Goal: Transaction & Acquisition: Book appointment/travel/reservation

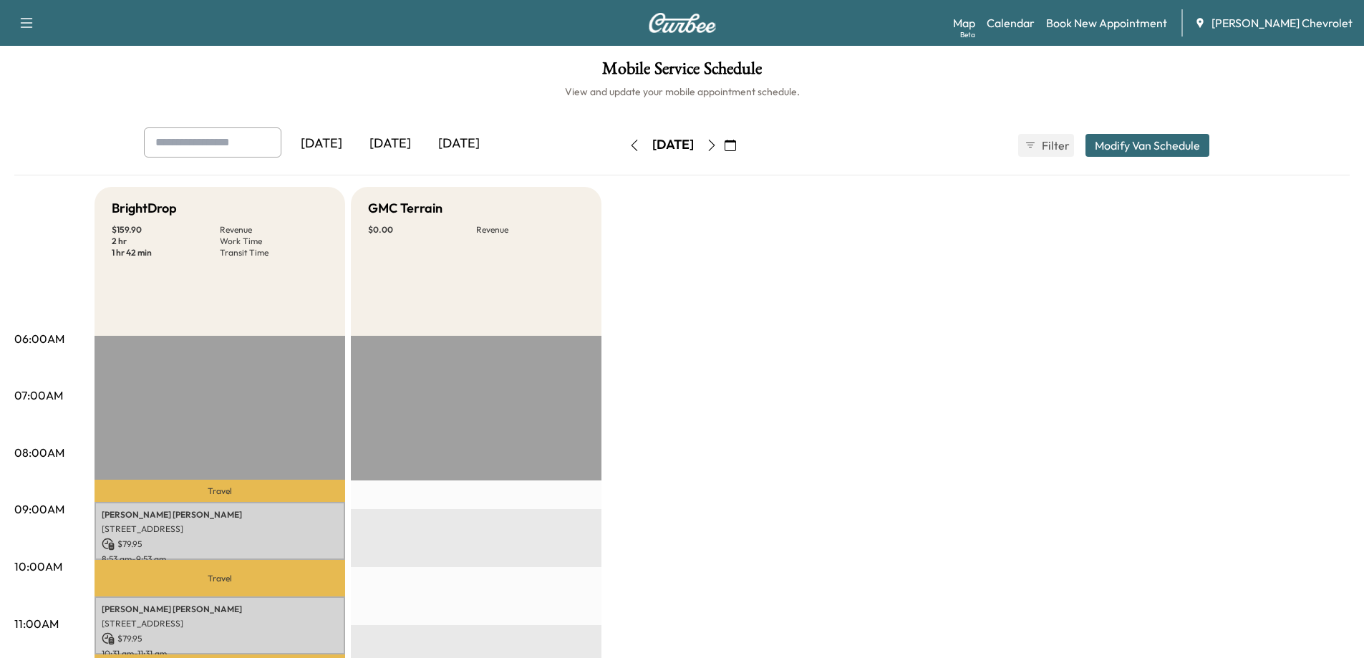
scroll to position [143, 0]
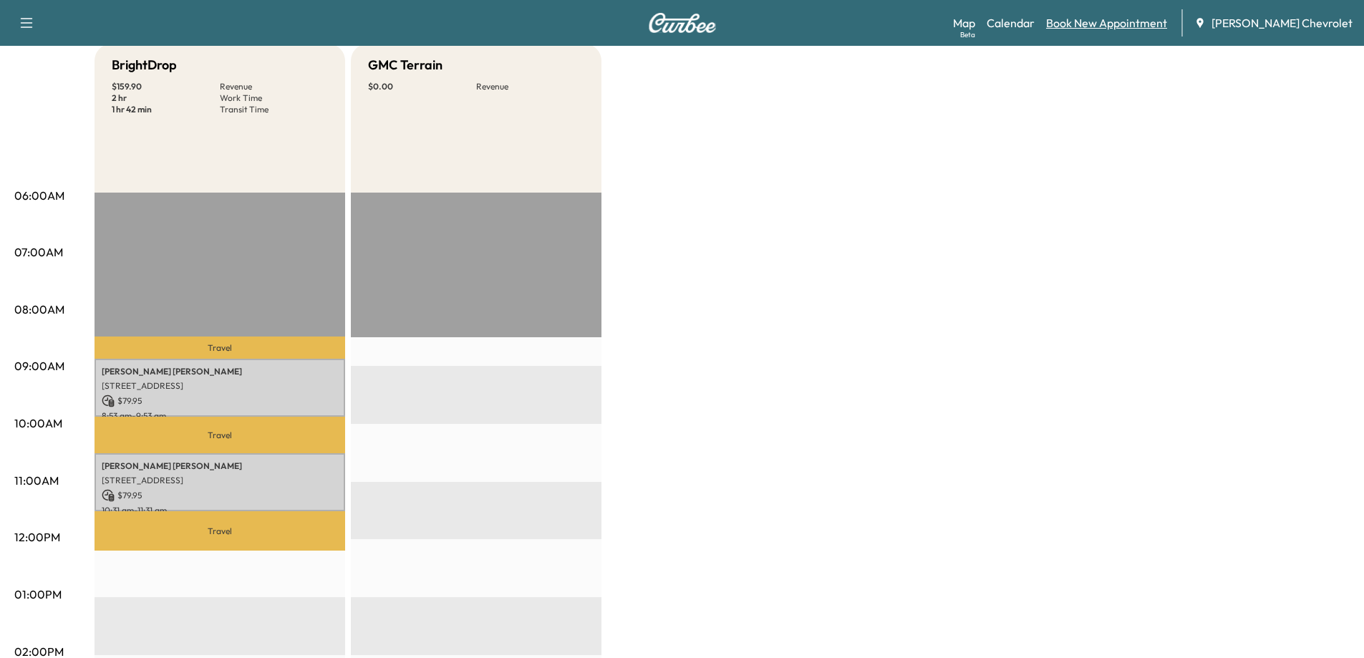
click at [1122, 24] on link "Book New Appointment" at bounding box center [1106, 22] width 121 height 17
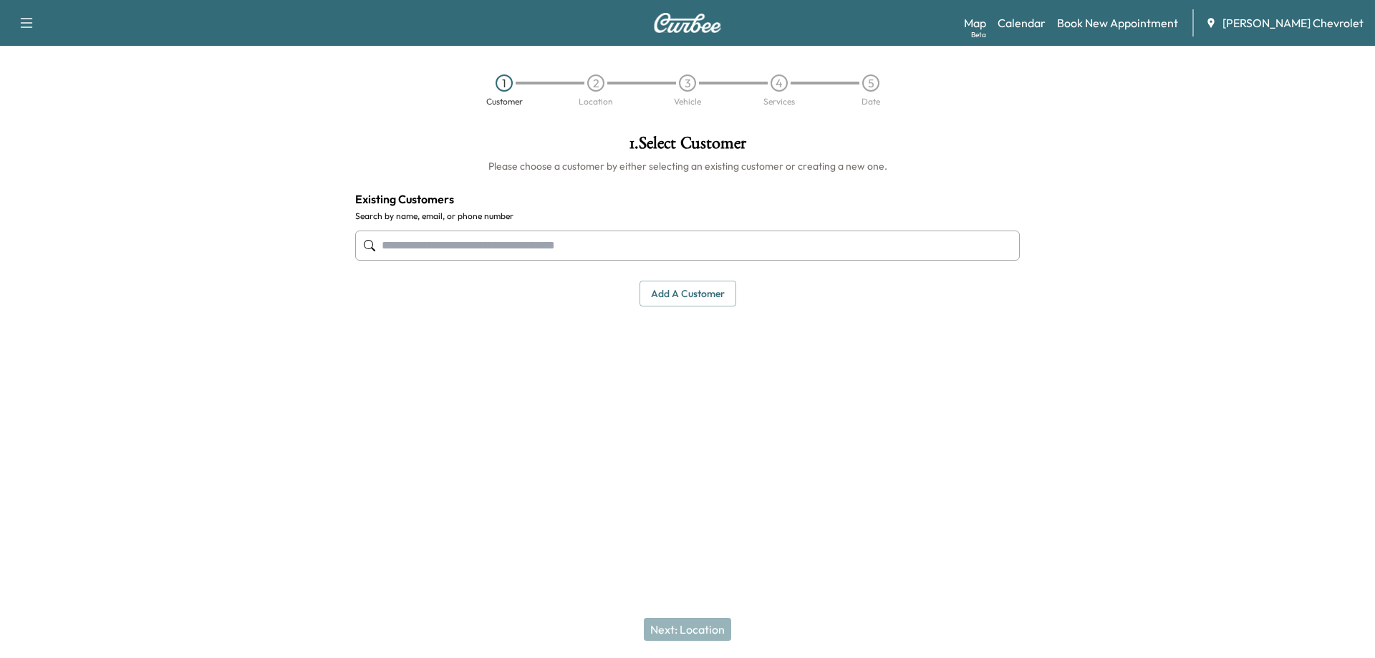
click at [512, 243] on input "text" at bounding box center [687, 246] width 664 height 30
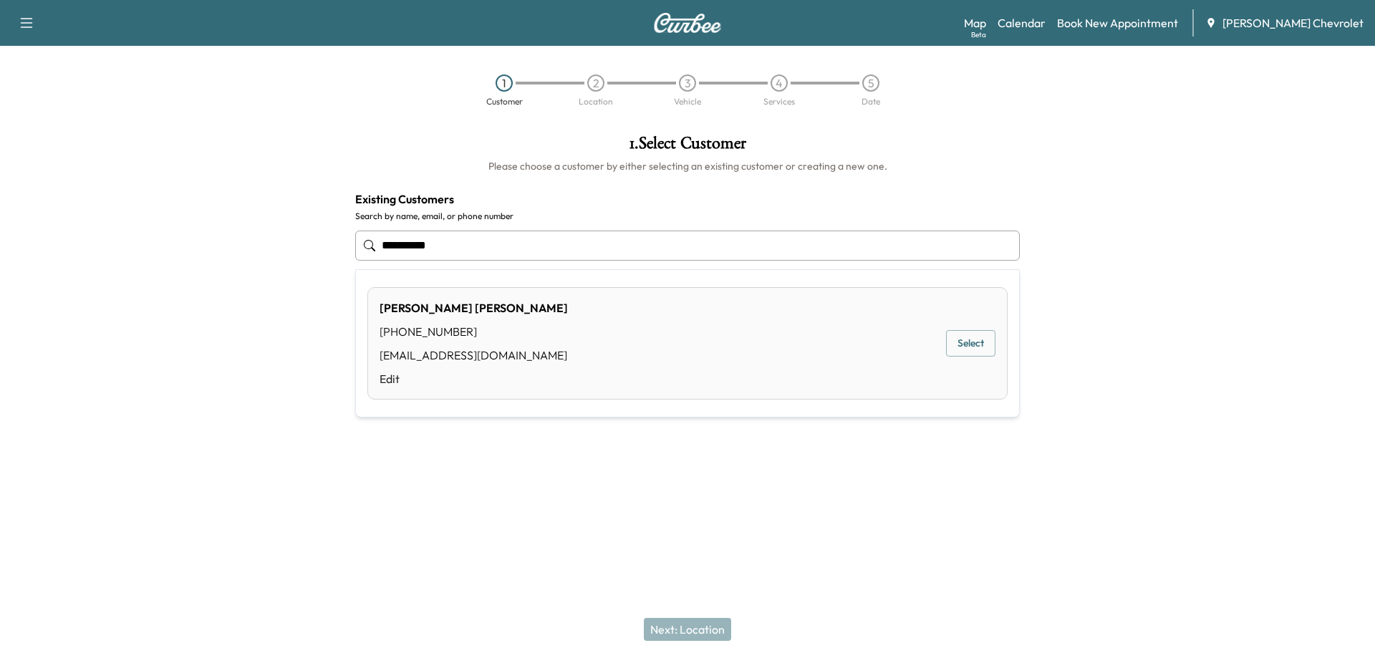
click at [970, 344] on button "Select" at bounding box center [970, 343] width 49 height 26
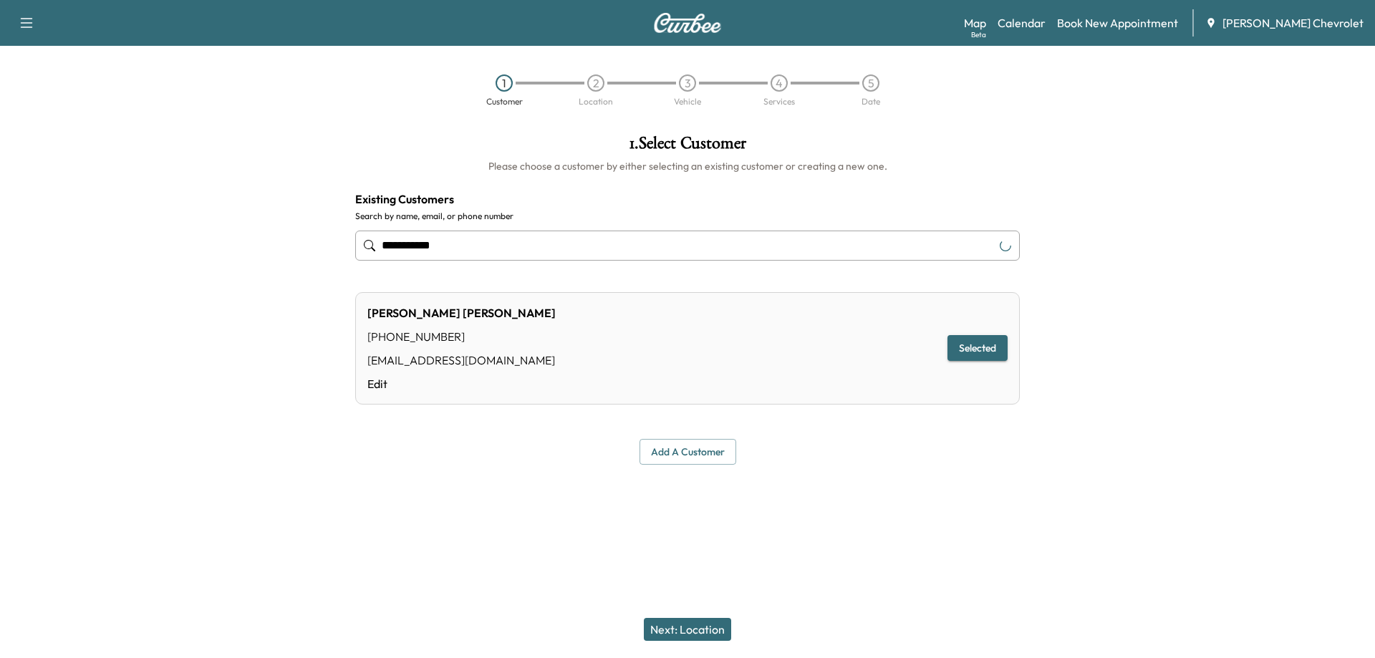
type input "**********"
click at [692, 620] on button "Next: Location" at bounding box center [687, 629] width 87 height 23
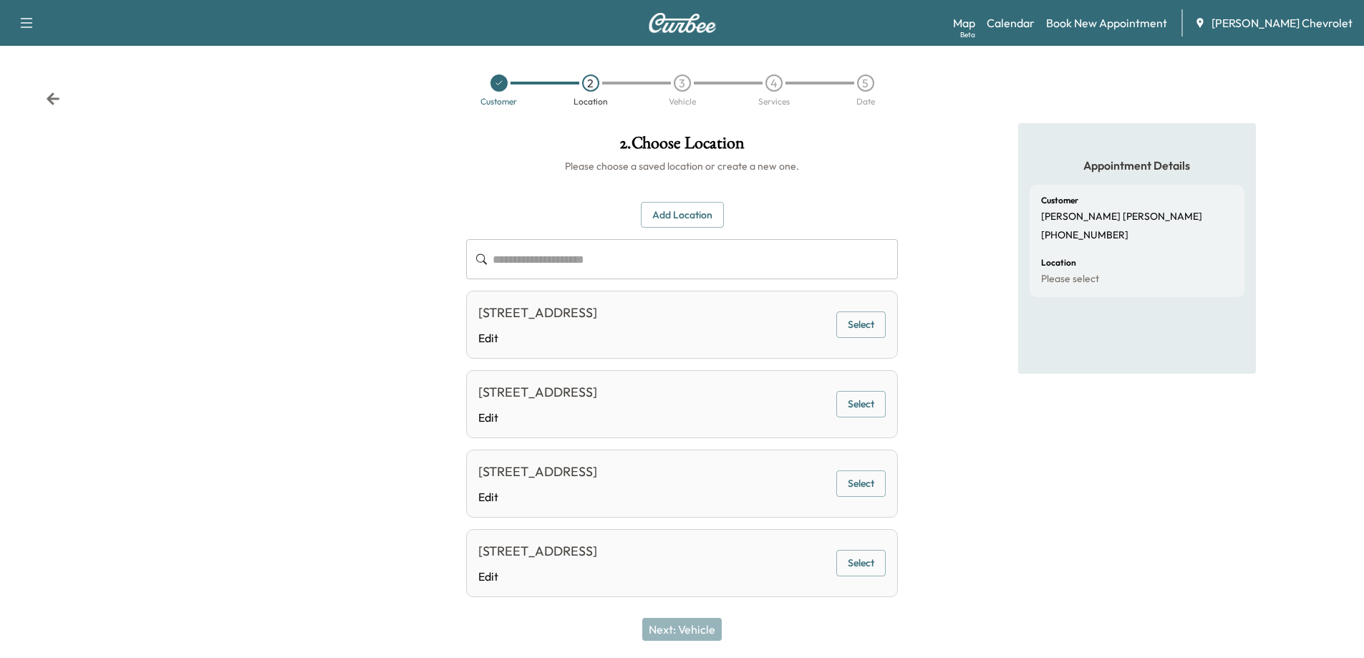
click at [856, 326] on button "Select" at bounding box center [860, 324] width 49 height 26
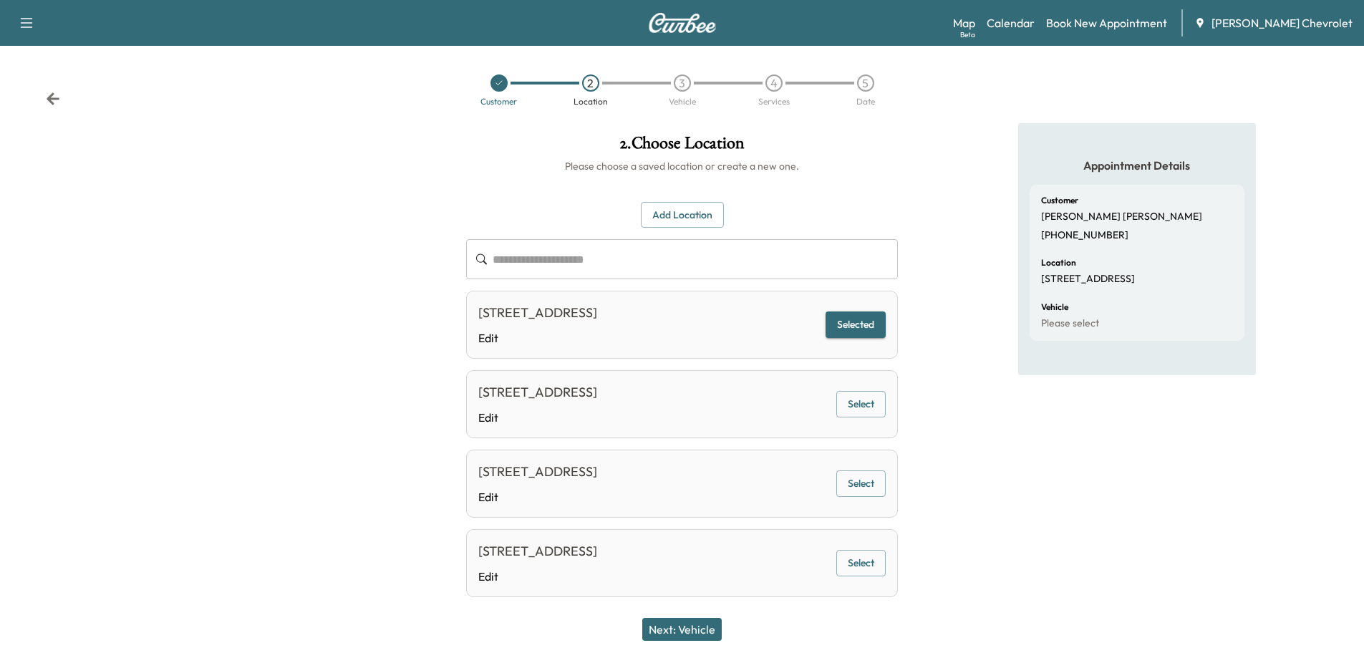
click at [693, 628] on button "Next: Vehicle" at bounding box center [681, 629] width 79 height 23
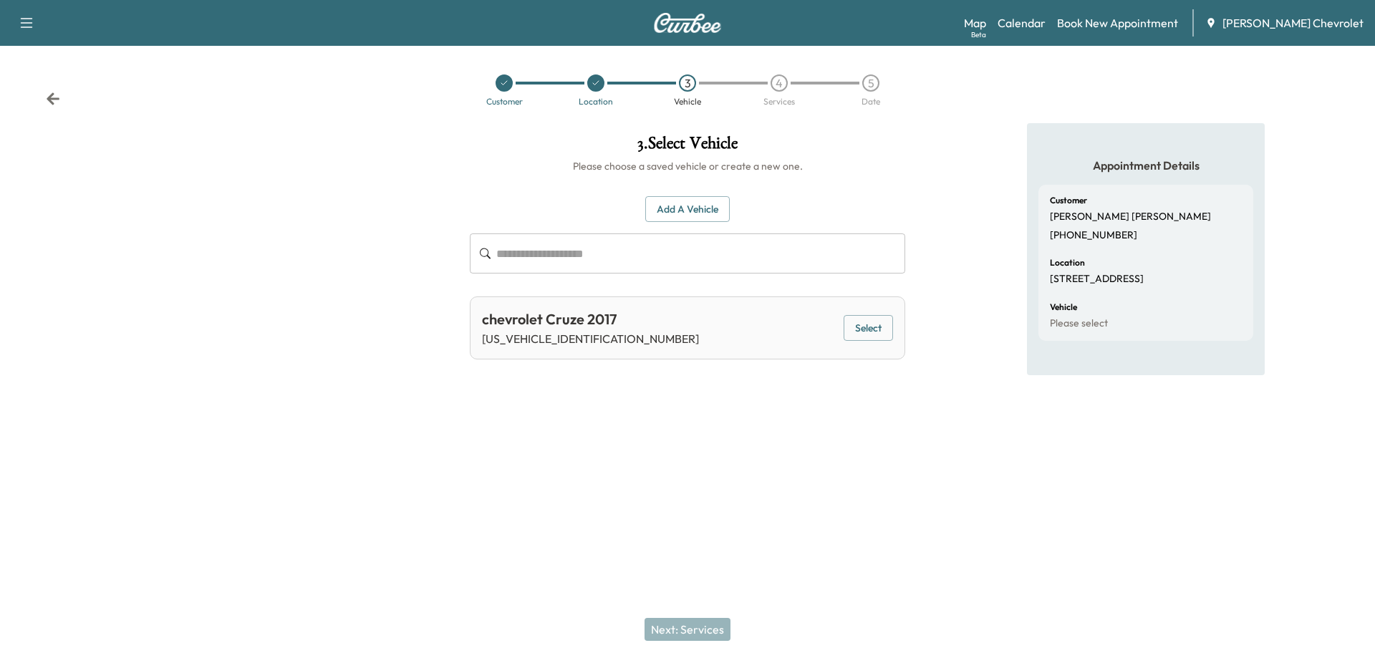
click at [876, 329] on button "Select" at bounding box center [867, 328] width 49 height 26
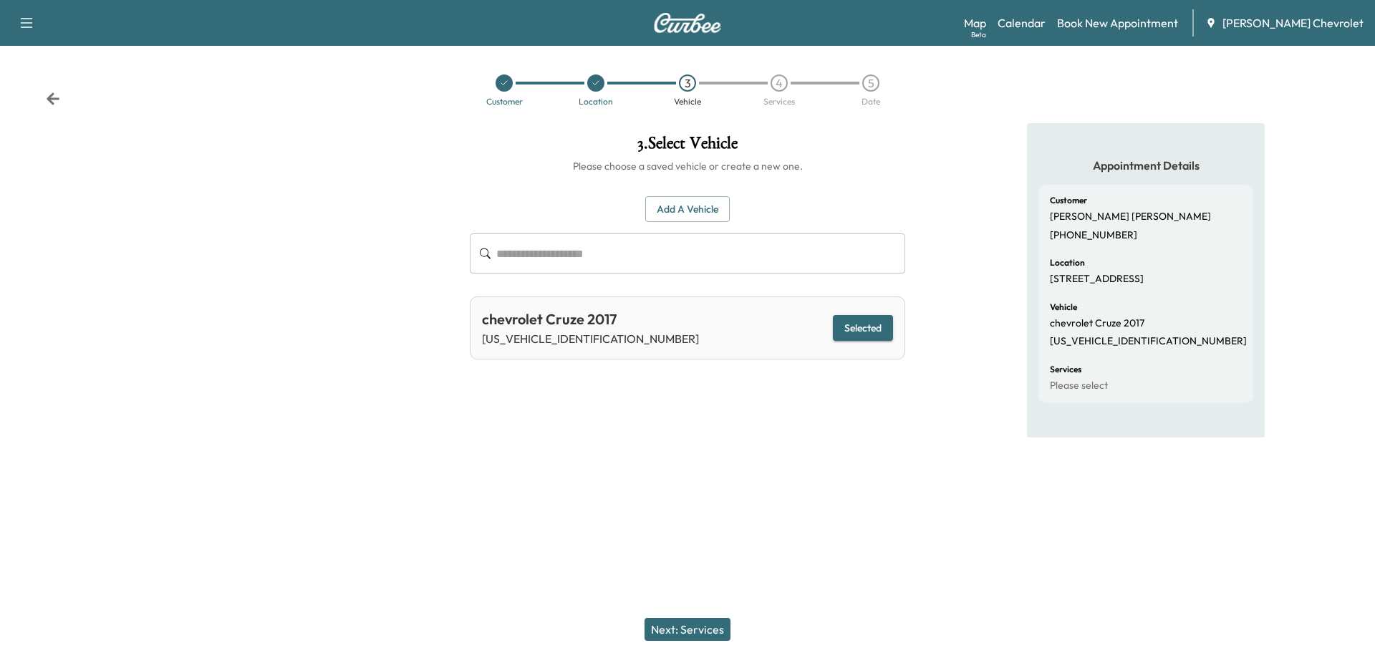
click at [682, 627] on button "Next: Services" at bounding box center [687, 629] width 86 height 23
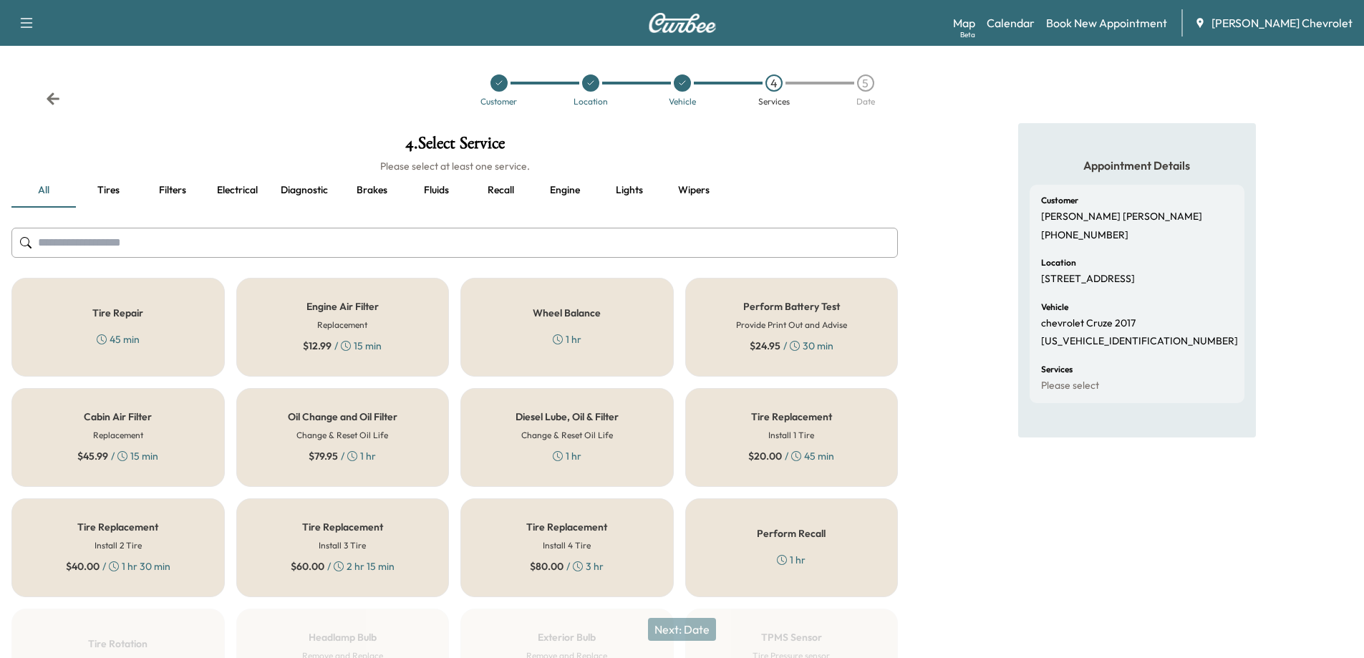
click at [314, 429] on h6 "Change & Reset Oil Life" at bounding box center [342, 435] width 92 height 13
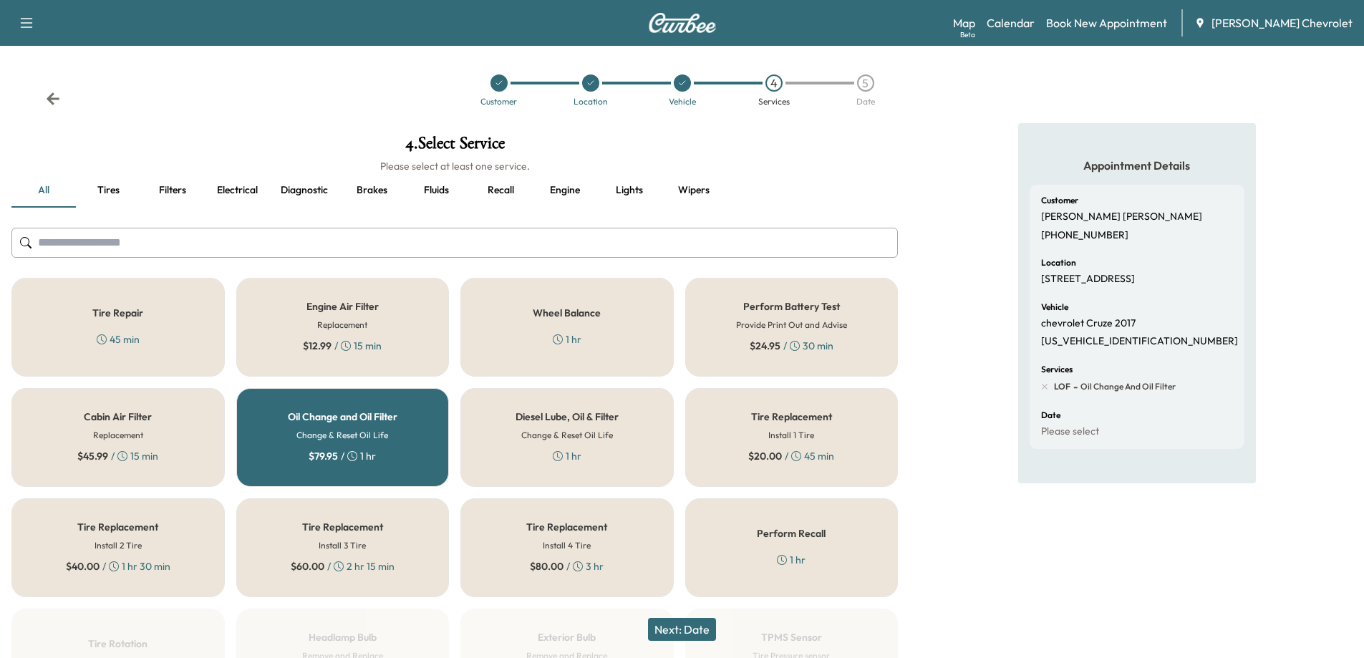
click at [686, 633] on button "Next: Date" at bounding box center [682, 629] width 68 height 23
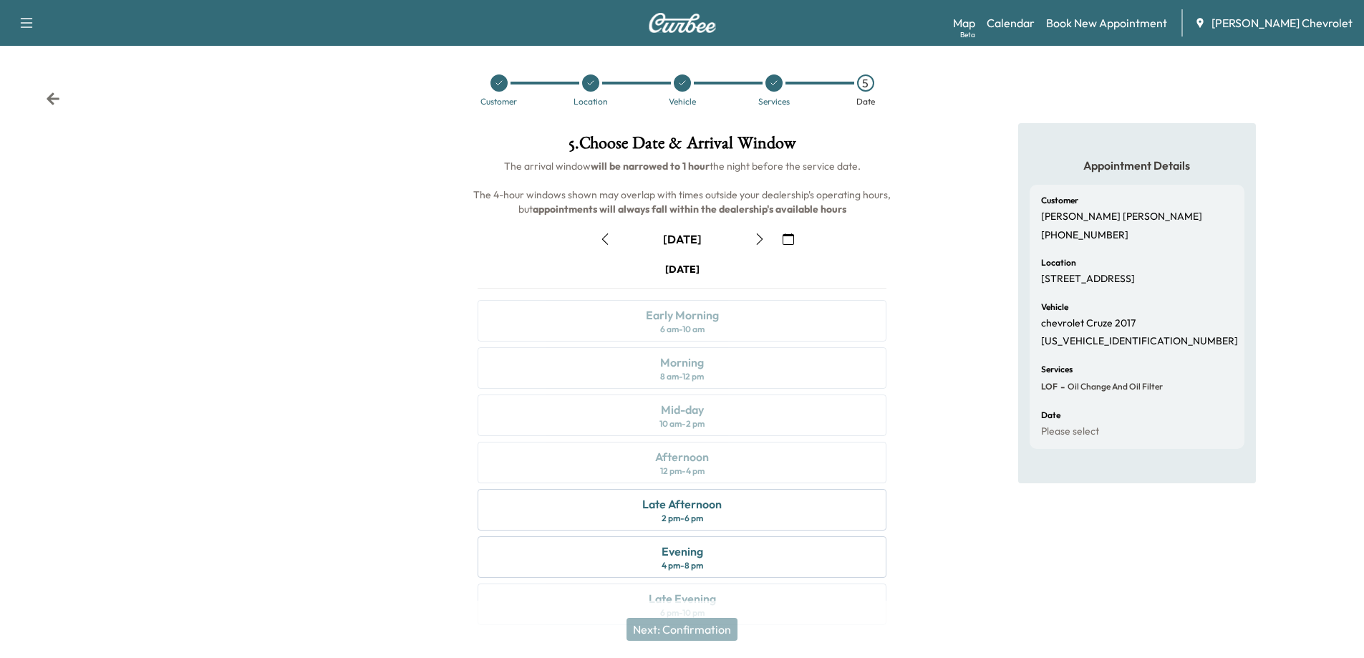
click at [762, 238] on icon "button" at bounding box center [759, 238] width 11 height 11
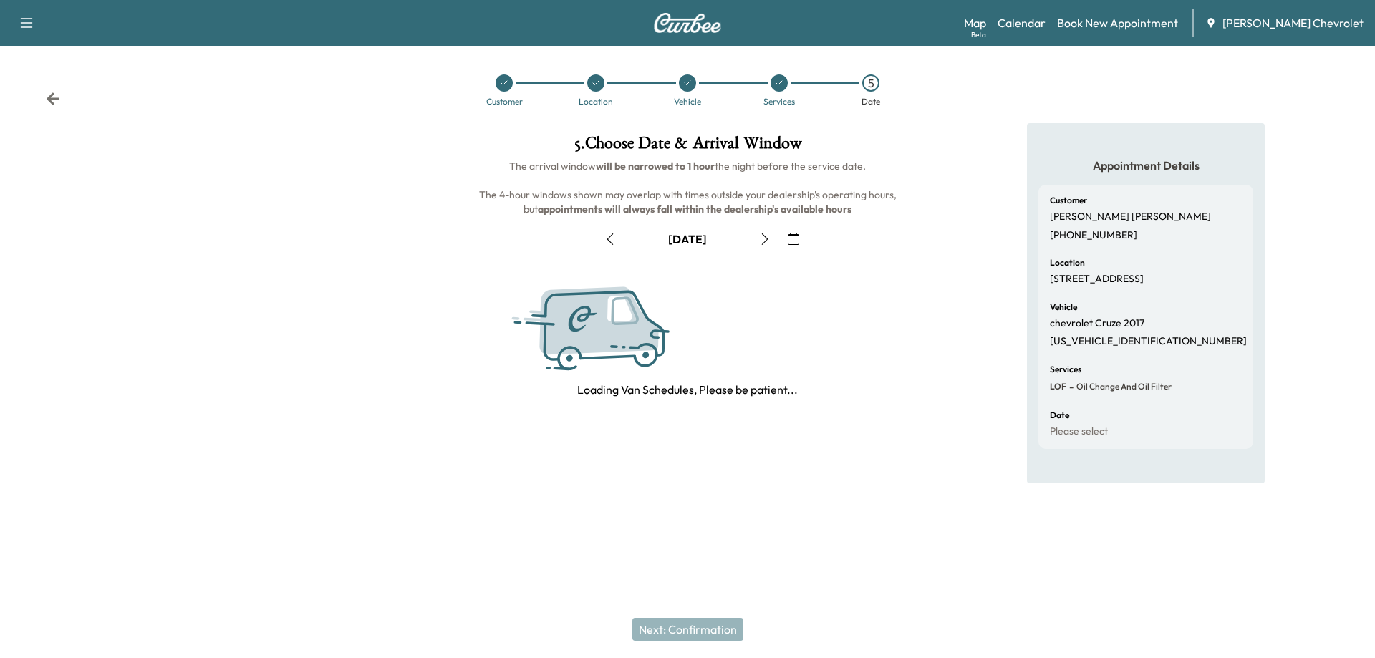
click at [762, 238] on icon "button" at bounding box center [764, 238] width 11 height 11
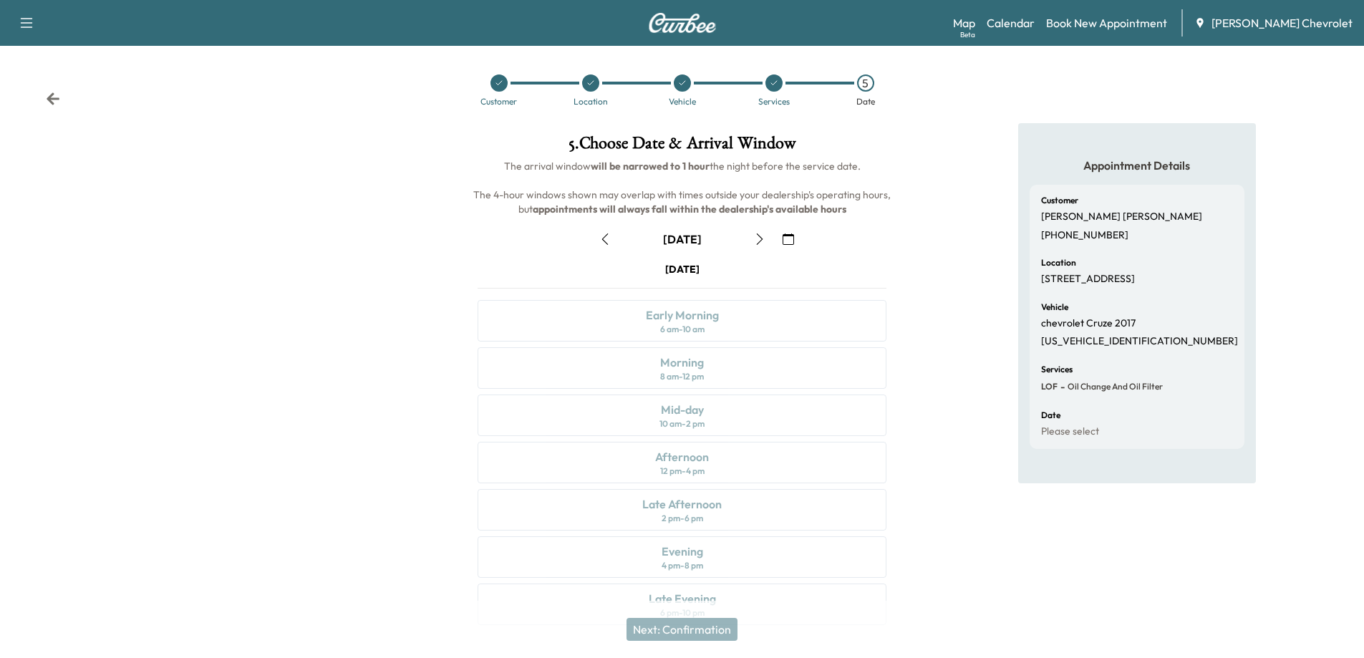
click at [762, 238] on icon "button" at bounding box center [759, 238] width 11 height 11
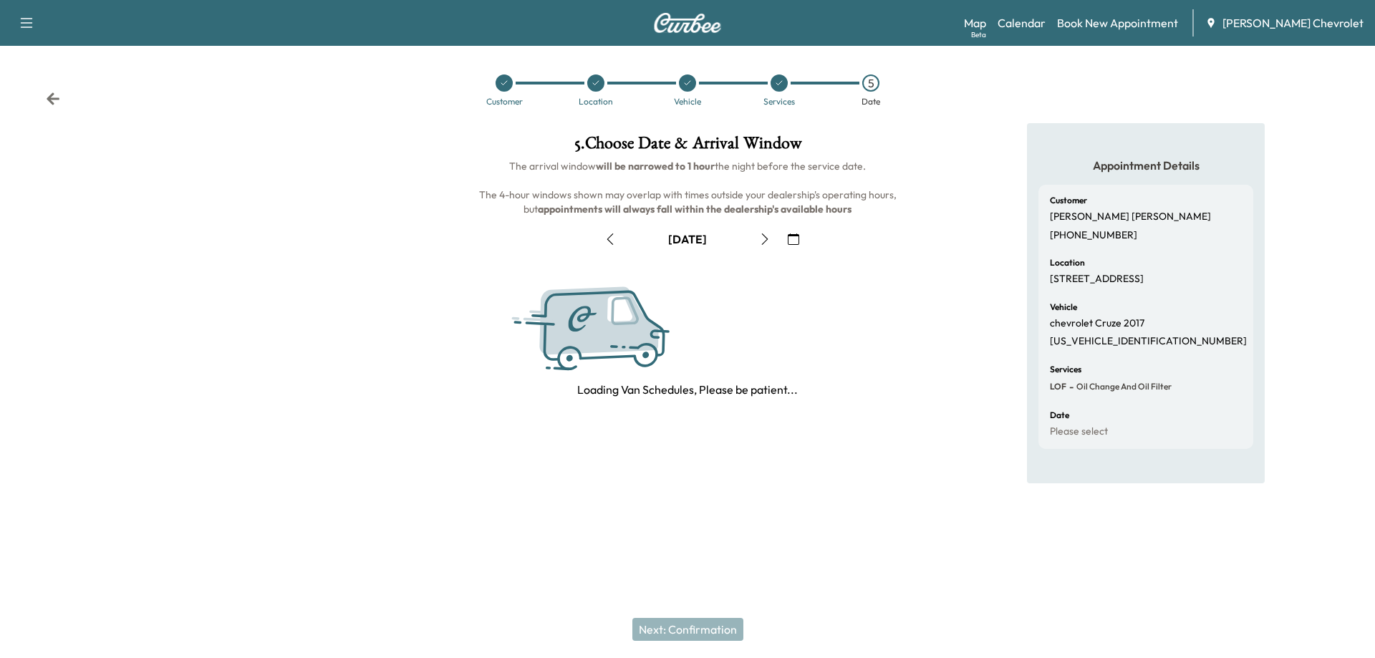
click at [762, 238] on icon "button" at bounding box center [764, 238] width 11 height 11
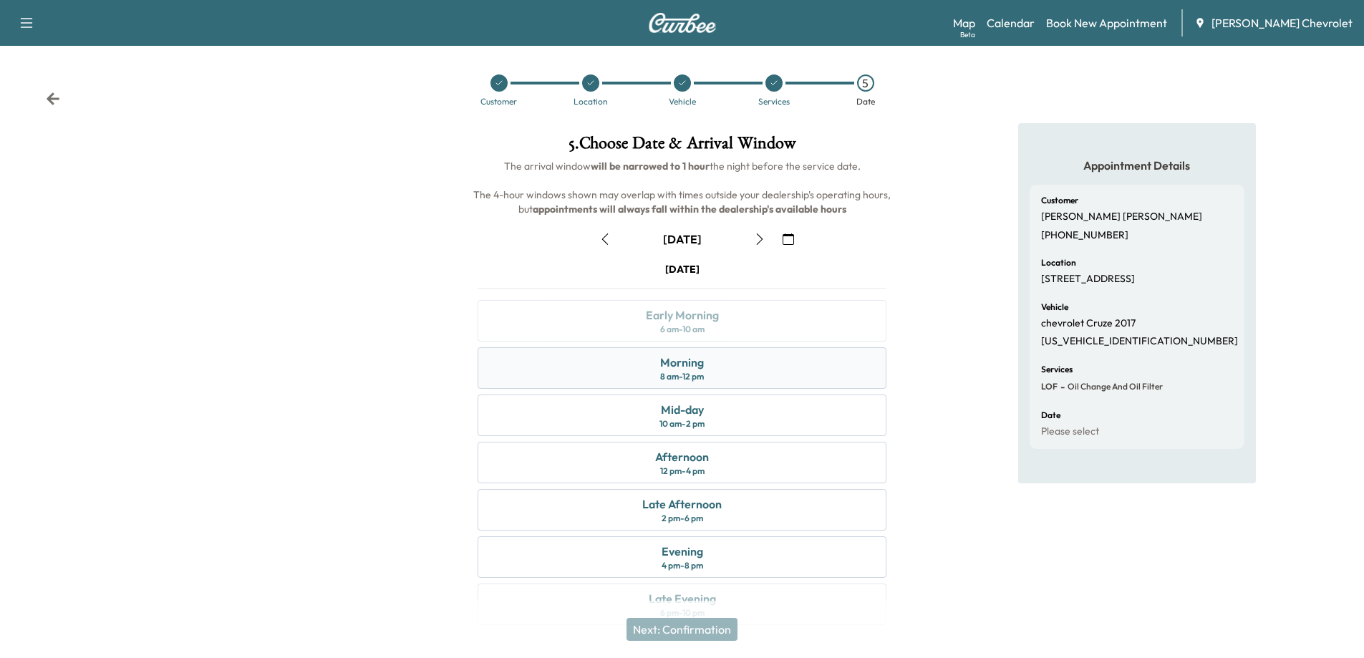
click at [720, 380] on div "Morning 8 am - 12 pm" at bounding box center [682, 368] width 409 height 42
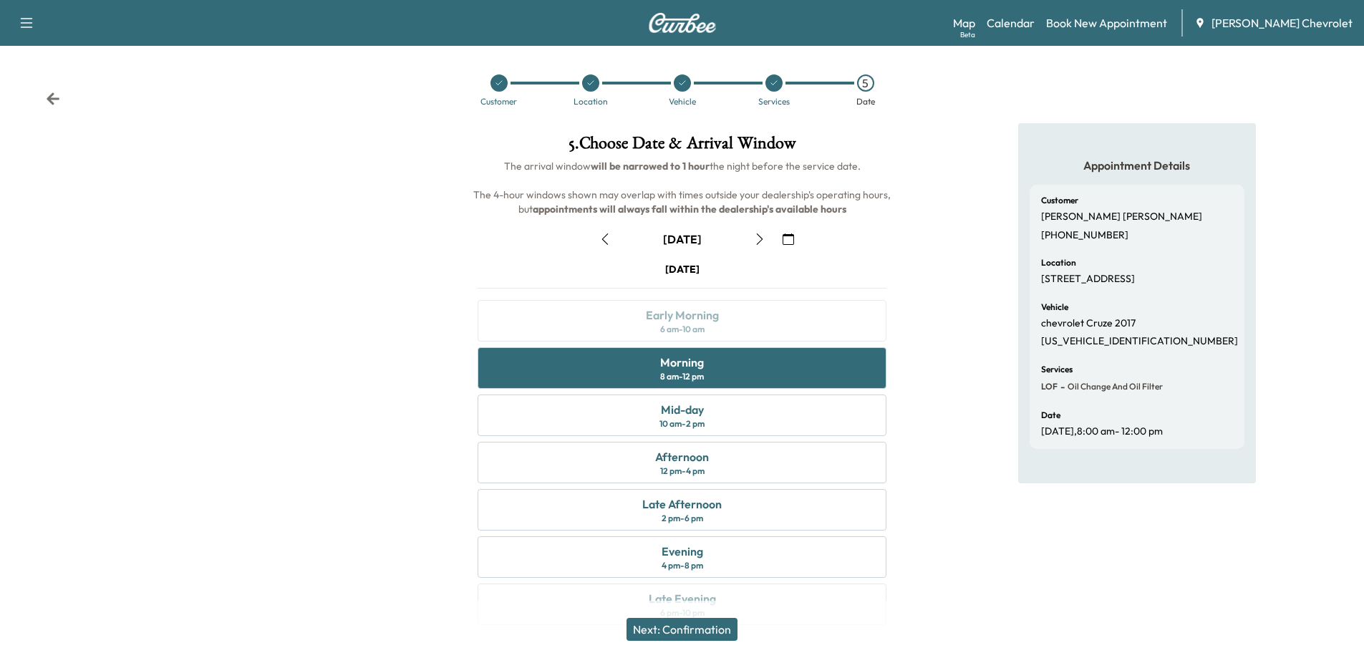
click at [705, 629] on button "Next: Confirmation" at bounding box center [682, 629] width 111 height 23
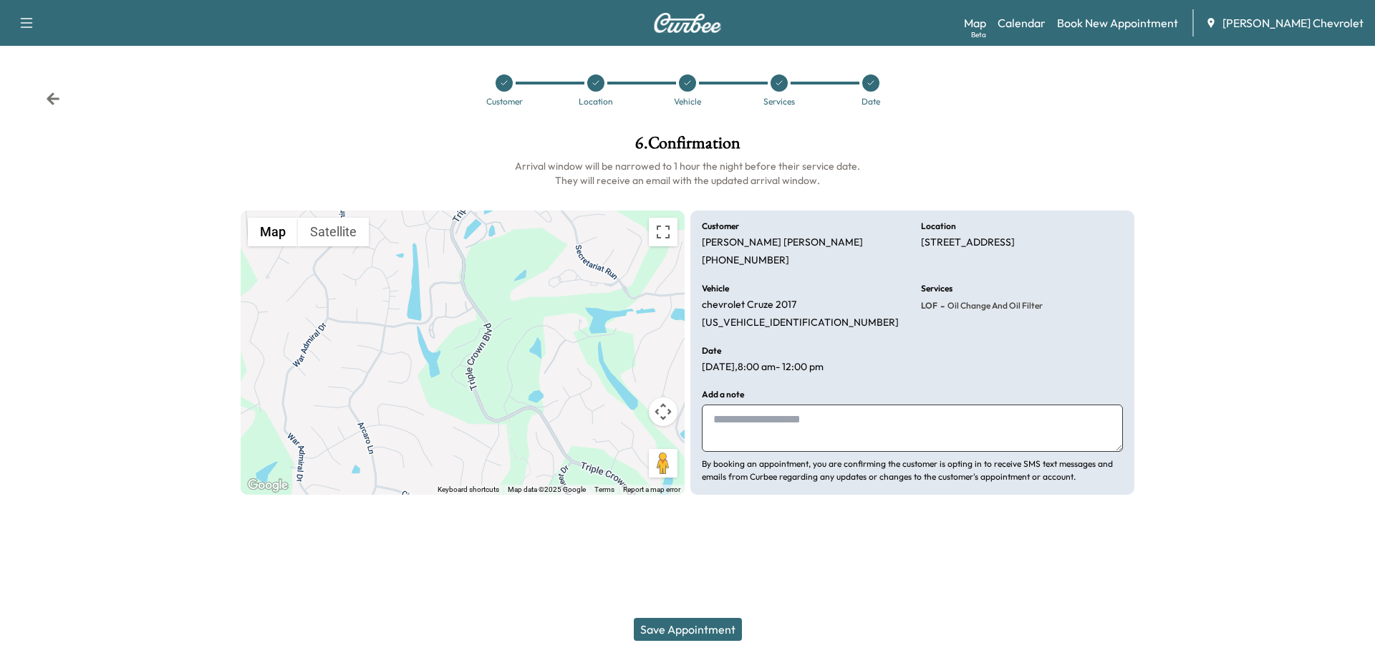
click at [687, 627] on button "Save Appointment" at bounding box center [688, 629] width 108 height 23
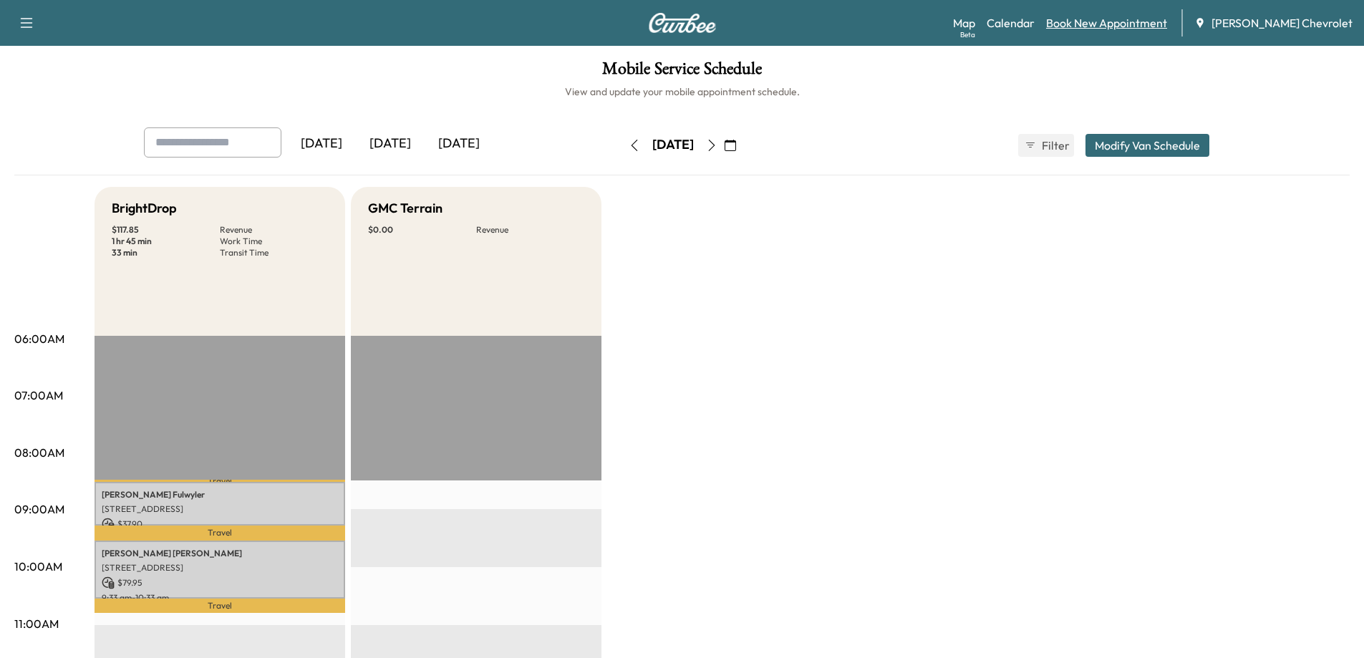
click at [1121, 28] on link "Book New Appointment" at bounding box center [1106, 22] width 121 height 17
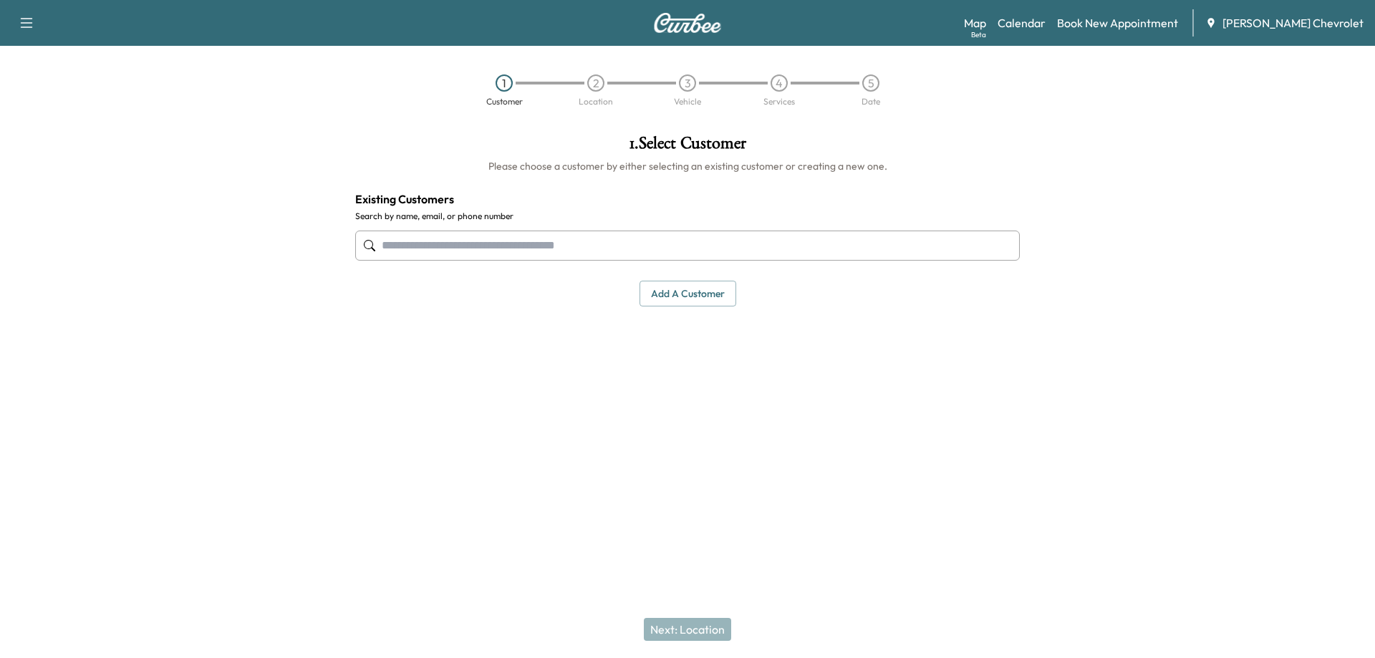
click at [673, 252] on input "text" at bounding box center [687, 246] width 664 height 30
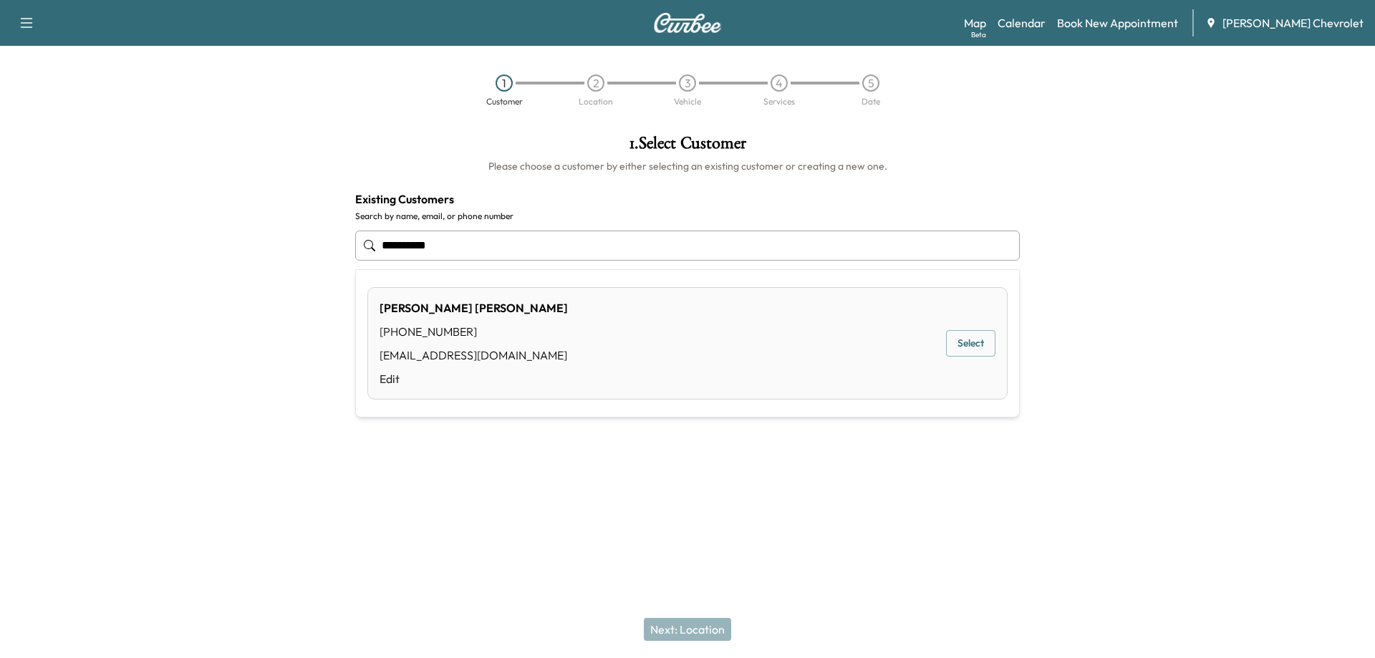
click at [972, 349] on button "Select" at bounding box center [970, 343] width 49 height 26
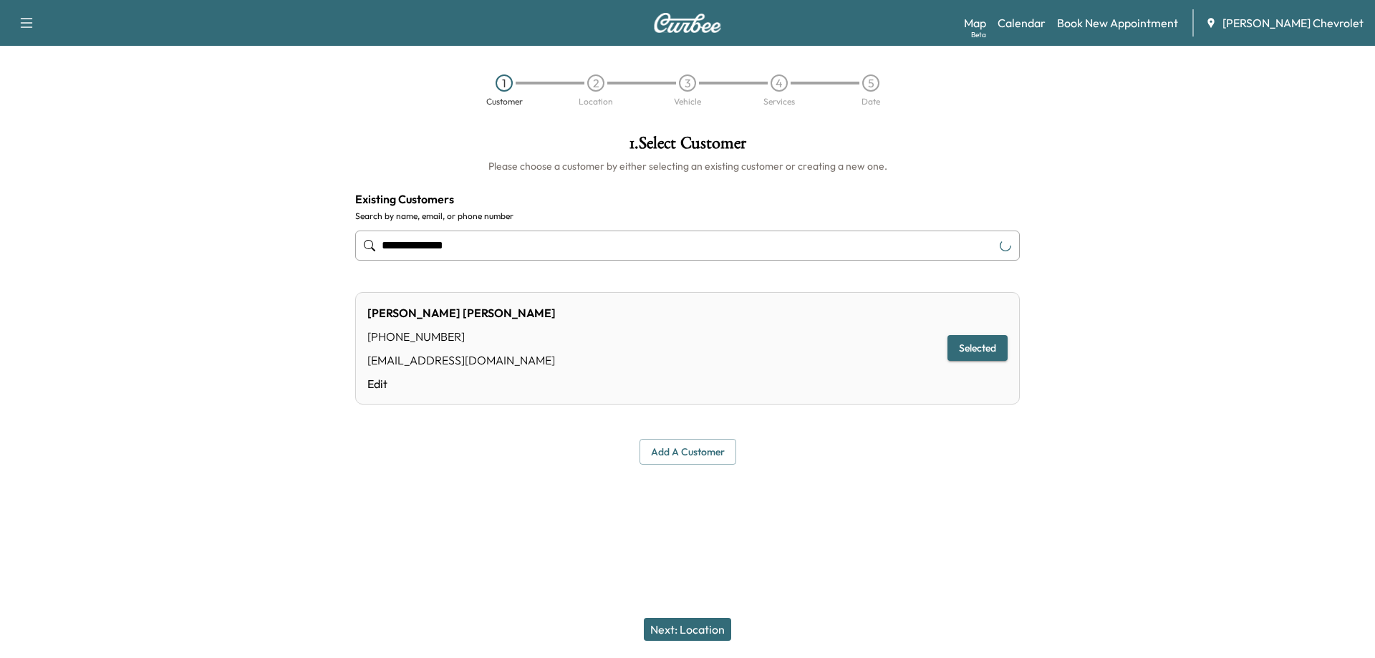
type input "**********"
click at [688, 632] on button "Next: Location" at bounding box center [687, 629] width 87 height 23
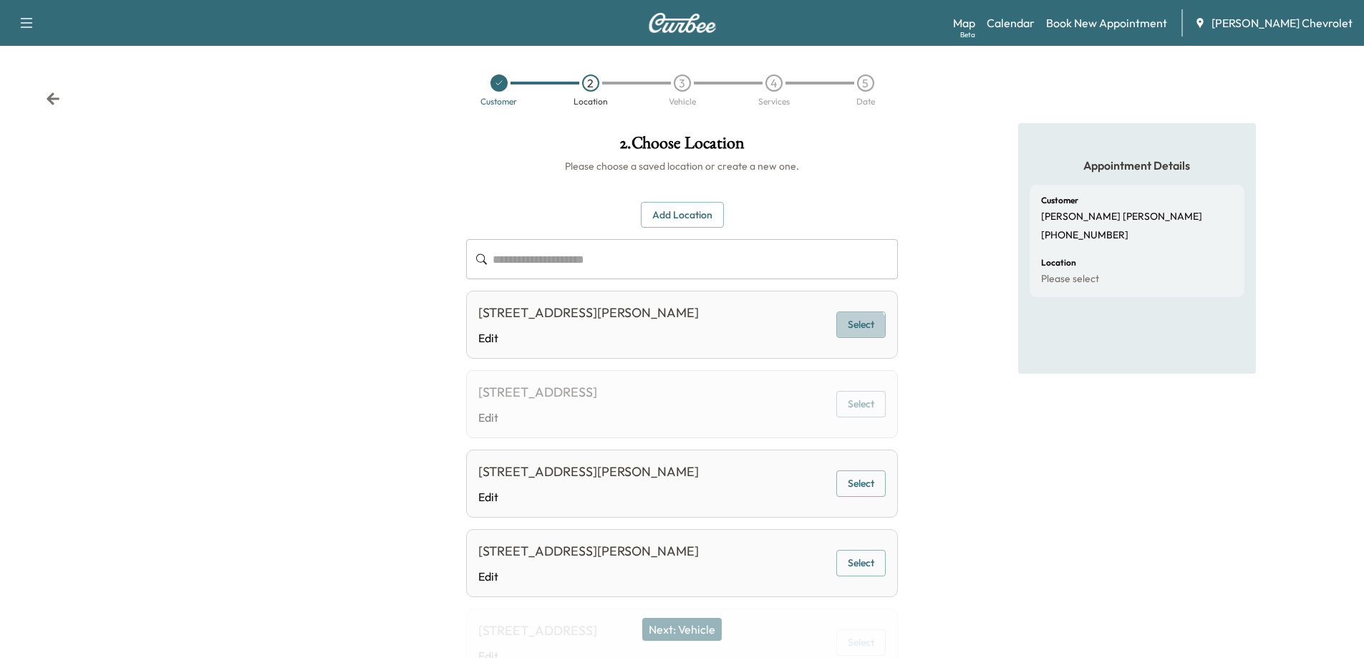
click at [861, 338] on button "Select" at bounding box center [860, 324] width 49 height 26
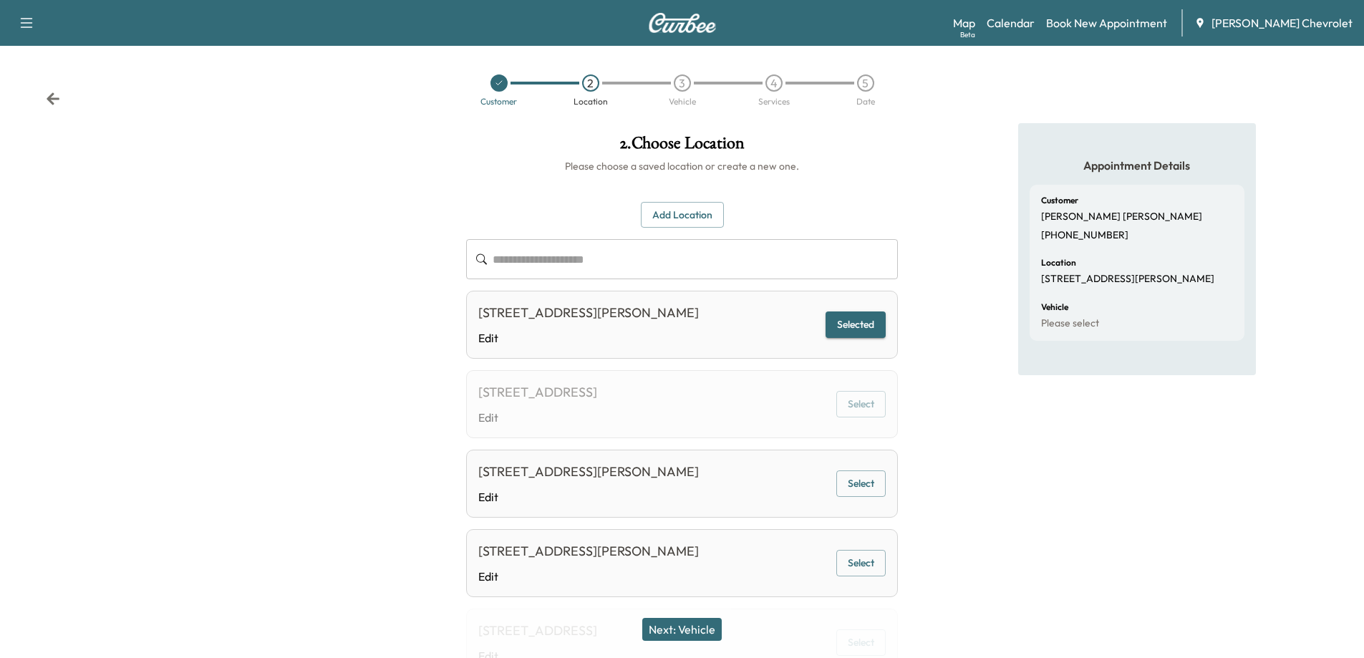
click at [664, 630] on button "Next: Vehicle" at bounding box center [681, 629] width 79 height 23
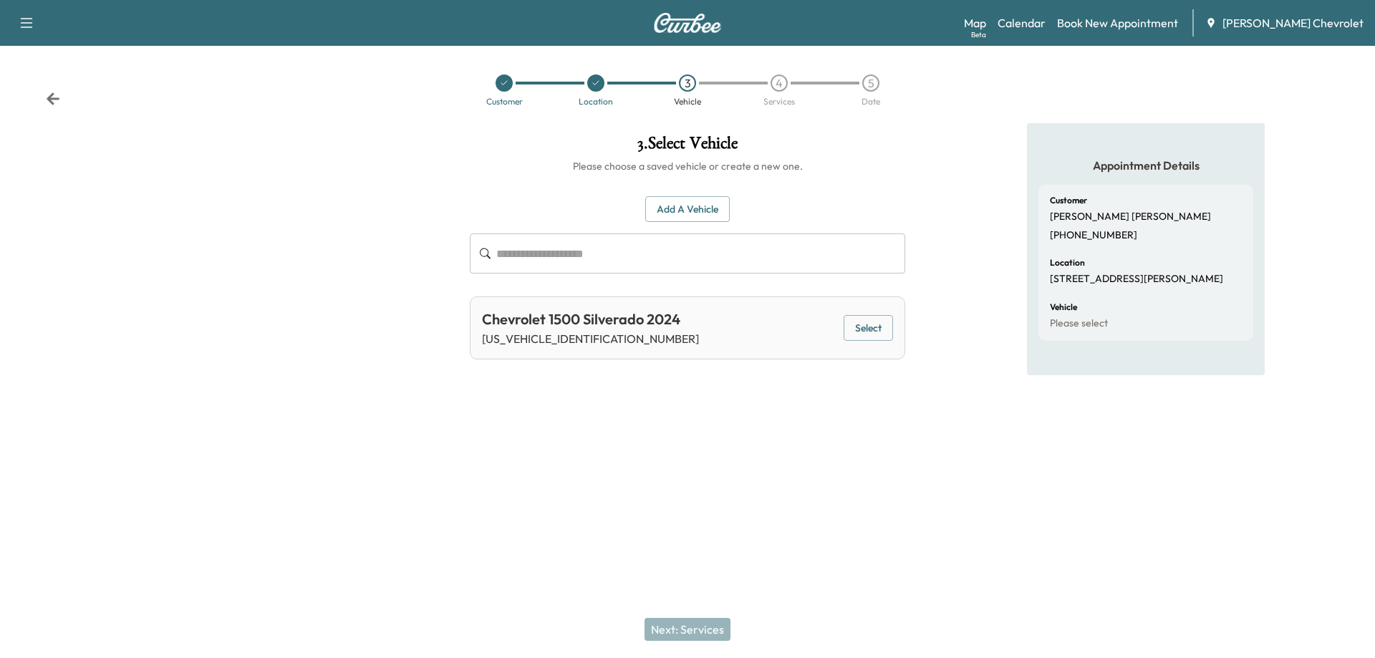
click at [852, 327] on button "Select" at bounding box center [867, 328] width 49 height 26
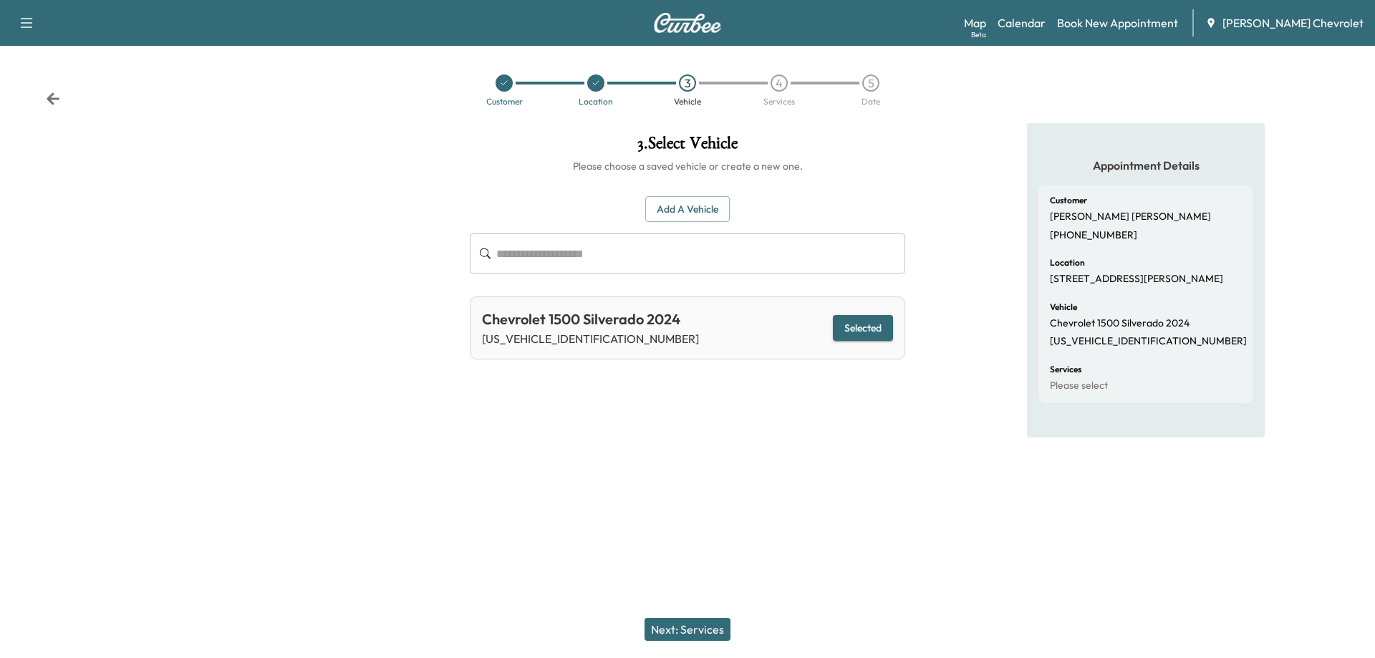
click at [670, 629] on button "Next: Services" at bounding box center [687, 629] width 86 height 23
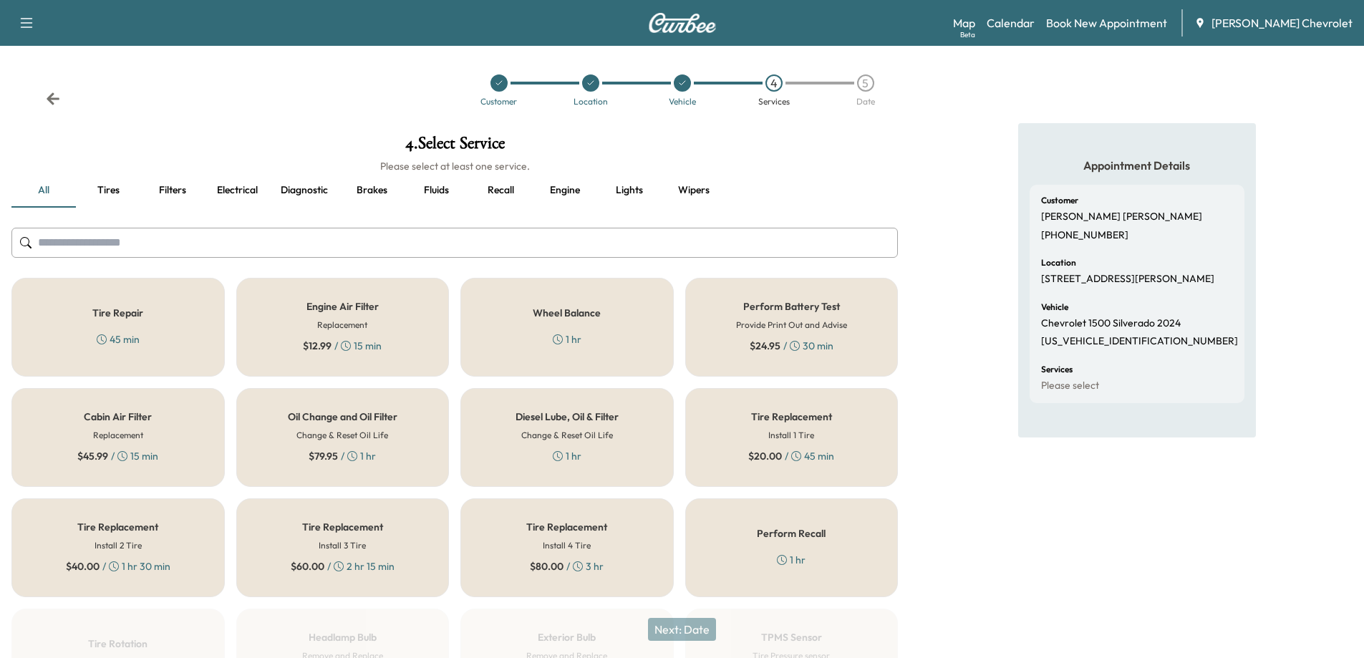
click at [377, 456] on div "Oil Change and Oil Filter Change & Reset Oil Life $ 79.95 / 1 hr" at bounding box center [342, 437] width 213 height 99
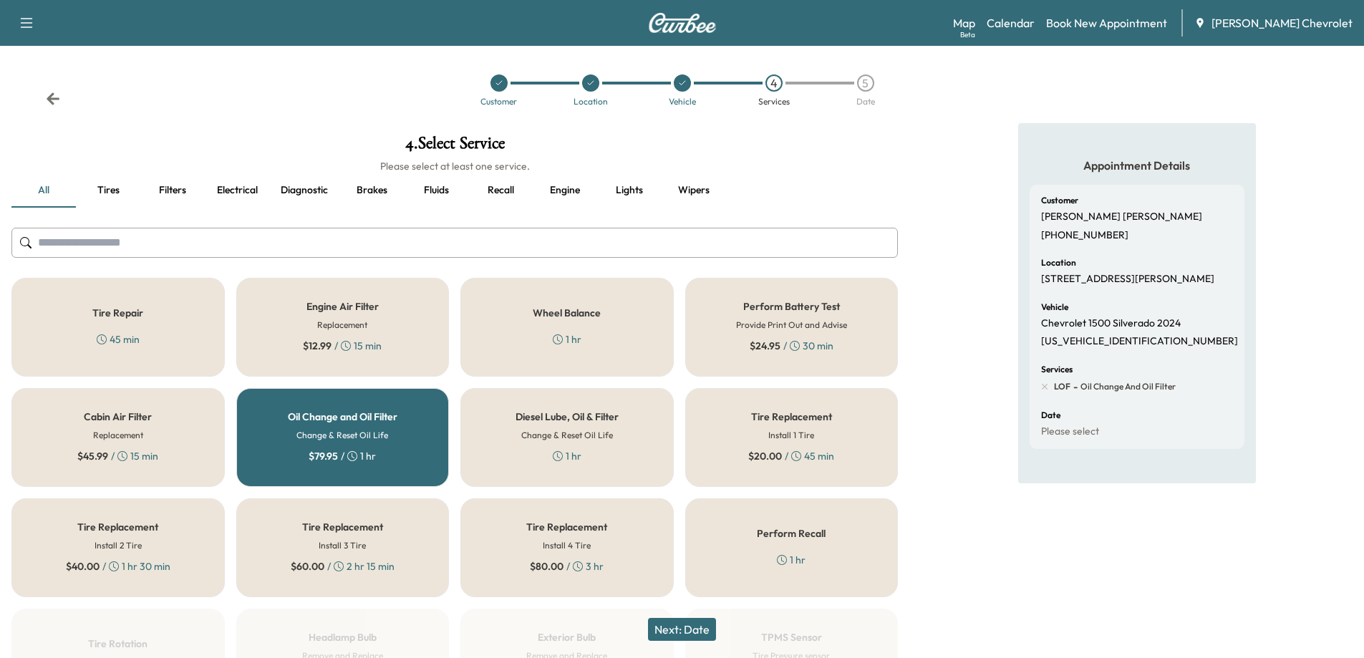
click at [668, 632] on button "Next: Date" at bounding box center [682, 629] width 68 height 23
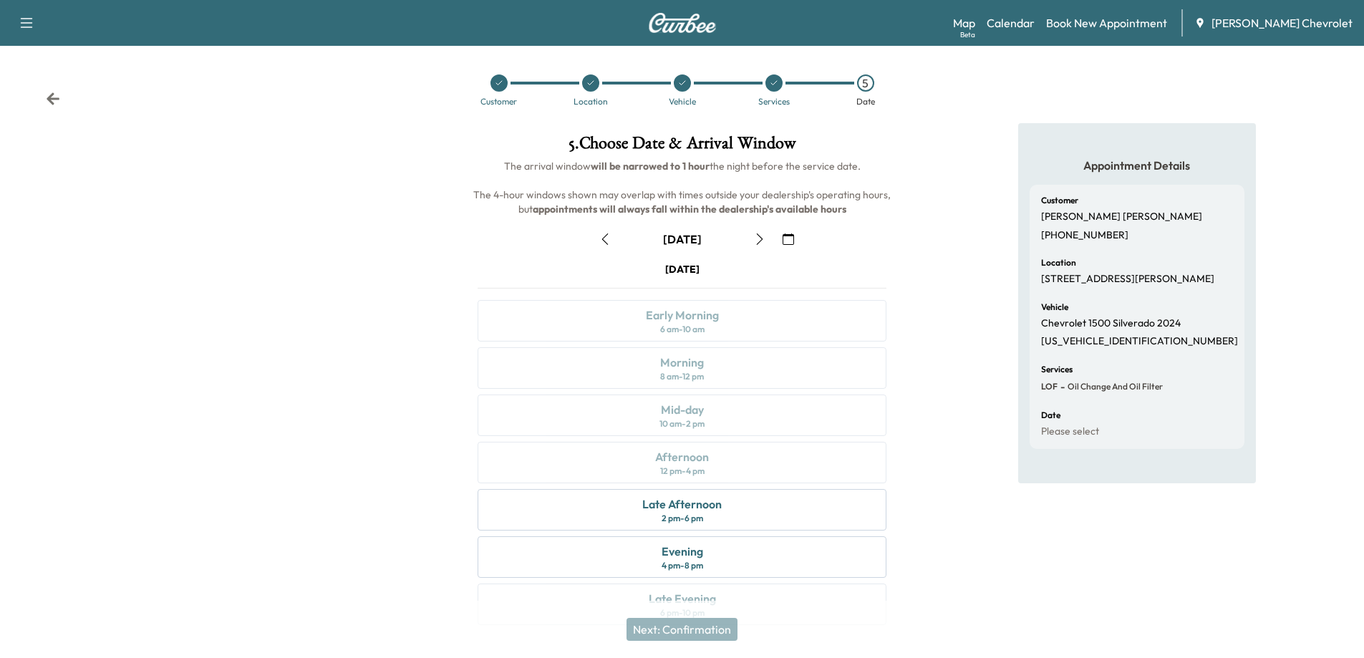
click at [755, 241] on icon "button" at bounding box center [759, 238] width 11 height 11
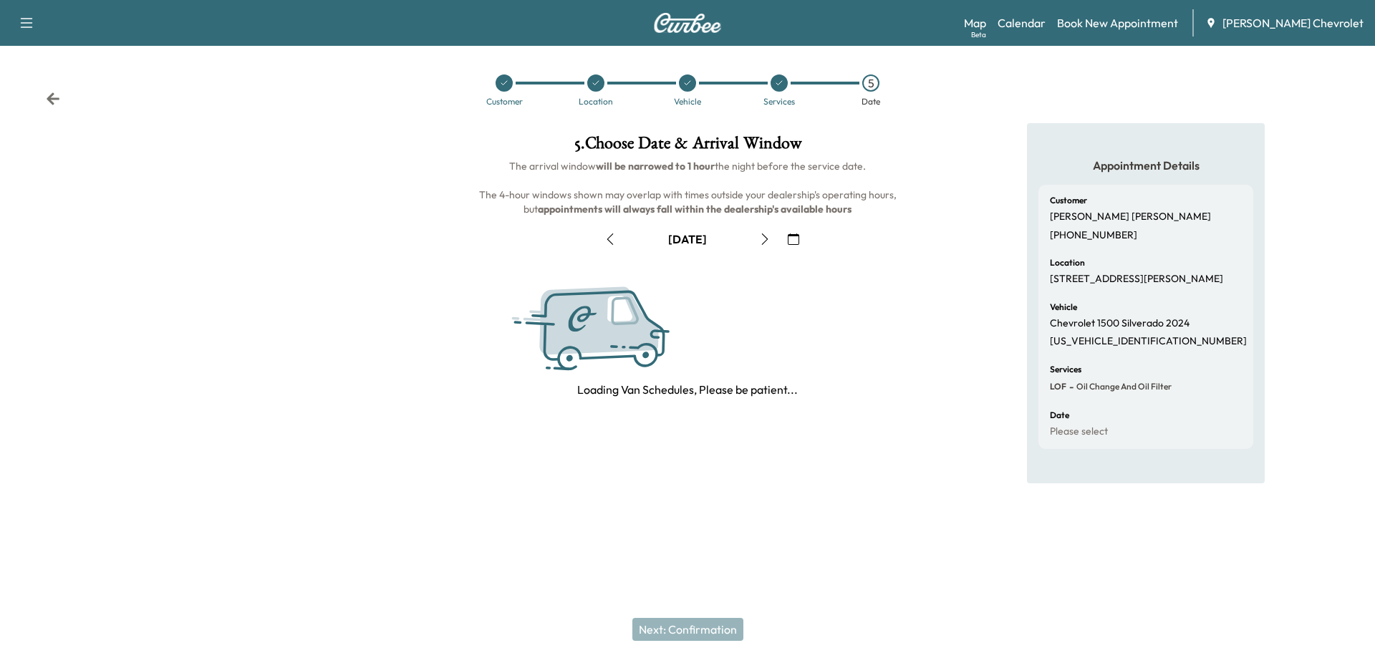
click at [755, 241] on button "button" at bounding box center [765, 239] width 24 height 23
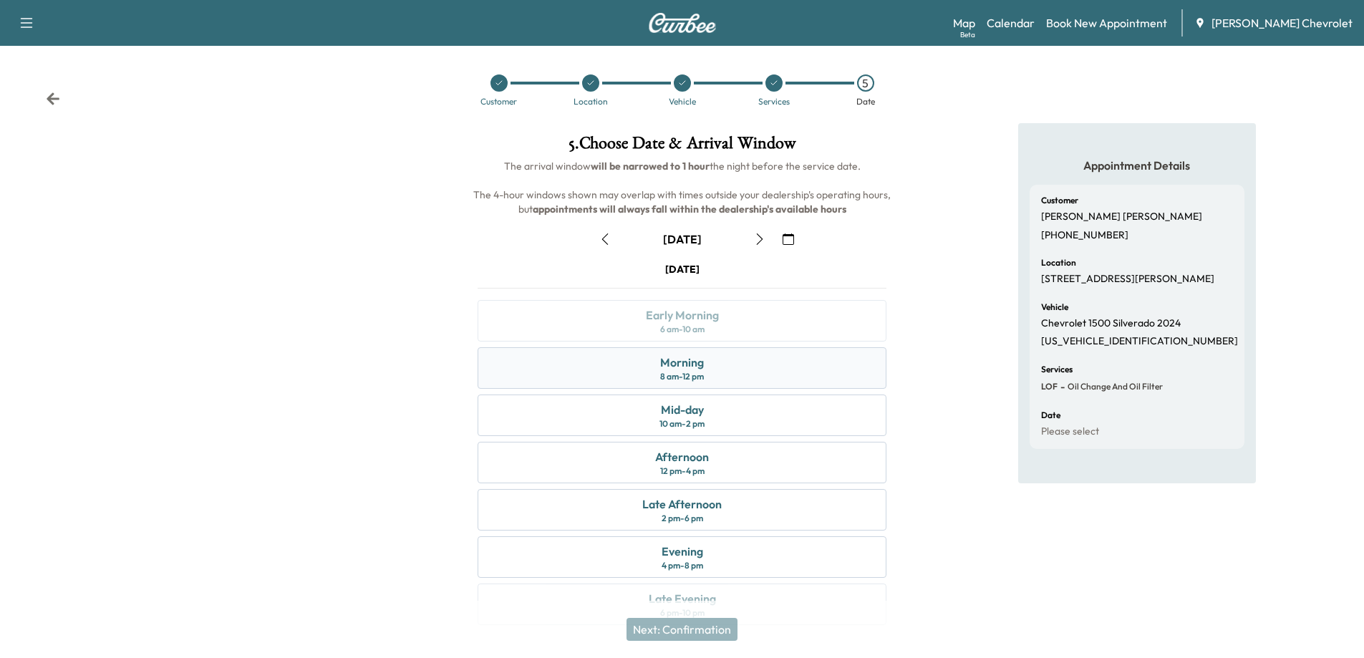
click at [730, 382] on div "Morning 8 am - 12 pm" at bounding box center [682, 368] width 409 height 42
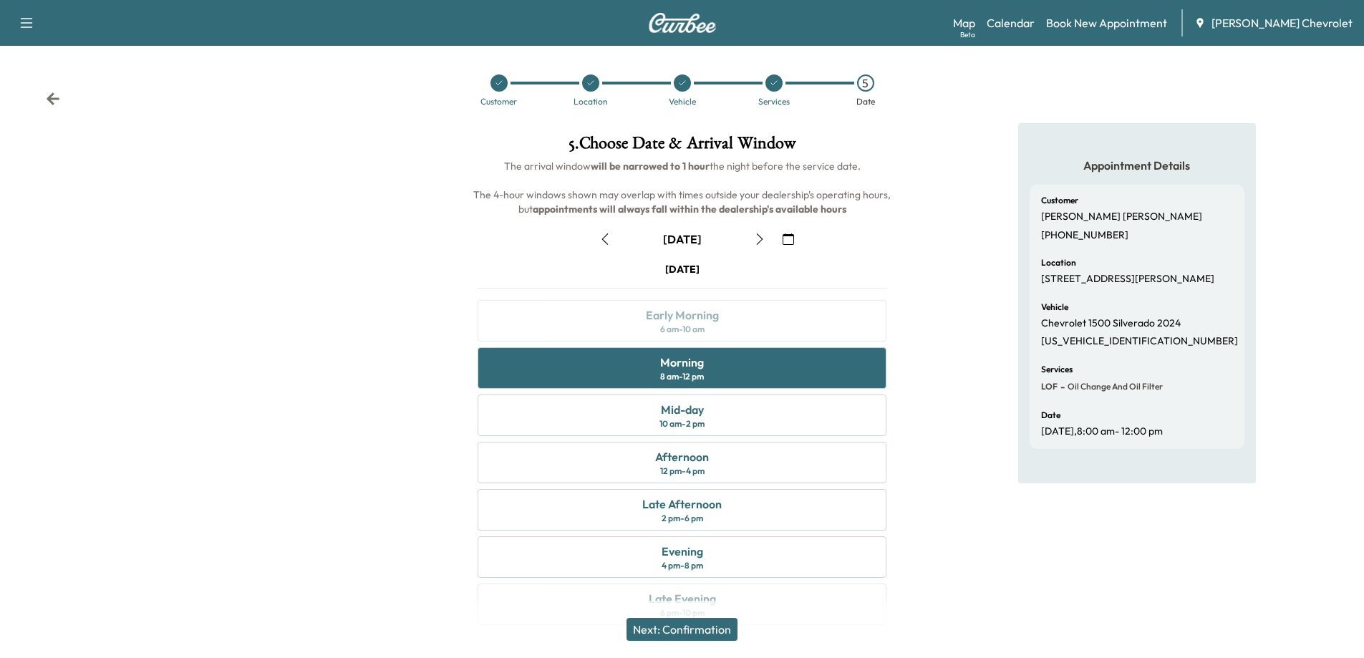
click at [710, 626] on button "Next: Confirmation" at bounding box center [682, 629] width 111 height 23
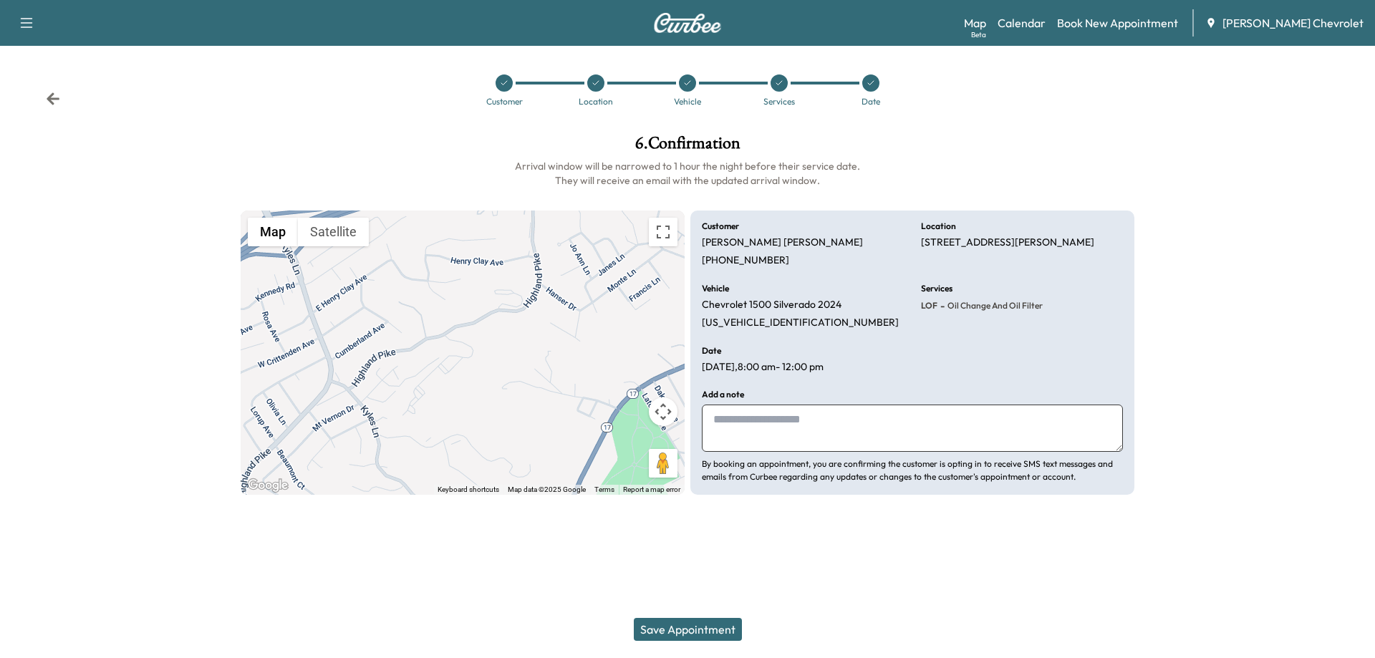
click at [707, 630] on button "Save Appointment" at bounding box center [688, 629] width 108 height 23
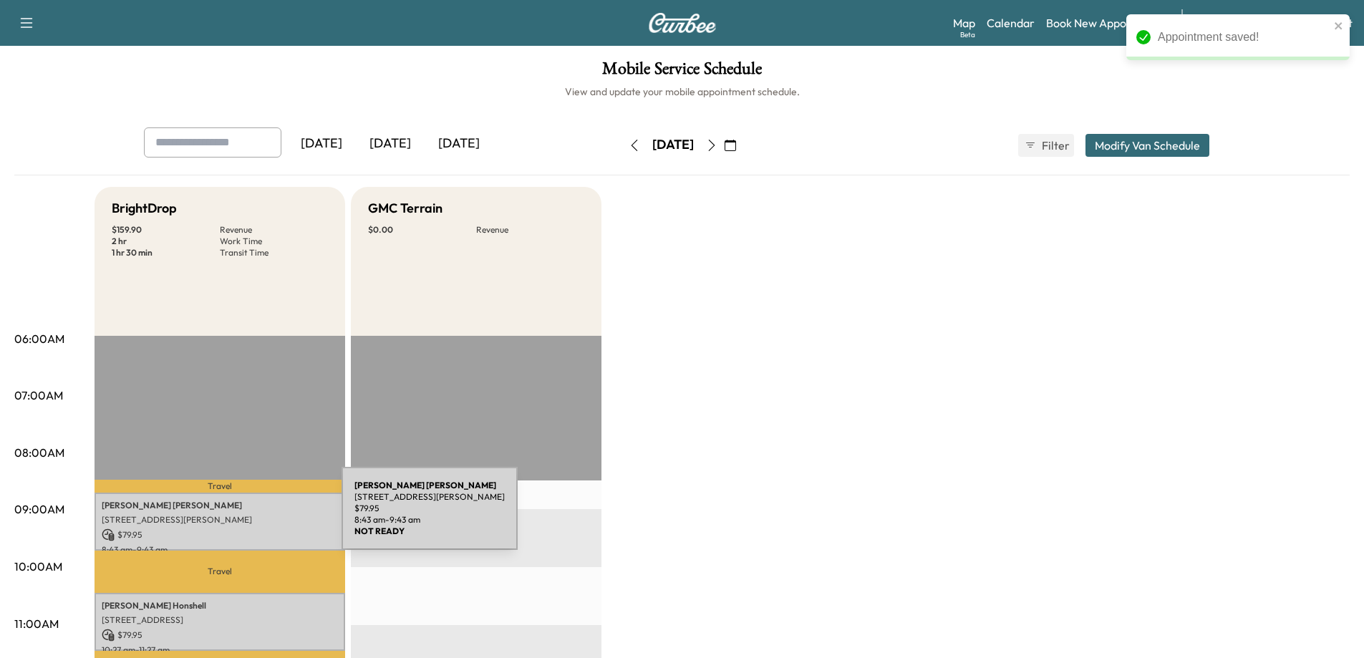
click at [234, 517] on p "[STREET_ADDRESS][PERSON_NAME]" at bounding box center [220, 519] width 236 height 11
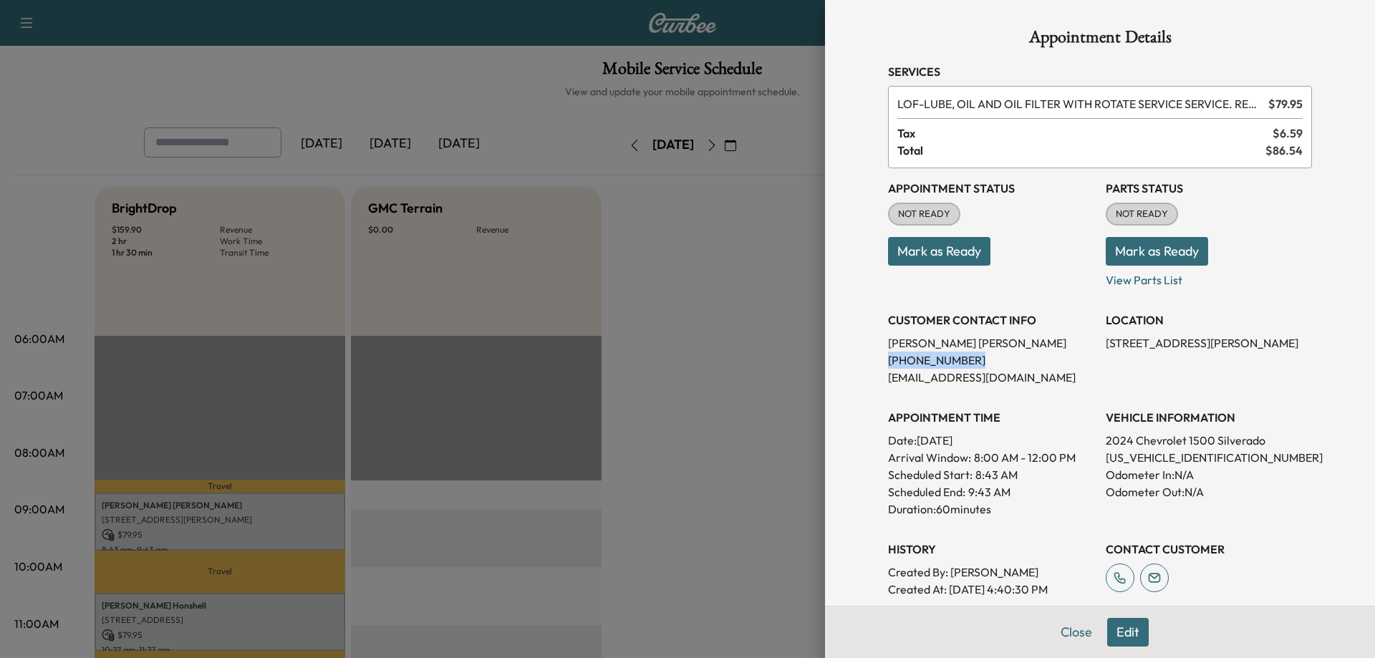
drag, startPoint x: 954, startPoint y: 361, endPoint x: 875, endPoint y: 358, distance: 79.5
click at [875, 358] on div "Appointment Details Services LOF - LUBE, OIL AND OIL FILTER WITH ROTATE SERVICE…" at bounding box center [1100, 403] width 458 height 807
copy p "[PHONE_NUMBER]"
click at [740, 292] on div at bounding box center [687, 329] width 1375 height 658
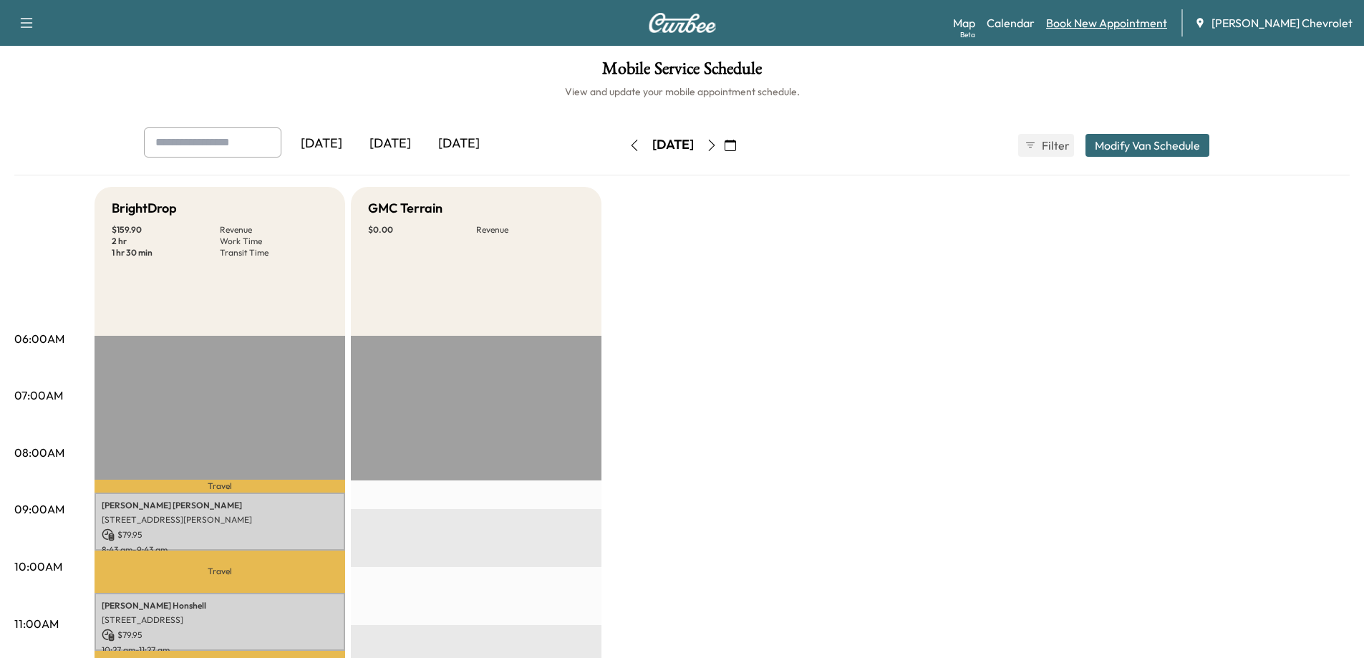
click at [1090, 24] on link "Book New Appointment" at bounding box center [1106, 22] width 121 height 17
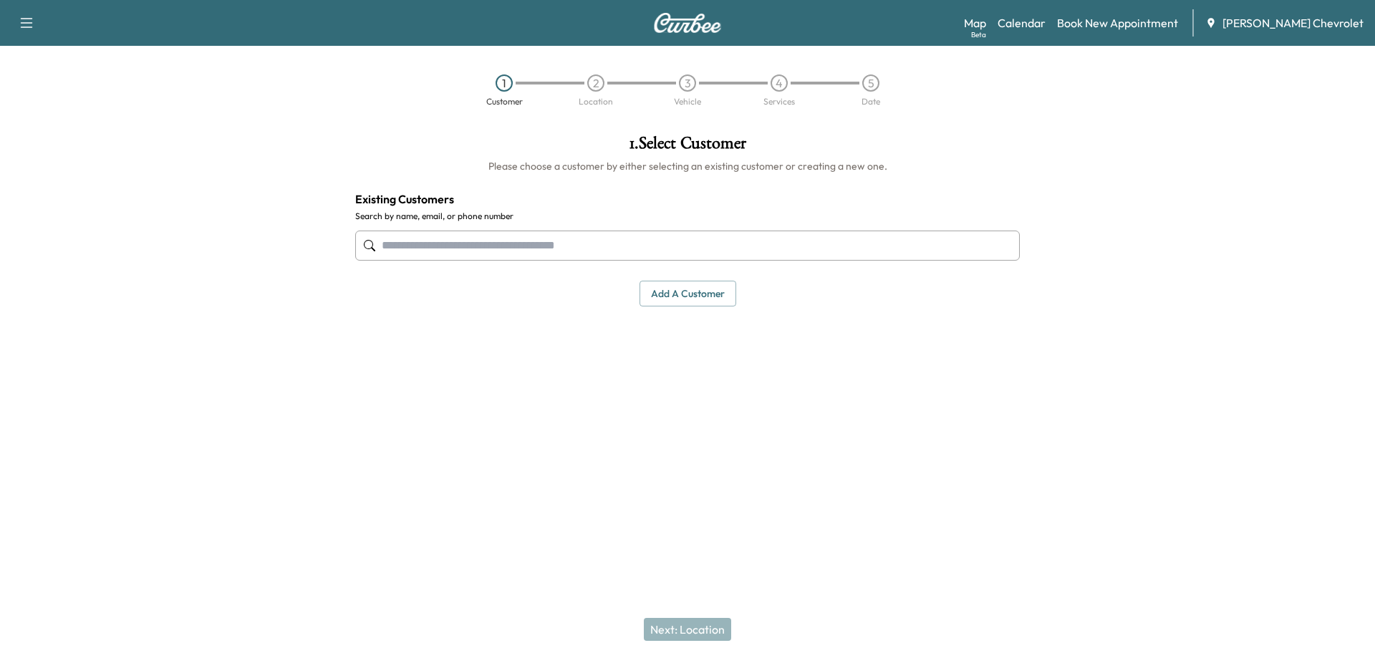
click at [727, 245] on input "text" at bounding box center [687, 246] width 664 height 30
click at [624, 248] on input "text" at bounding box center [687, 246] width 664 height 30
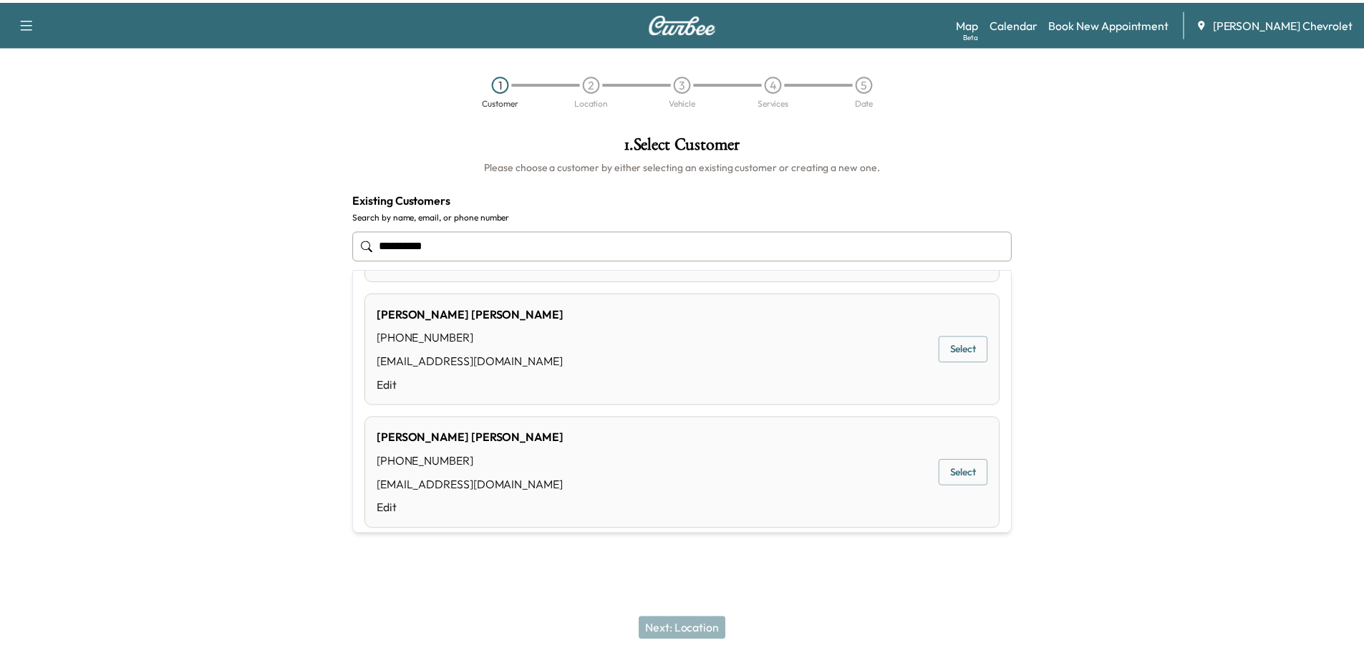
scroll to position [143, 0]
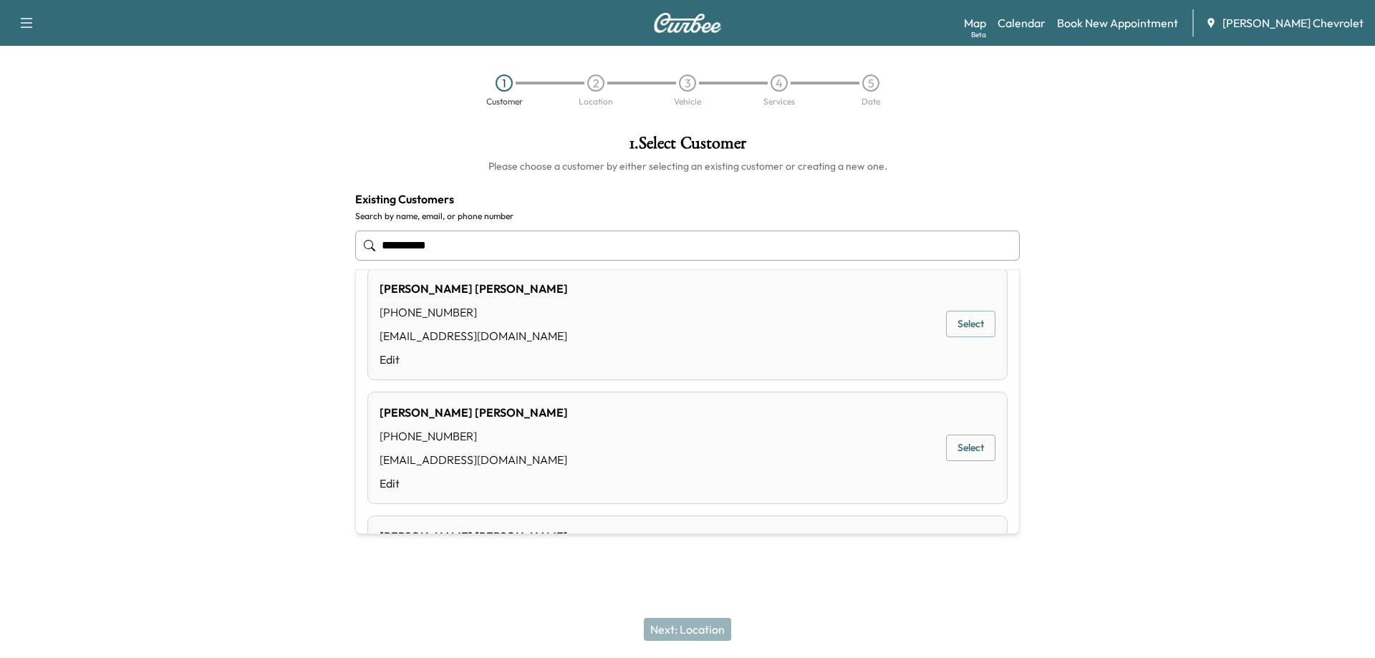
click at [967, 455] on button "Select" at bounding box center [970, 448] width 49 height 26
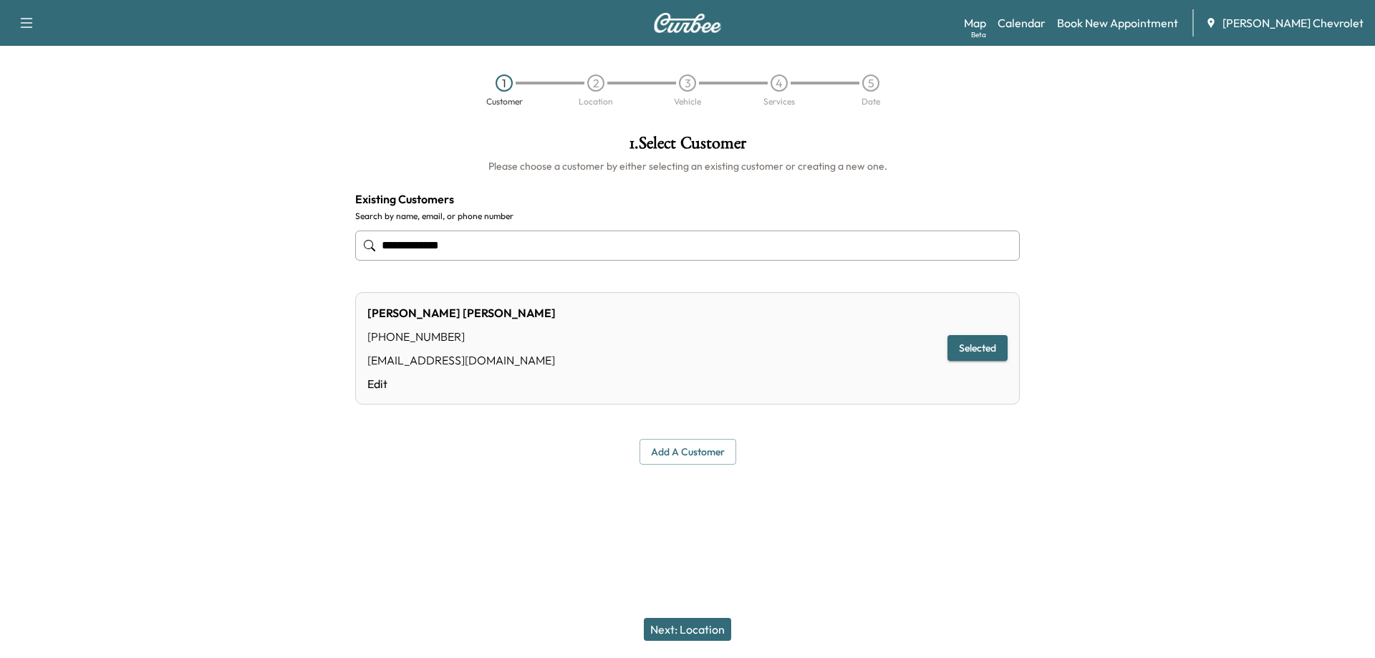
type input "**********"
click at [689, 627] on button "Next: Location" at bounding box center [687, 629] width 87 height 23
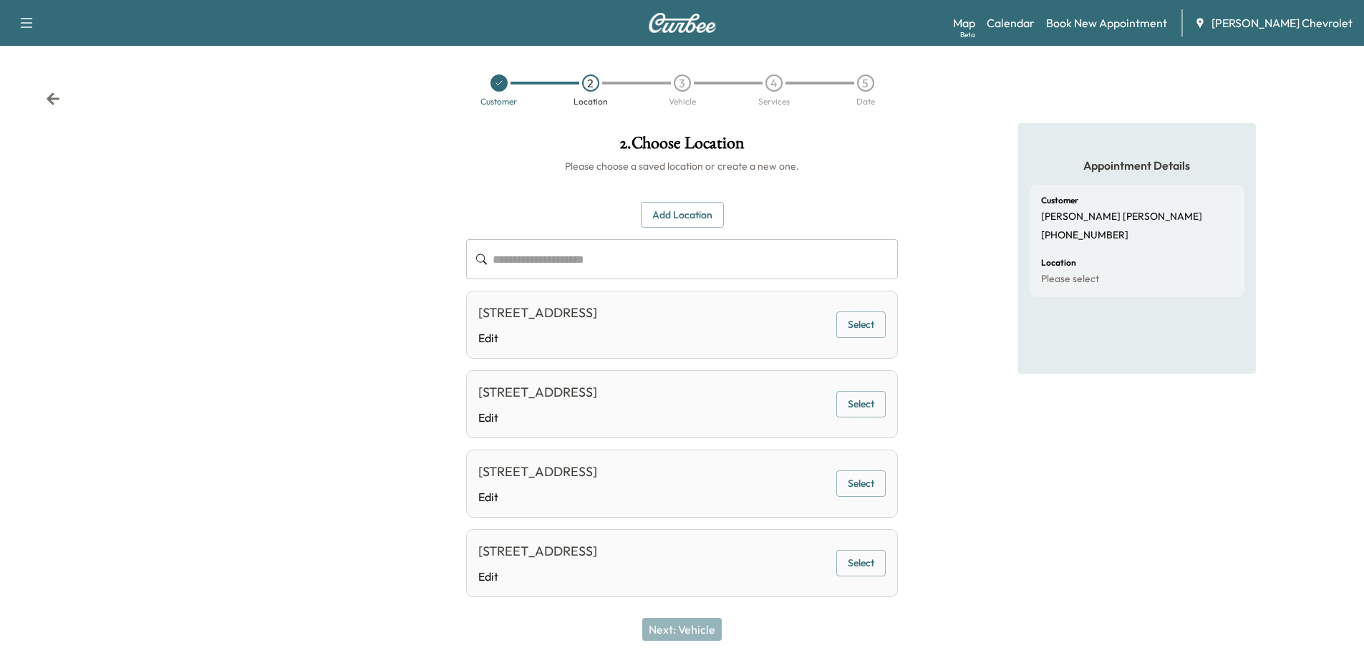
click at [841, 330] on button "Select" at bounding box center [860, 324] width 49 height 26
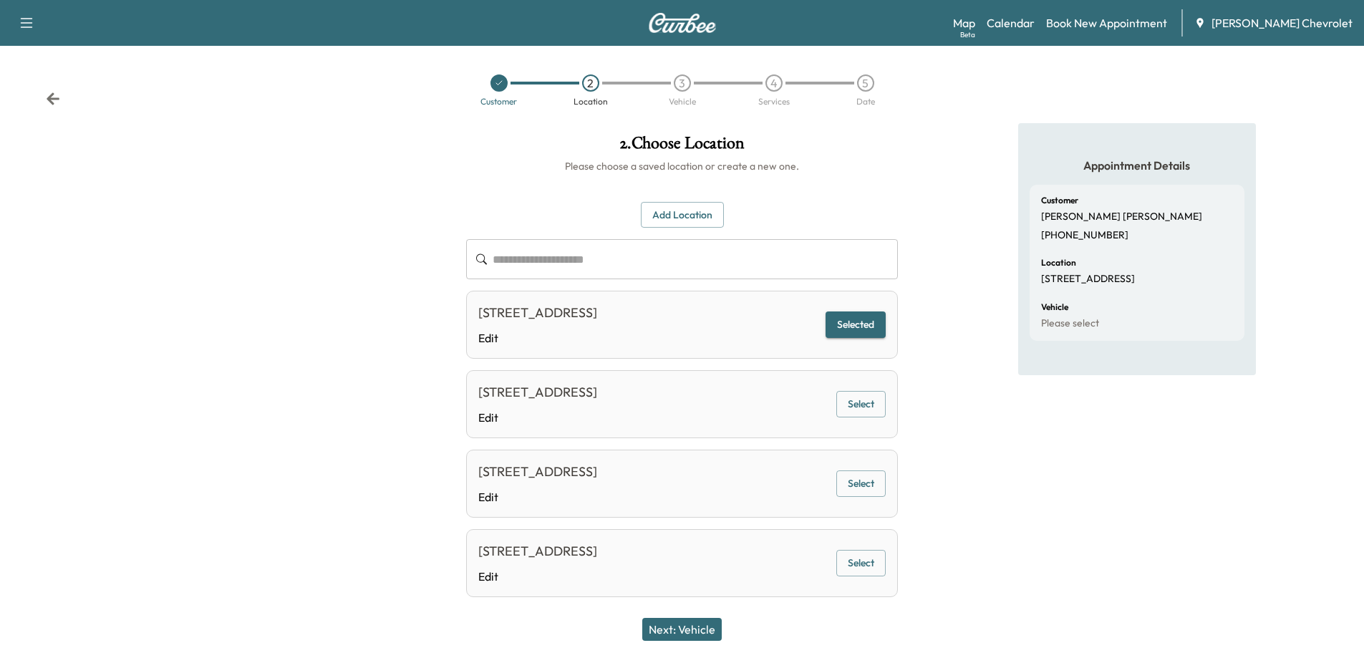
click at [700, 622] on button "Next: Vehicle" at bounding box center [681, 629] width 79 height 23
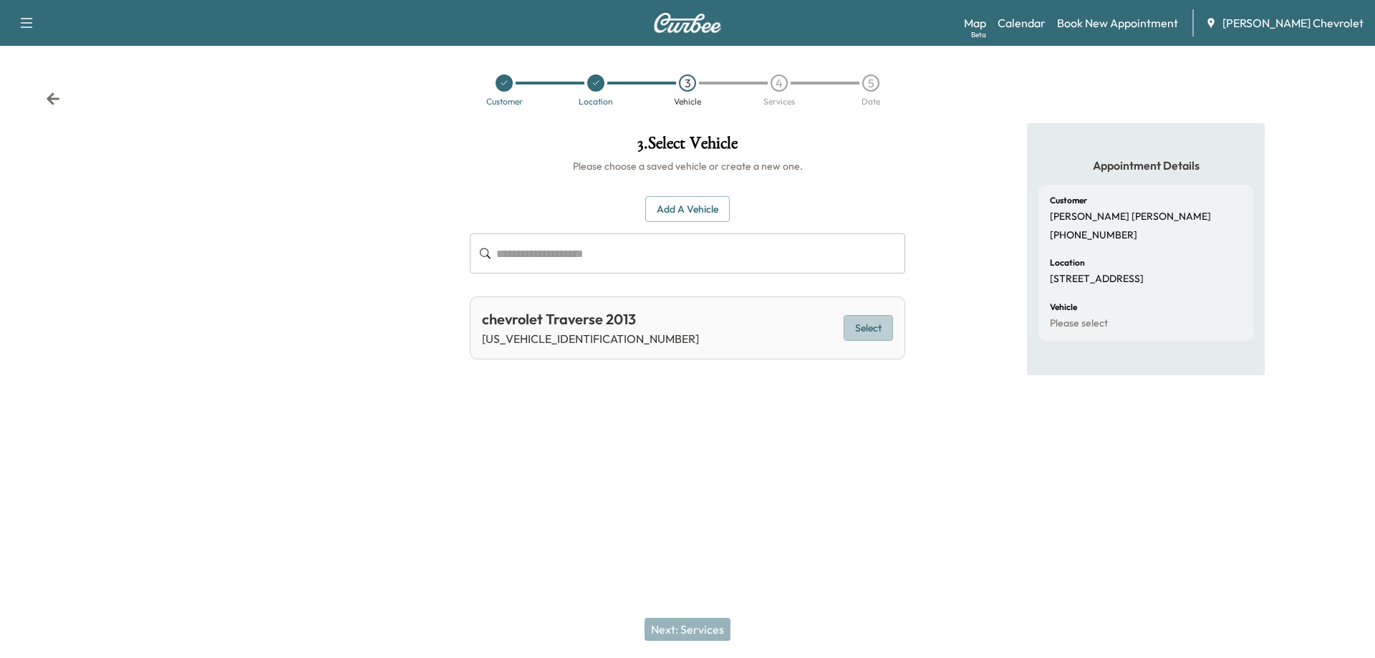
click at [847, 330] on button "Select" at bounding box center [867, 328] width 49 height 26
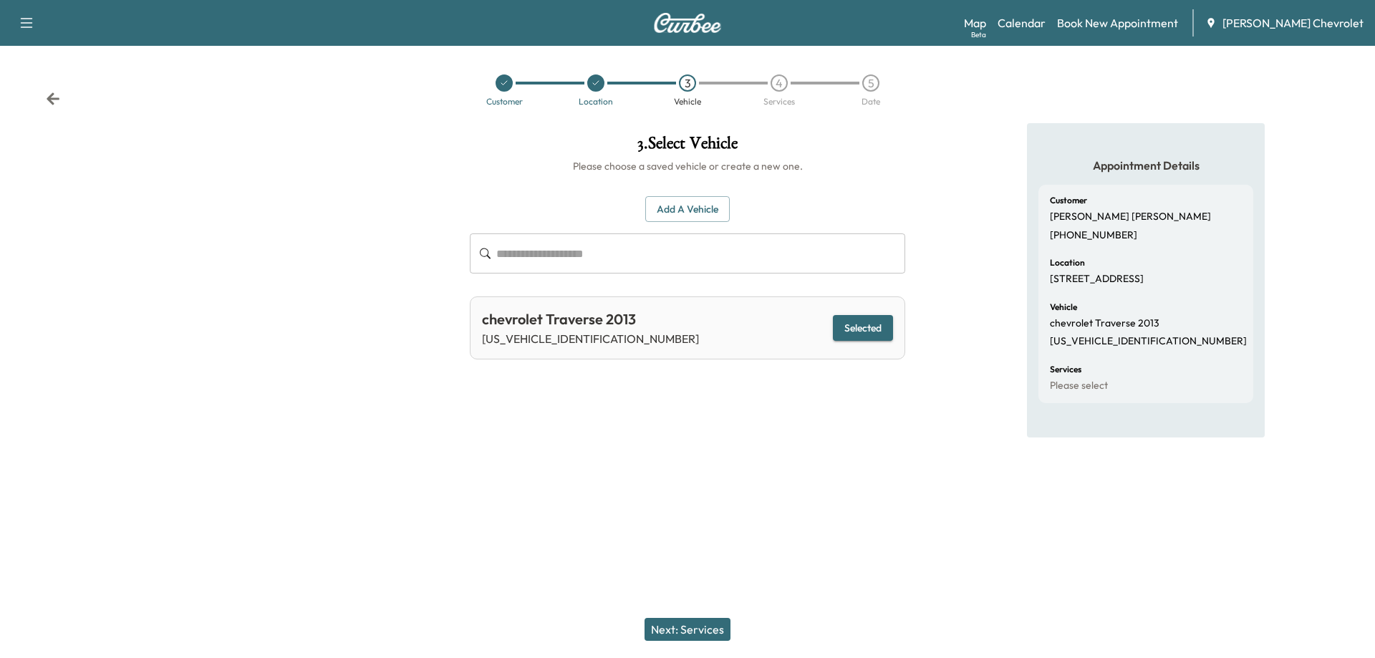
click at [690, 624] on button "Next: Services" at bounding box center [687, 629] width 86 height 23
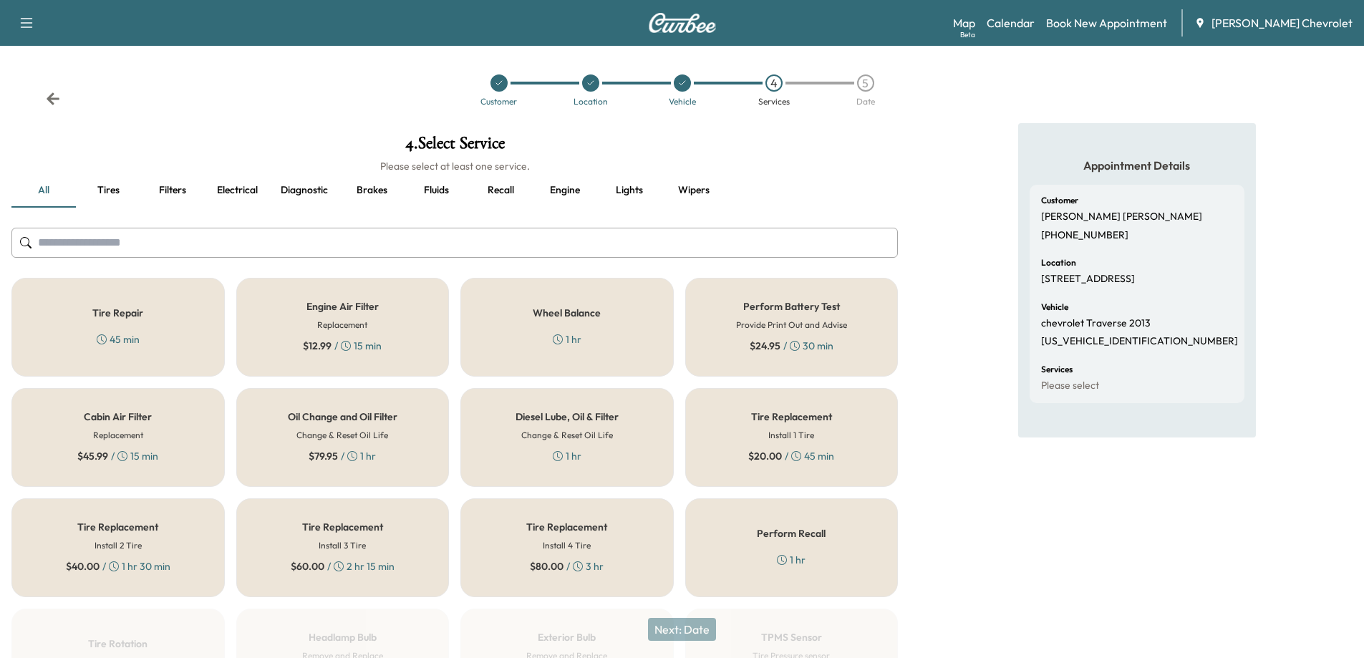
click at [366, 421] on h5 "Oil Change and Oil Filter" at bounding box center [343, 417] width 110 height 10
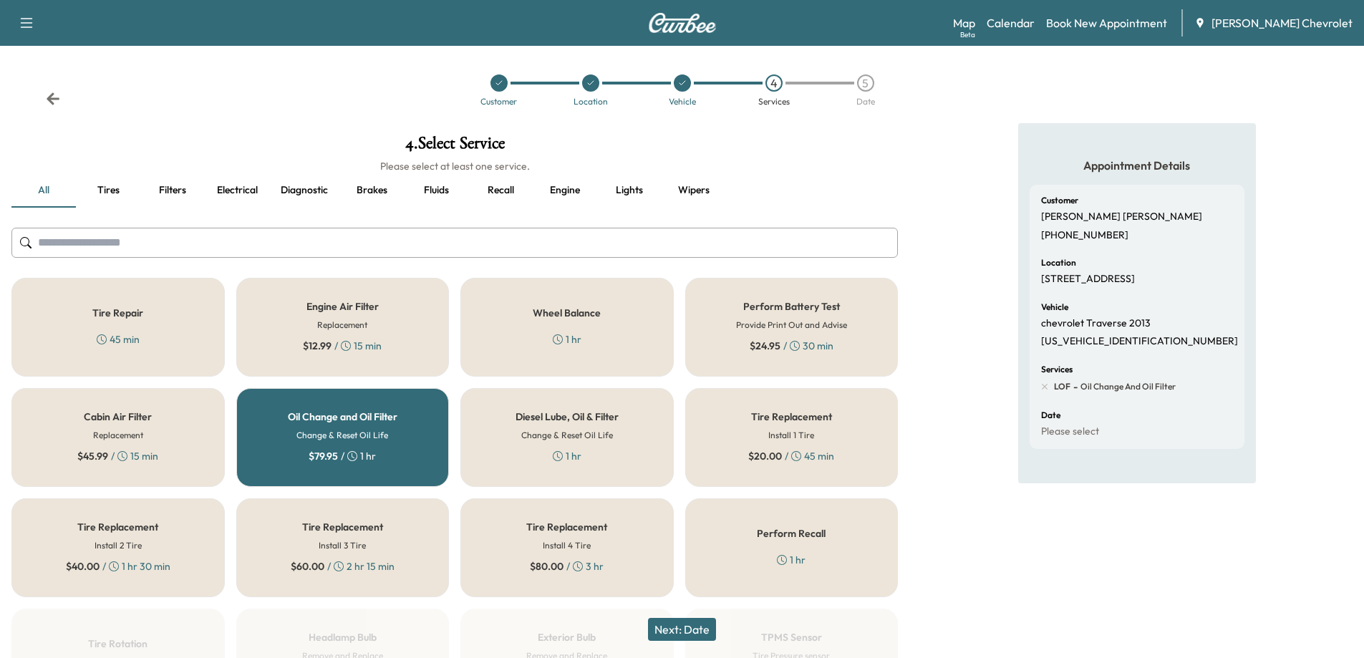
click at [698, 632] on button "Next: Date" at bounding box center [682, 629] width 68 height 23
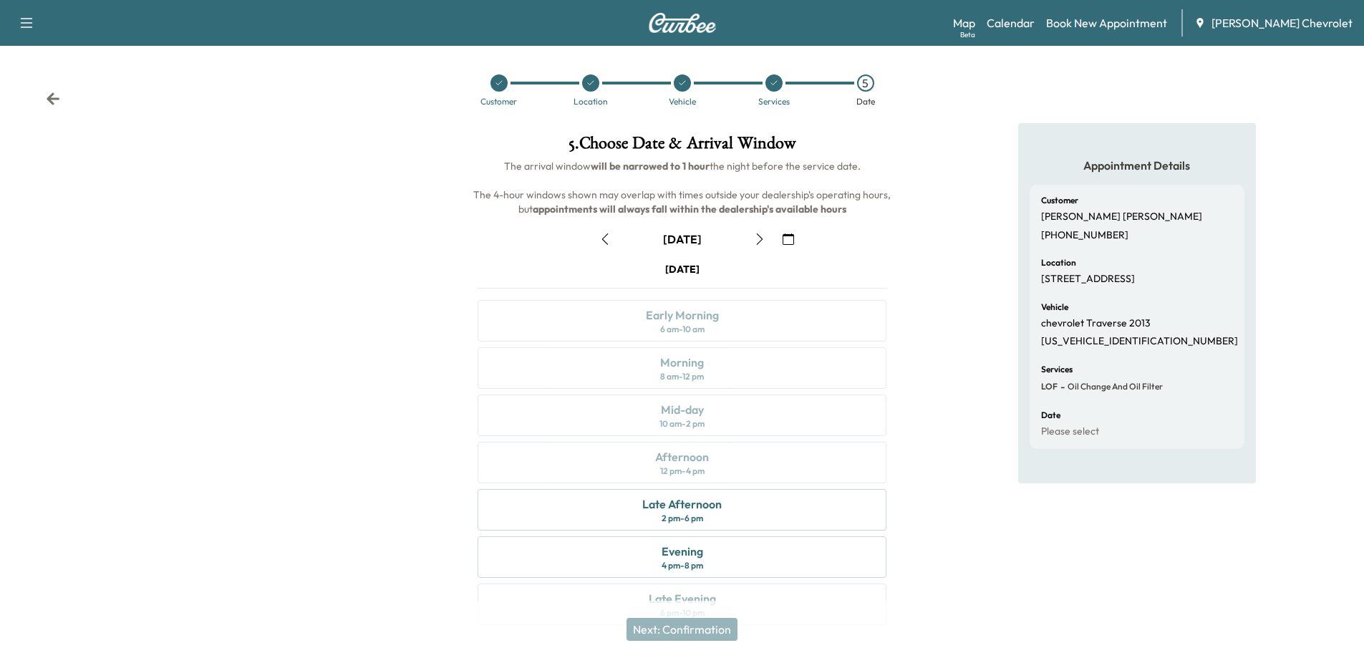
click at [757, 238] on icon "button" at bounding box center [759, 238] width 11 height 11
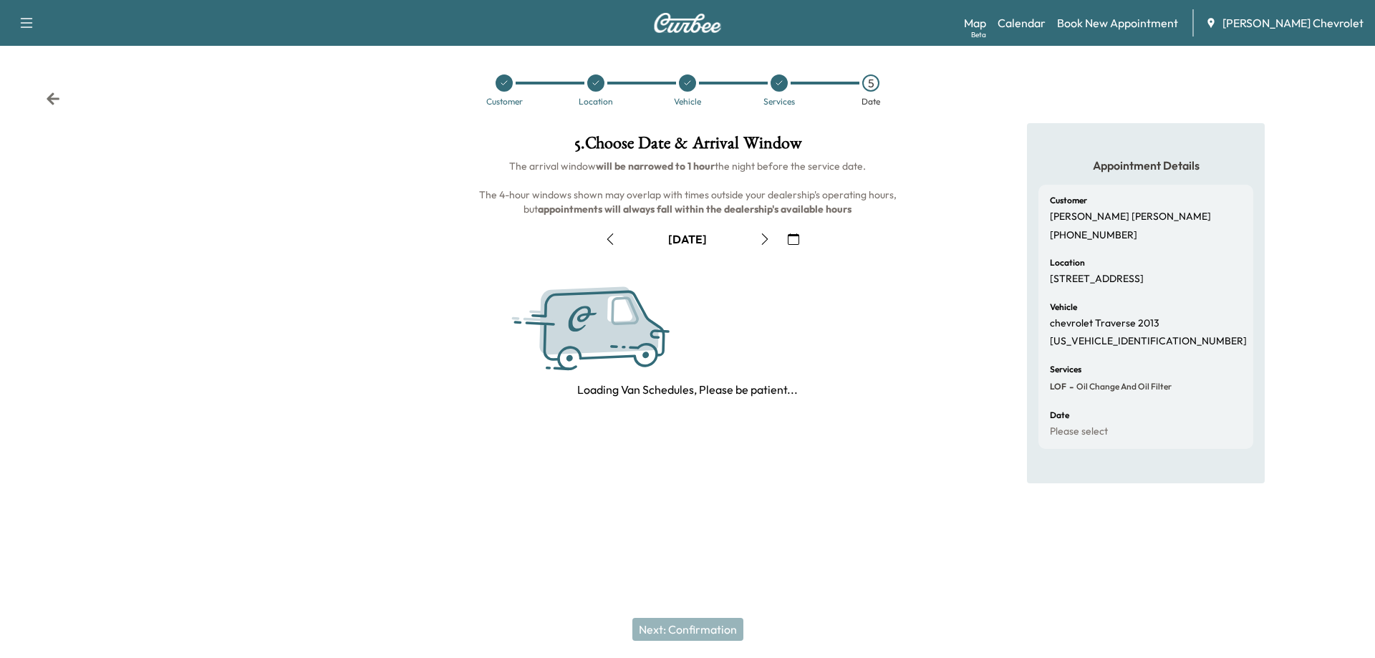
click at [757, 238] on button "button" at bounding box center [765, 239] width 24 height 23
click at [757, 238] on icon "button" at bounding box center [759, 238] width 11 height 11
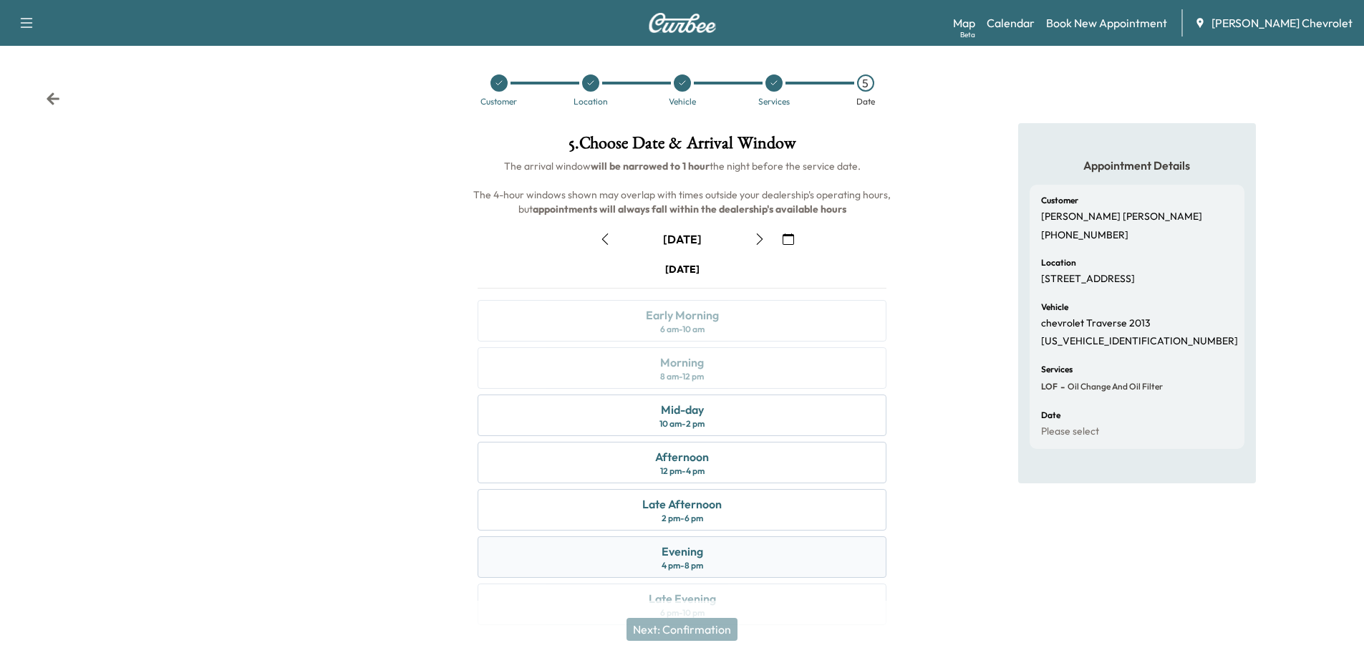
click at [722, 560] on div "Evening 4 pm - 8 pm" at bounding box center [682, 557] width 409 height 42
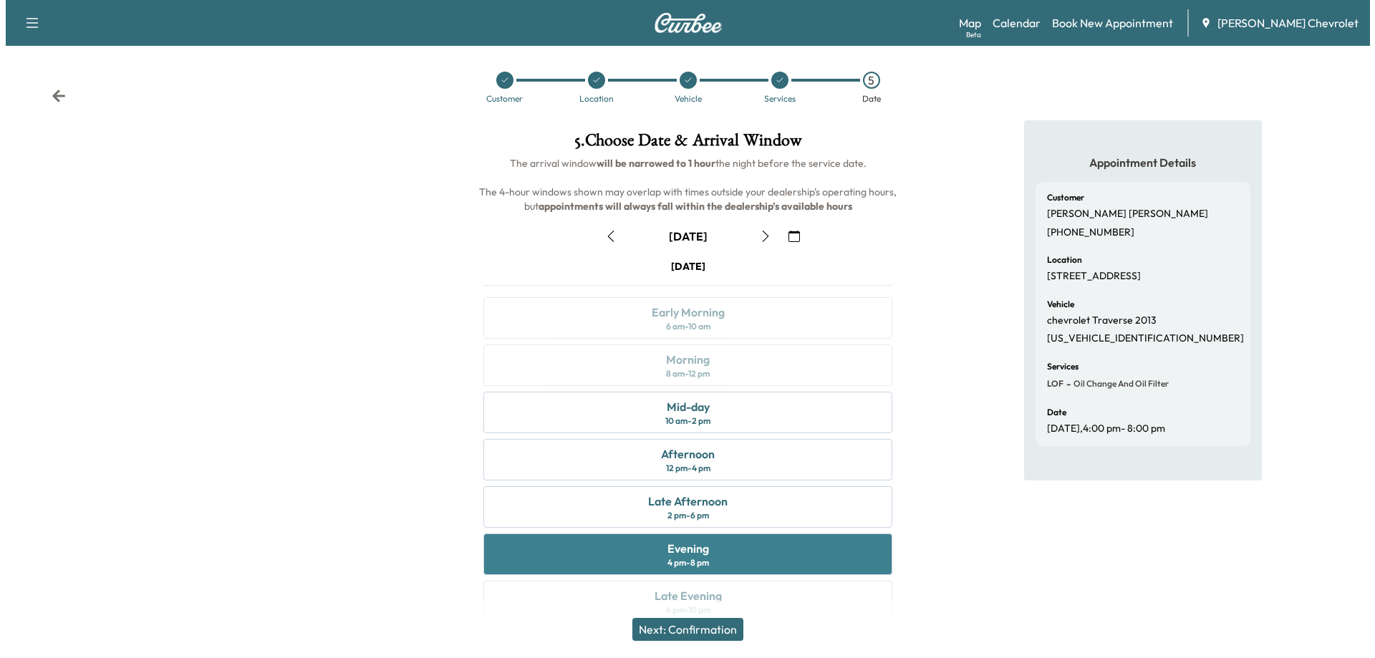
scroll to position [0, 0]
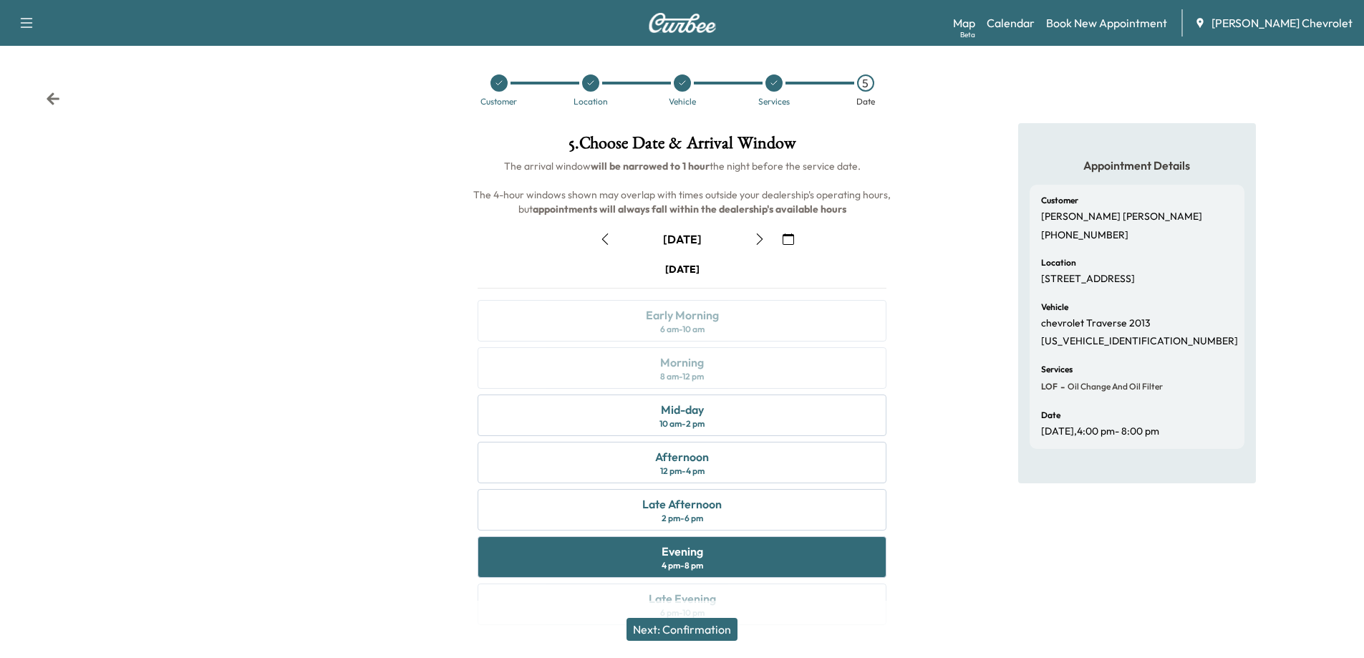
click at [709, 630] on button "Next: Confirmation" at bounding box center [682, 629] width 111 height 23
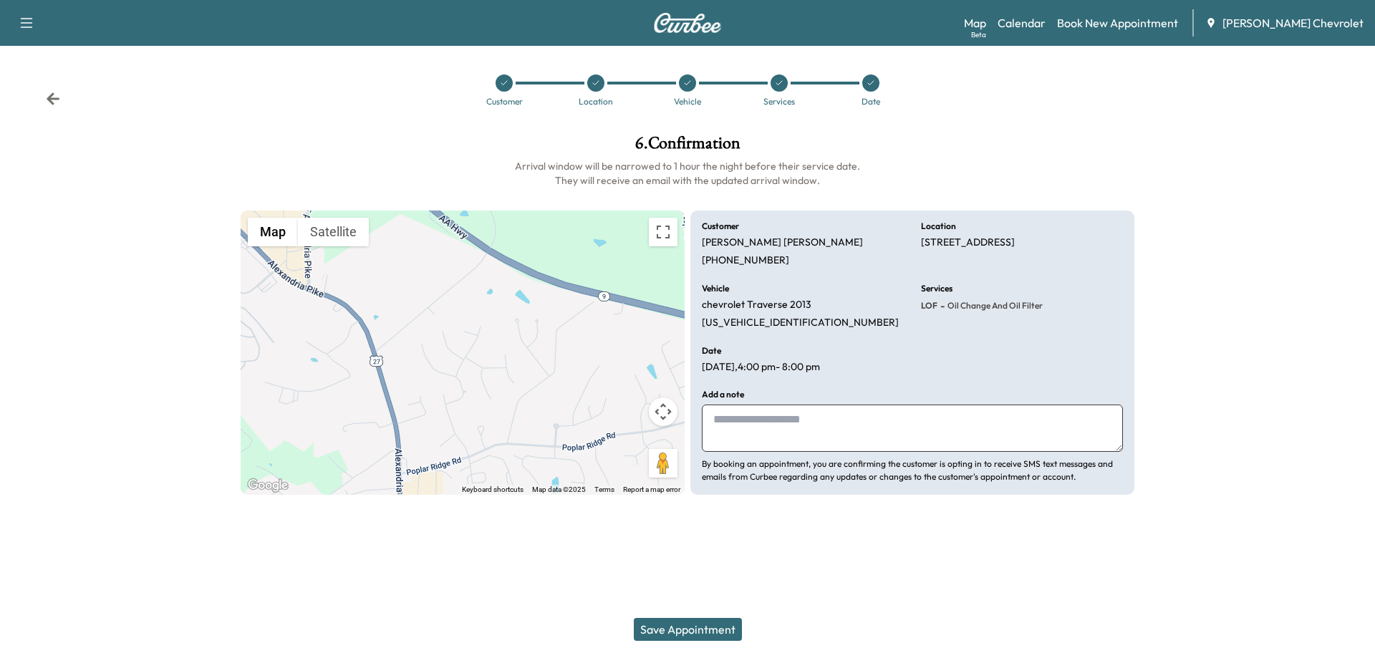
drag, startPoint x: 696, startPoint y: 629, endPoint x: 713, endPoint y: 571, distance: 59.8
click at [713, 571] on div "Support Log Out Map Beta Calendar Book New Appointment [PERSON_NAME] Chevrolet …" at bounding box center [687, 329] width 1375 height 658
click at [702, 622] on button "Save Appointment" at bounding box center [688, 629] width 108 height 23
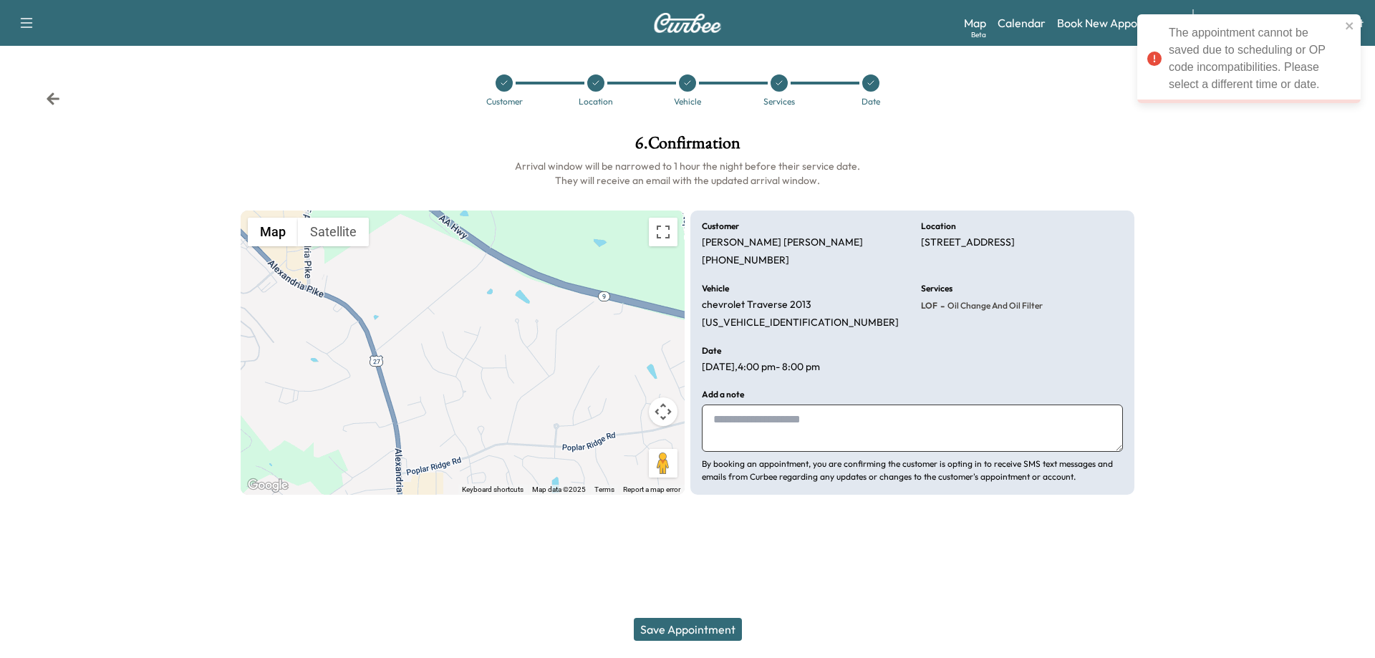
click at [697, 625] on button "Save Appointment" at bounding box center [688, 629] width 108 height 23
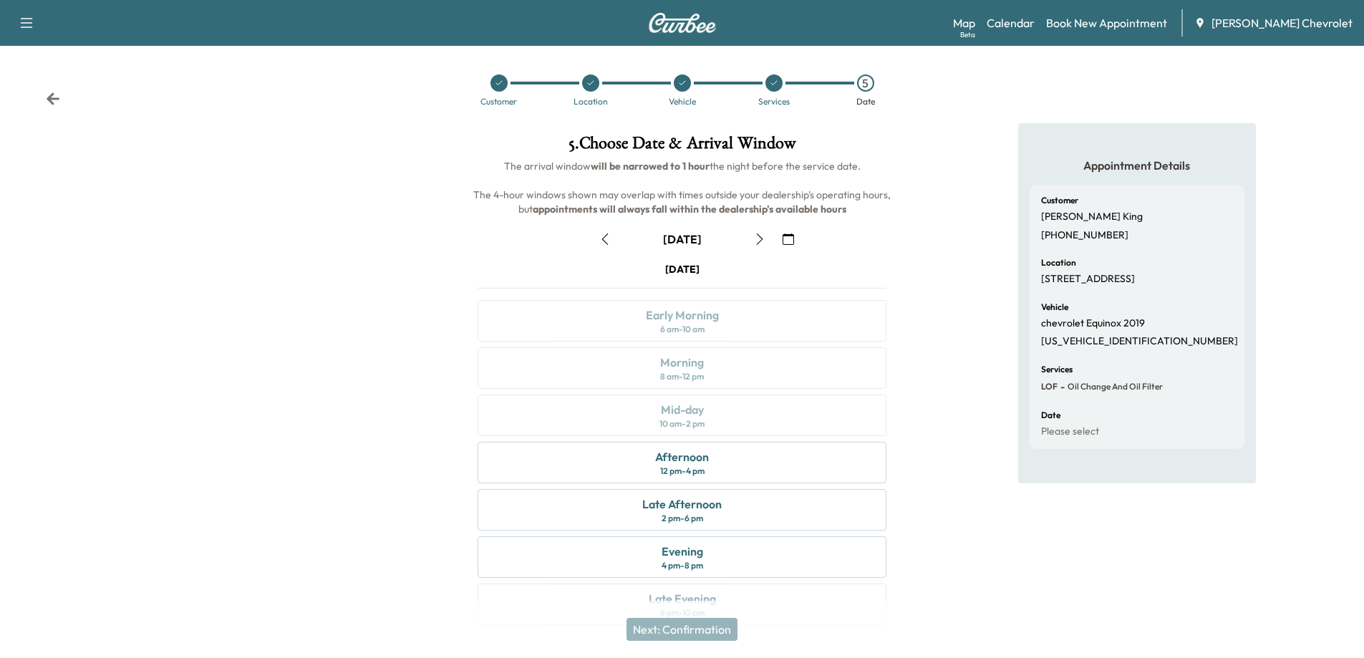
click at [496, 89] on div at bounding box center [498, 82] width 17 height 17
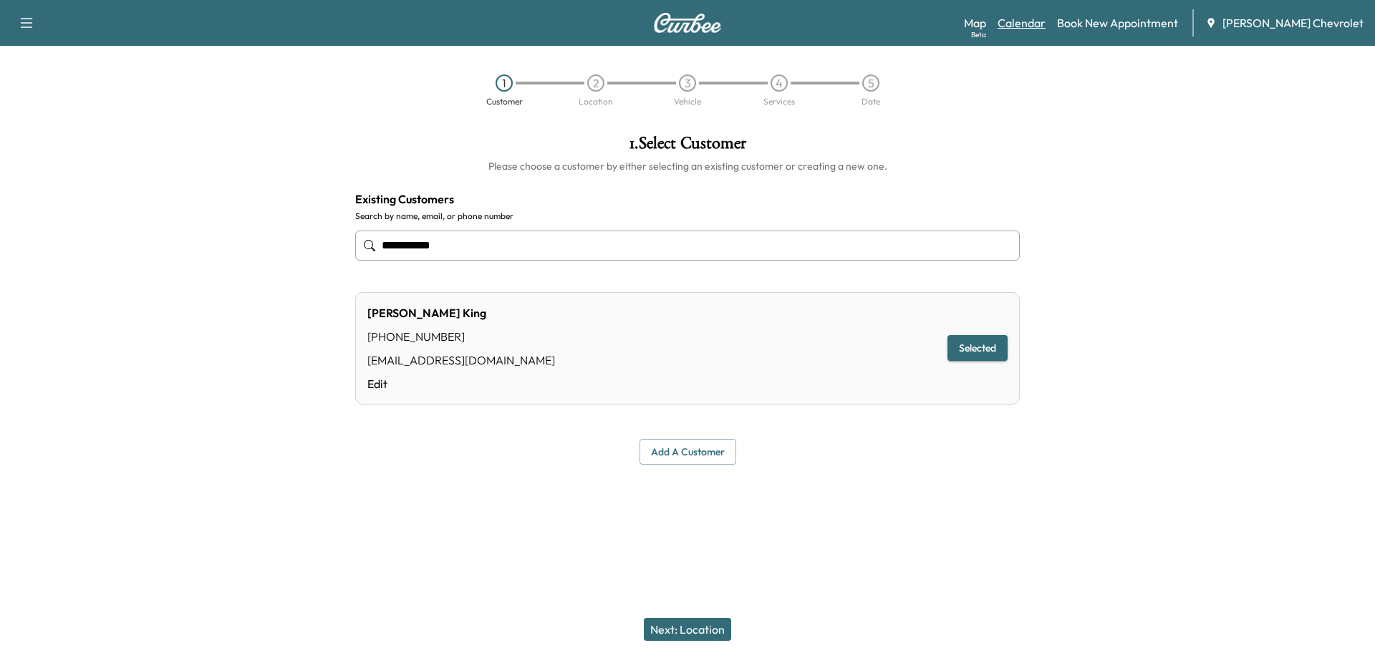
click at [1040, 22] on link "Calendar" at bounding box center [1021, 22] width 48 height 17
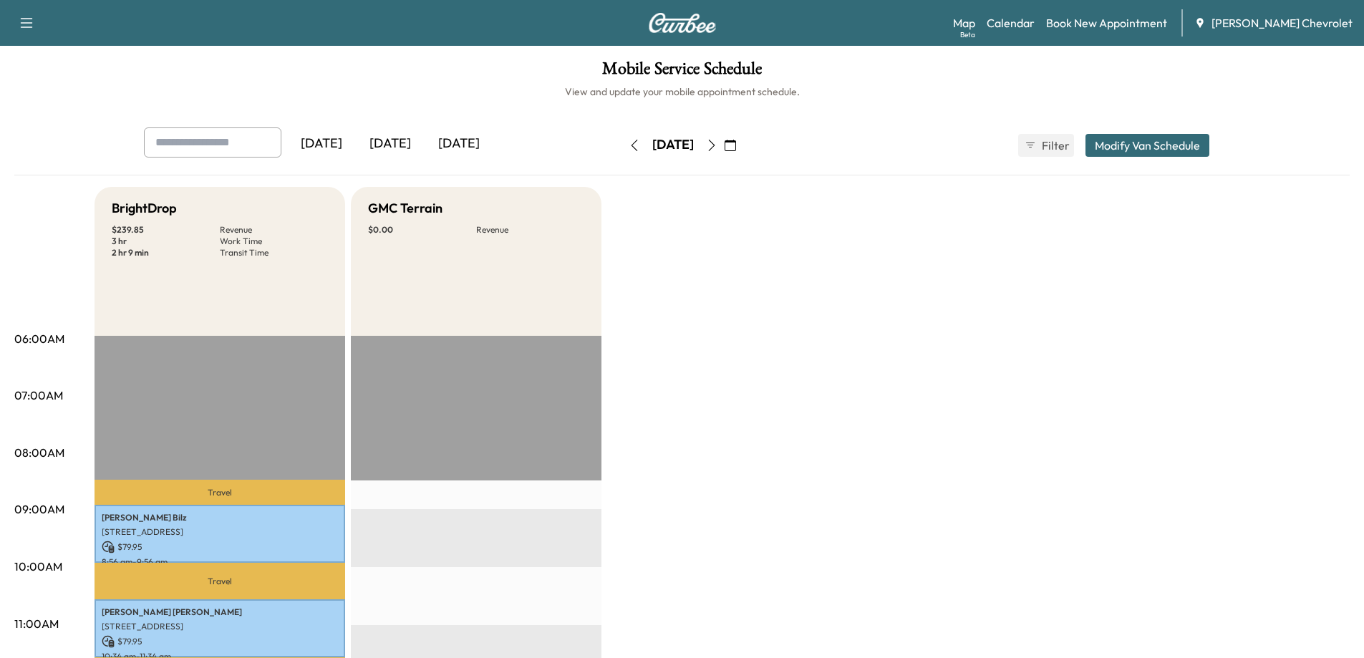
click at [724, 148] on button "button" at bounding box center [712, 145] width 24 height 23
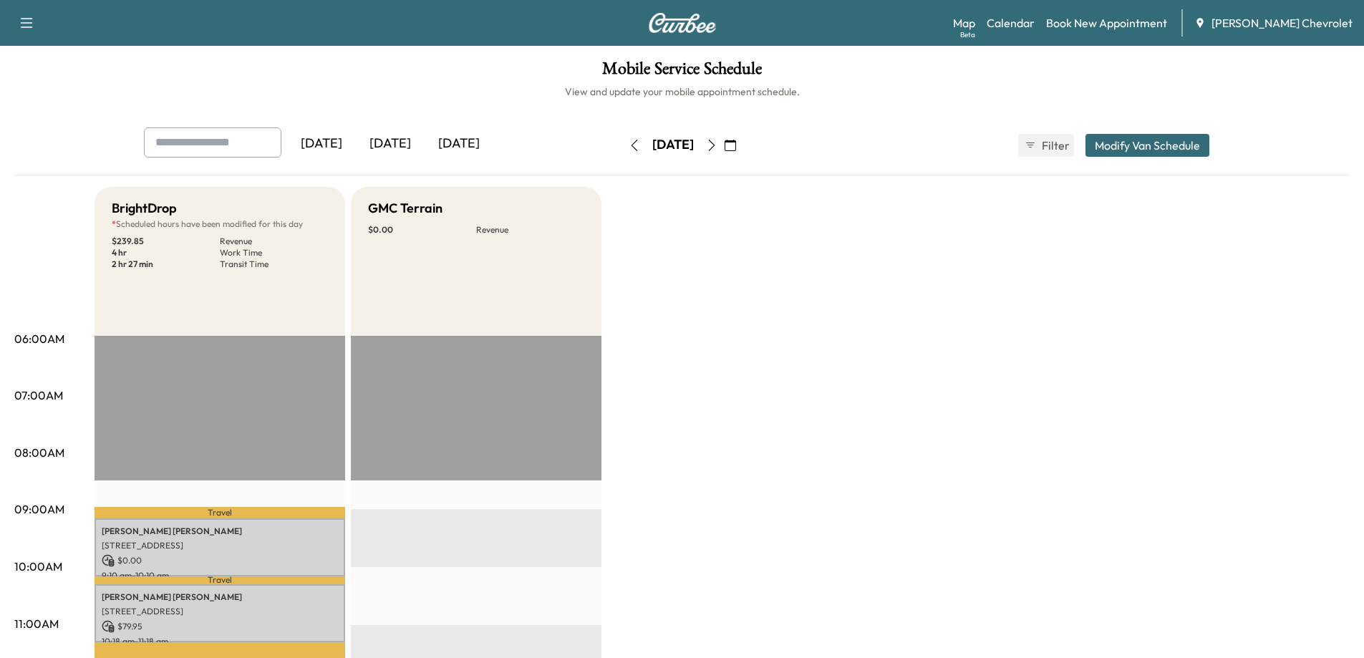
click at [1124, 150] on button "Modify Van Schedule" at bounding box center [1148, 145] width 124 height 23
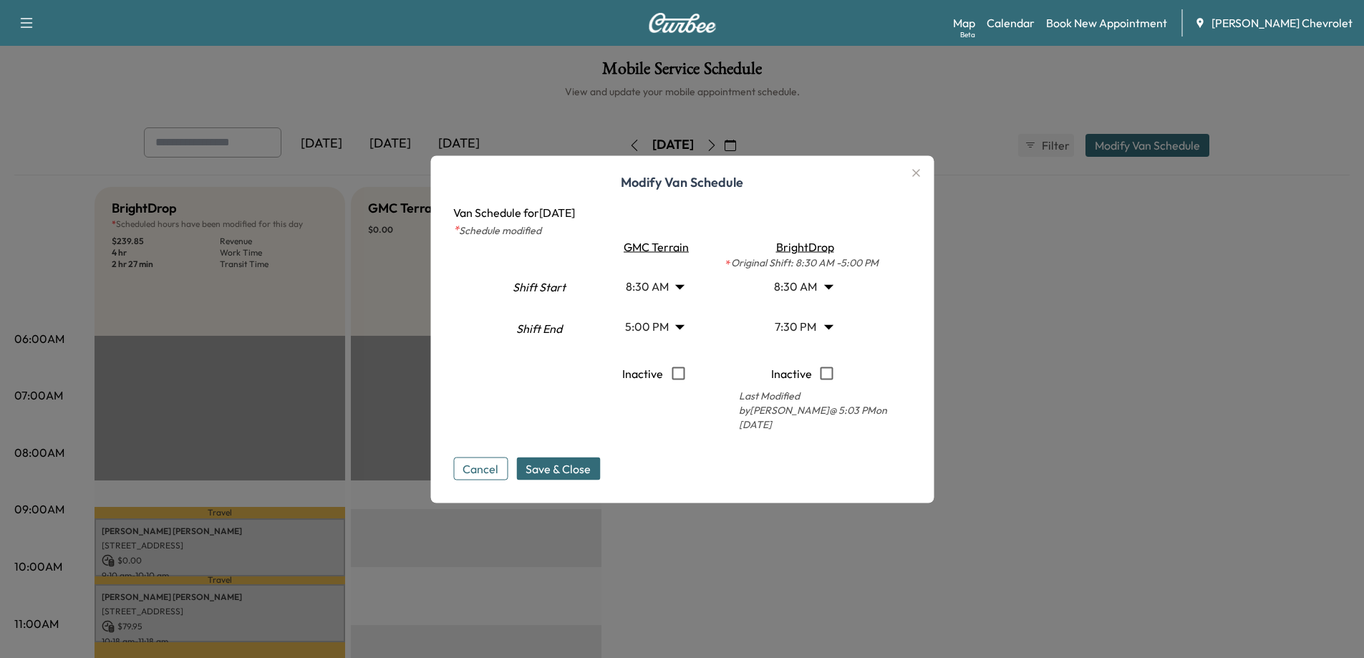
click at [1023, 376] on div at bounding box center [682, 329] width 1364 height 658
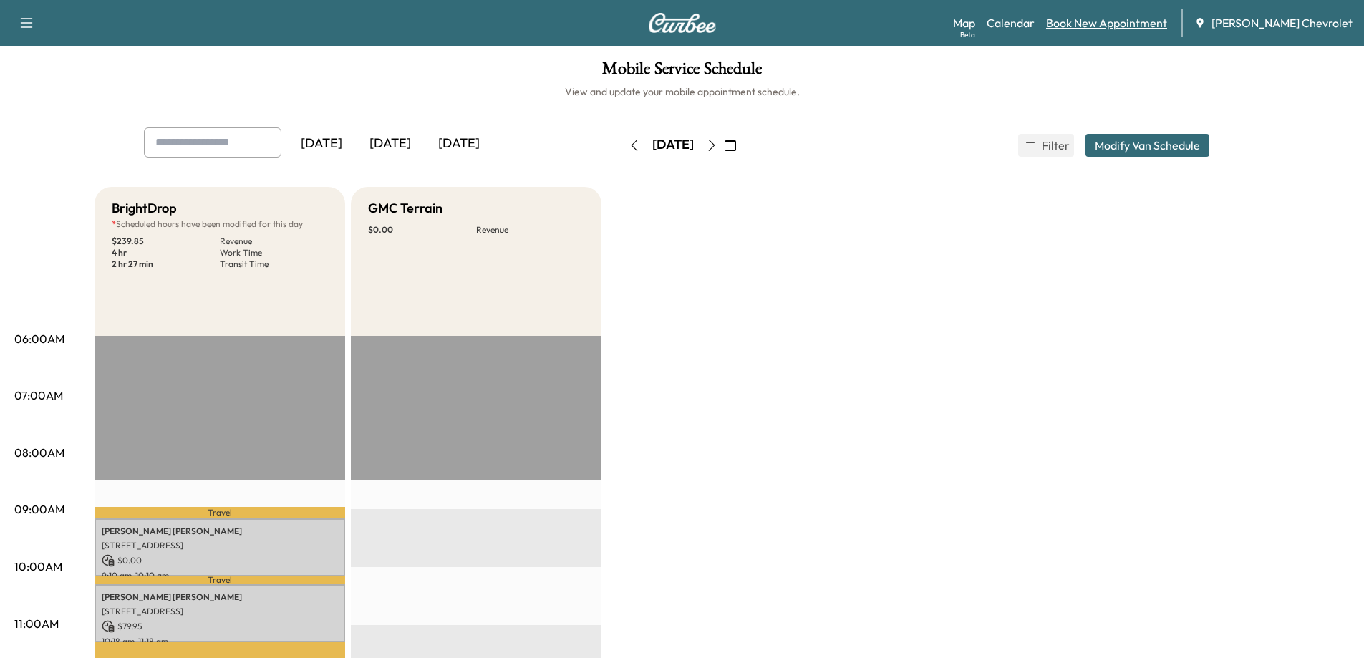
click at [1131, 27] on link "Book New Appointment" at bounding box center [1106, 22] width 121 height 17
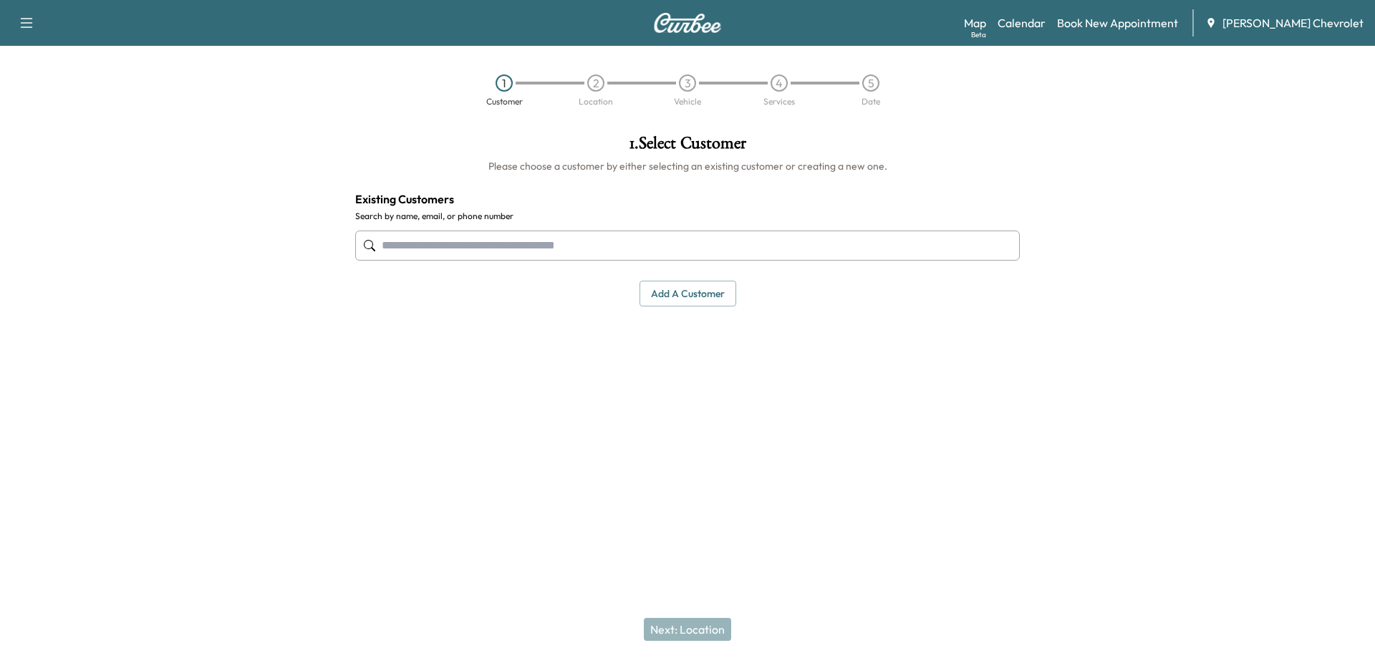
click at [732, 250] on input "text" at bounding box center [687, 246] width 664 height 30
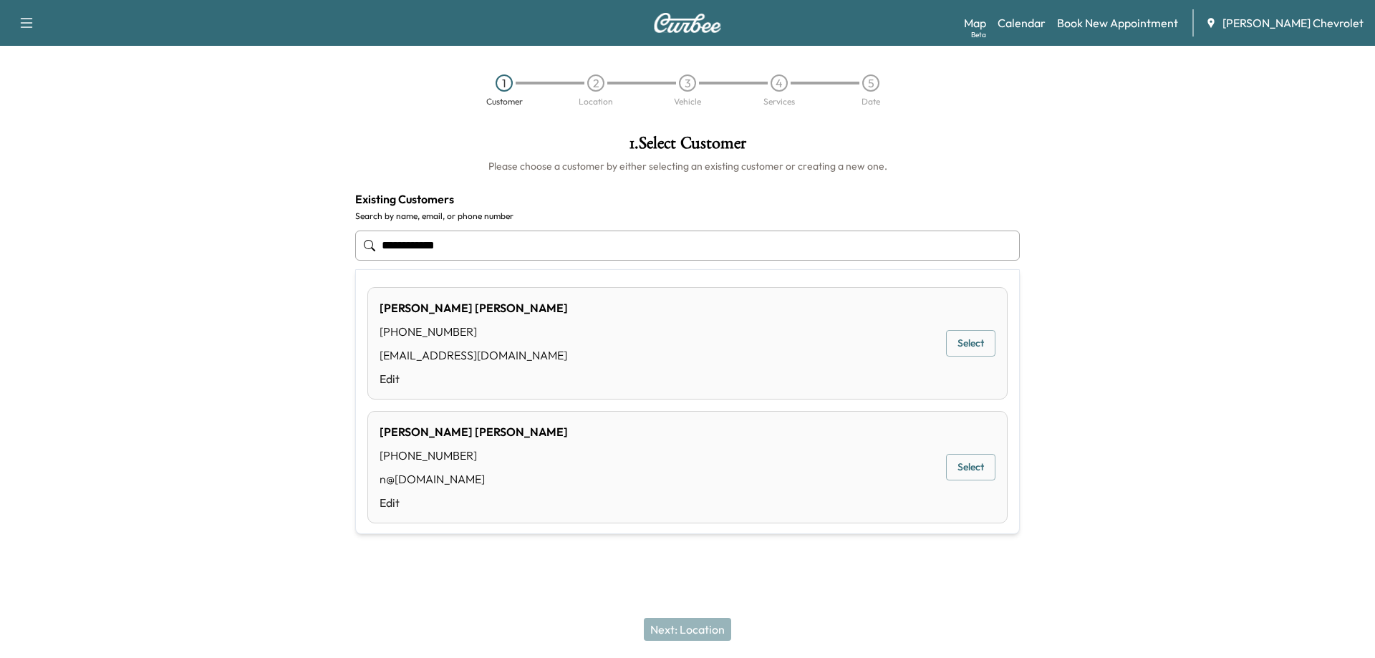
click at [970, 344] on button "Select" at bounding box center [970, 343] width 49 height 26
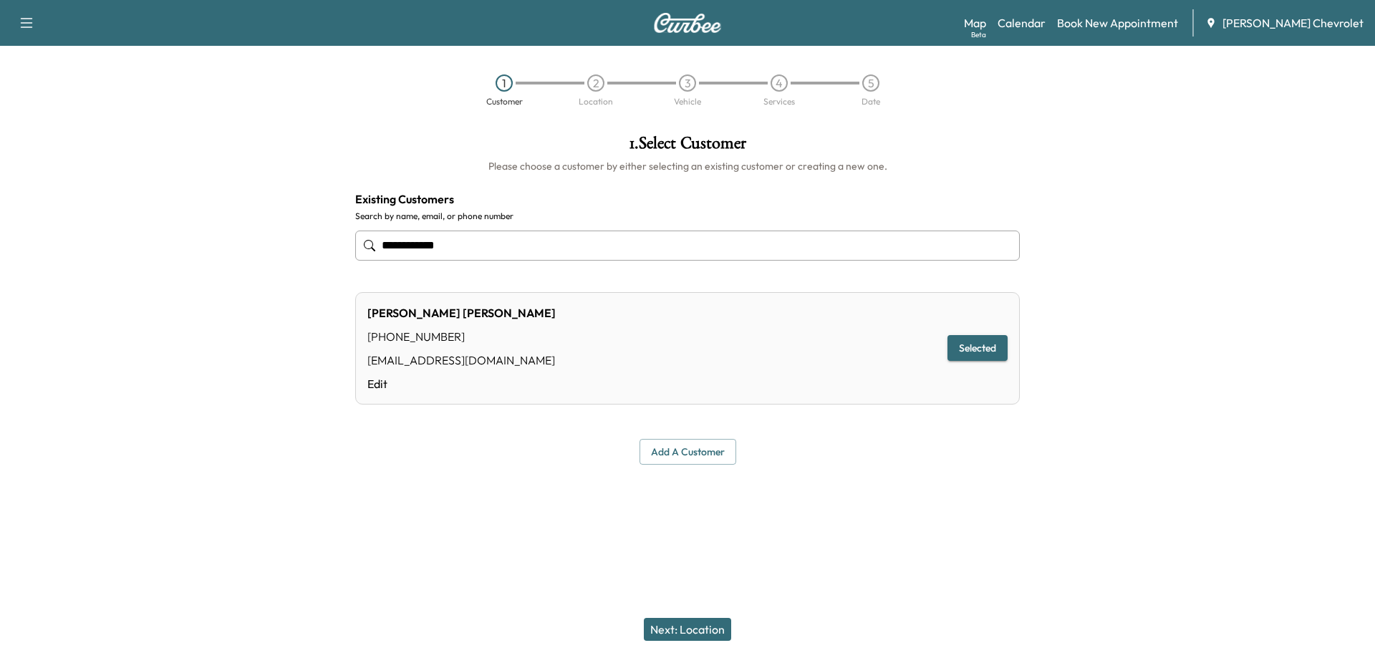
type input "**********"
click at [706, 632] on button "Next: Location" at bounding box center [687, 629] width 87 height 23
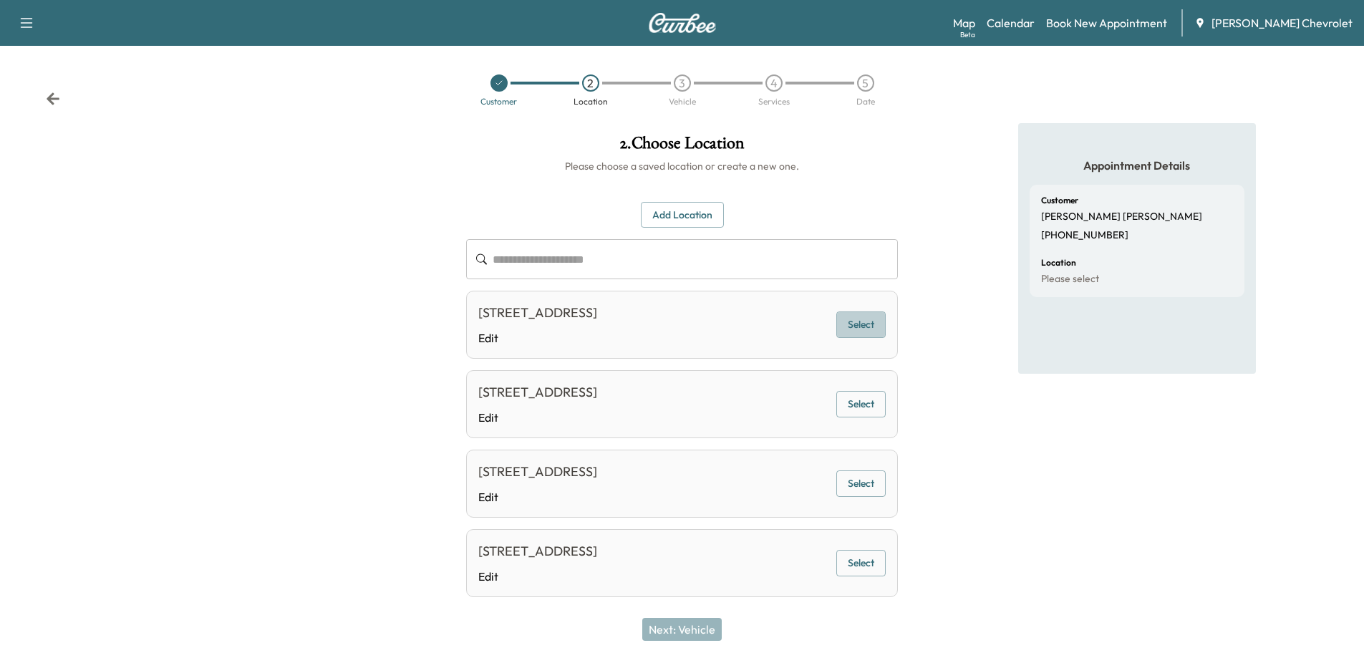
click at [869, 324] on button "Select" at bounding box center [860, 324] width 49 height 26
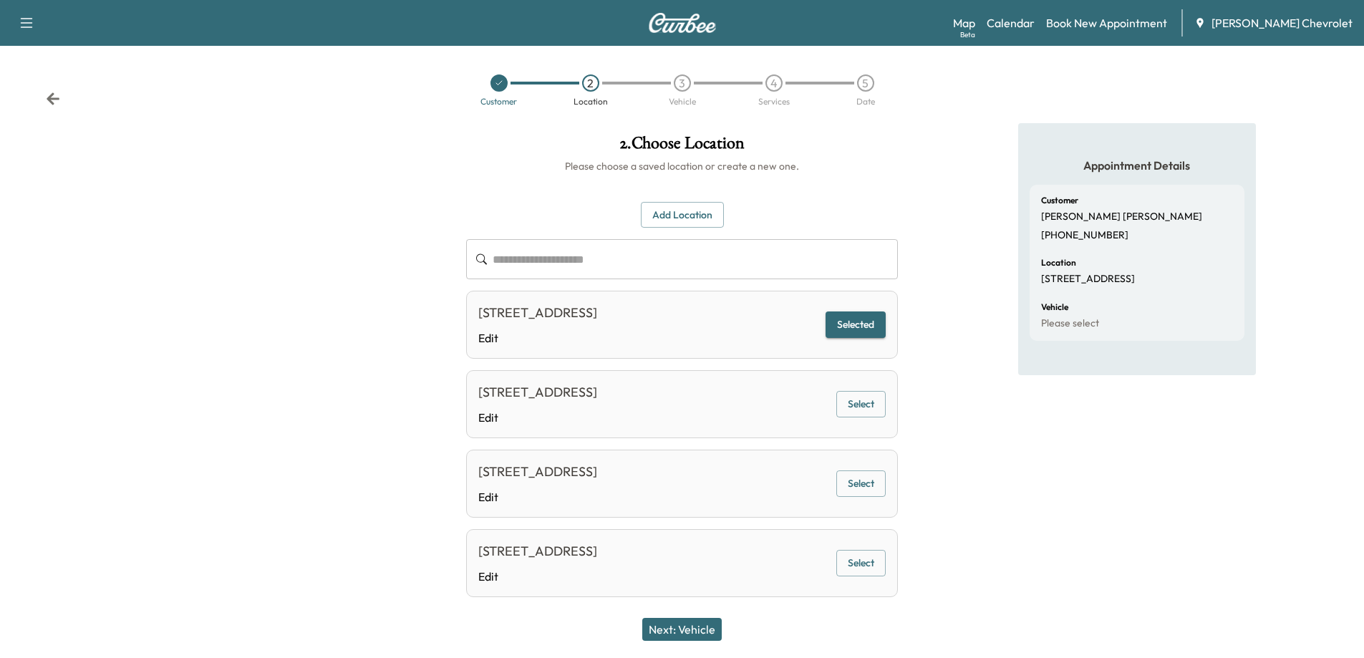
click at [708, 634] on button "Next: Vehicle" at bounding box center [681, 629] width 79 height 23
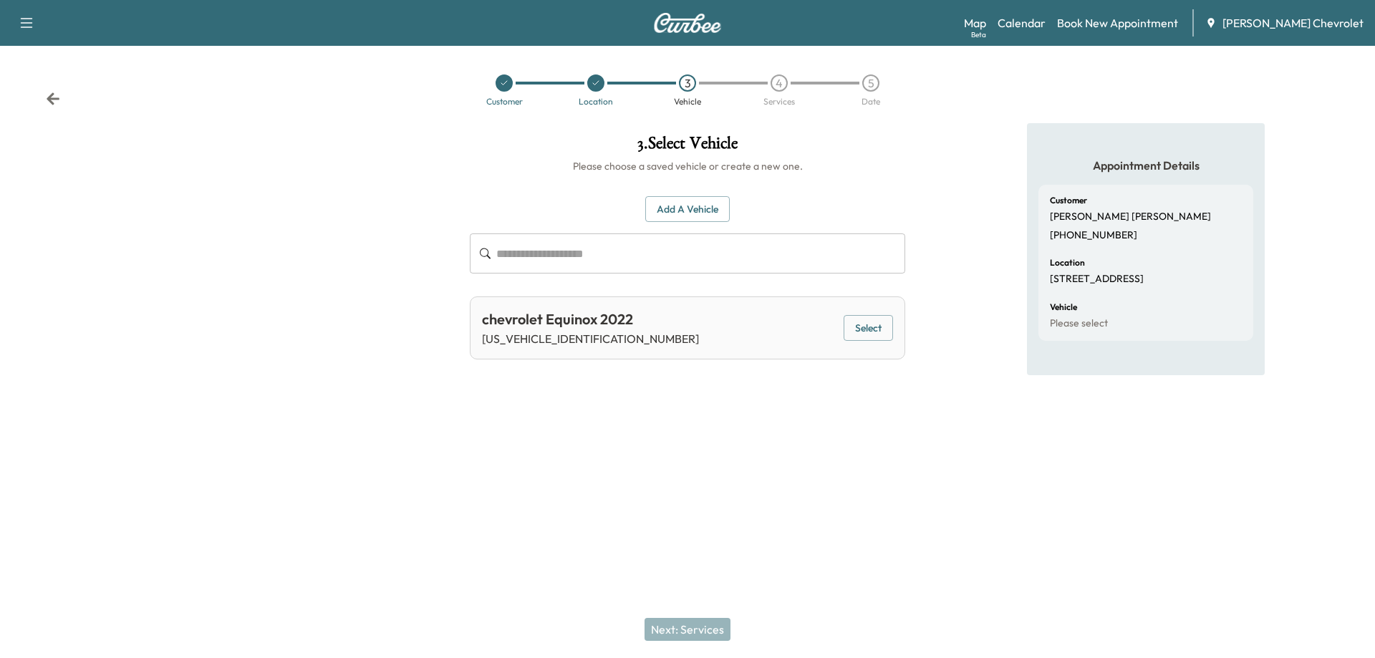
click at [887, 329] on button "Select" at bounding box center [867, 328] width 49 height 26
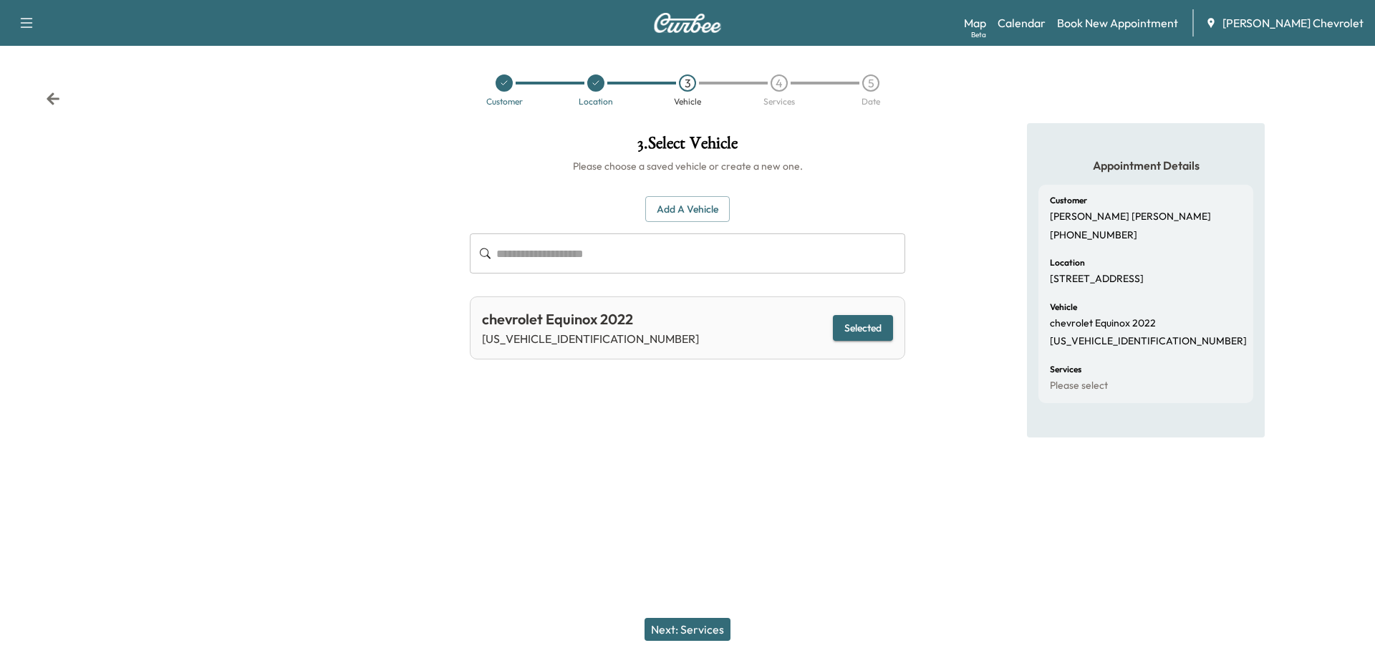
click at [690, 629] on button "Next: Services" at bounding box center [687, 629] width 86 height 23
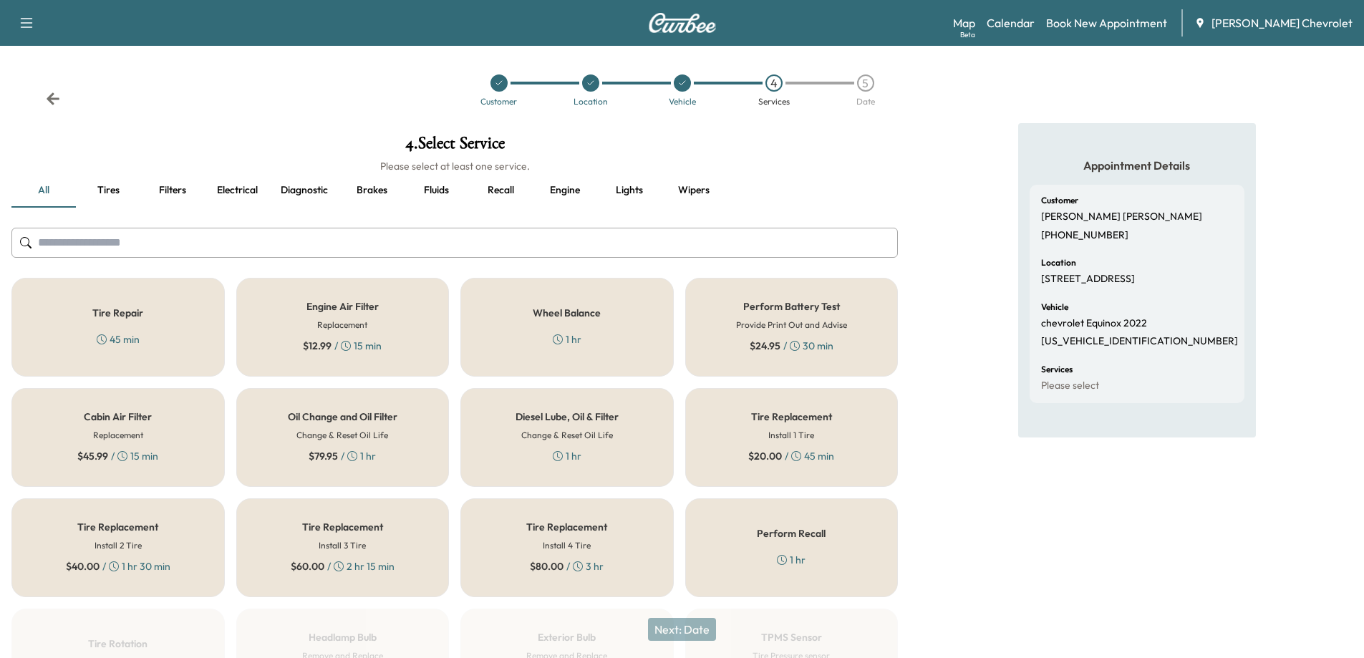
click at [380, 436] on h6 "Change & Reset Oil Life" at bounding box center [342, 435] width 92 height 13
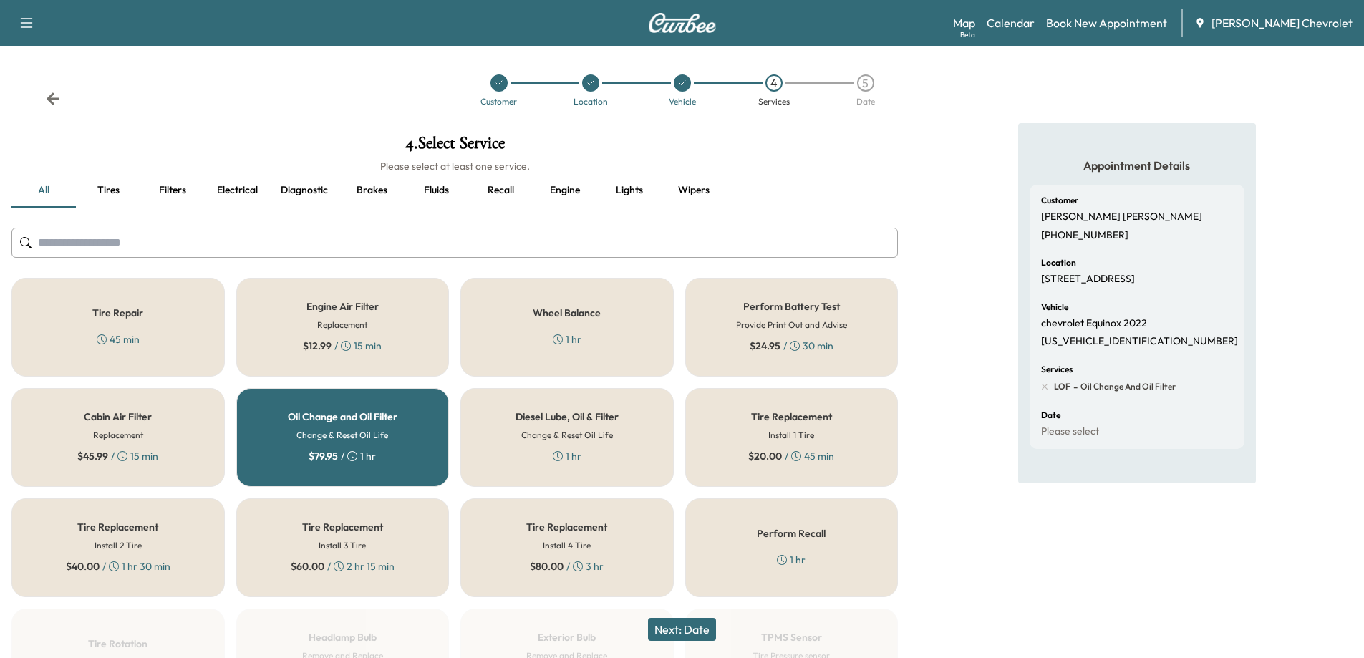
click at [672, 625] on button "Next: Date" at bounding box center [682, 629] width 68 height 23
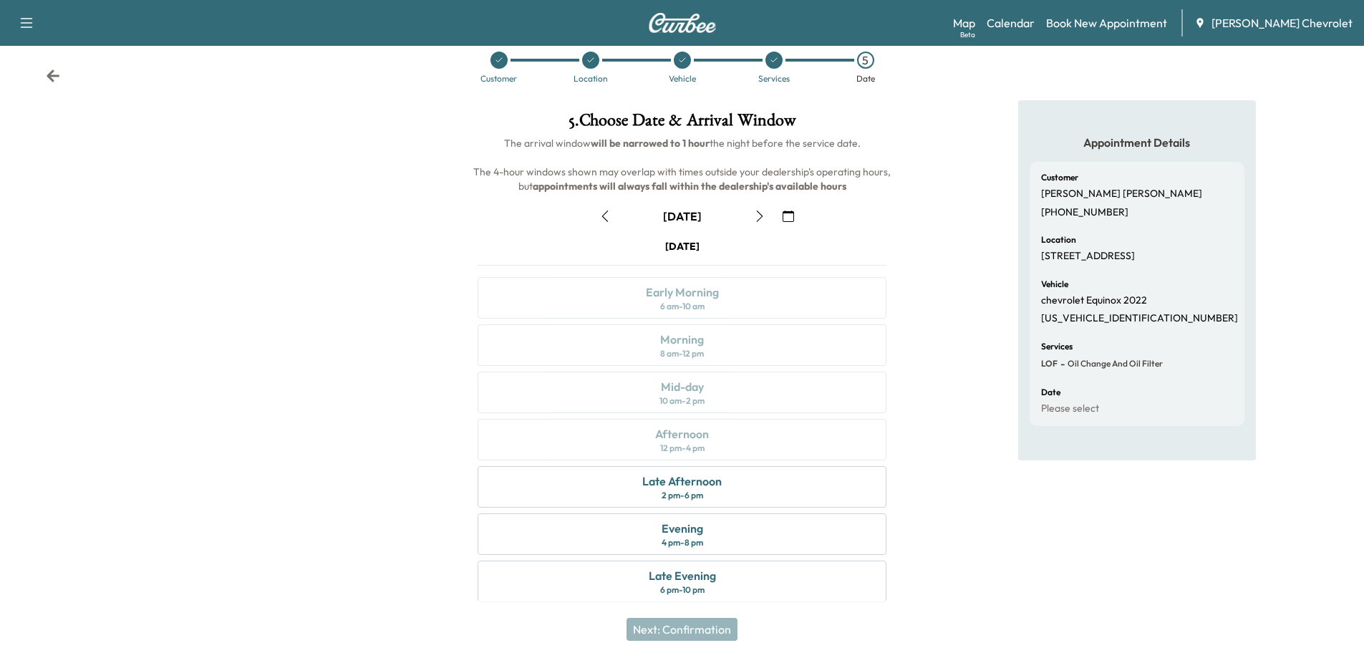
scroll to position [30, 0]
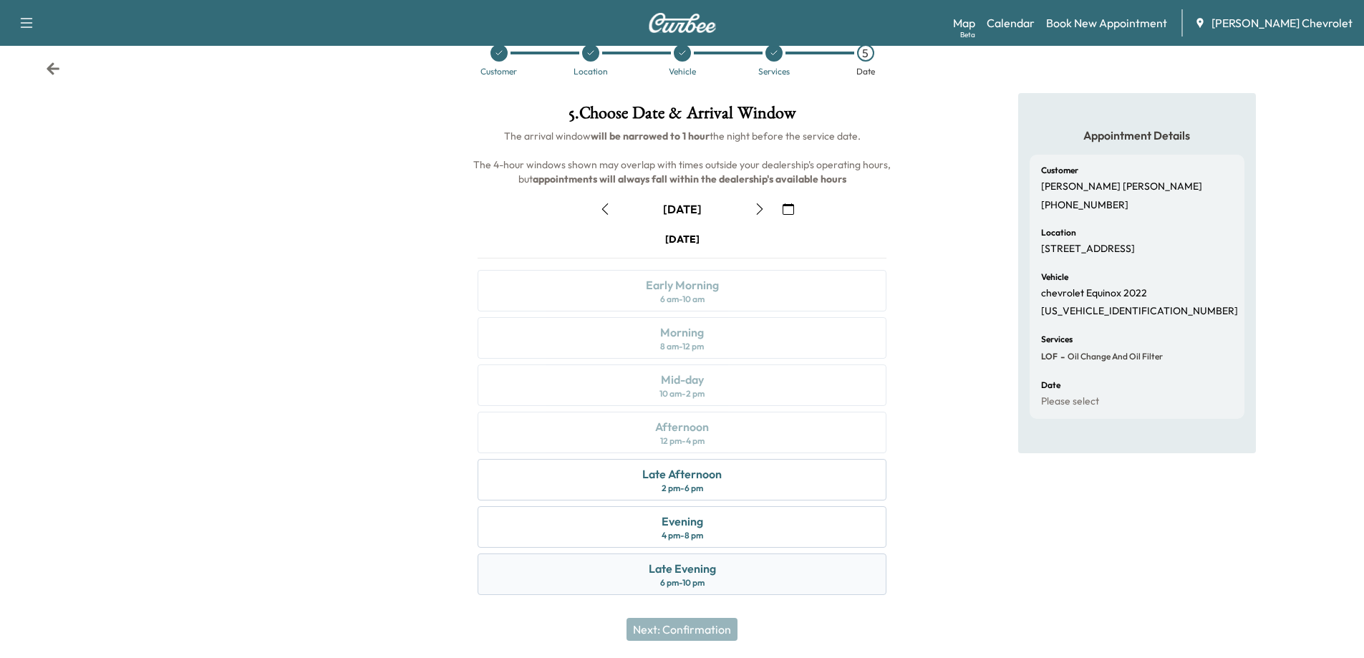
click at [722, 576] on div "Late Evening 6 pm - 10 pm" at bounding box center [682, 575] width 409 height 42
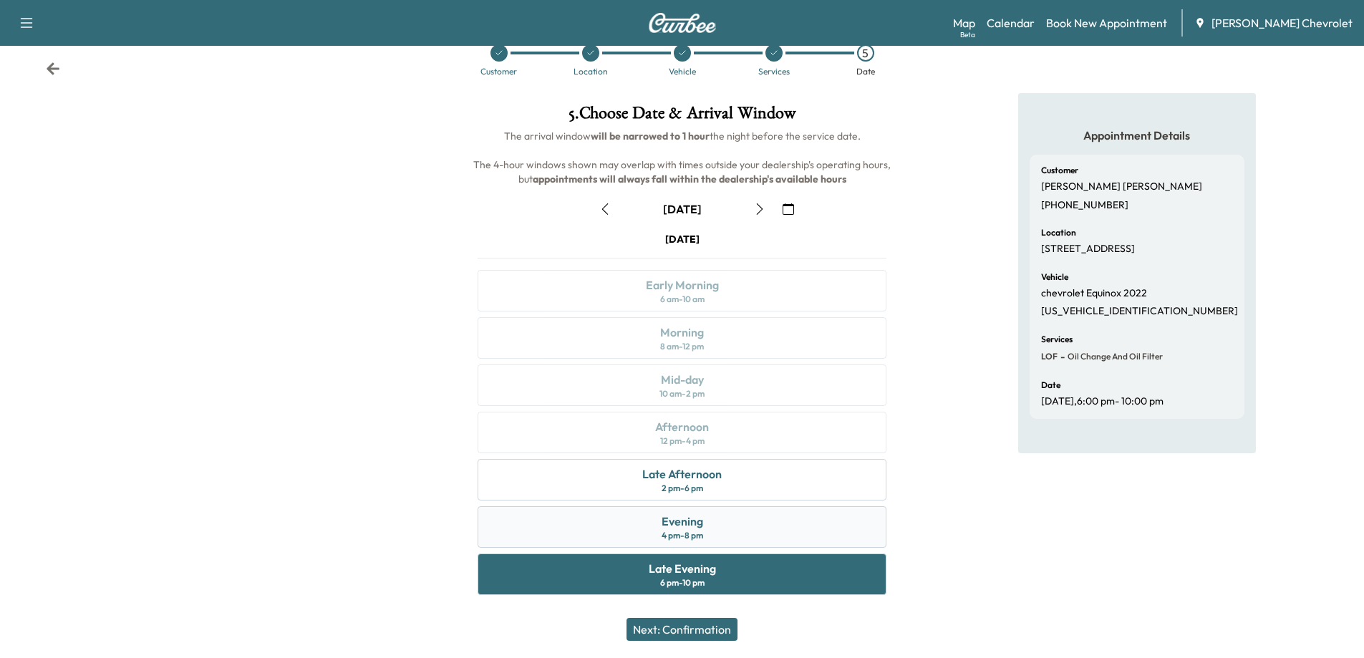
click at [715, 537] on div "Evening 4 pm - 8 pm" at bounding box center [682, 527] width 409 height 42
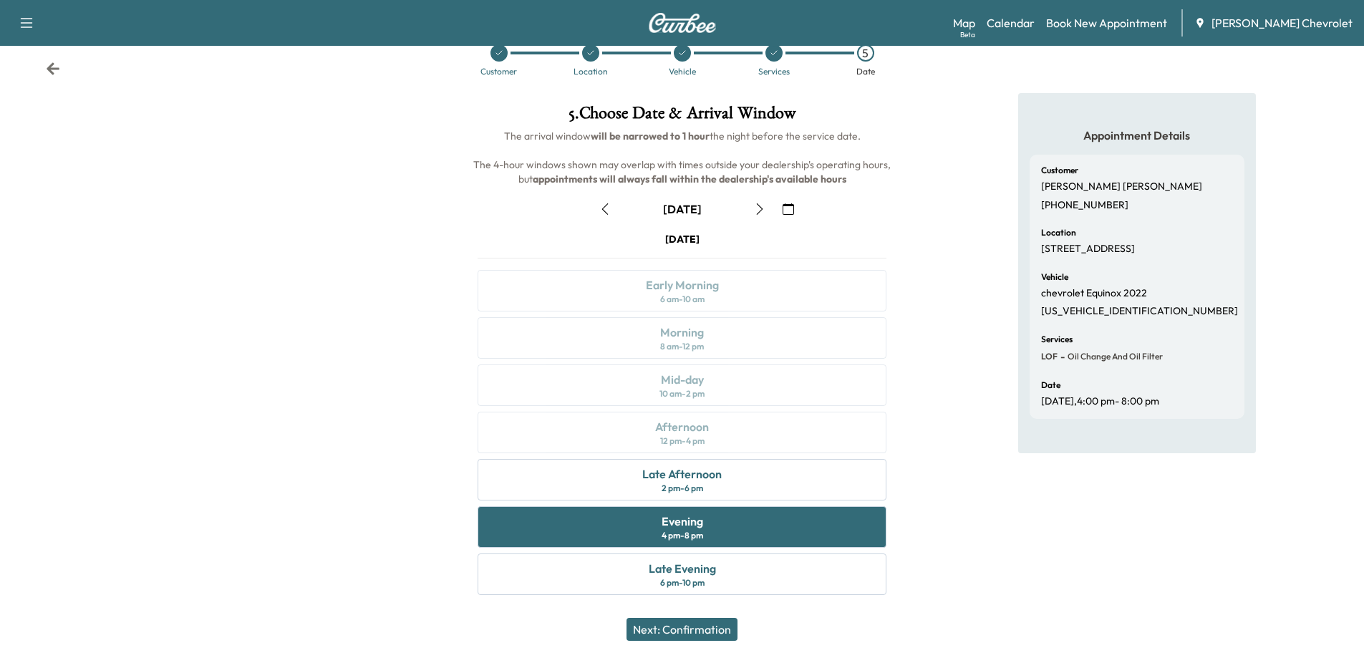
click at [714, 632] on button "Next: Confirmation" at bounding box center [682, 629] width 111 height 23
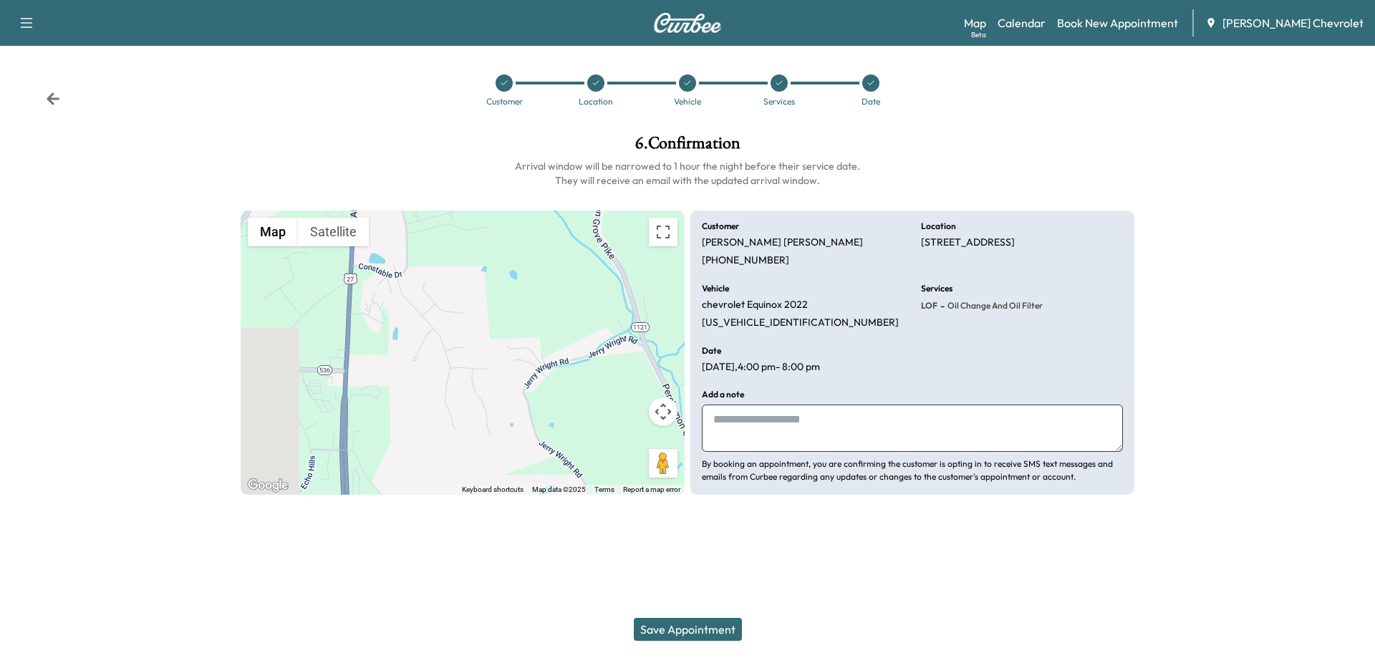
click at [711, 628] on button "Save Appointment" at bounding box center [688, 629] width 108 height 23
click at [868, 84] on icon at bounding box center [870, 83] width 9 height 9
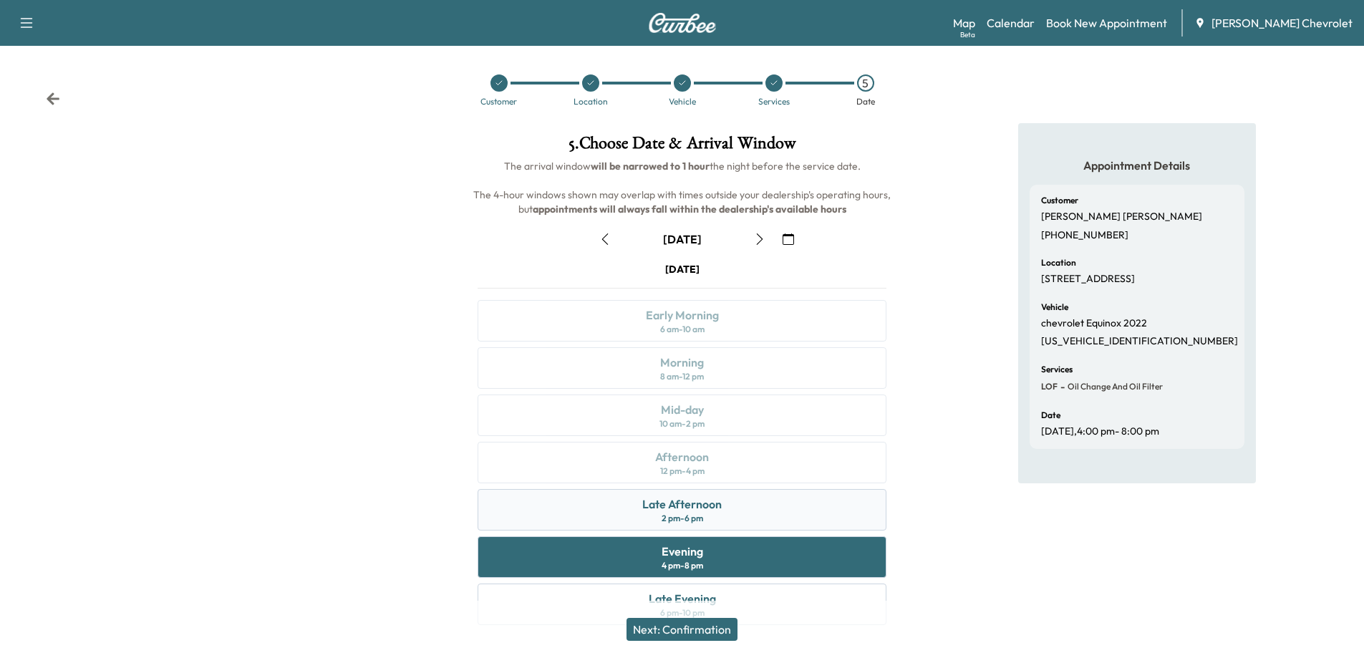
click at [831, 513] on div "Late Afternoon 2 pm - 6 pm" at bounding box center [682, 510] width 409 height 42
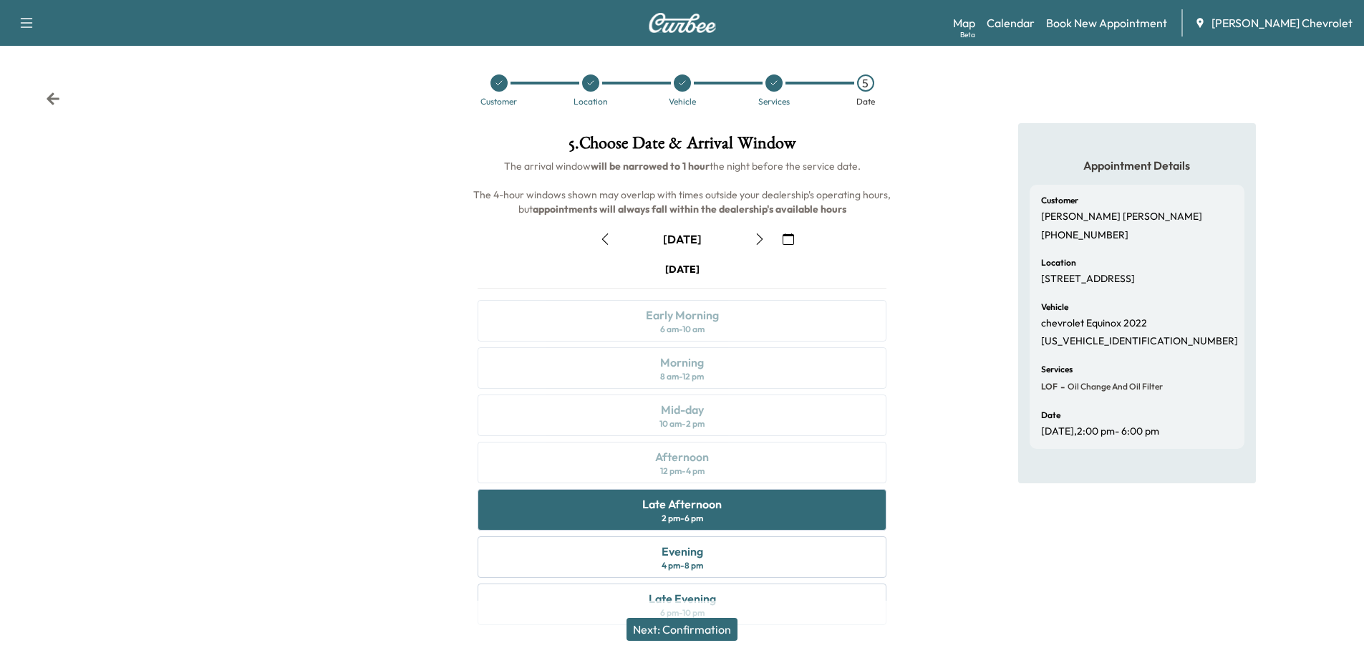
click at [708, 628] on button "Next: Confirmation" at bounding box center [682, 629] width 111 height 23
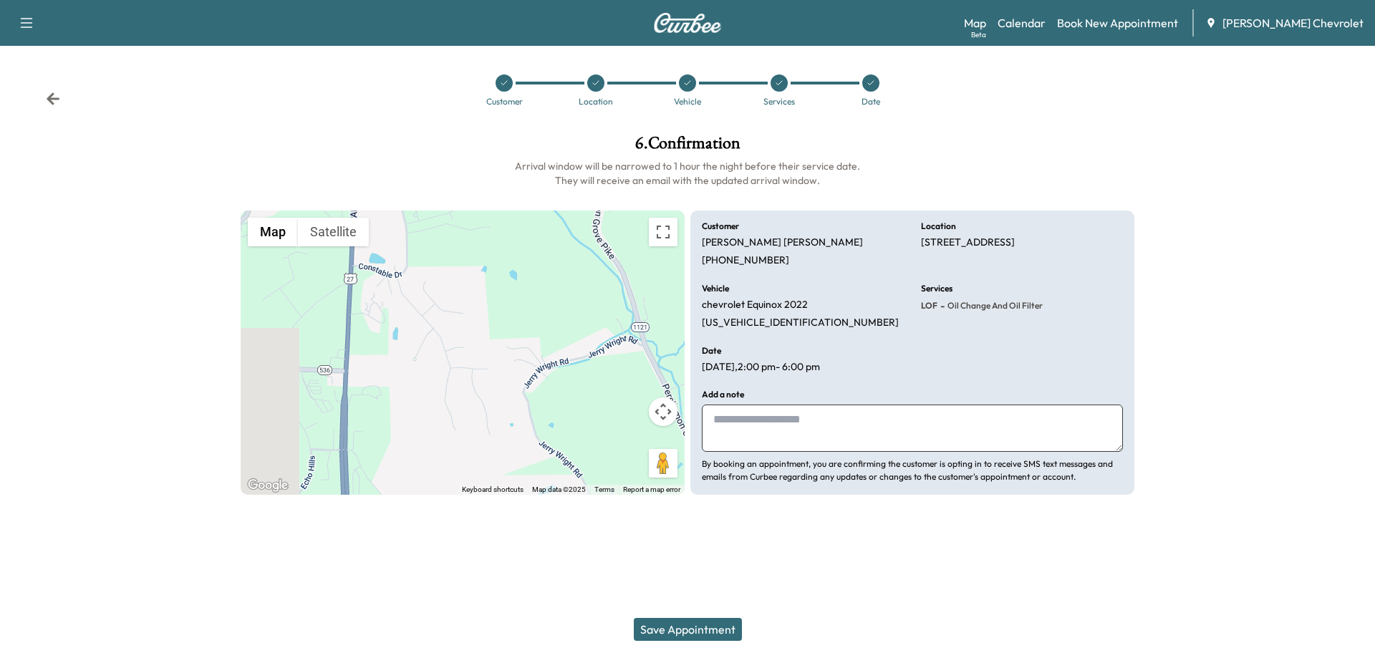
click at [708, 628] on button "Save Appointment" at bounding box center [688, 629] width 108 height 23
click at [871, 87] on icon at bounding box center [870, 83] width 9 height 9
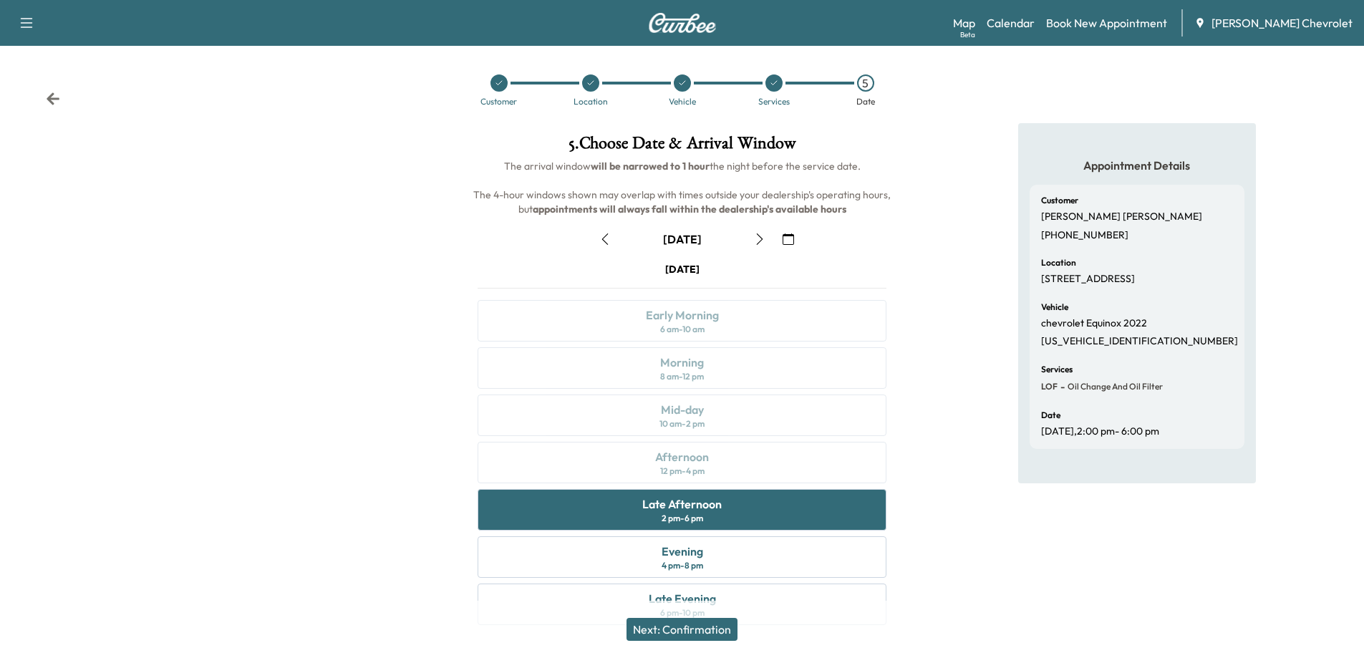
click at [764, 238] on icon "button" at bounding box center [759, 238] width 11 height 11
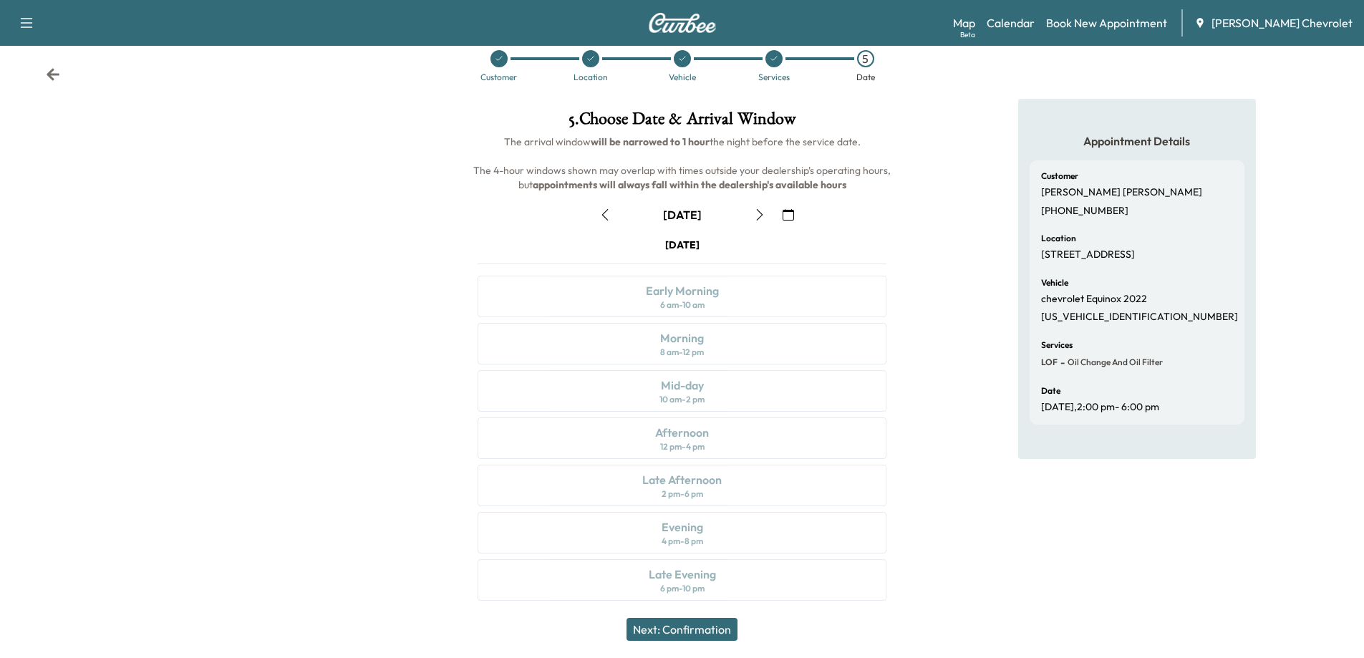
scroll to position [30, 0]
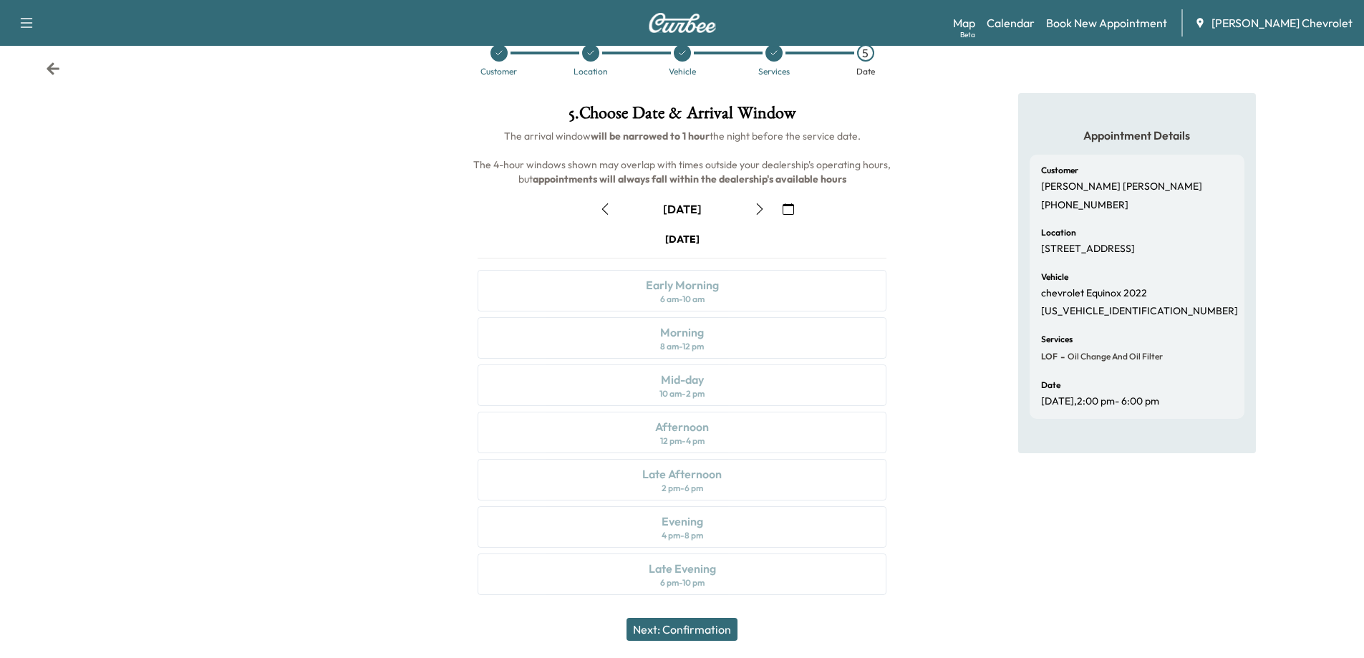
click at [758, 209] on icon "button" at bounding box center [759, 208] width 11 height 11
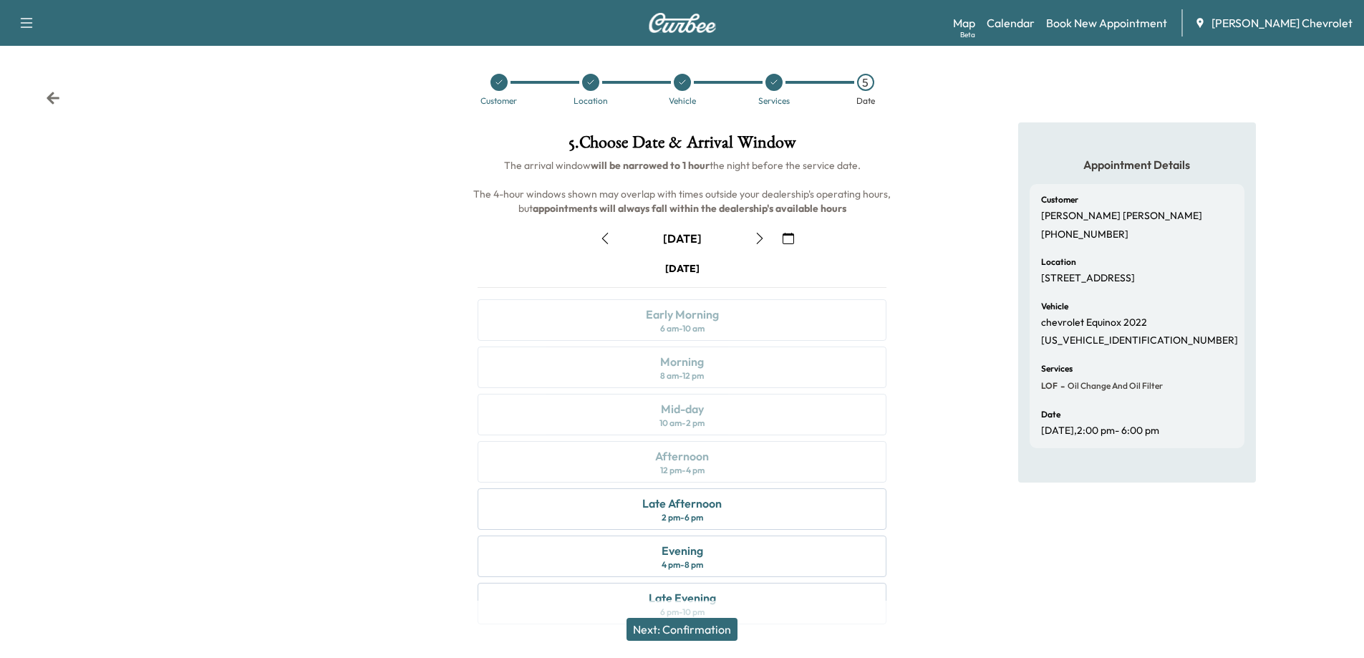
scroll to position [0, 0]
click at [1025, 18] on link "Calendar" at bounding box center [1011, 22] width 48 height 17
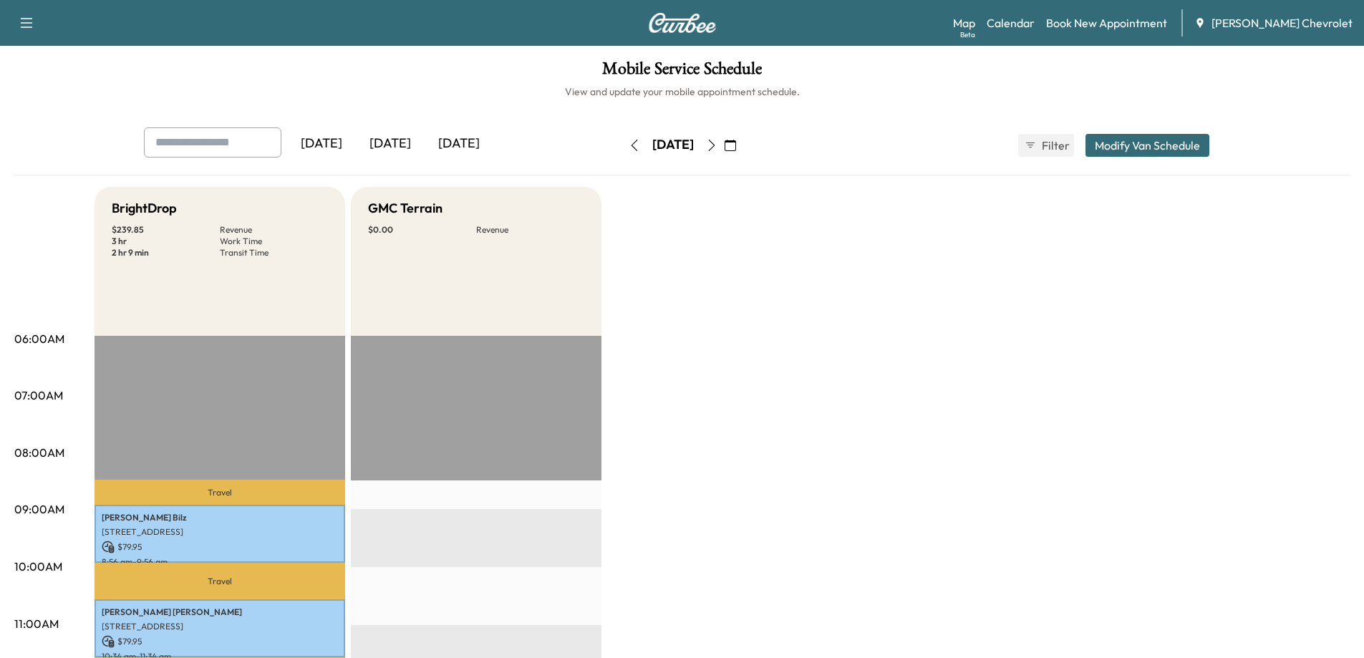
click at [717, 142] on icon "button" at bounding box center [711, 145] width 11 height 11
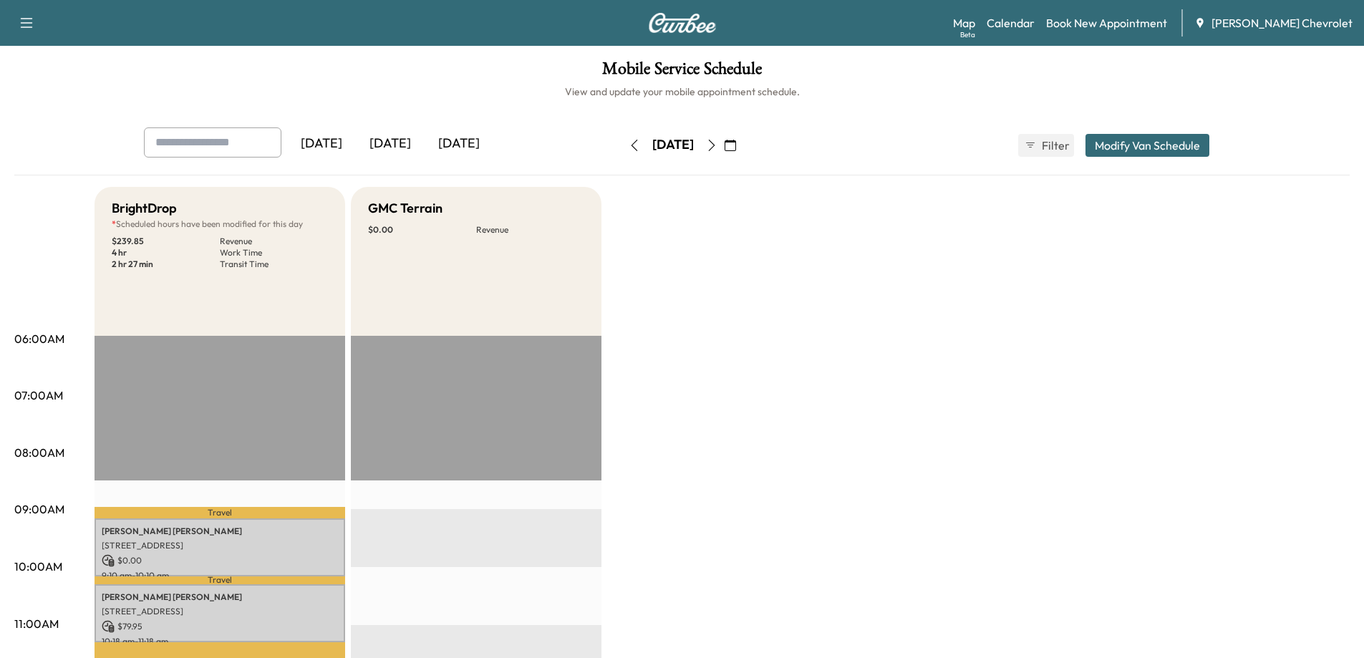
click at [717, 142] on icon "button" at bounding box center [711, 145] width 11 height 11
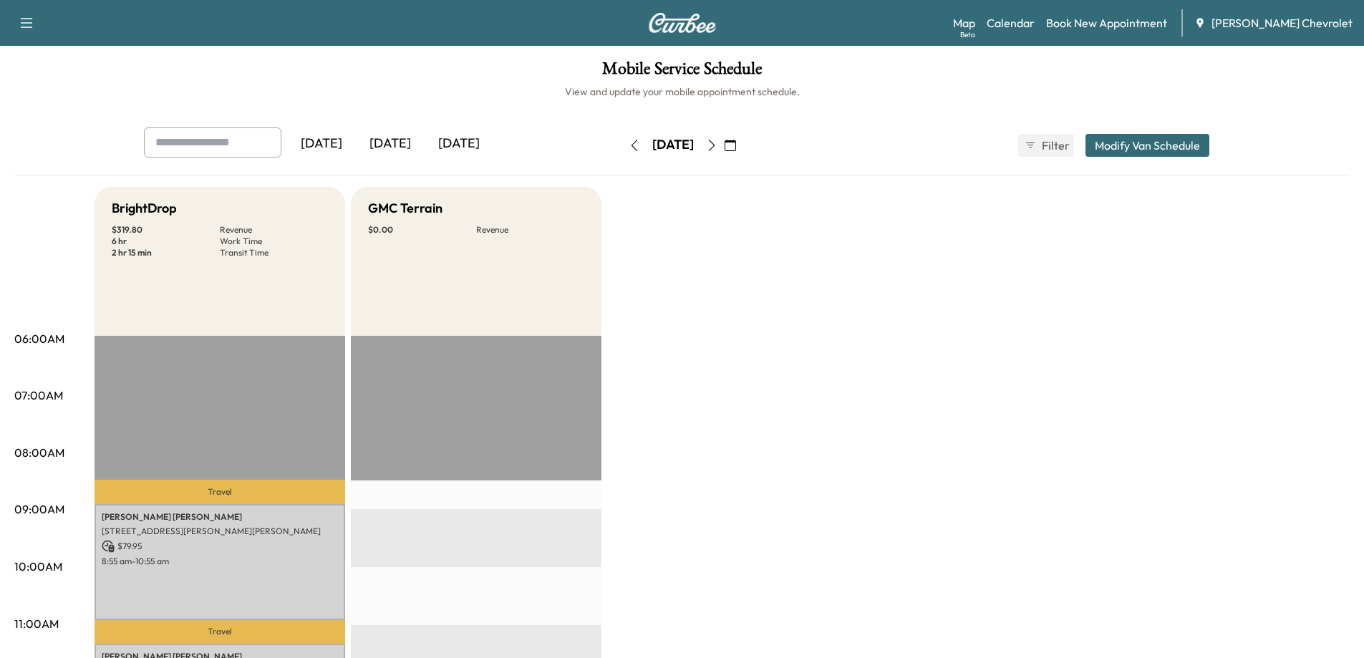
click at [717, 142] on icon "button" at bounding box center [711, 145] width 11 height 11
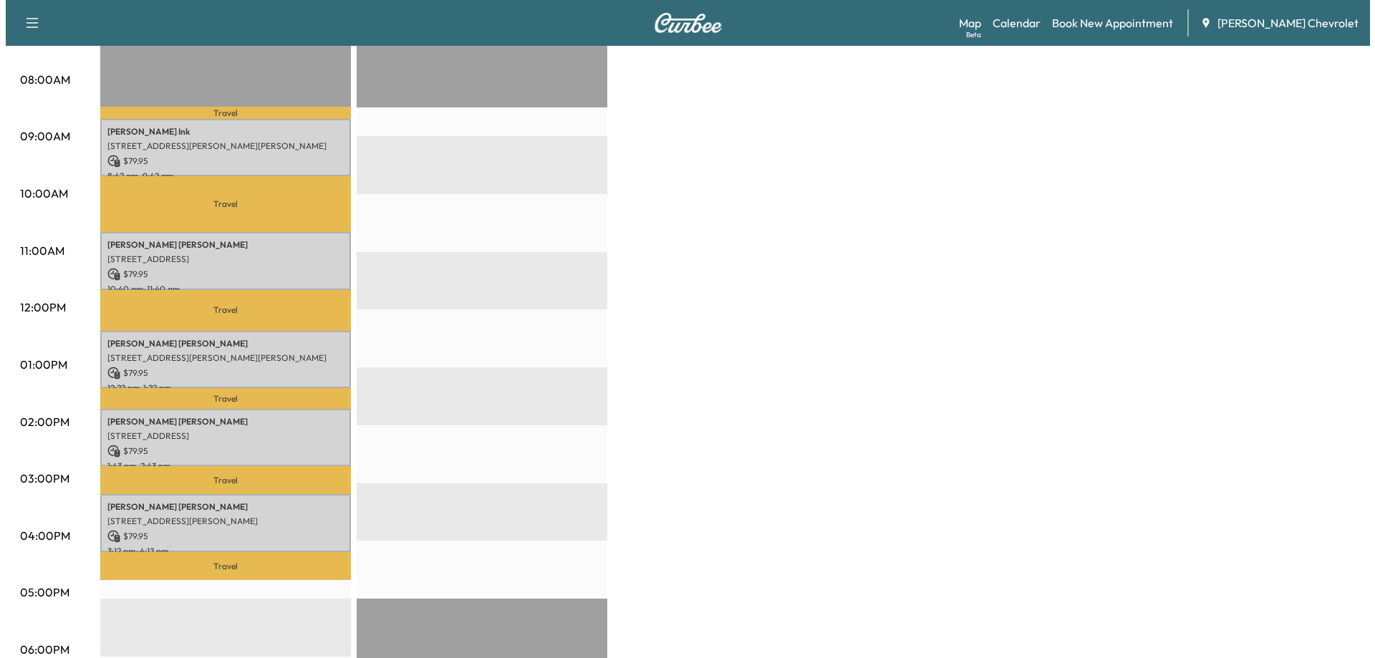
scroll to position [430, 0]
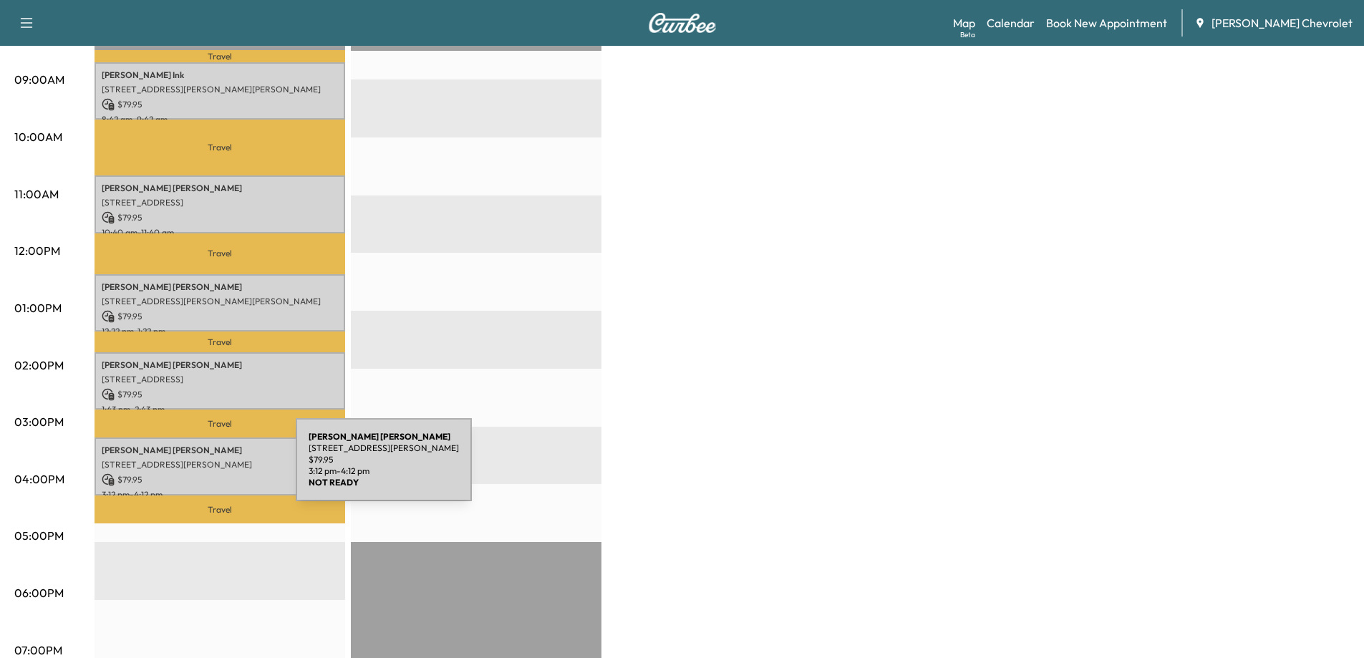
click at [188, 473] on p "$ 79.95" at bounding box center [220, 479] width 236 height 13
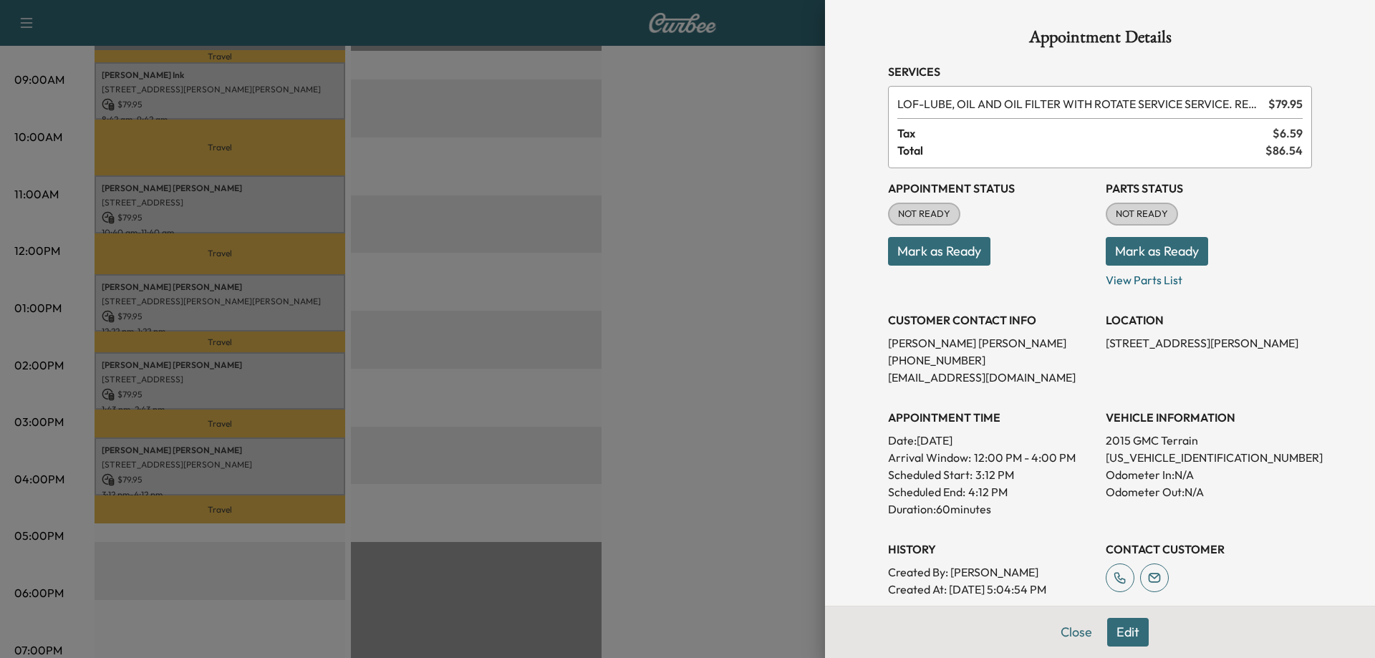
click at [495, 458] on div at bounding box center [687, 329] width 1375 height 658
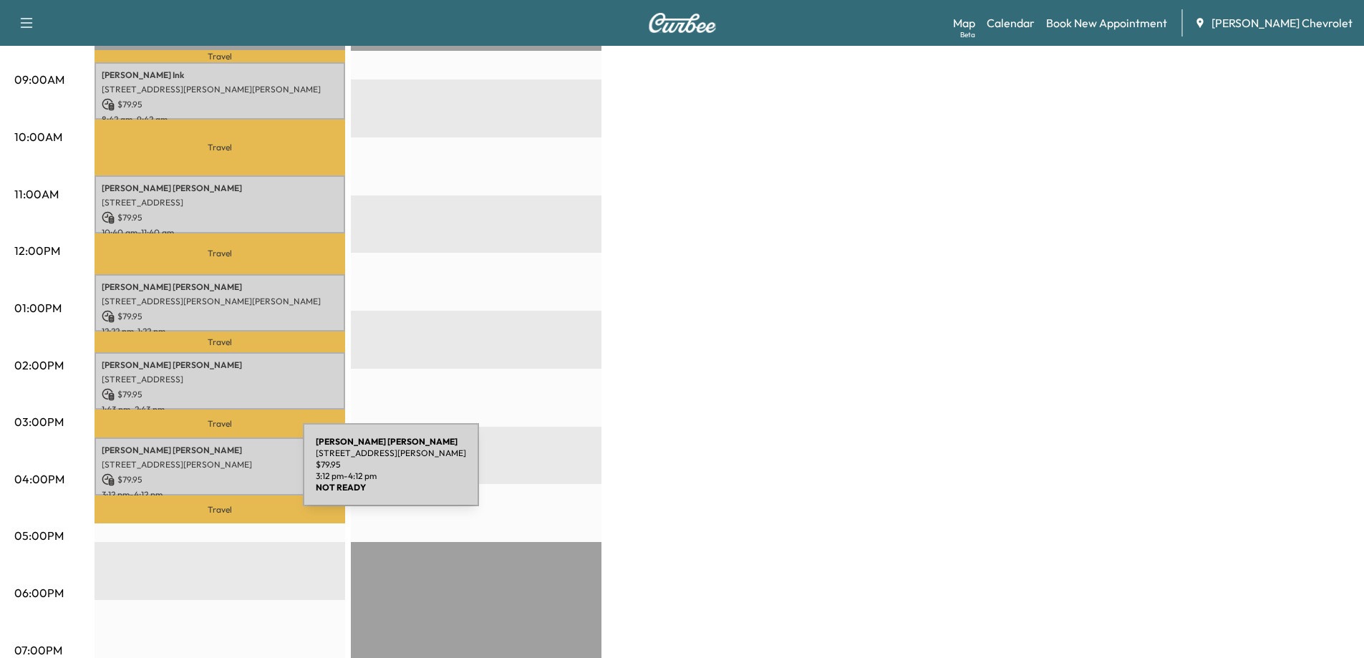
click at [195, 473] on p "$ 79.95" at bounding box center [220, 479] width 236 height 13
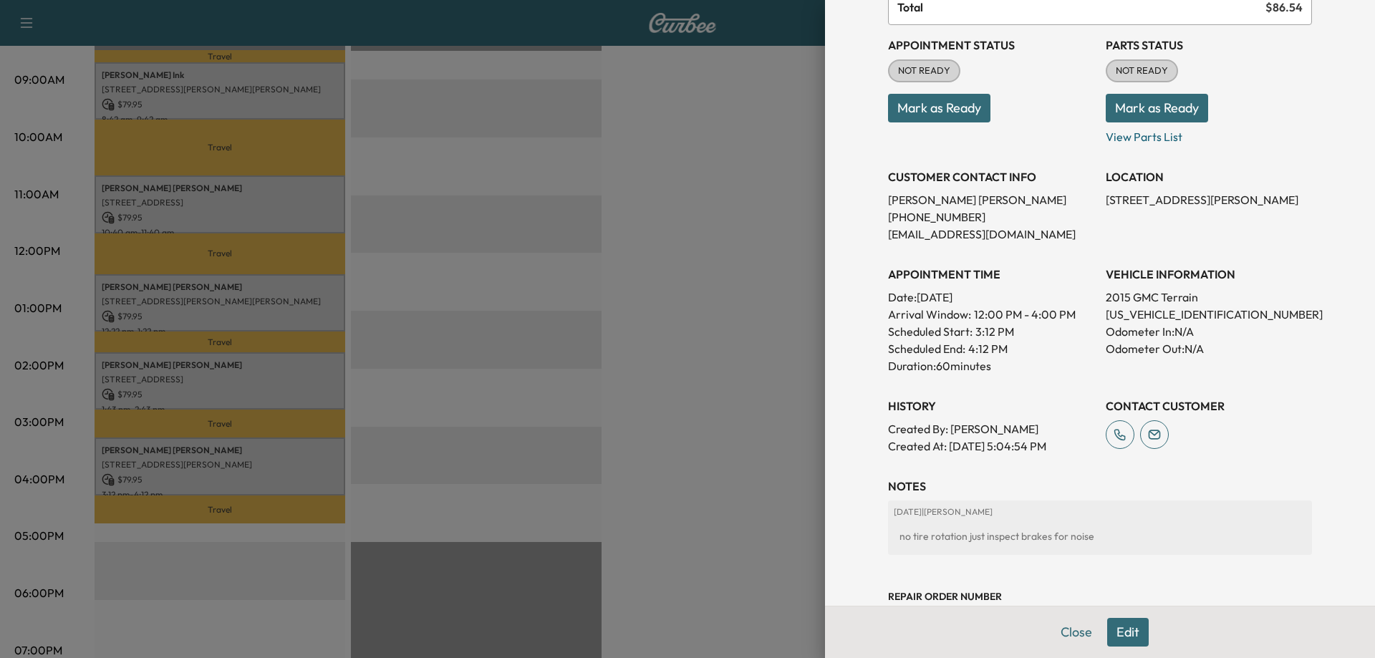
click at [1113, 631] on button "Edit" at bounding box center [1128, 632] width 42 height 29
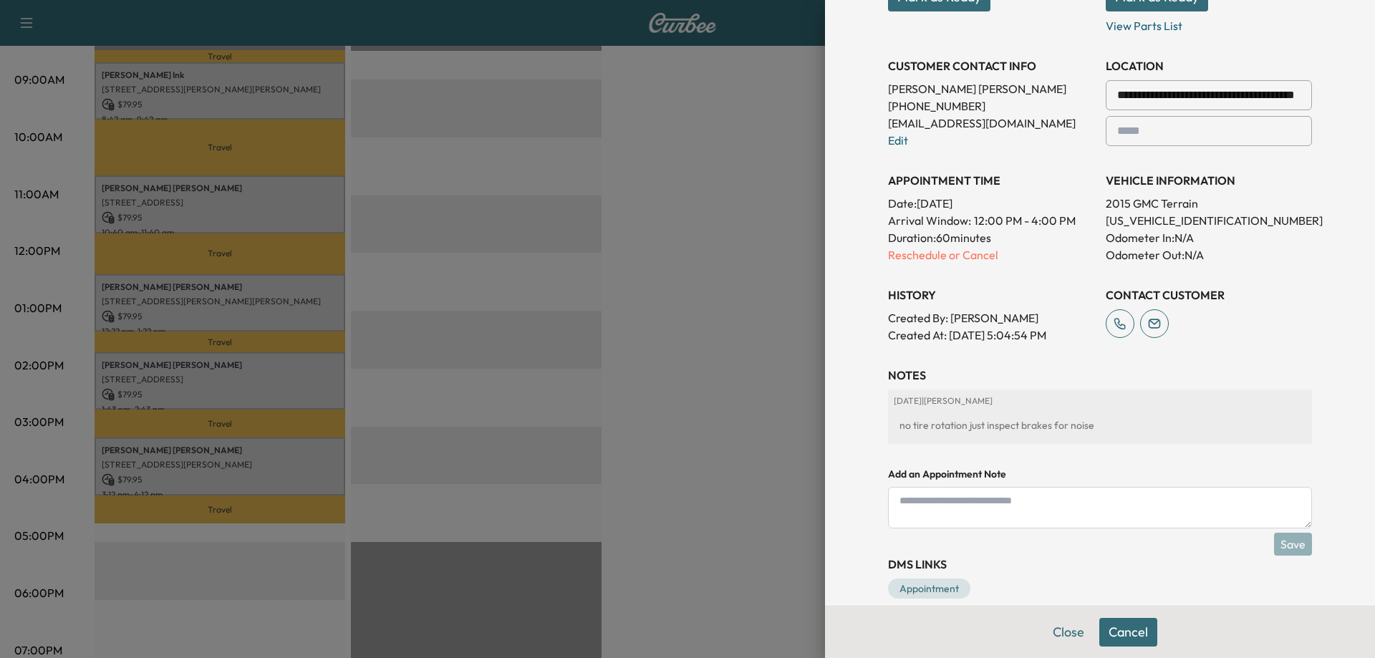
scroll to position [306, 0]
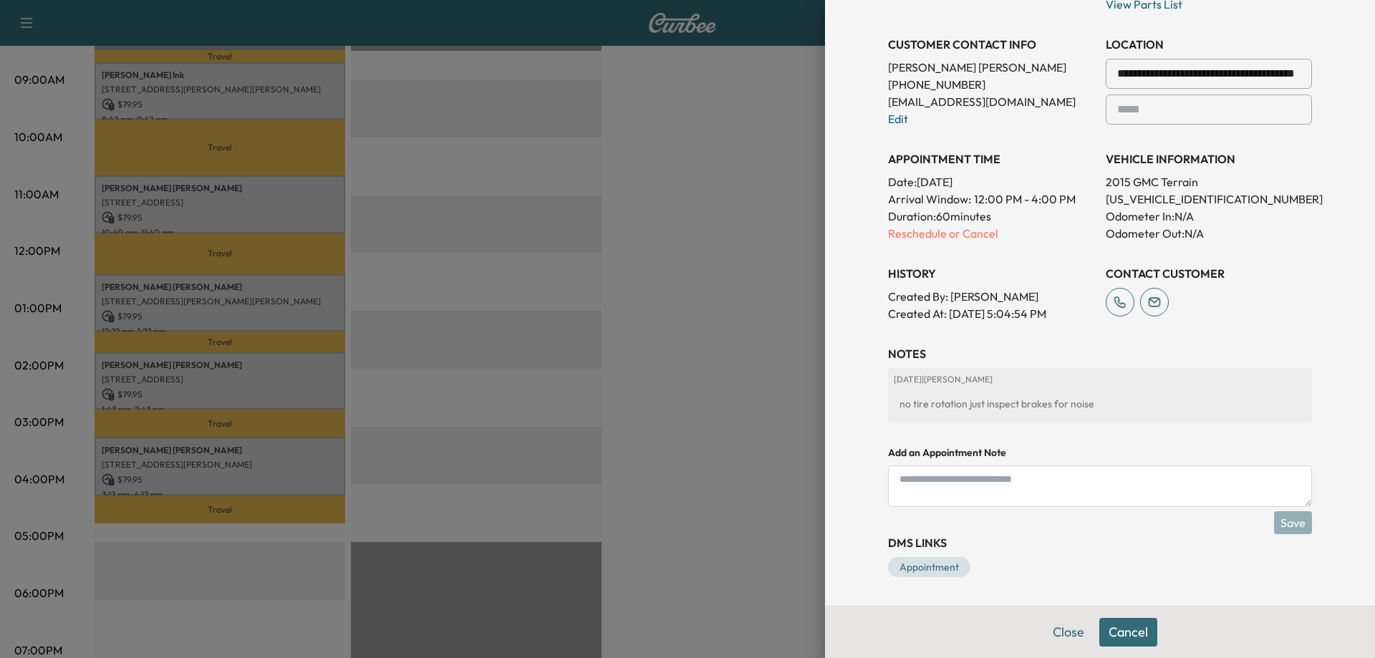
click at [629, 411] on div at bounding box center [687, 329] width 1375 height 658
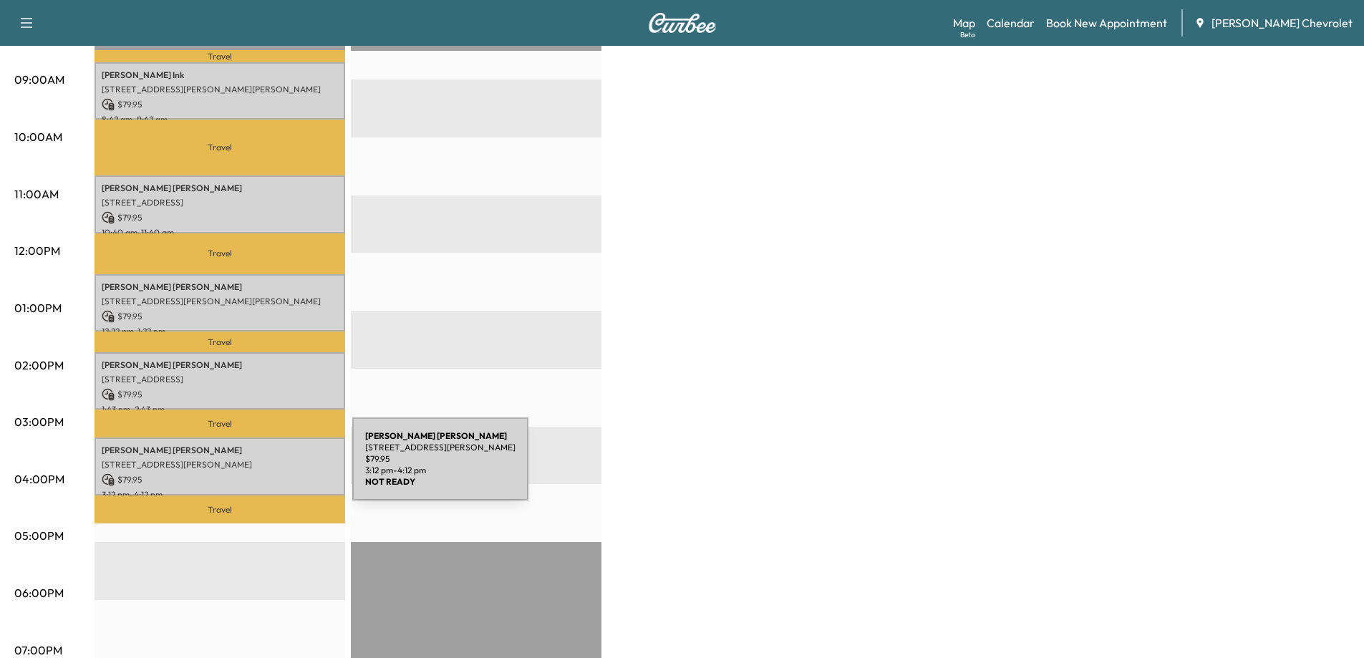
click at [245, 473] on p "$ 79.95" at bounding box center [220, 479] width 236 height 13
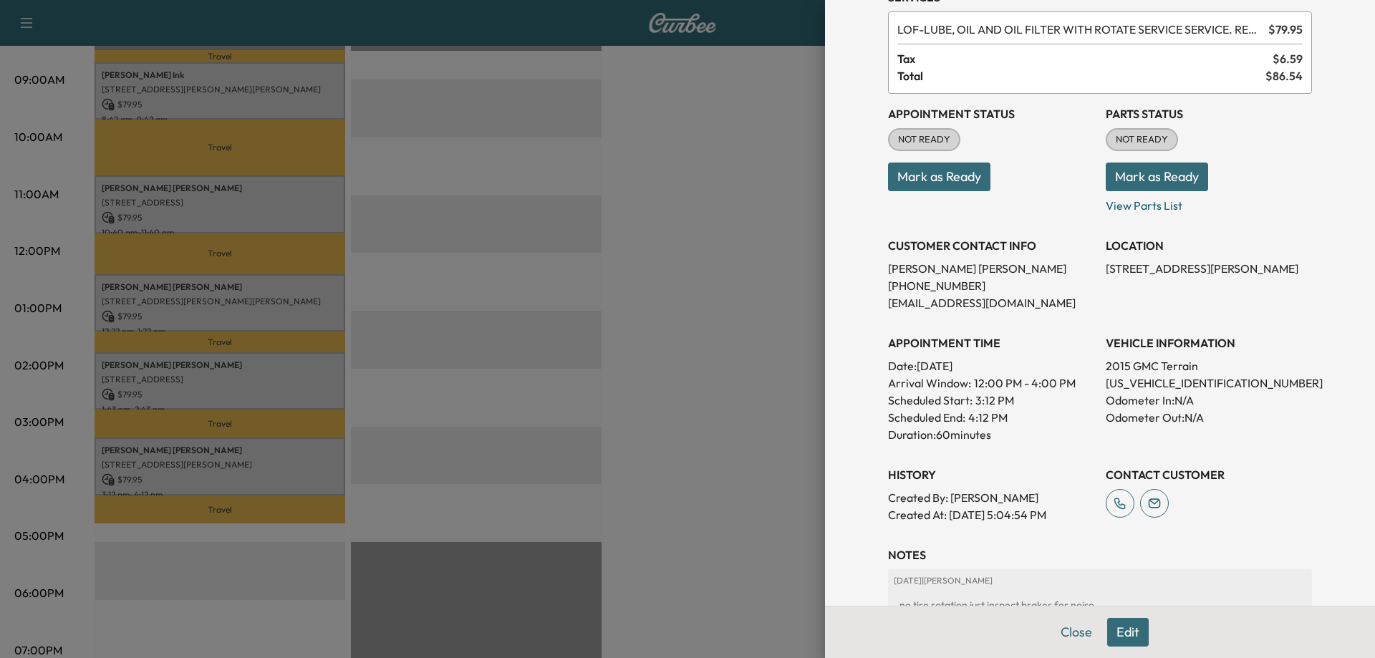
scroll to position [143, 0]
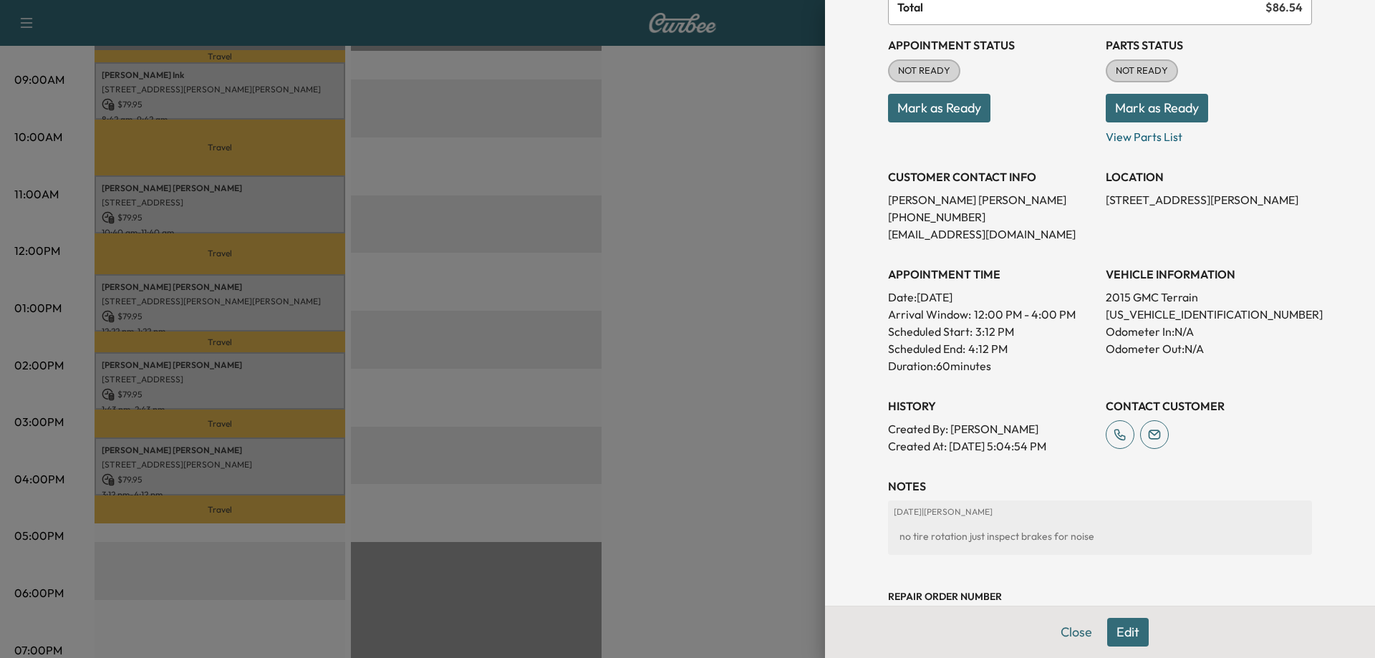
click at [705, 351] on div at bounding box center [687, 329] width 1375 height 658
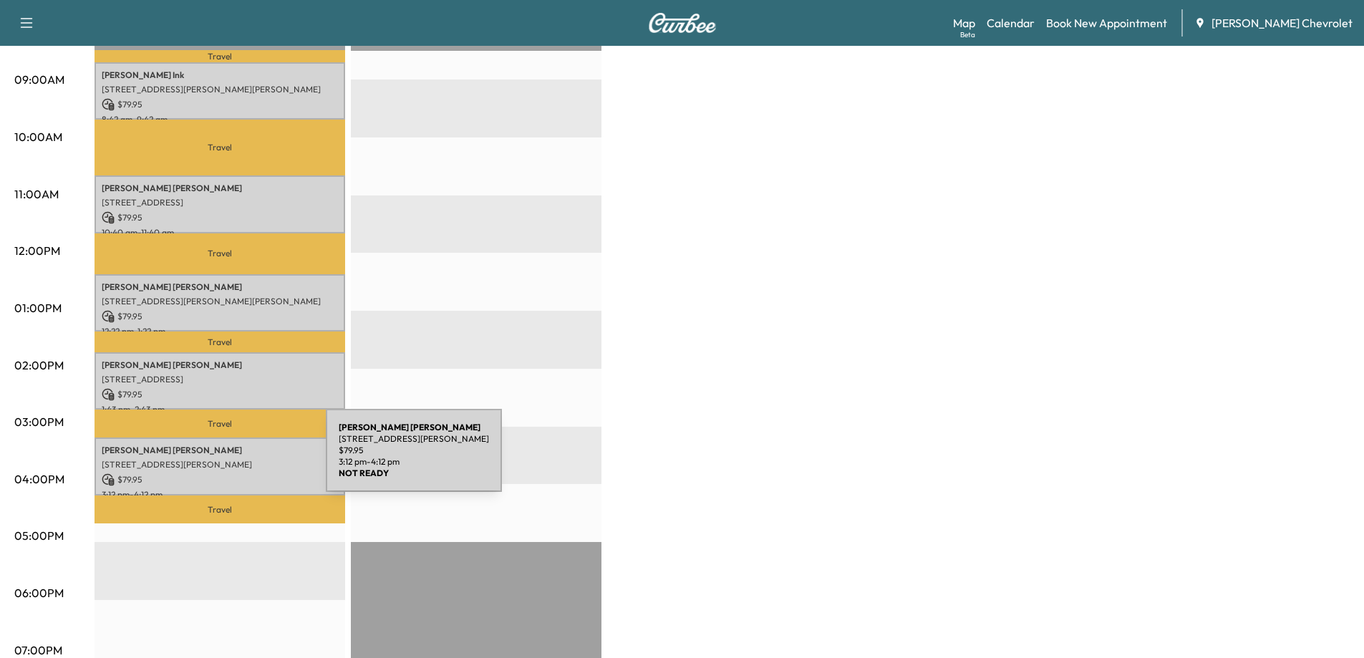
click at [218, 459] on p "258 Probasco St, Greendale, IN 47025, USA" at bounding box center [220, 464] width 236 height 11
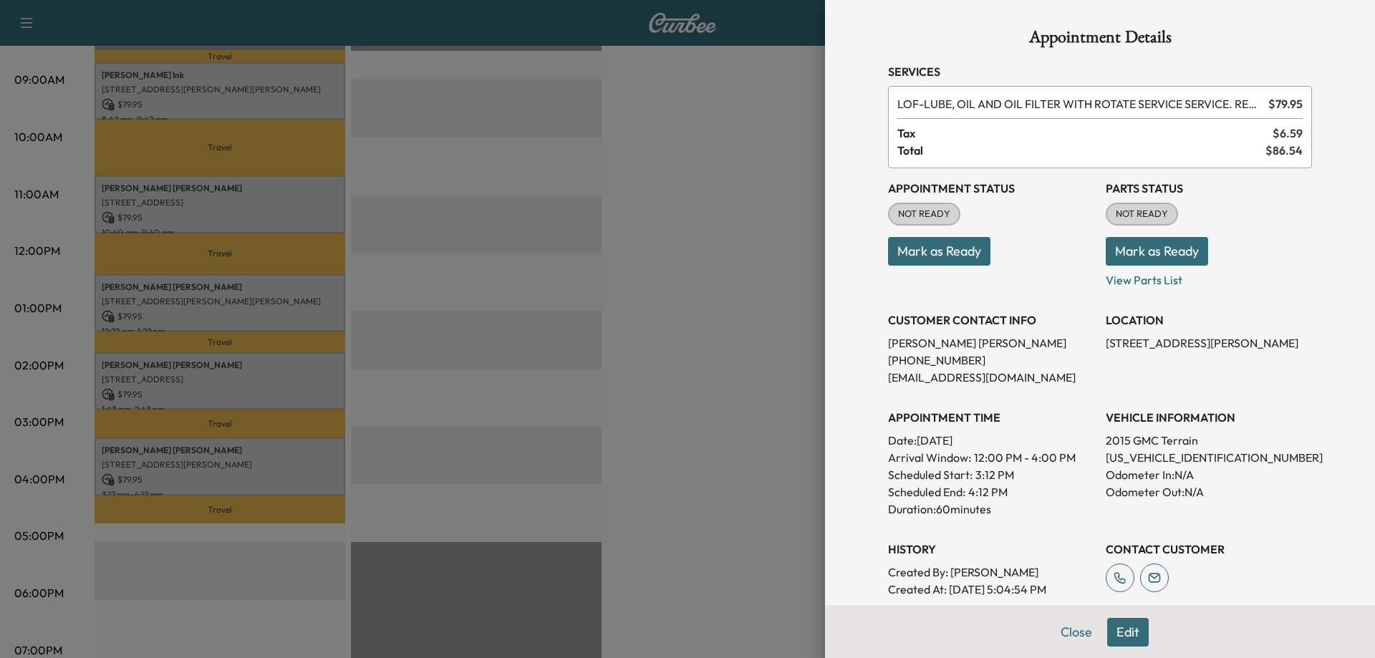
click at [1126, 637] on button "Edit" at bounding box center [1128, 632] width 42 height 29
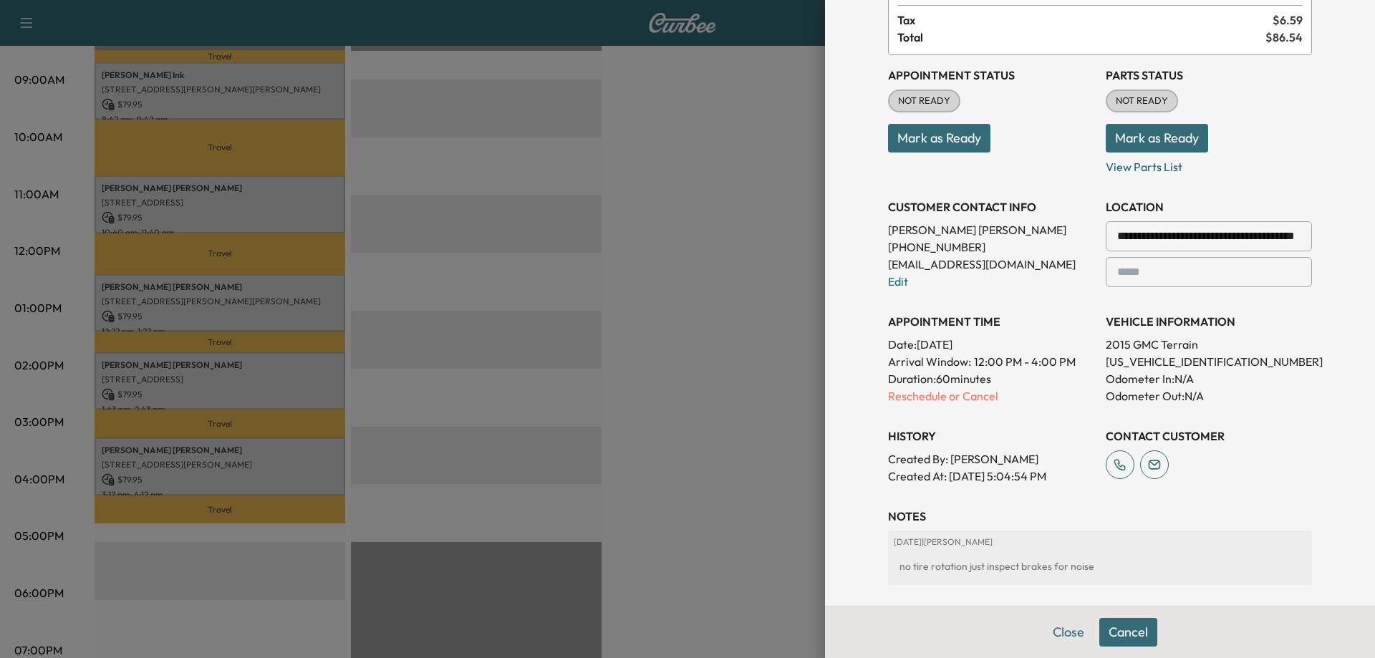
scroll to position [215, 0]
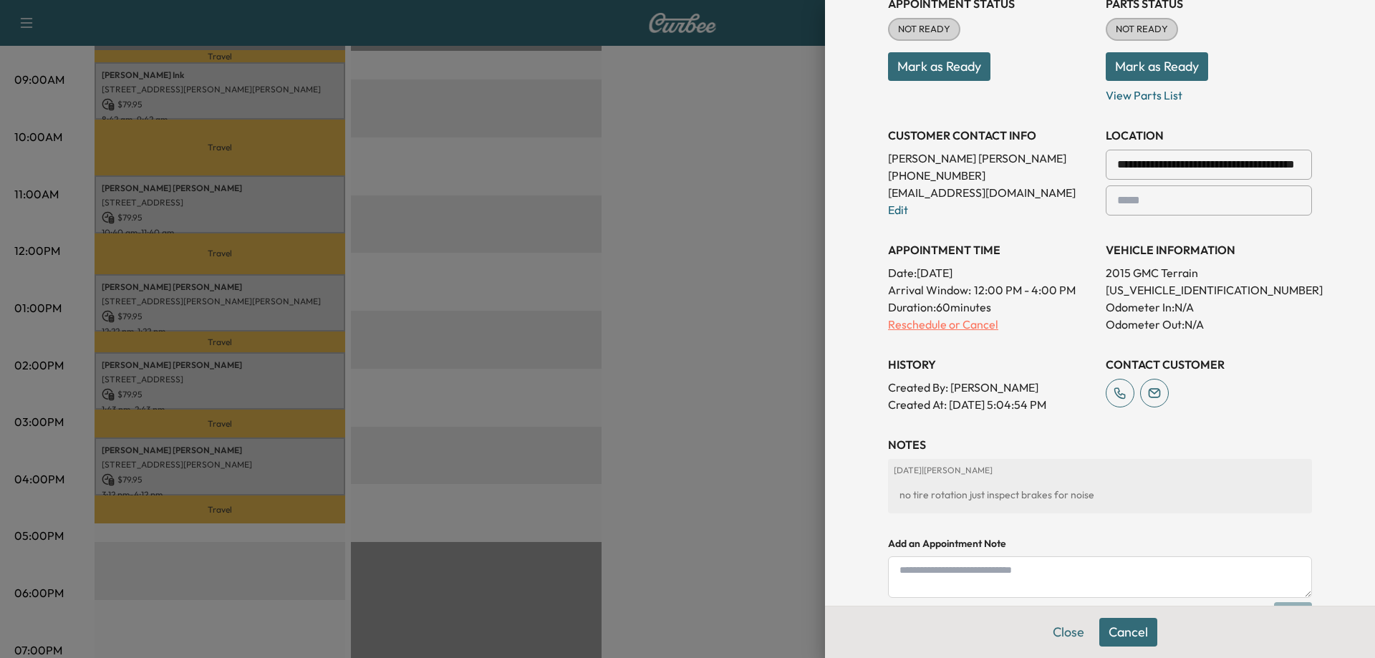
click at [954, 330] on p "Reschedule or Cancel" at bounding box center [991, 324] width 206 height 17
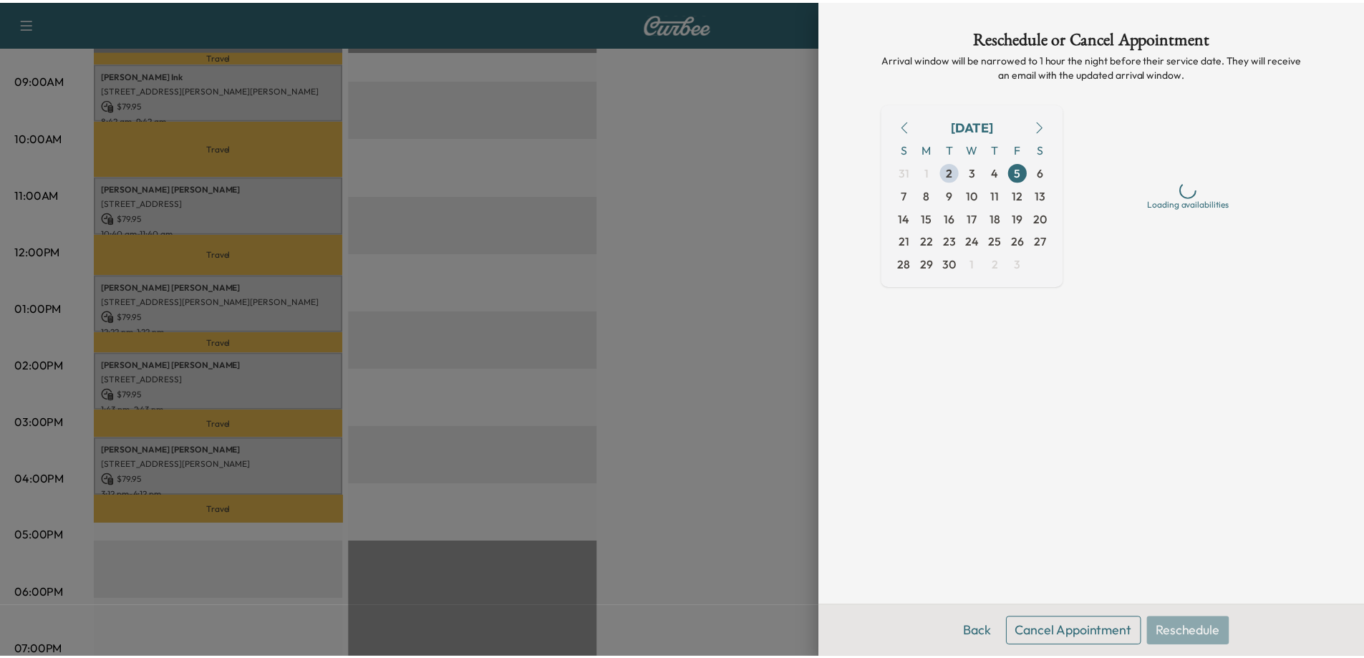
scroll to position [0, 0]
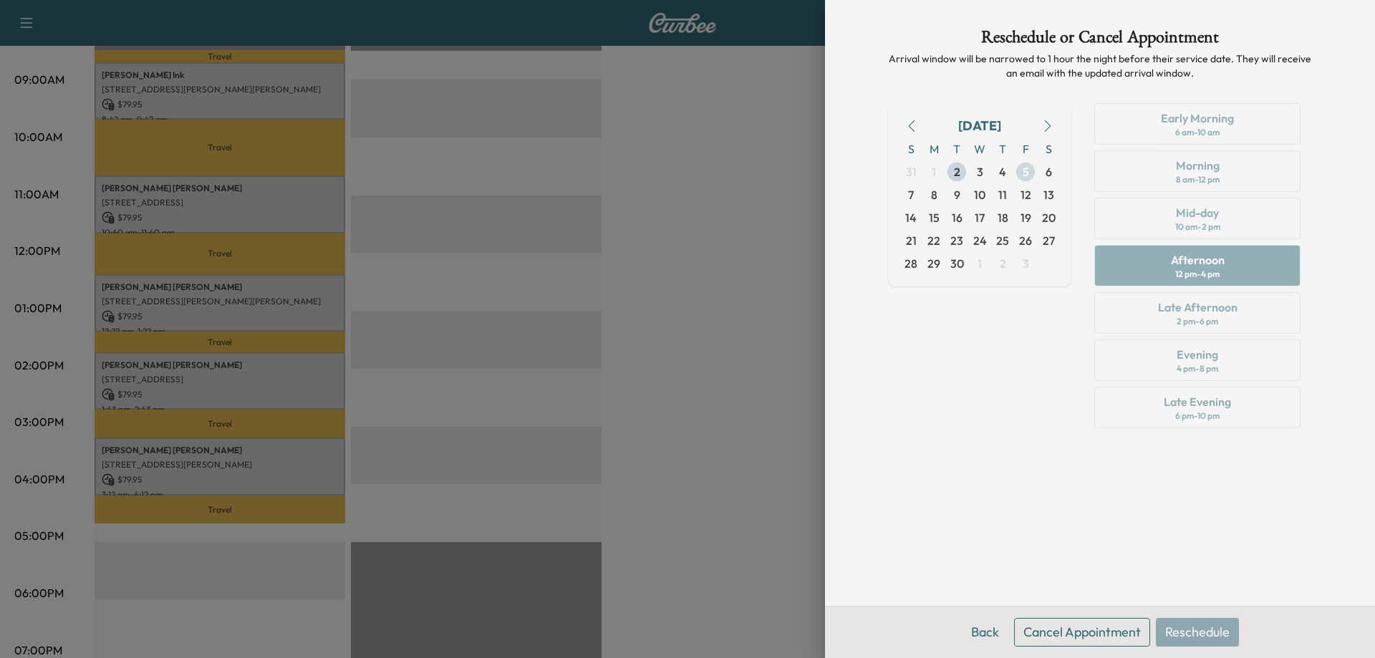
click at [1023, 170] on span "5" at bounding box center [1026, 171] width 6 height 17
click at [1192, 364] on div "Early Morning 6 am - 10 am Morning 8 am - 12 pm Mid-day 10 am - 2 pm Afternoon …" at bounding box center [1197, 268] width 229 height 331
click at [642, 443] on div at bounding box center [687, 329] width 1375 height 658
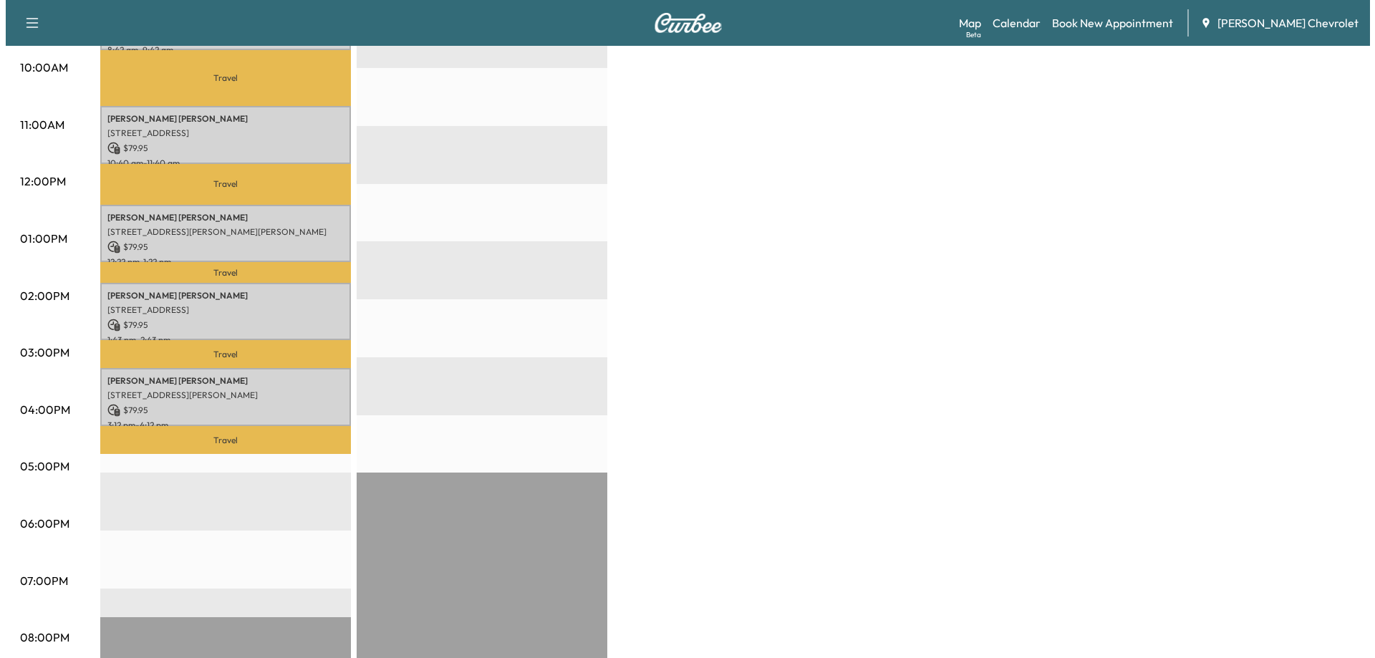
scroll to position [501, 0]
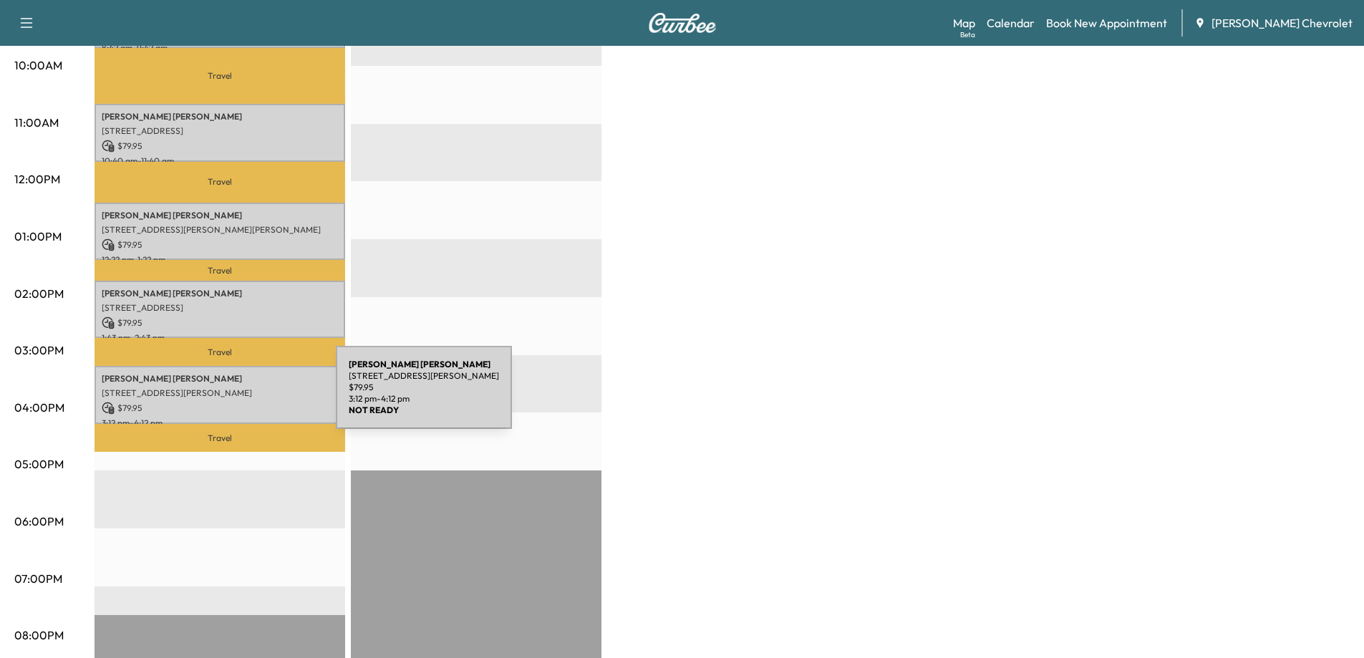
click at [228, 402] on p "$ 79.95" at bounding box center [220, 408] width 236 height 13
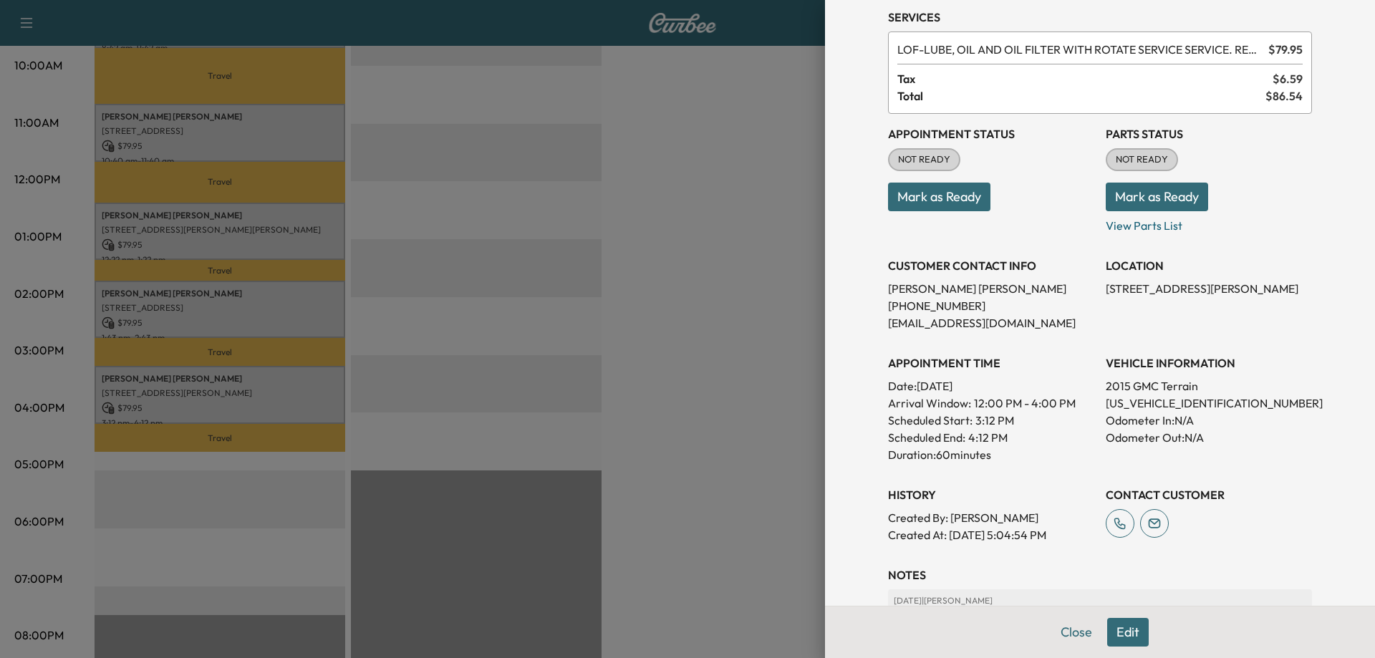
scroll to position [0, 0]
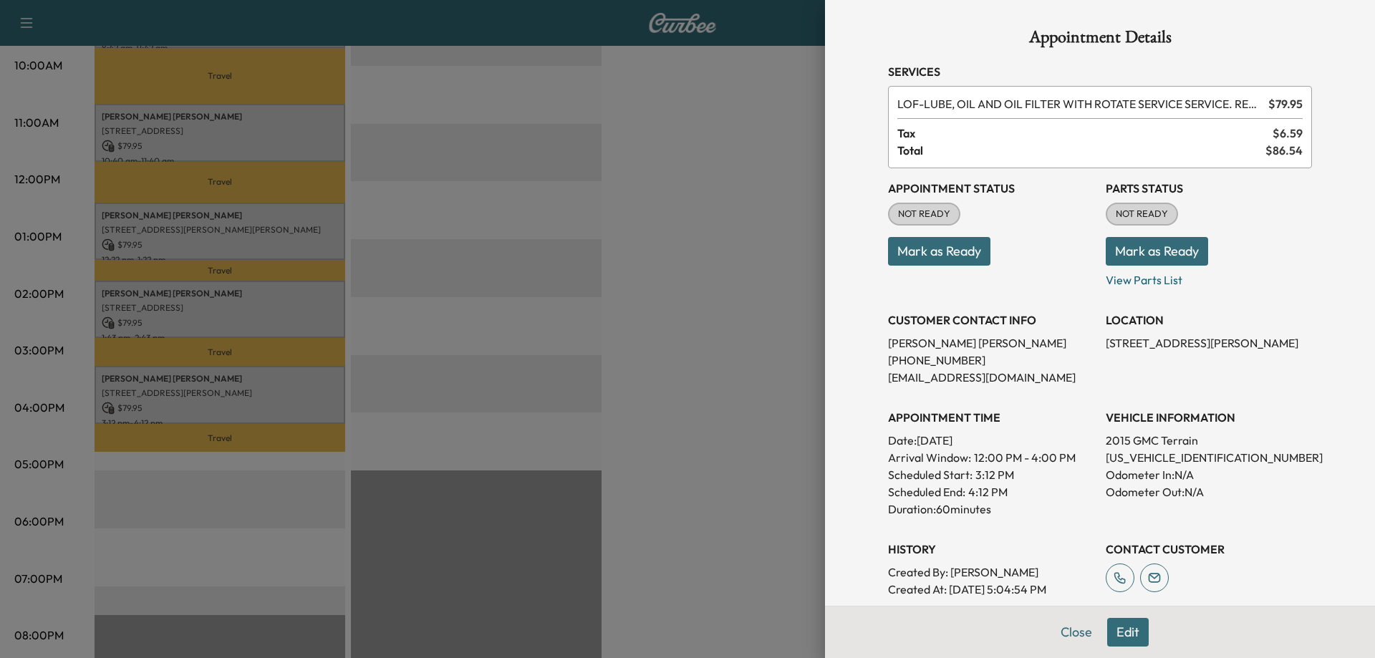
click at [1117, 626] on button "Edit" at bounding box center [1128, 632] width 42 height 29
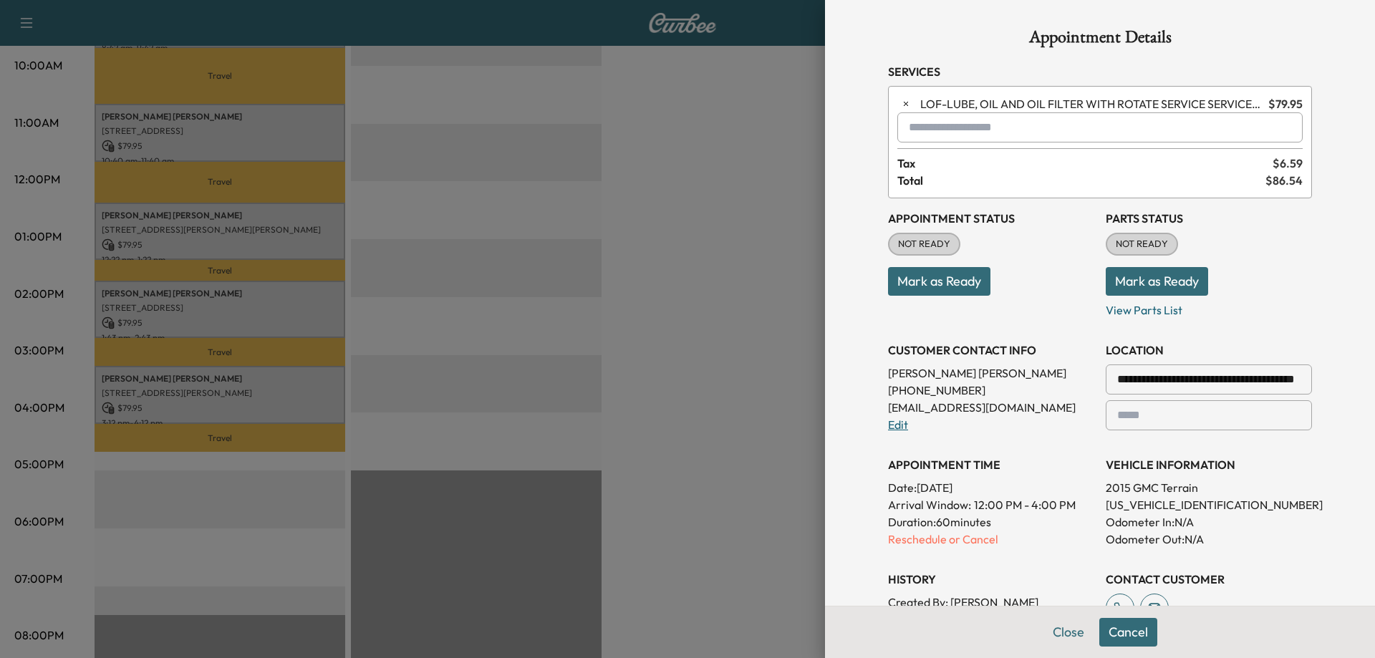
click at [888, 421] on link "Edit" at bounding box center [898, 424] width 20 height 14
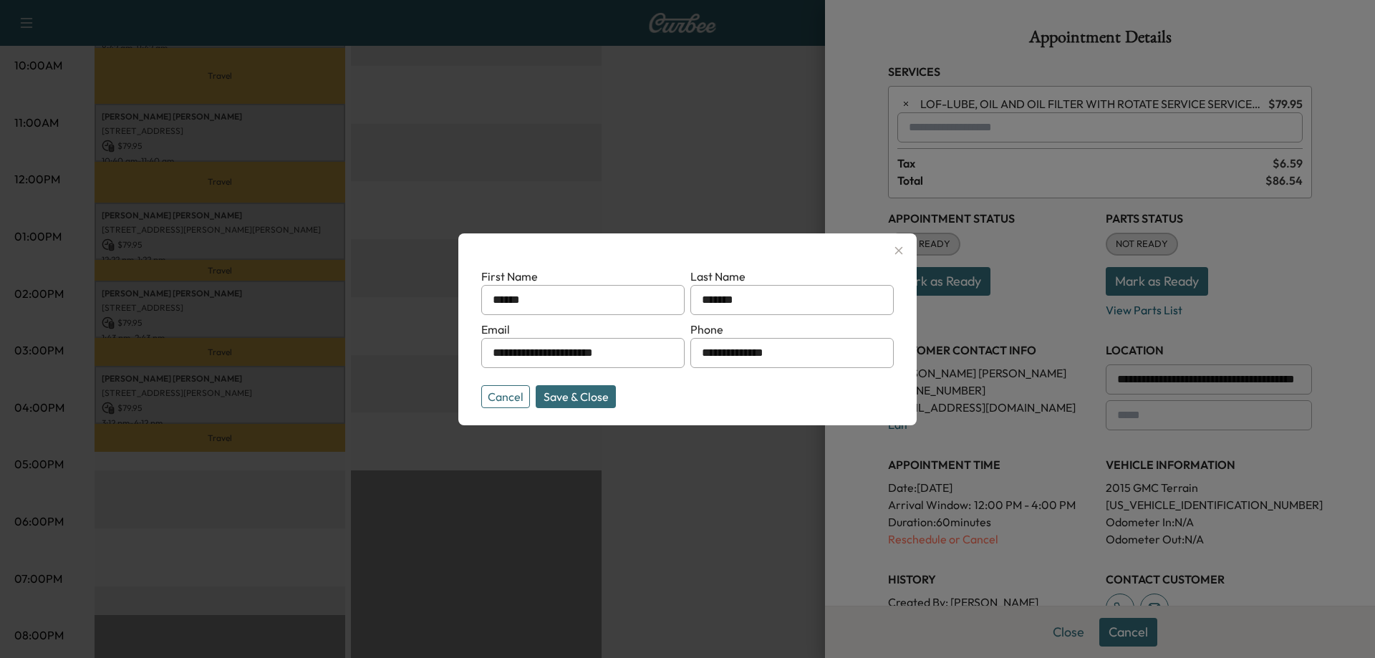
drag, startPoint x: 808, startPoint y: 354, endPoint x: 687, endPoint y: 357, distance: 121.0
click at [687, 357] on form "**********" at bounding box center [687, 335] width 412 height 135
type input "**********"
click at [576, 402] on button "Save & Close" at bounding box center [576, 396] width 80 height 23
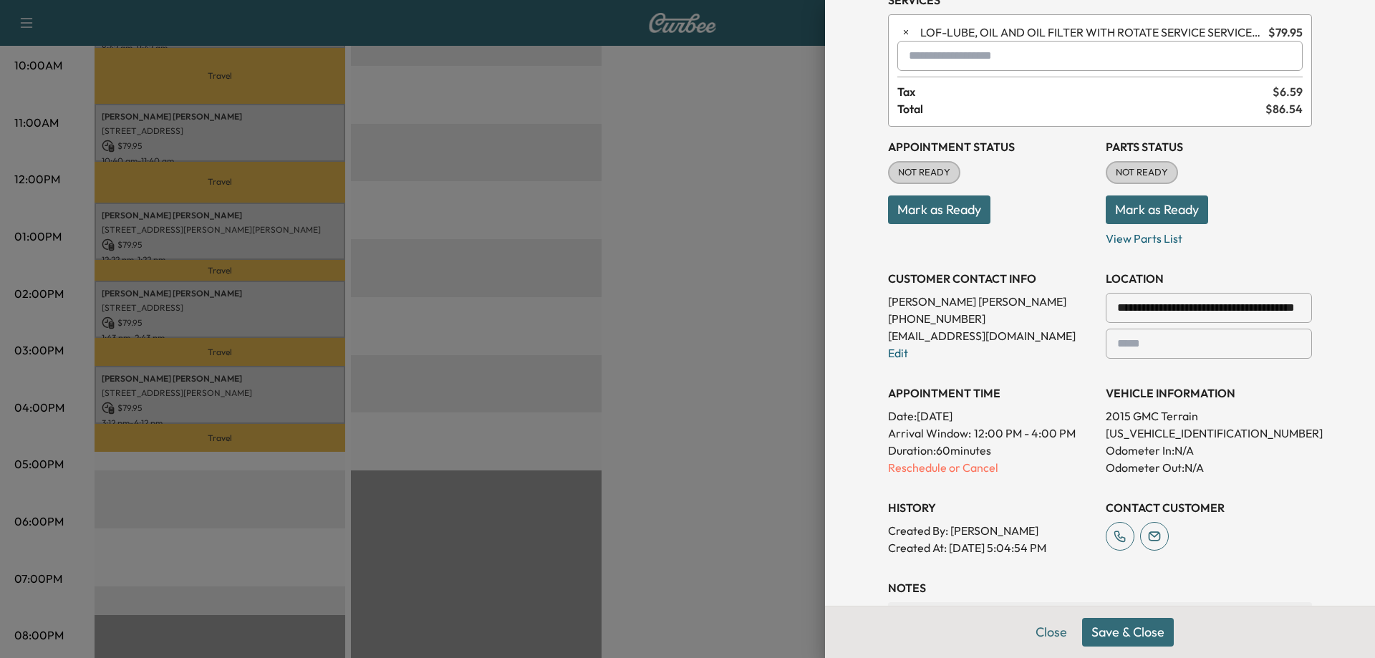
scroll to position [143, 0]
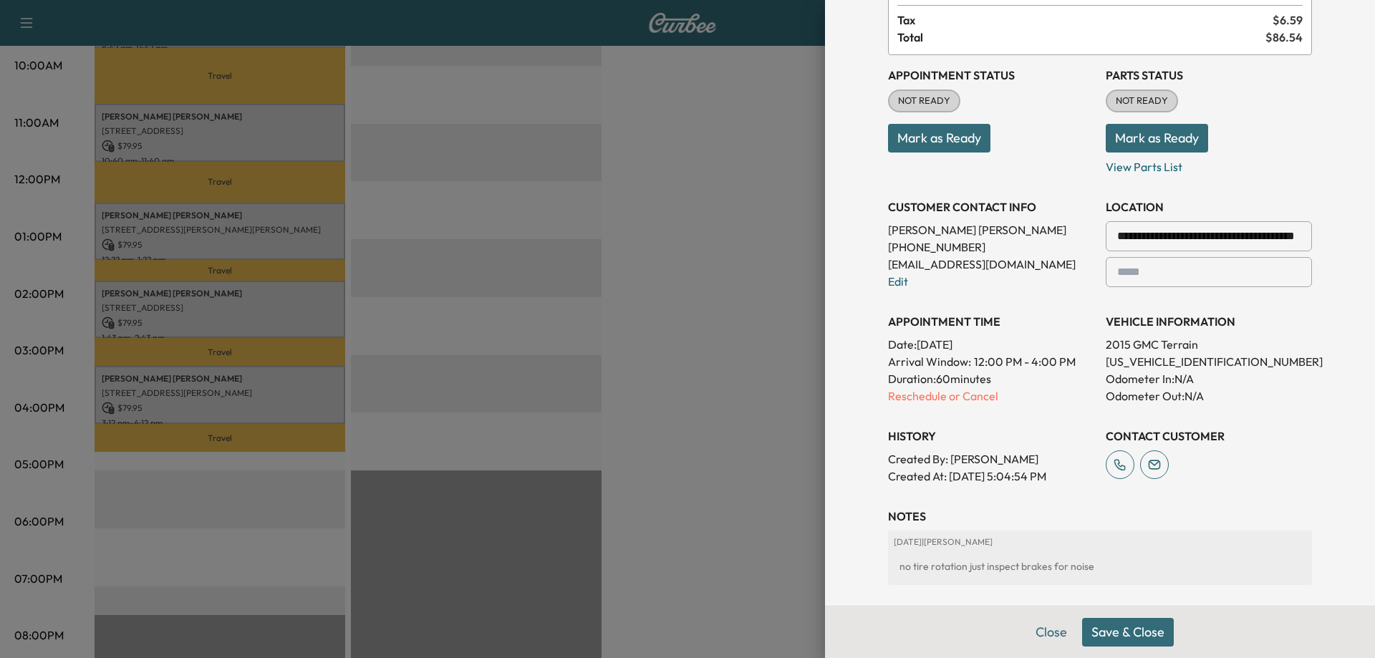
click at [420, 427] on div at bounding box center [687, 329] width 1375 height 658
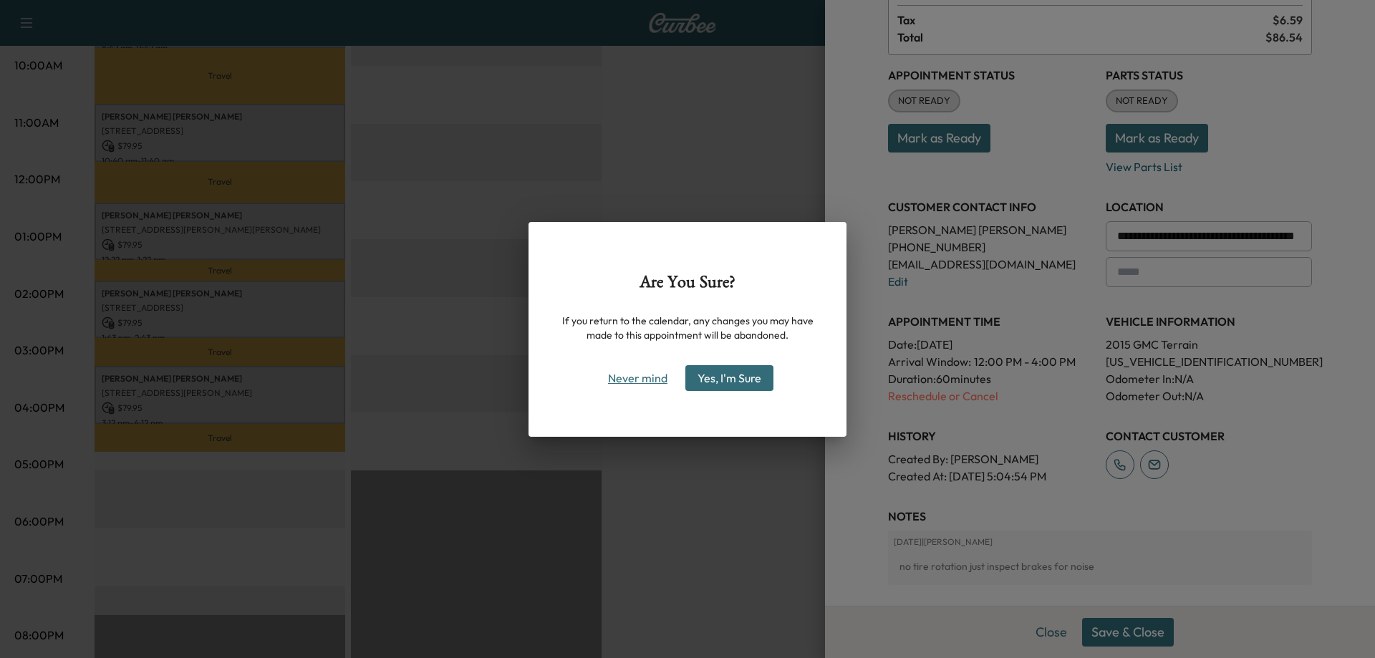
click at [640, 379] on button "Never mind" at bounding box center [637, 378] width 72 height 23
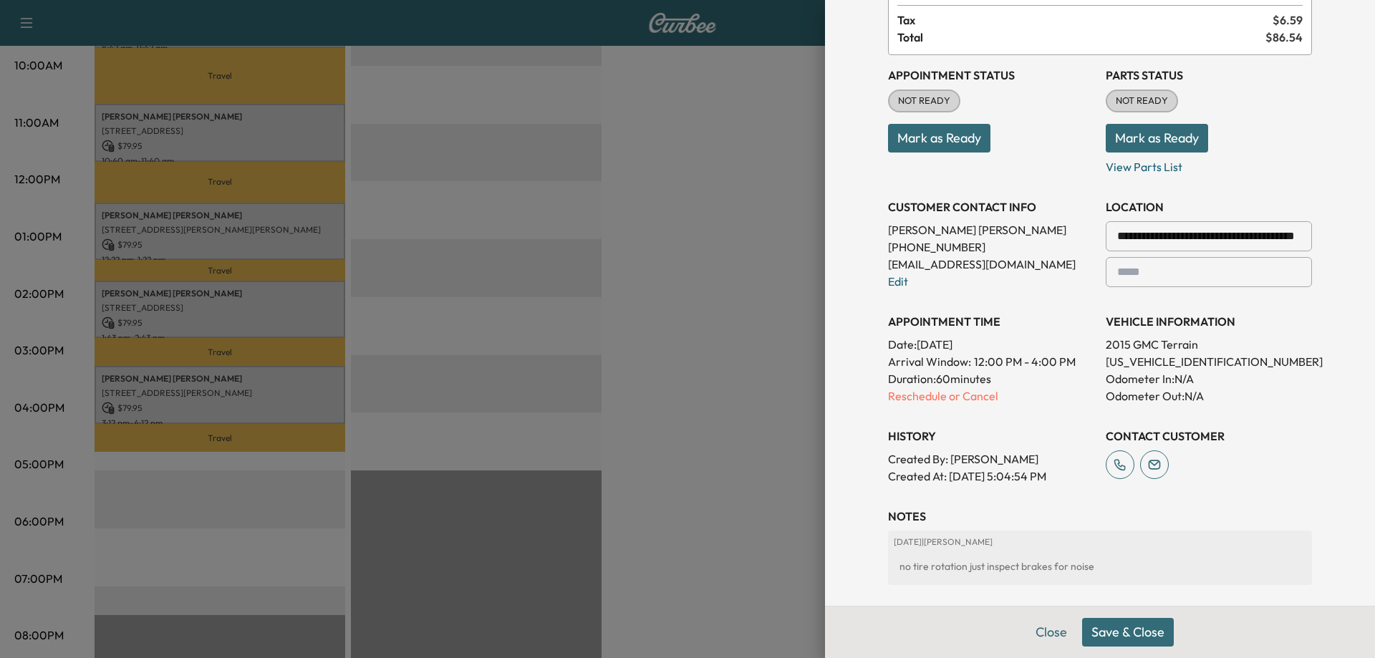
click at [1096, 630] on button "Save & Close" at bounding box center [1128, 632] width 92 height 29
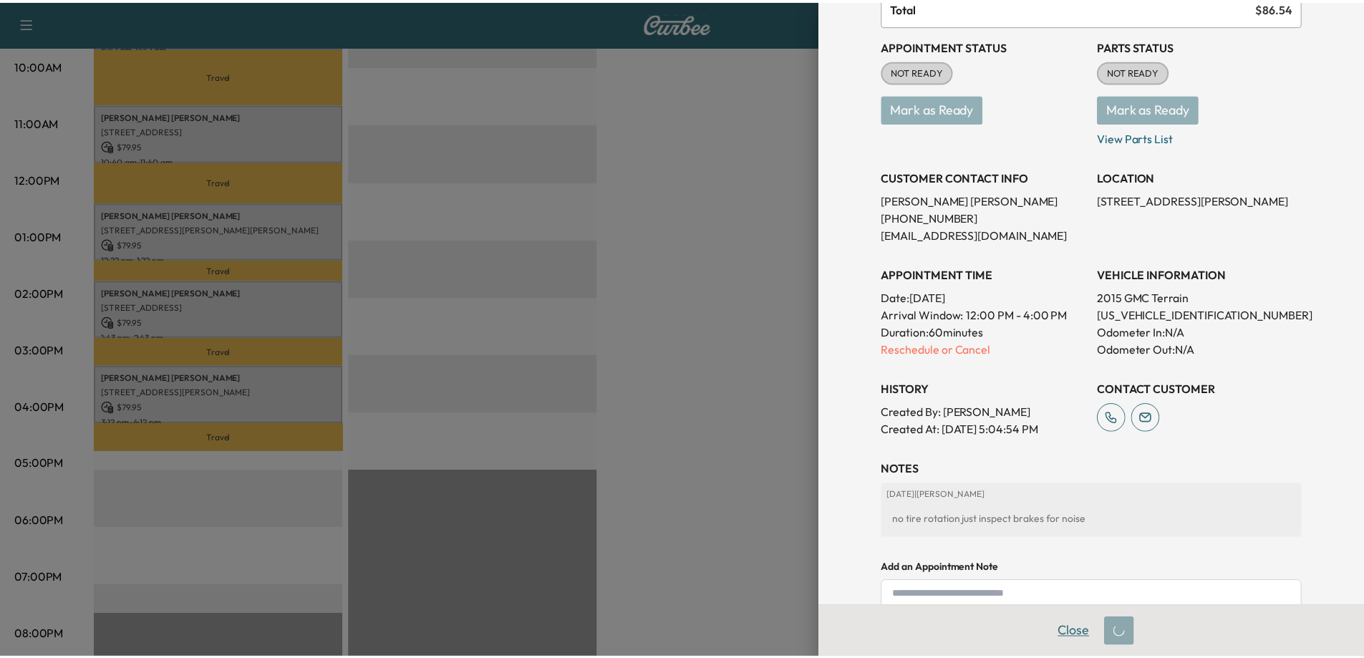
scroll to position [113, 0]
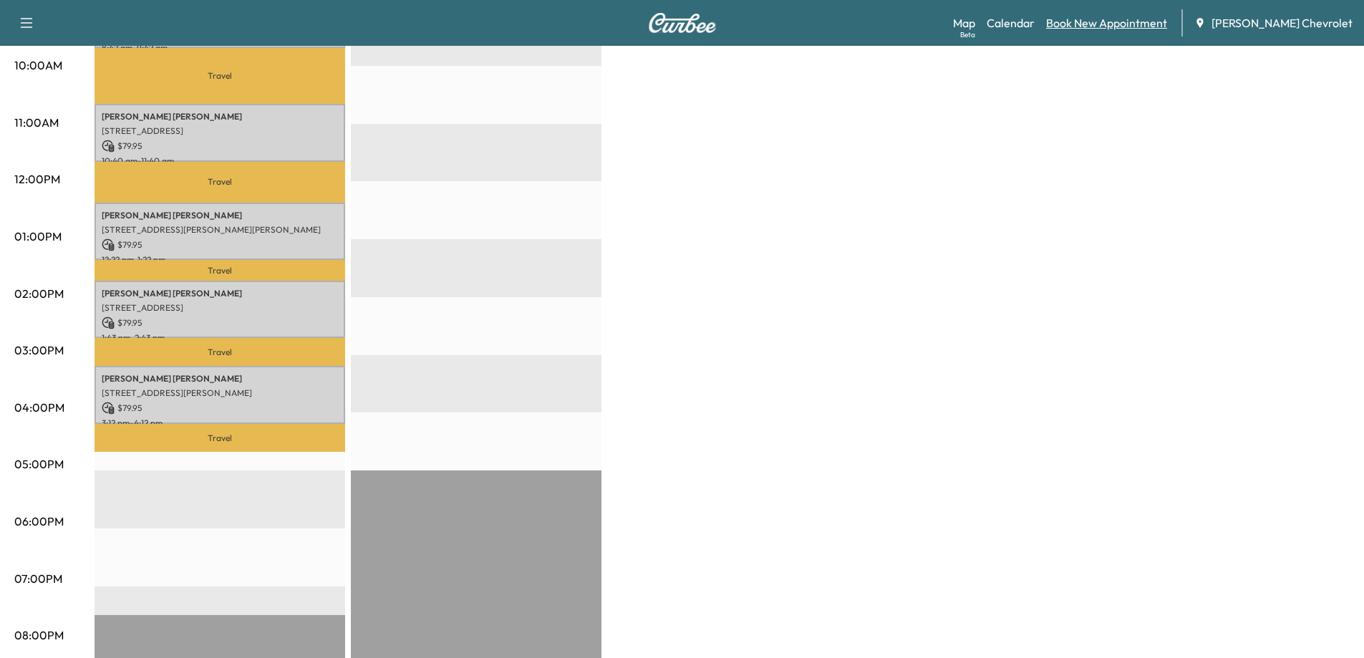
click at [1158, 25] on link "Book New Appointment" at bounding box center [1106, 22] width 121 height 17
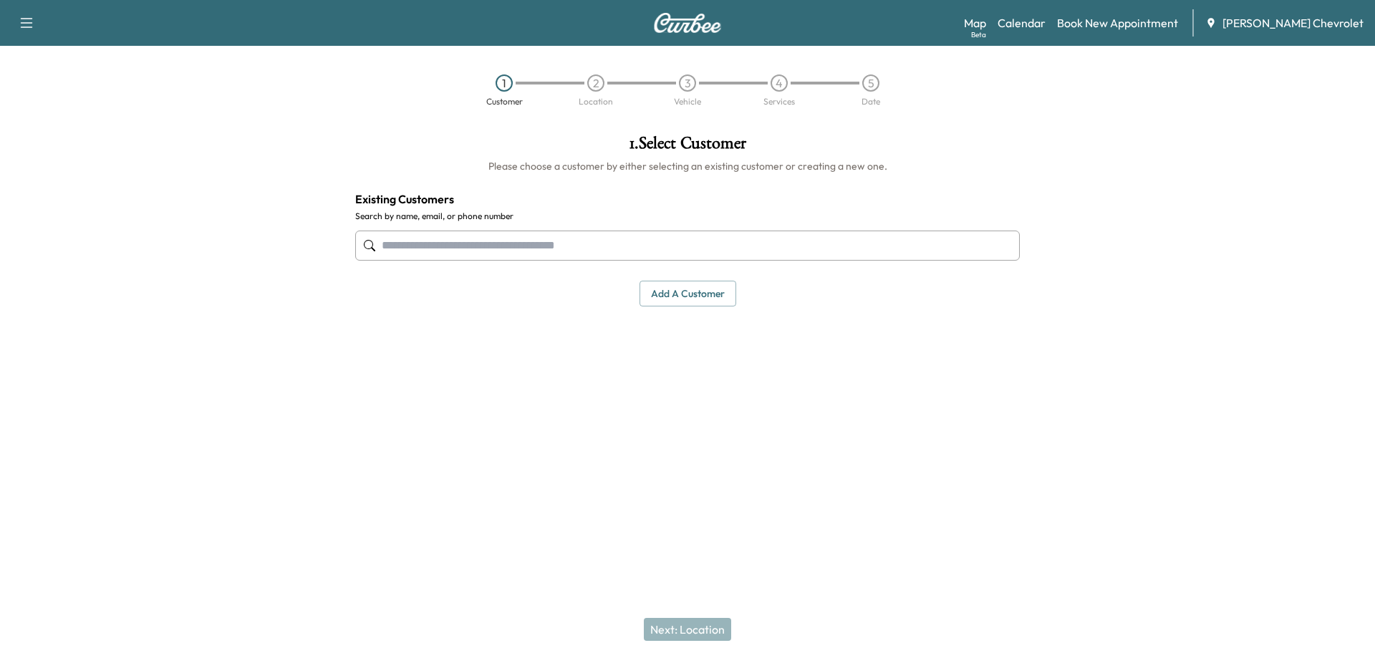
click at [622, 252] on input "text" at bounding box center [687, 246] width 664 height 30
click at [480, 240] on input "text" at bounding box center [687, 246] width 664 height 30
click at [655, 243] on input "text" at bounding box center [687, 246] width 664 height 30
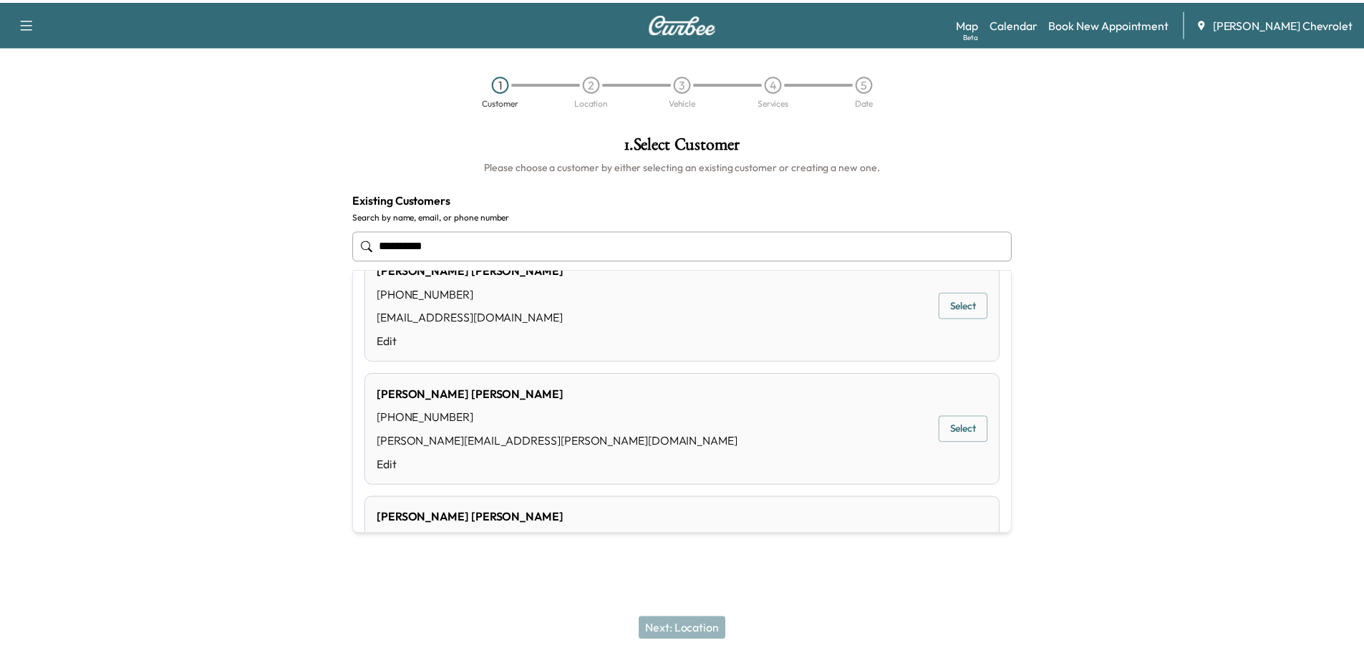
scroll to position [286, 0]
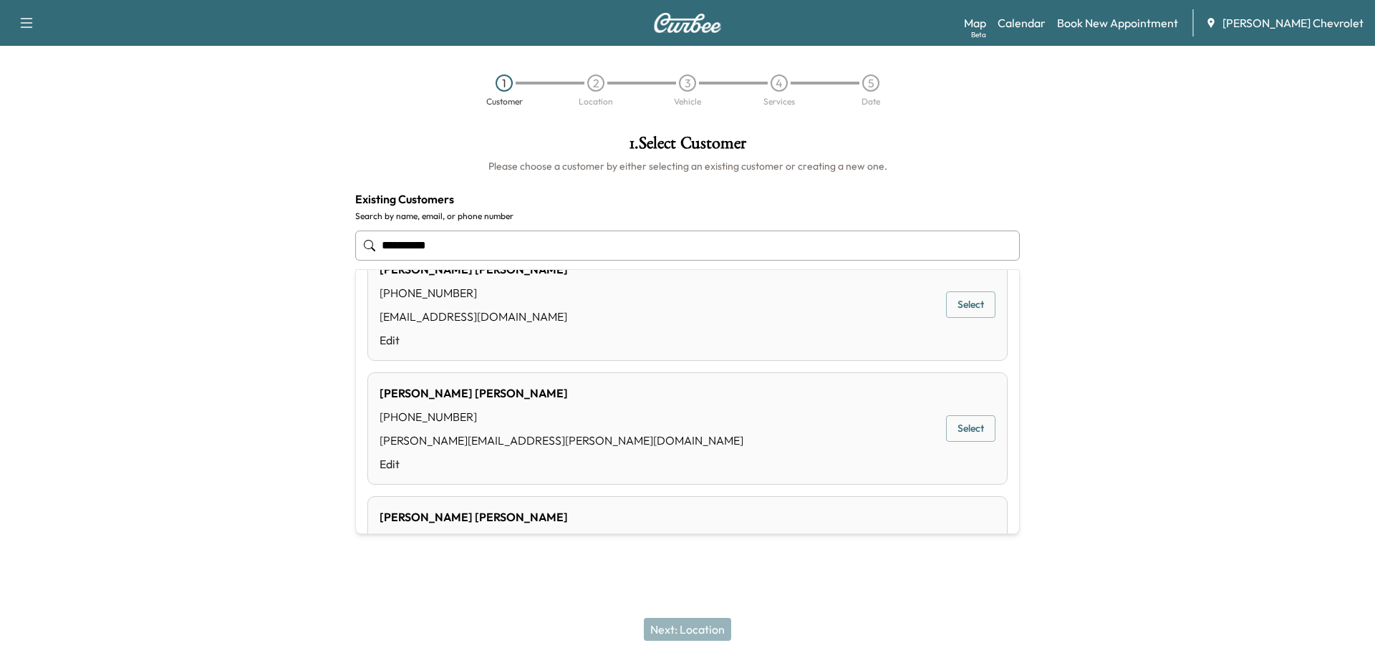
click at [960, 428] on button "Select" at bounding box center [970, 428] width 49 height 26
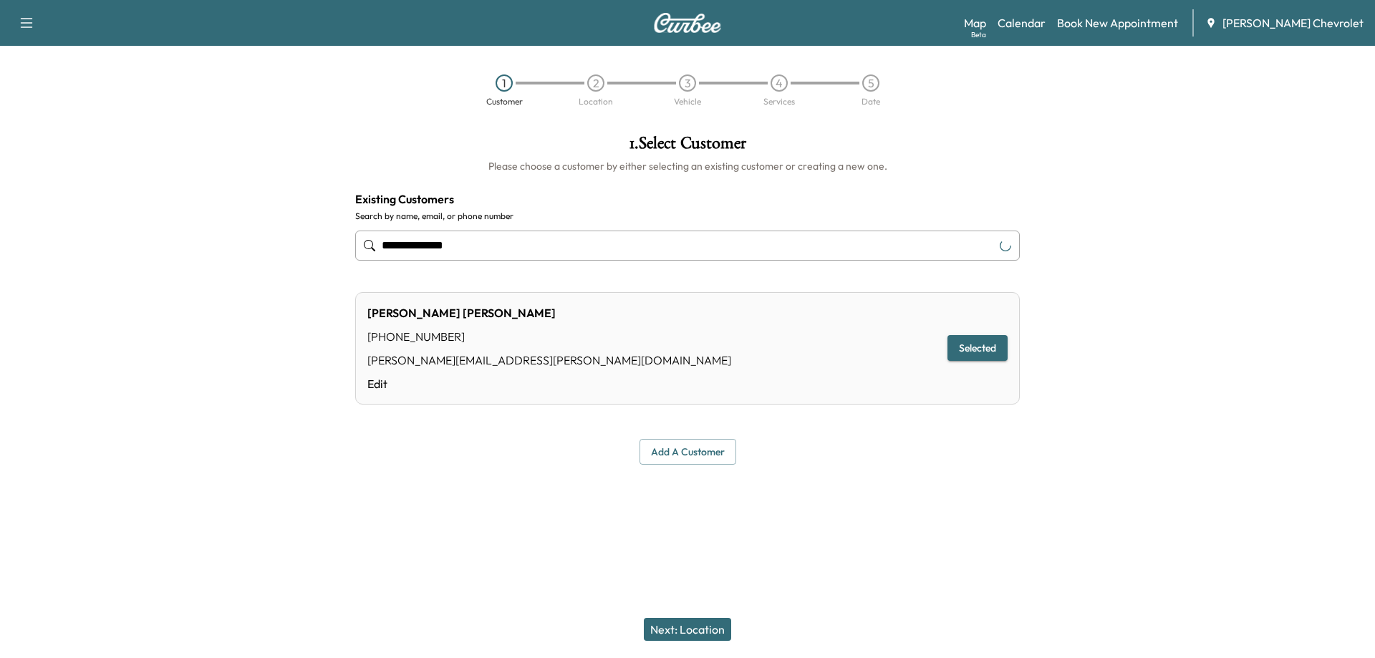
type input "**********"
click at [676, 628] on button "Next: Location" at bounding box center [687, 629] width 87 height 23
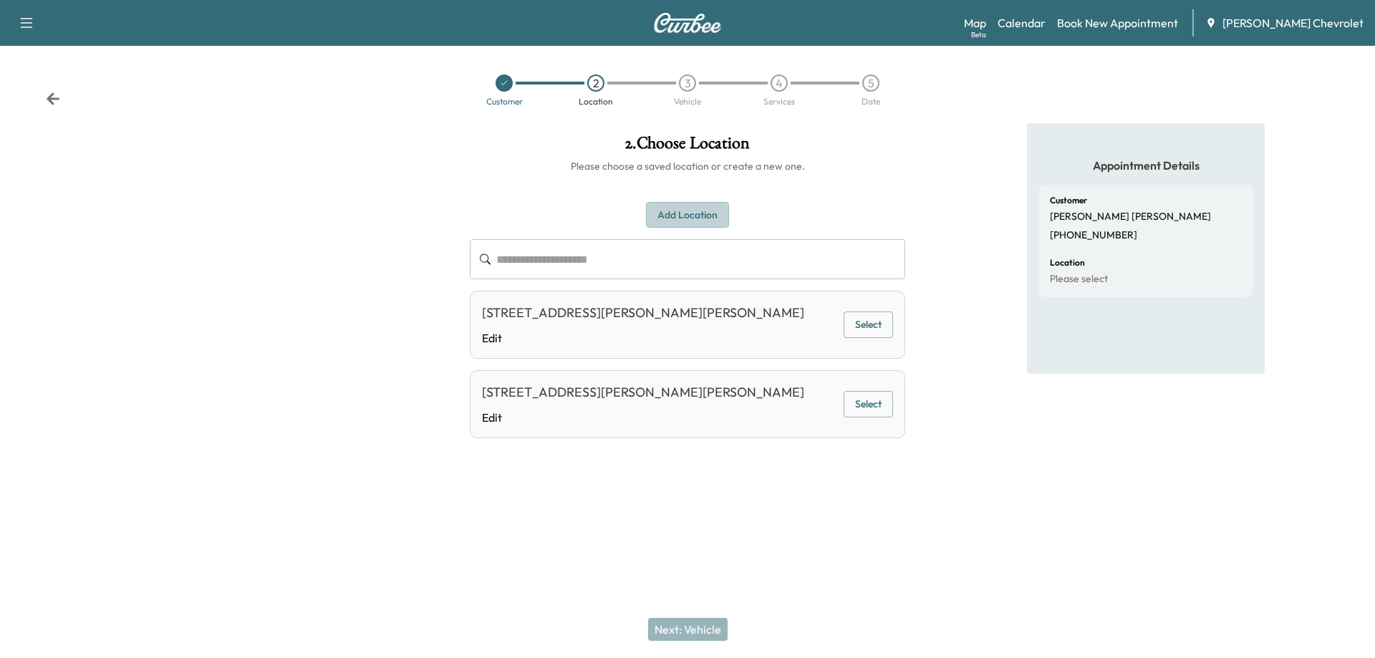
click at [662, 218] on button "Add Location" at bounding box center [687, 215] width 83 height 26
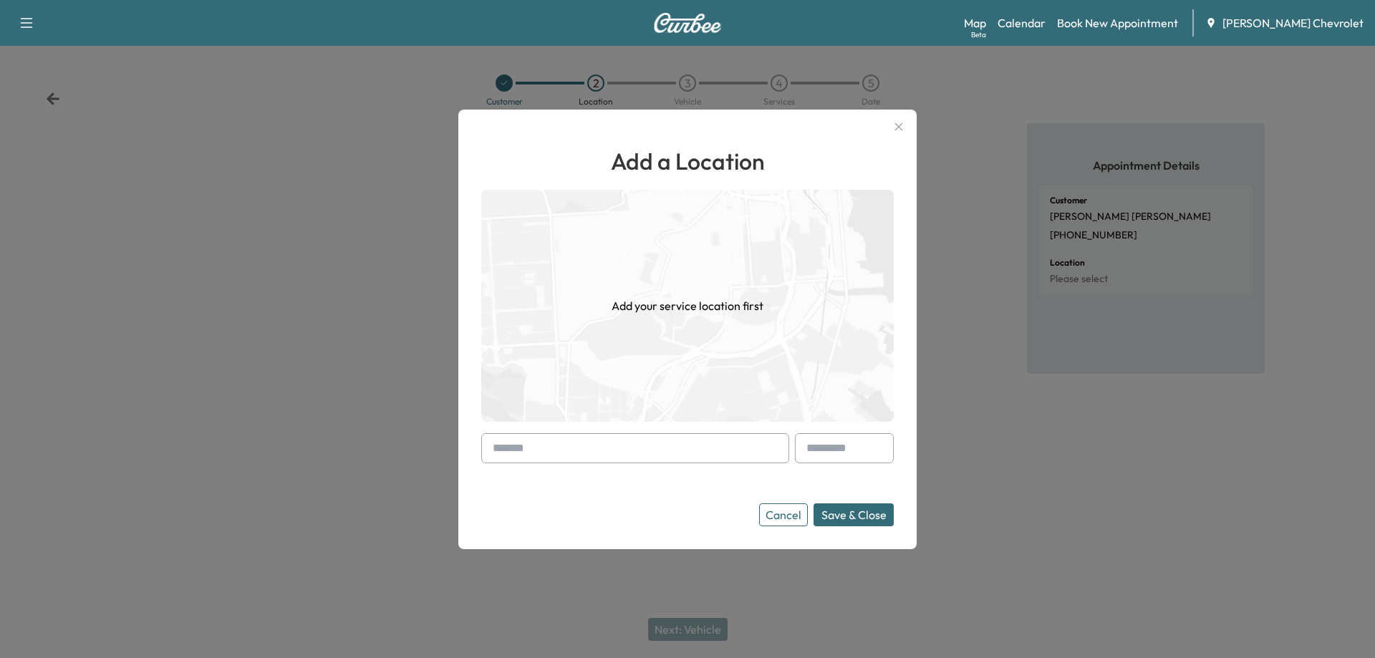
click at [551, 455] on input "text" at bounding box center [635, 448] width 308 height 30
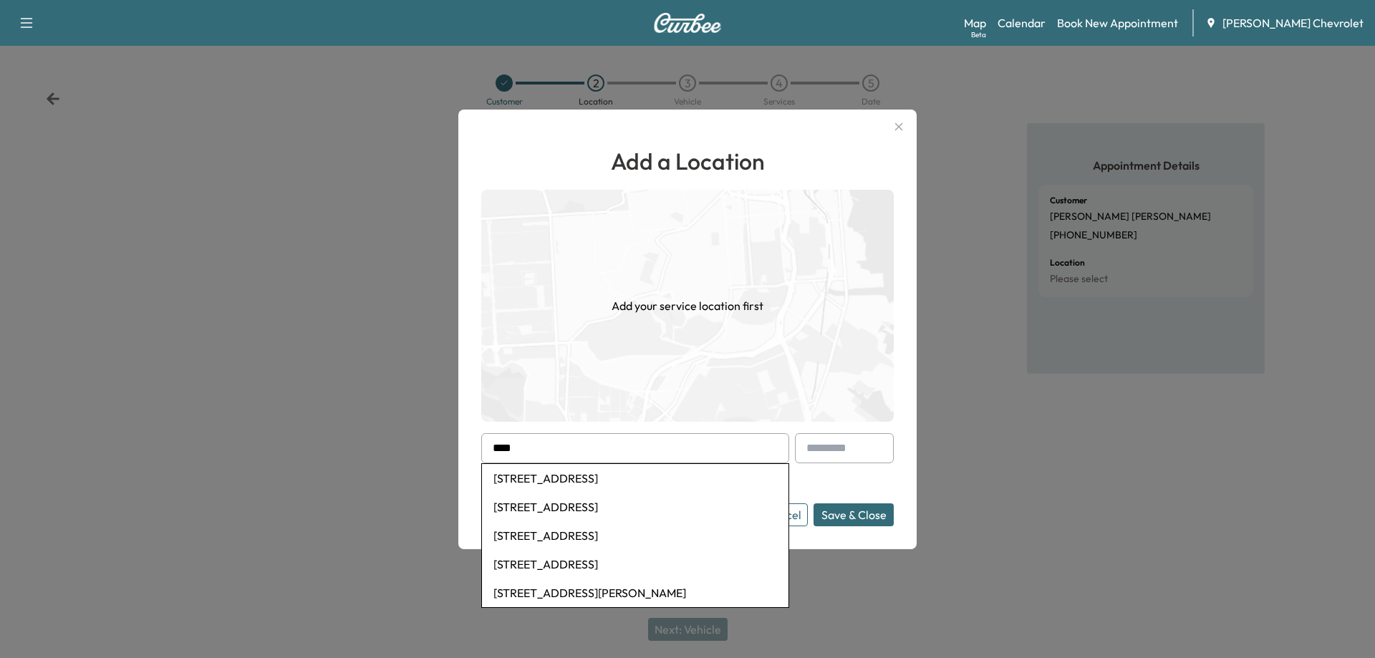
click at [617, 511] on li "6900 Houston Road, Florence, KY, USA" at bounding box center [635, 507] width 306 height 29
type input "**********"
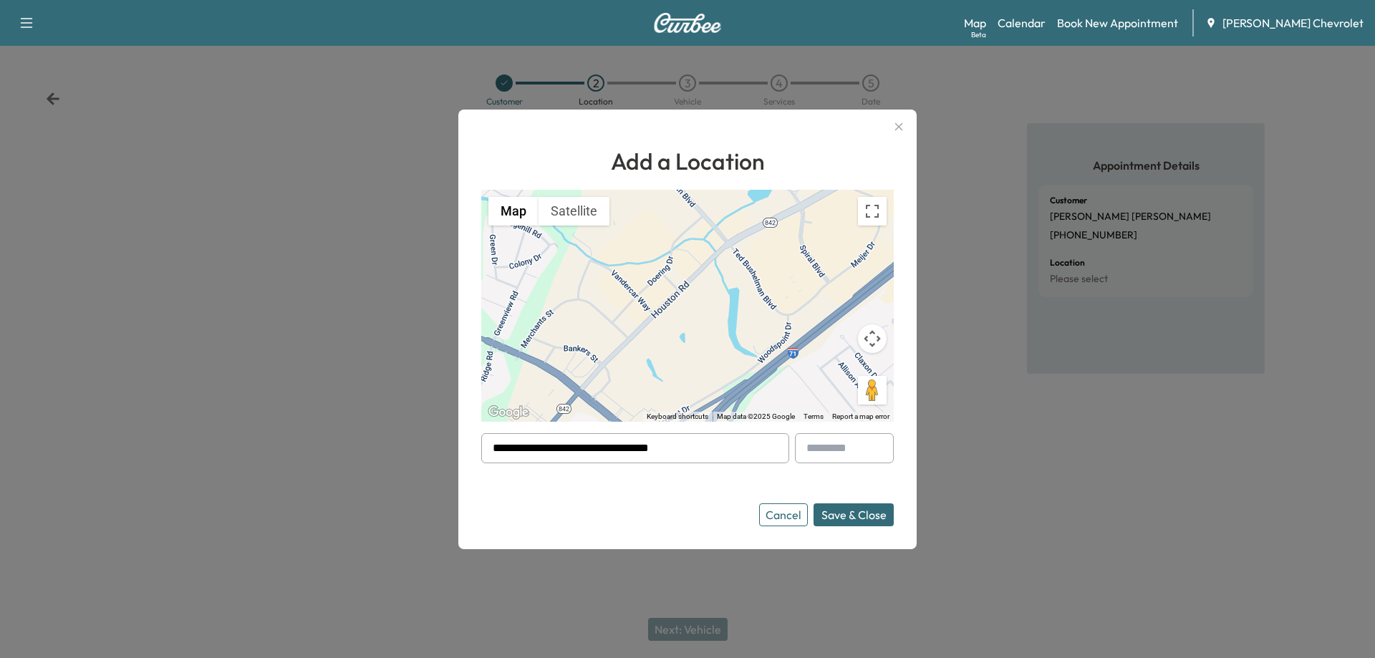
click at [855, 455] on input "text" at bounding box center [844, 448] width 99 height 30
type input "***"
drag, startPoint x: 839, startPoint y: 453, endPoint x: 768, endPoint y: 454, distance: 70.9
click at [768, 454] on form "**********" at bounding box center [687, 479] width 412 height 93
type input "**"
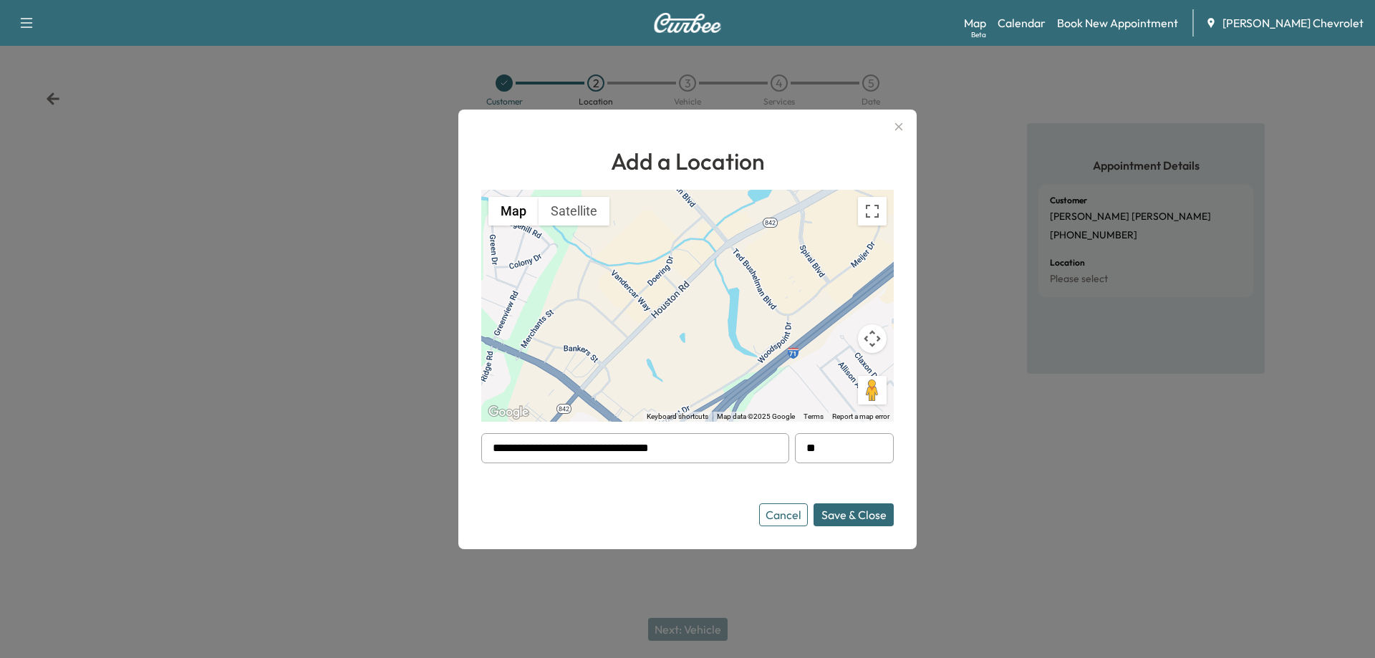
click at [851, 517] on button "Save & Close" at bounding box center [853, 514] width 80 height 23
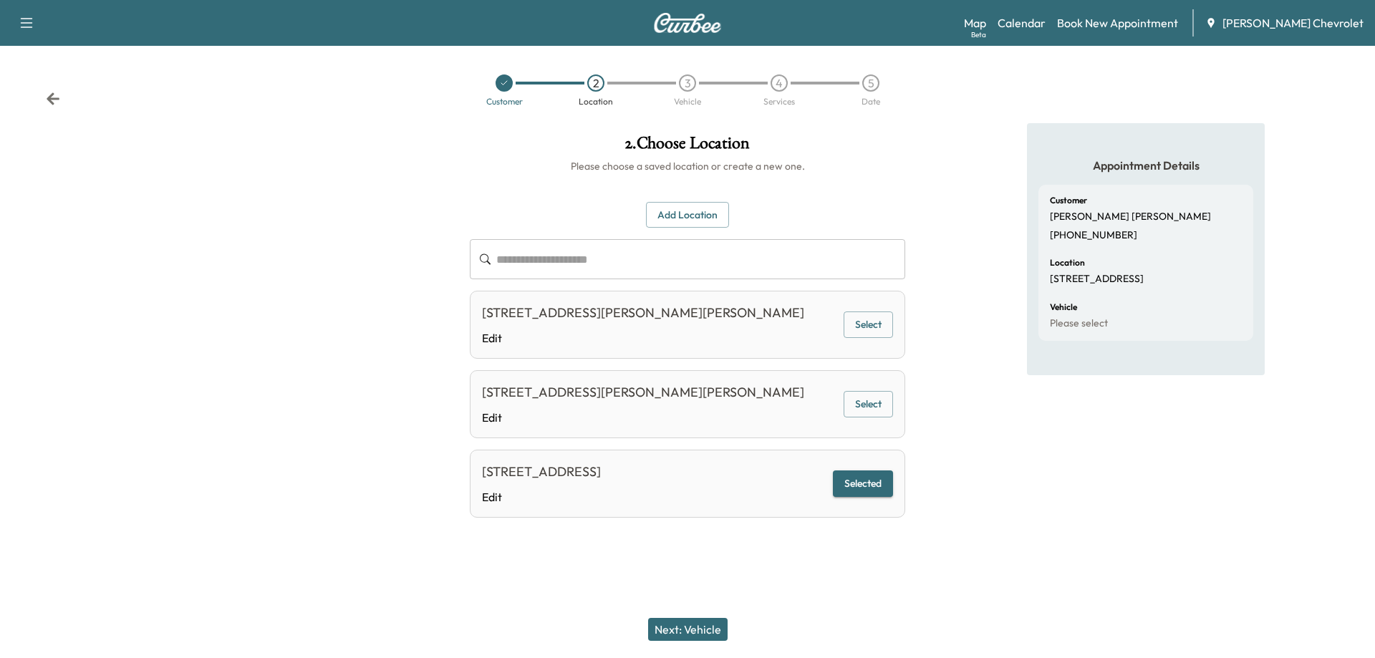
click at [708, 627] on button "Next: Vehicle" at bounding box center [687, 629] width 79 height 23
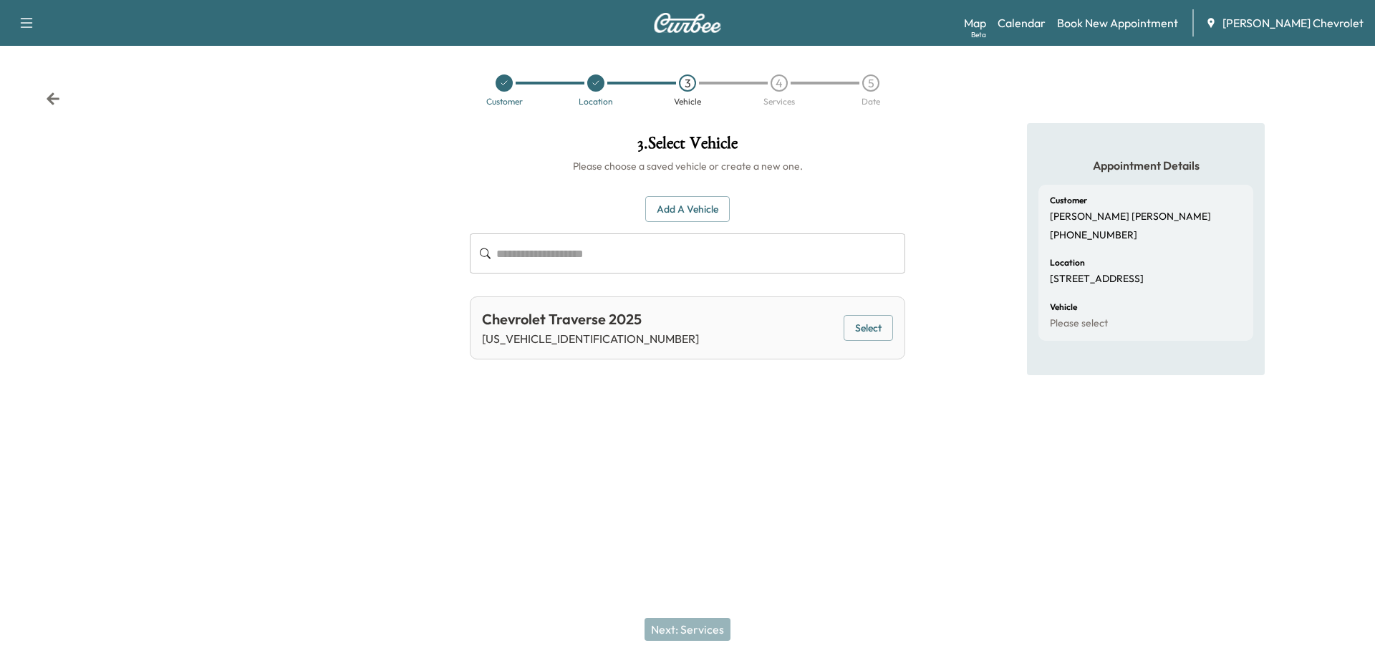
click at [859, 324] on button "Select" at bounding box center [867, 328] width 49 height 26
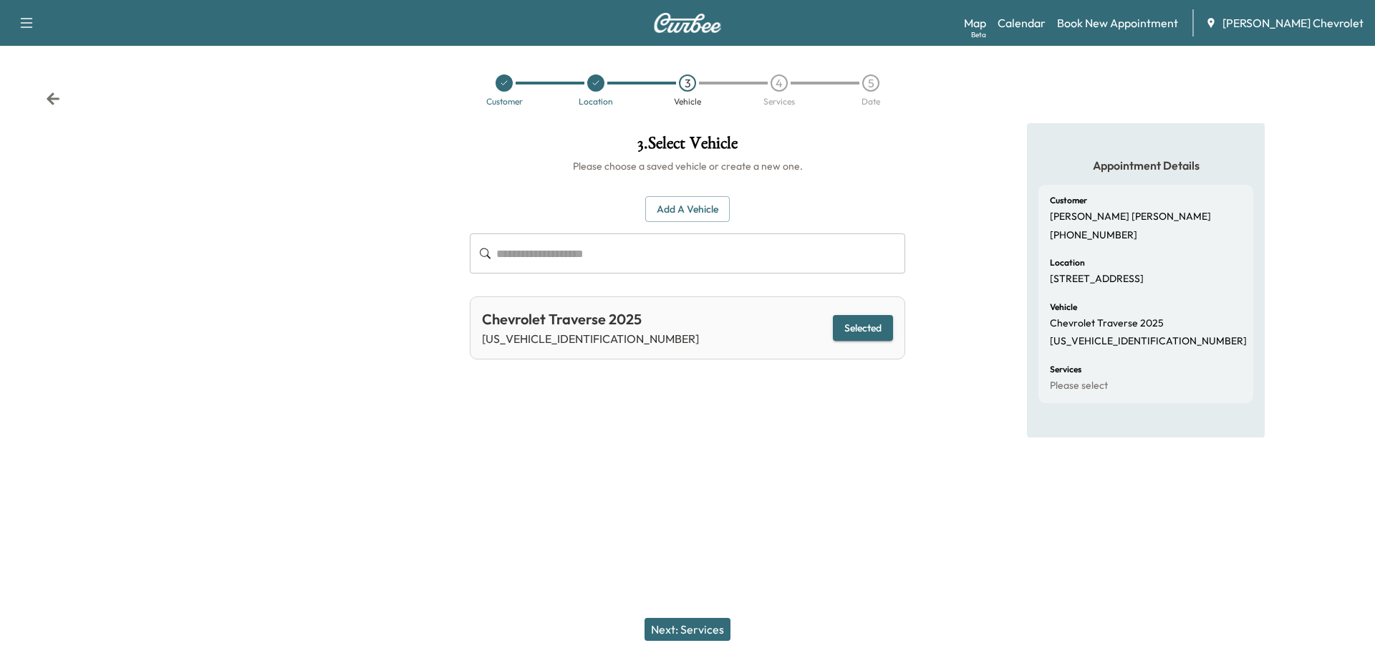
click at [694, 633] on button "Next: Services" at bounding box center [687, 629] width 86 height 23
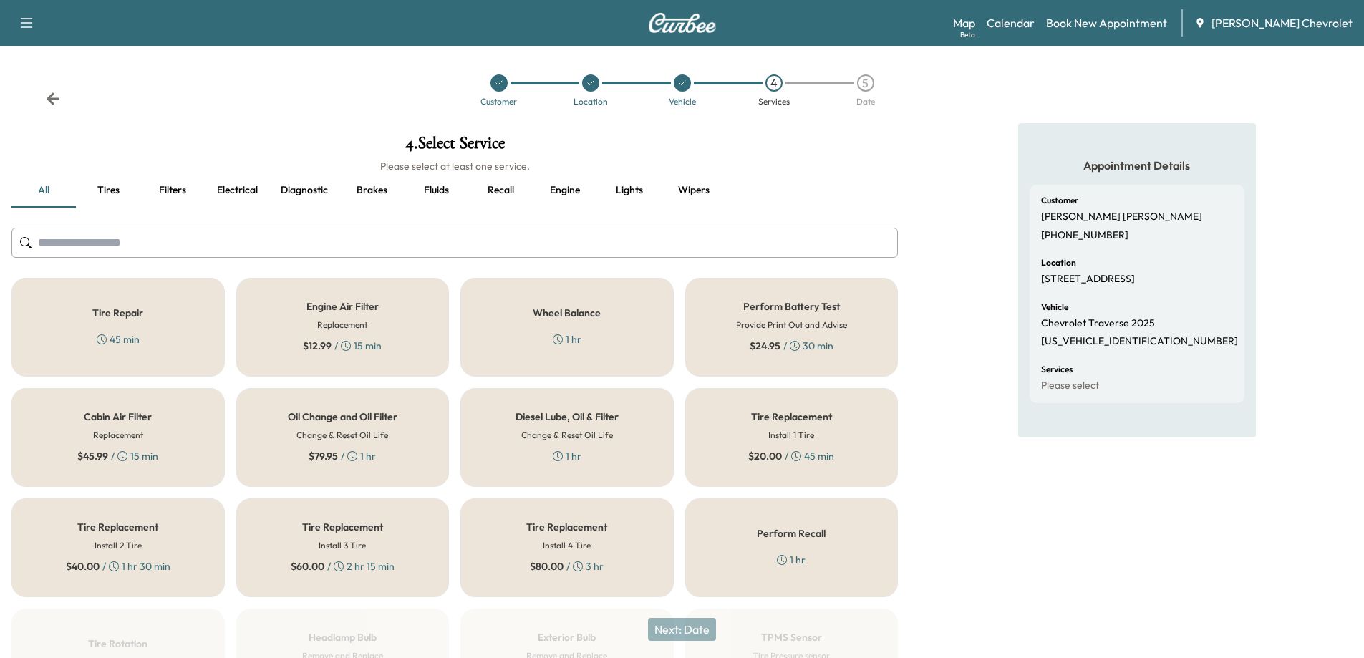
click at [340, 452] on div "$ 79.95 / 1 hr" at bounding box center [342, 456] width 67 height 14
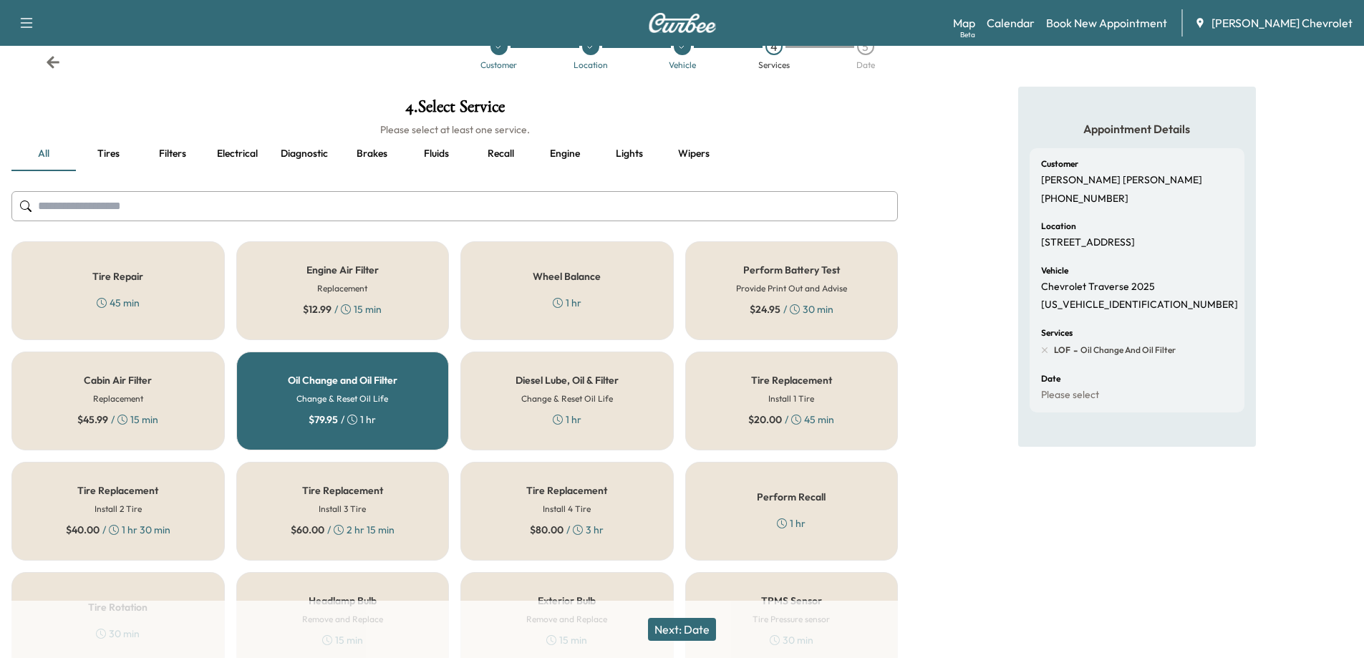
scroll to position [72, 0]
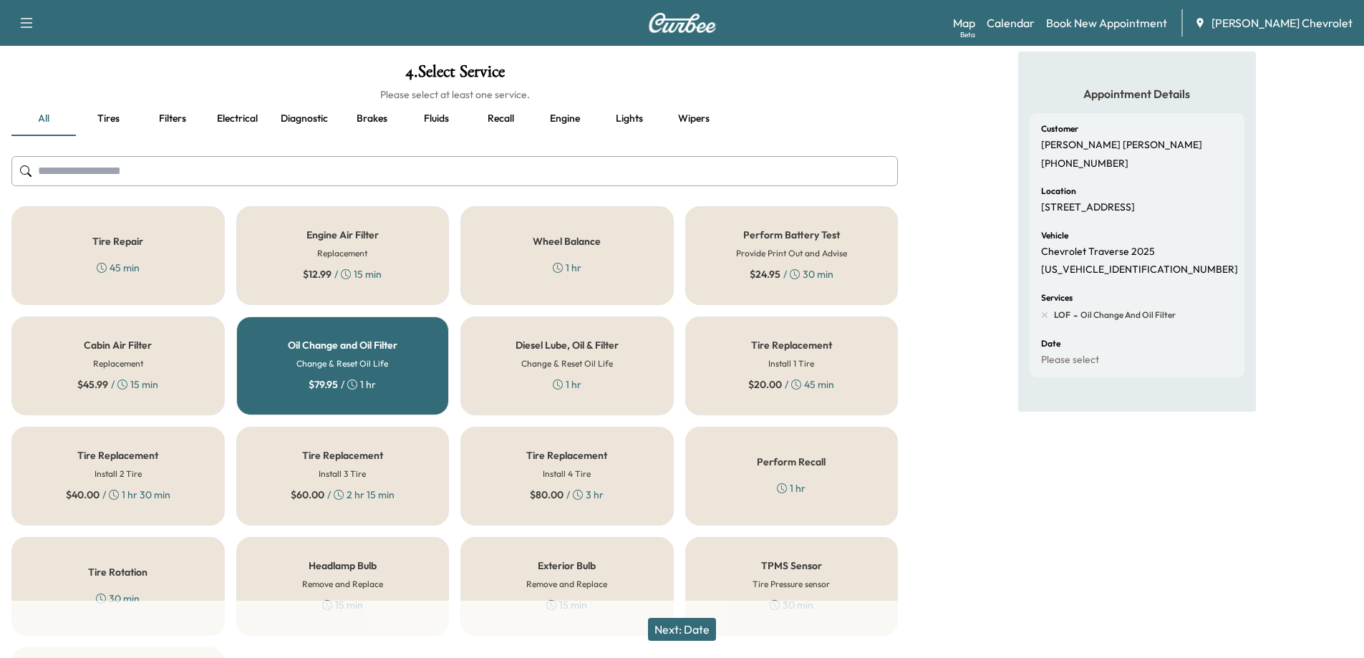
click at [694, 630] on button "Next: Date" at bounding box center [682, 629] width 68 height 23
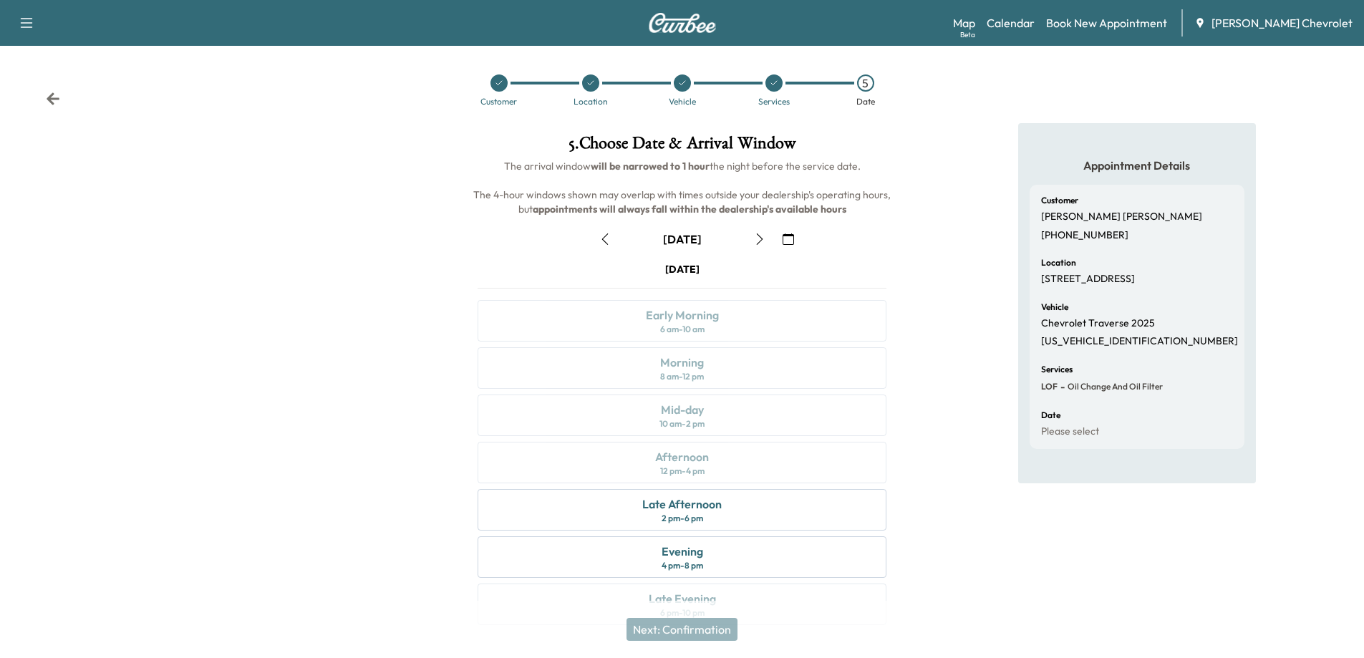
click at [758, 241] on icon "button" at bounding box center [759, 238] width 11 height 11
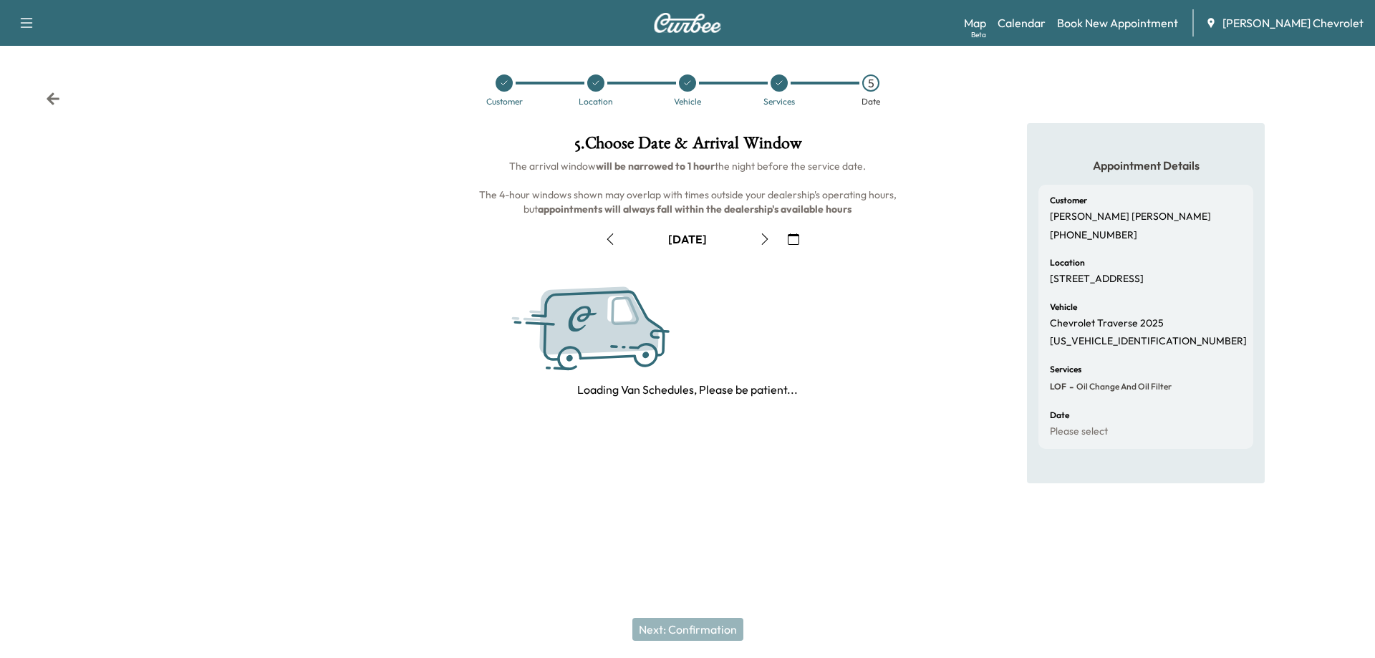
click at [759, 241] on icon "button" at bounding box center [764, 238] width 11 height 11
click at [758, 241] on button "button" at bounding box center [765, 239] width 24 height 23
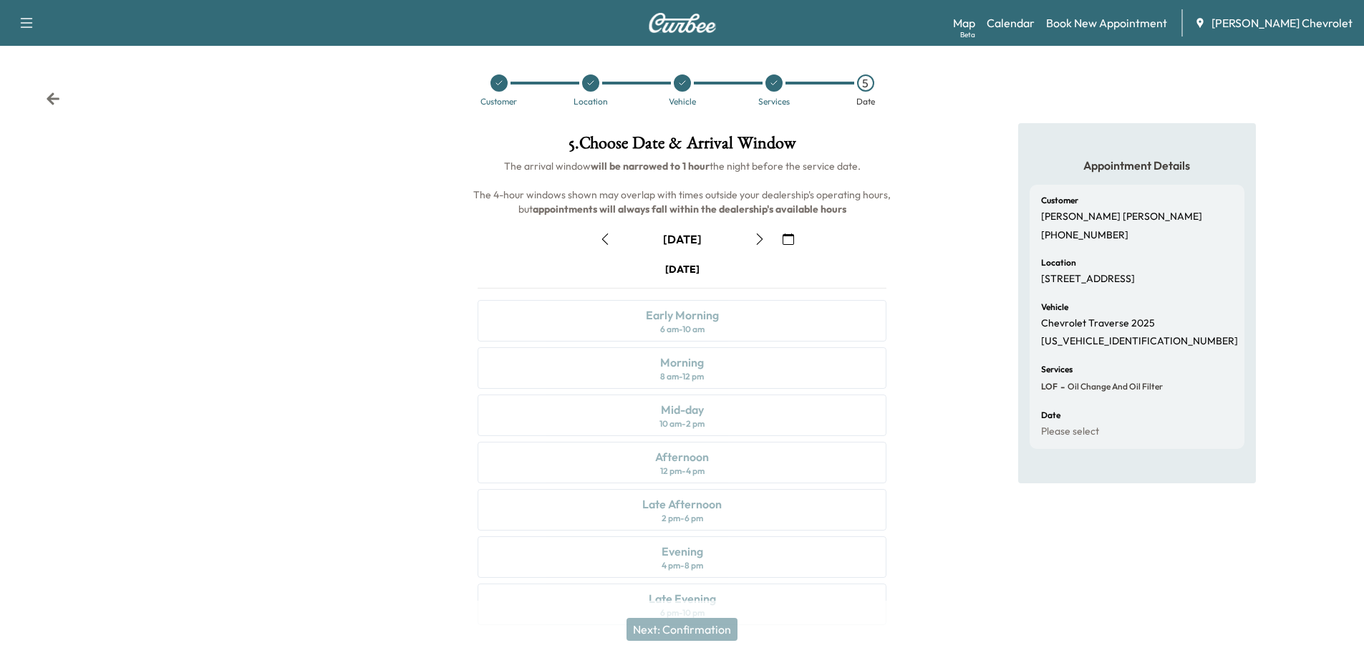
click at [758, 241] on icon "button" at bounding box center [759, 238] width 11 height 11
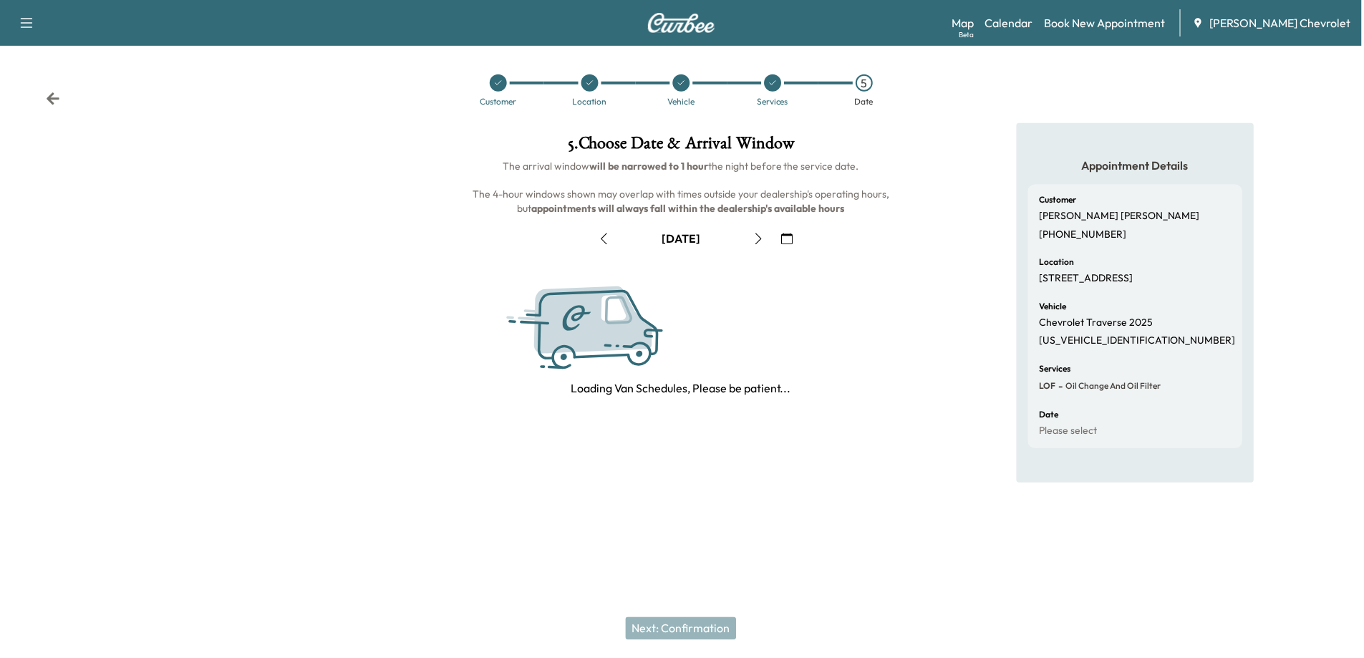
click at [758, 241] on icon "button" at bounding box center [759, 238] width 11 height 11
click at [758, 241] on button "button" at bounding box center [760, 239] width 24 height 23
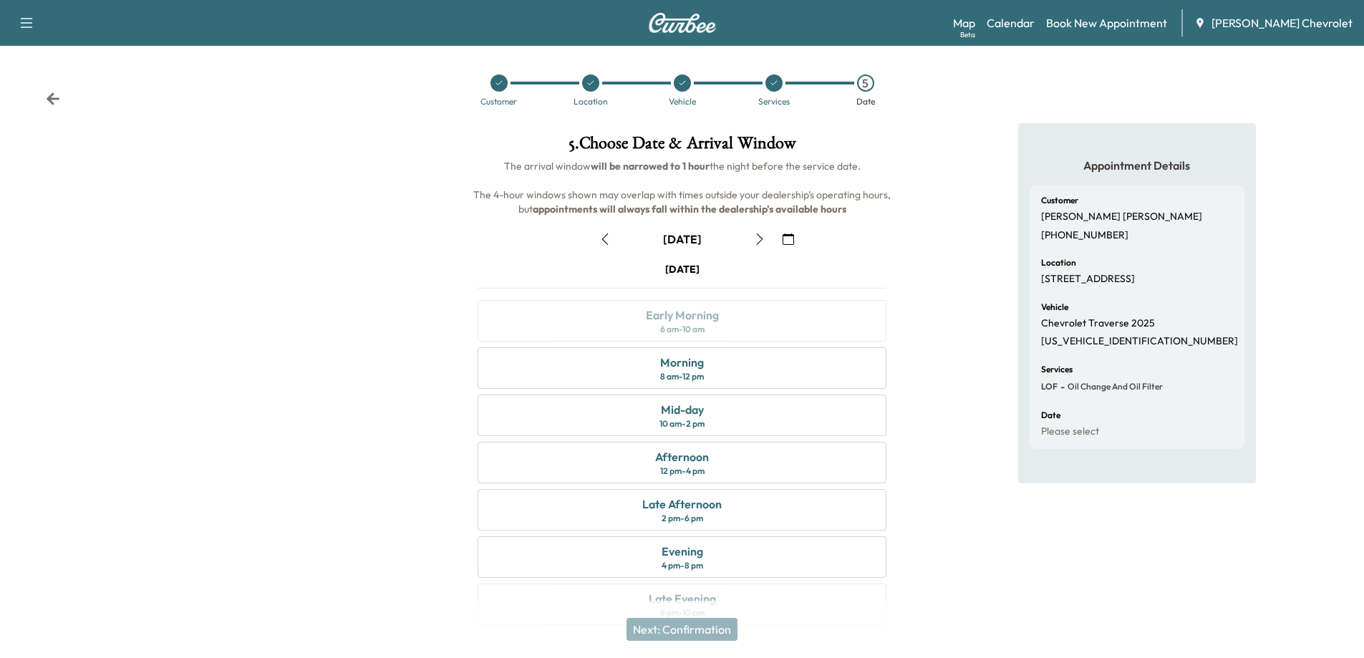
click at [759, 244] on icon "button" at bounding box center [759, 238] width 11 height 11
click at [708, 374] on div "Morning 8 am - 12 pm" at bounding box center [682, 368] width 409 height 42
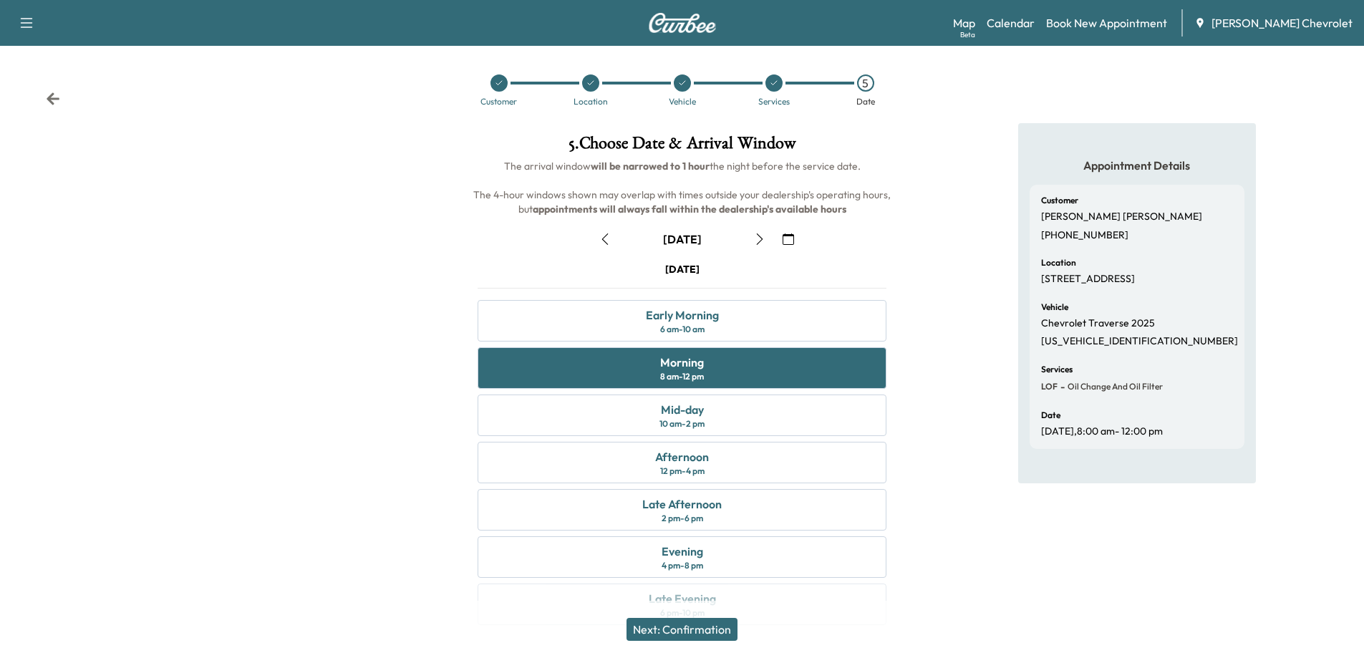
click at [720, 629] on button "Next: Confirmation" at bounding box center [682, 629] width 111 height 23
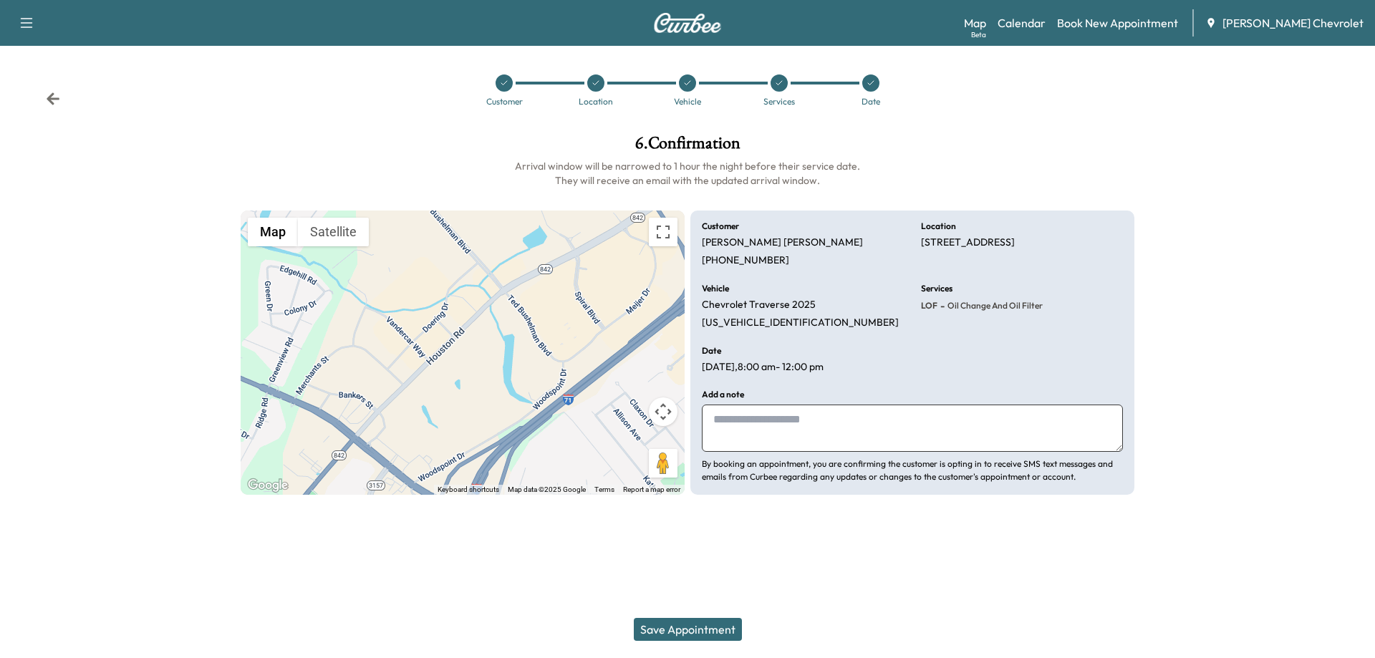
click at [780, 423] on textarea at bounding box center [912, 428] width 421 height 47
click at [836, 415] on textarea at bounding box center [912, 428] width 421 height 47
type textarea "**********"
click at [507, 90] on div at bounding box center [504, 82] width 17 height 17
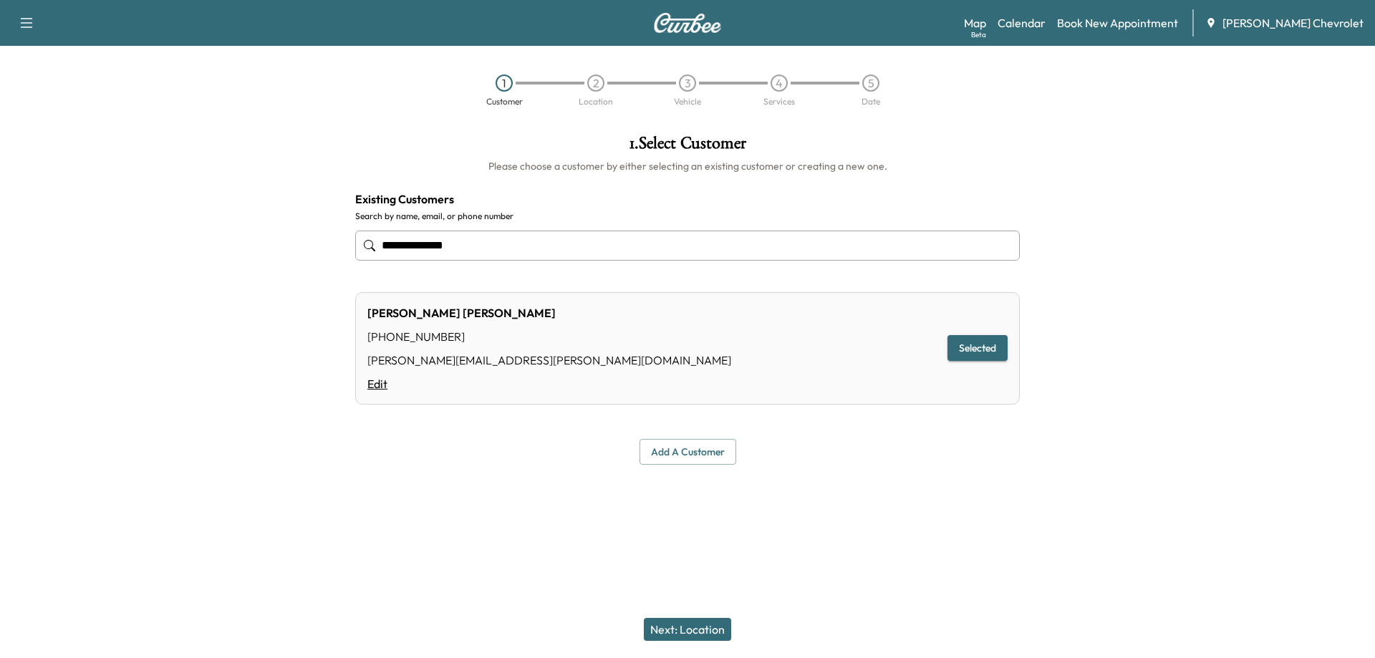
click at [374, 383] on link "Edit" at bounding box center [549, 383] width 364 height 17
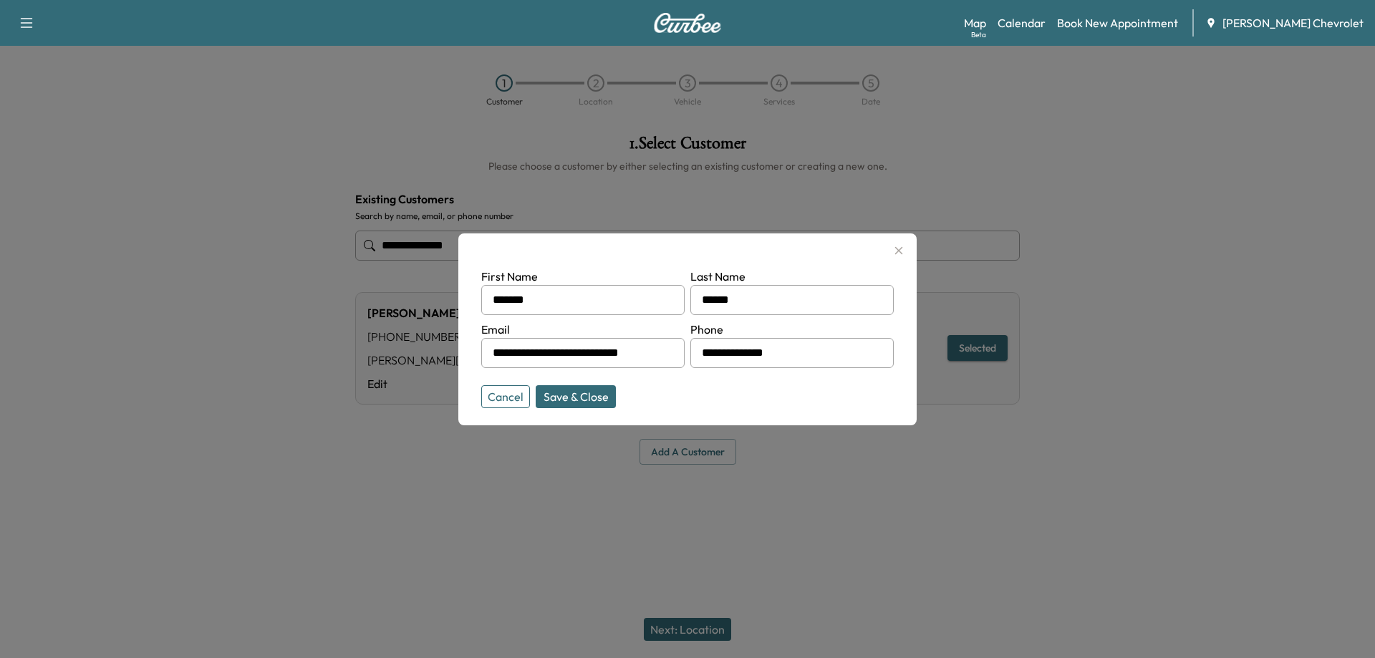
click at [783, 352] on input "**********" at bounding box center [791, 353] width 203 height 30
click at [566, 402] on button "Save & Close" at bounding box center [576, 396] width 80 height 23
type input "**********"
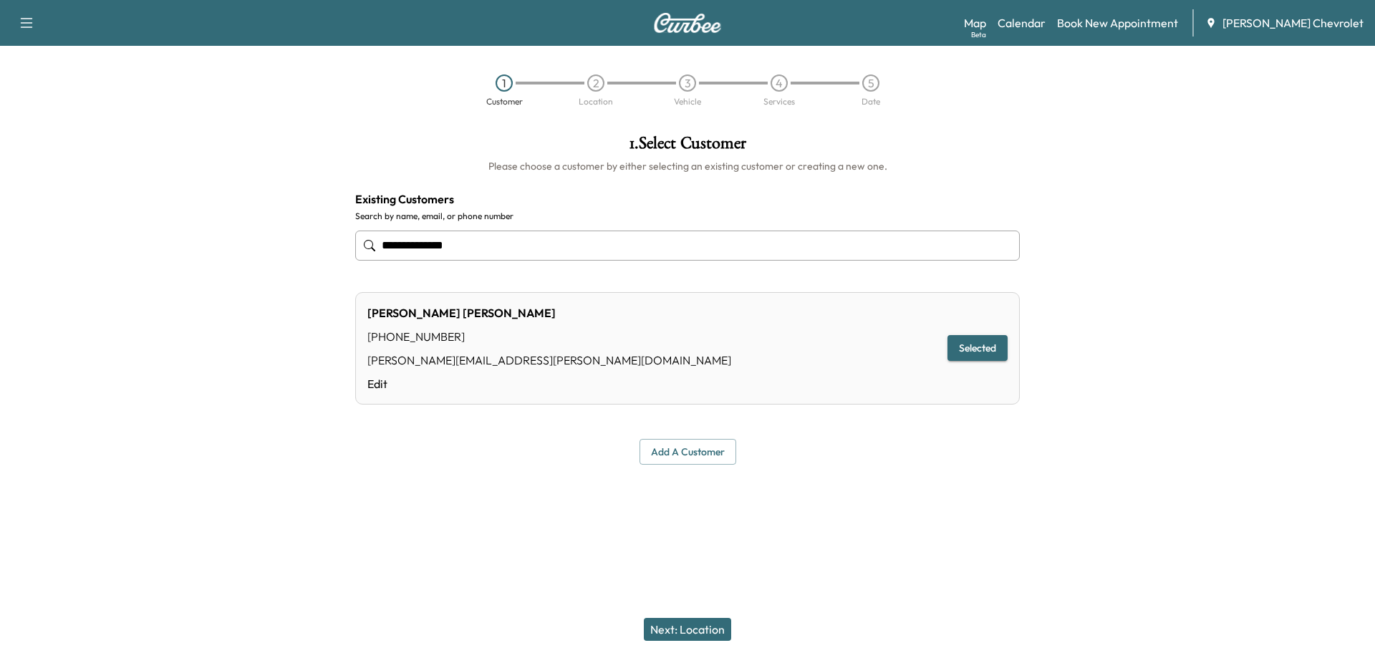
click at [702, 624] on button "Next: Location" at bounding box center [687, 629] width 87 height 23
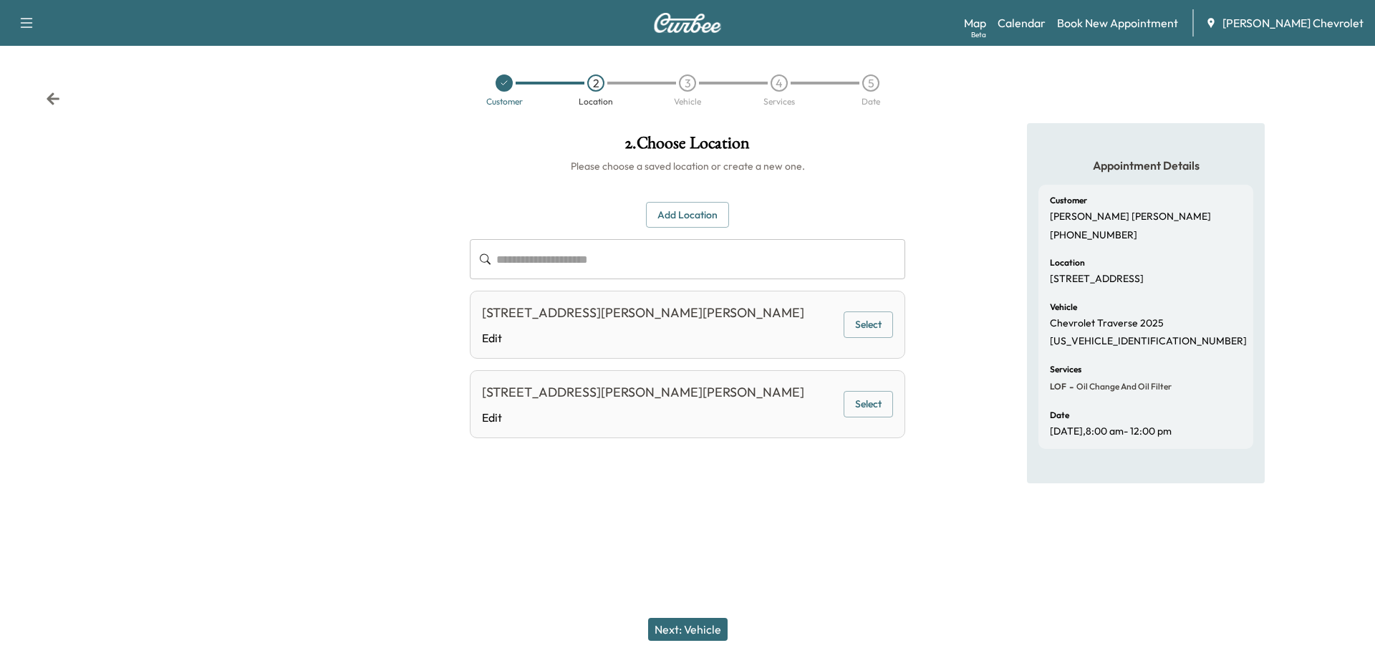
click at [705, 632] on button "Next: Vehicle" at bounding box center [687, 629] width 79 height 23
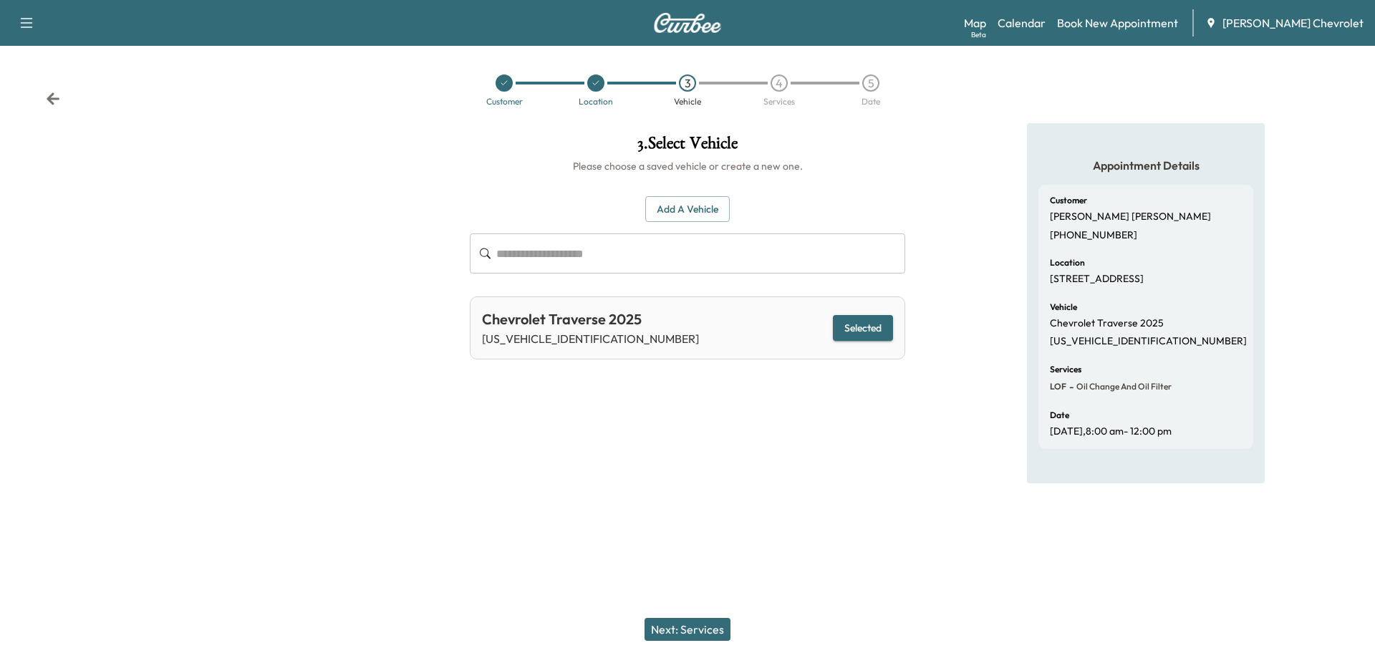
click at [697, 629] on button "Next: Services" at bounding box center [687, 629] width 86 height 23
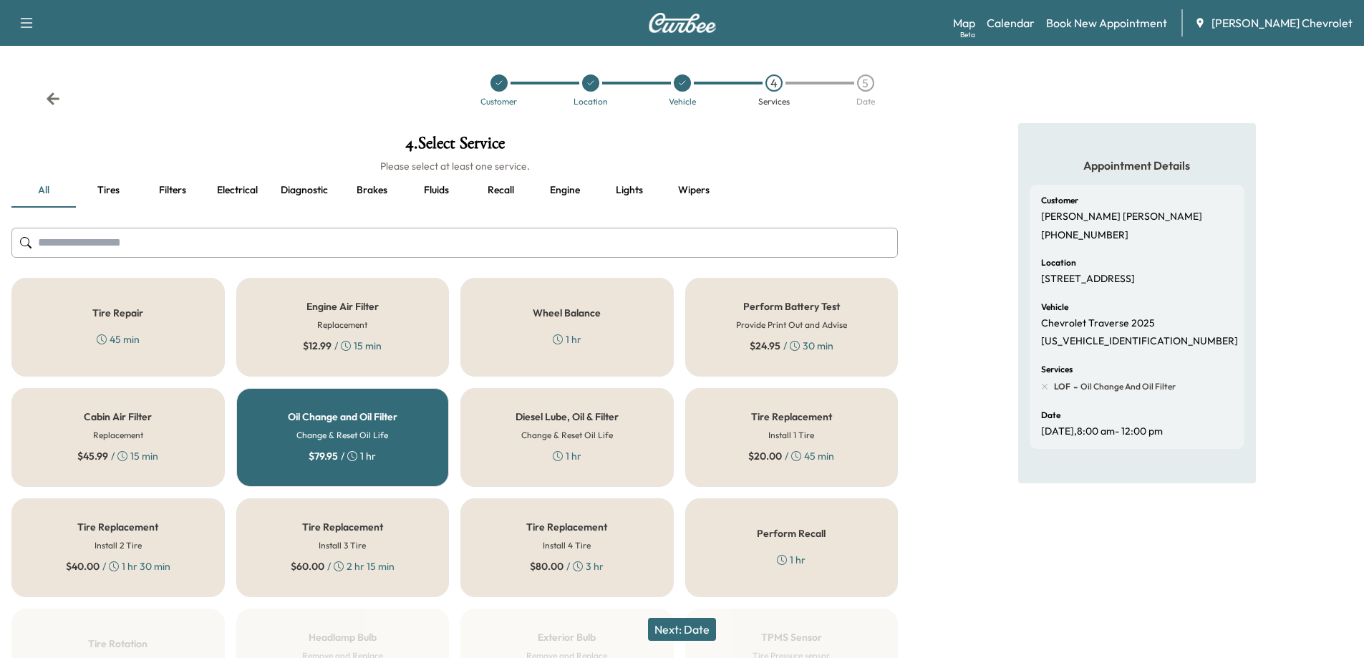
click at [690, 629] on button "Next: Date" at bounding box center [682, 629] width 68 height 23
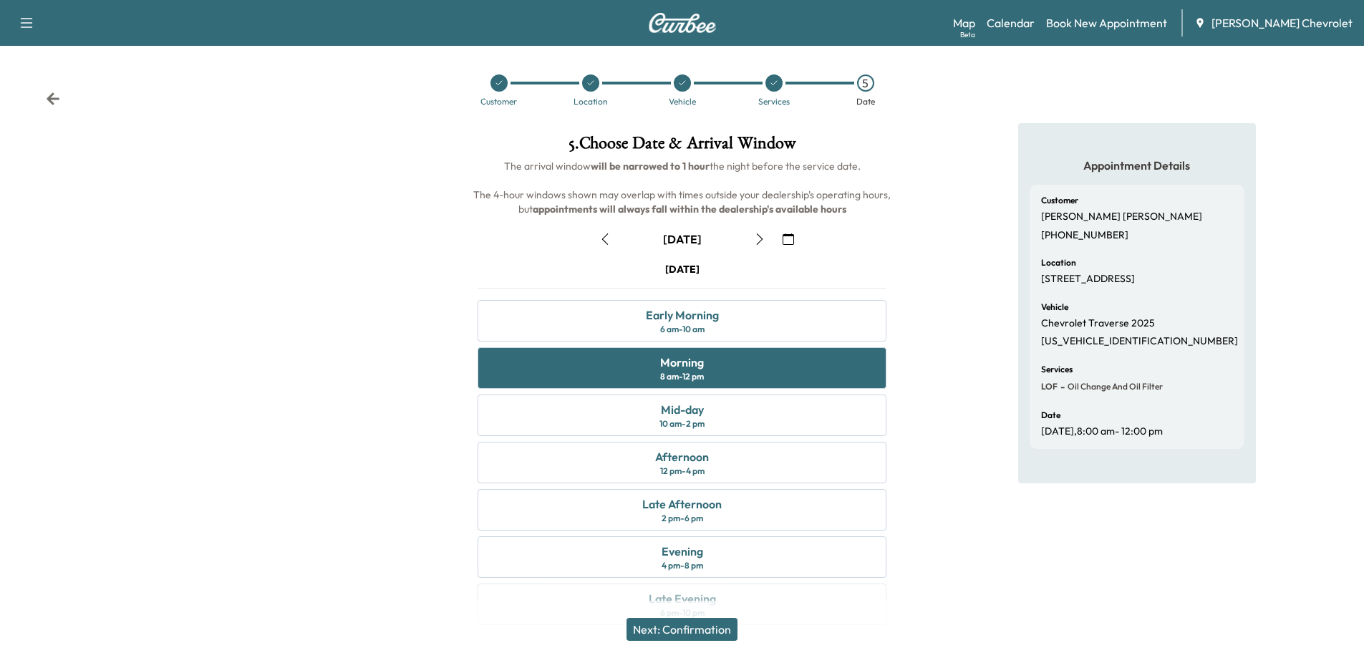
click at [690, 629] on button "Next: Confirmation" at bounding box center [682, 629] width 111 height 23
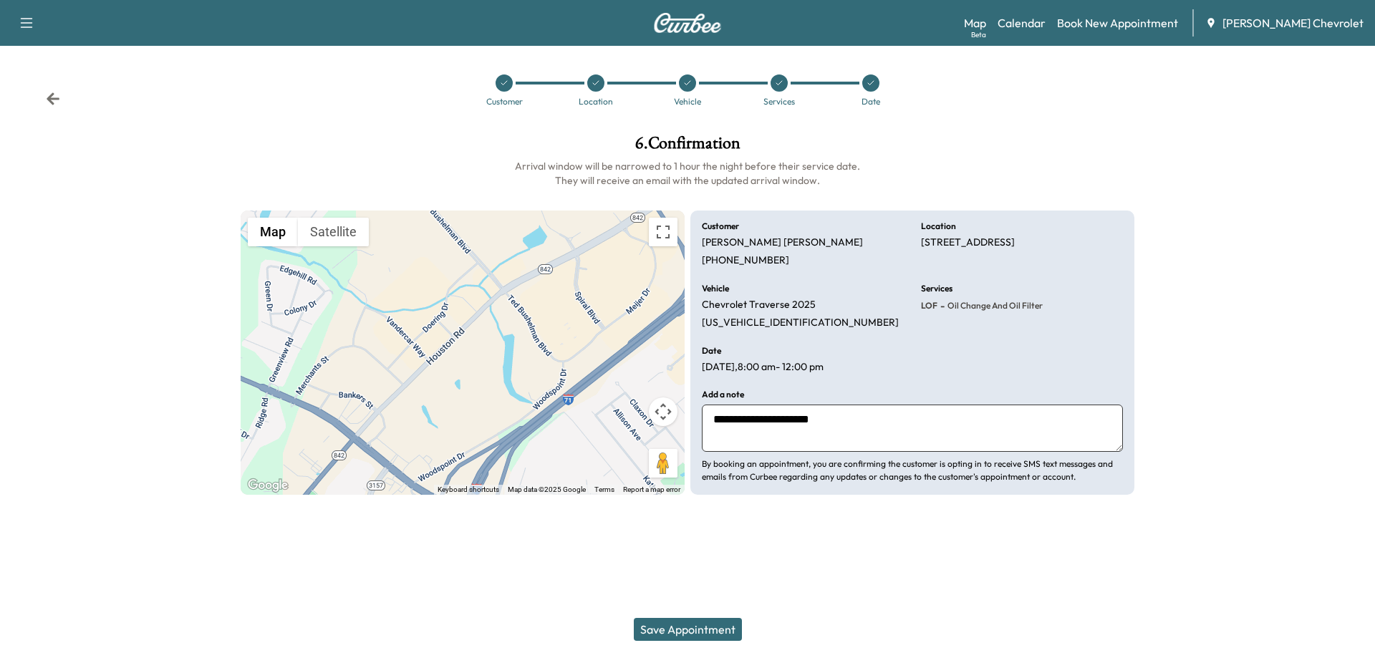
click at [835, 422] on textarea "**********" at bounding box center [912, 428] width 421 height 47
type textarea "**********"
click at [675, 630] on button "Save Appointment" at bounding box center [688, 629] width 108 height 23
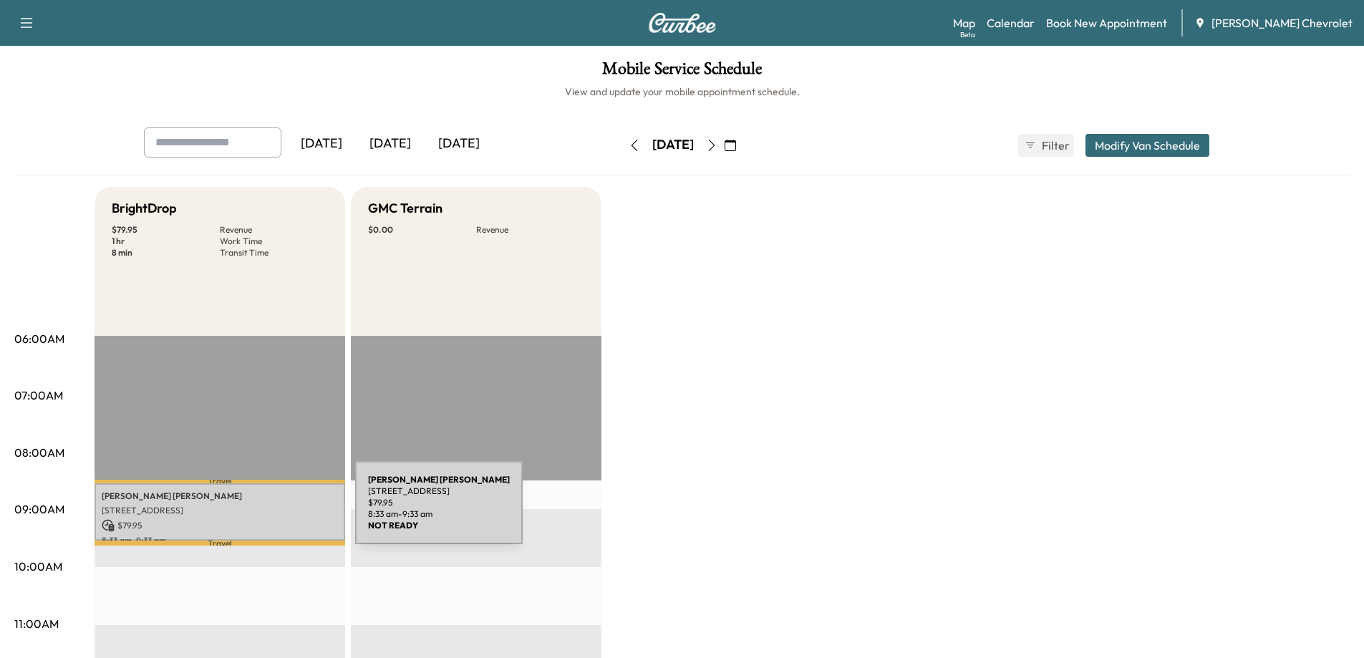
click at [248, 511] on p "6900 Houston Rd, Florence, KY 41042, USA" at bounding box center [220, 510] width 236 height 11
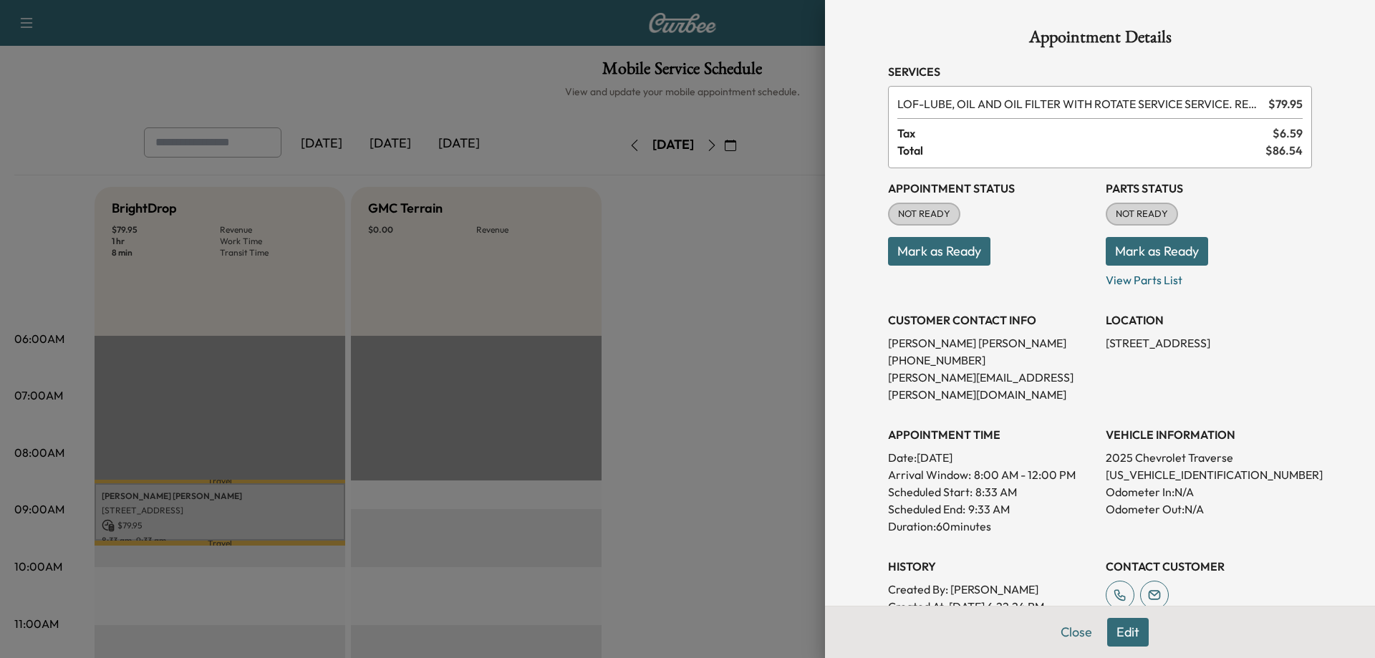
click at [1107, 624] on button "Edit" at bounding box center [1128, 632] width 42 height 29
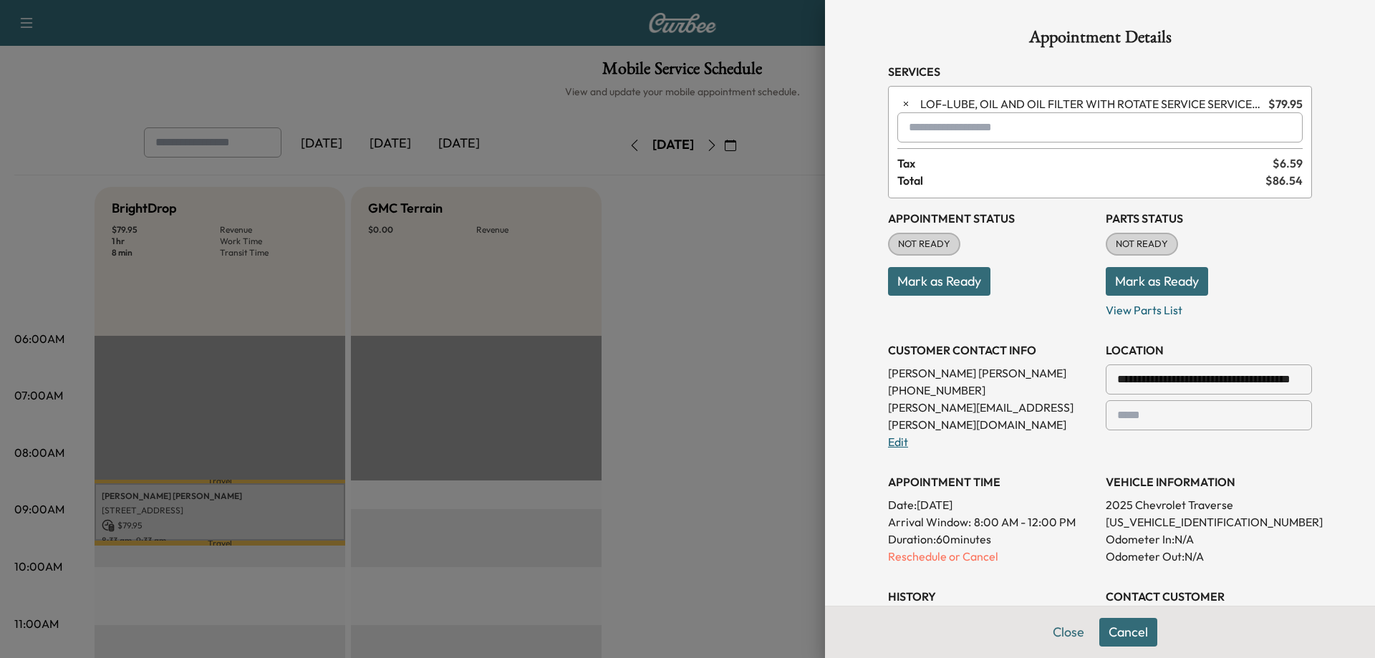
click at [892, 435] on link "Edit" at bounding box center [898, 442] width 20 height 14
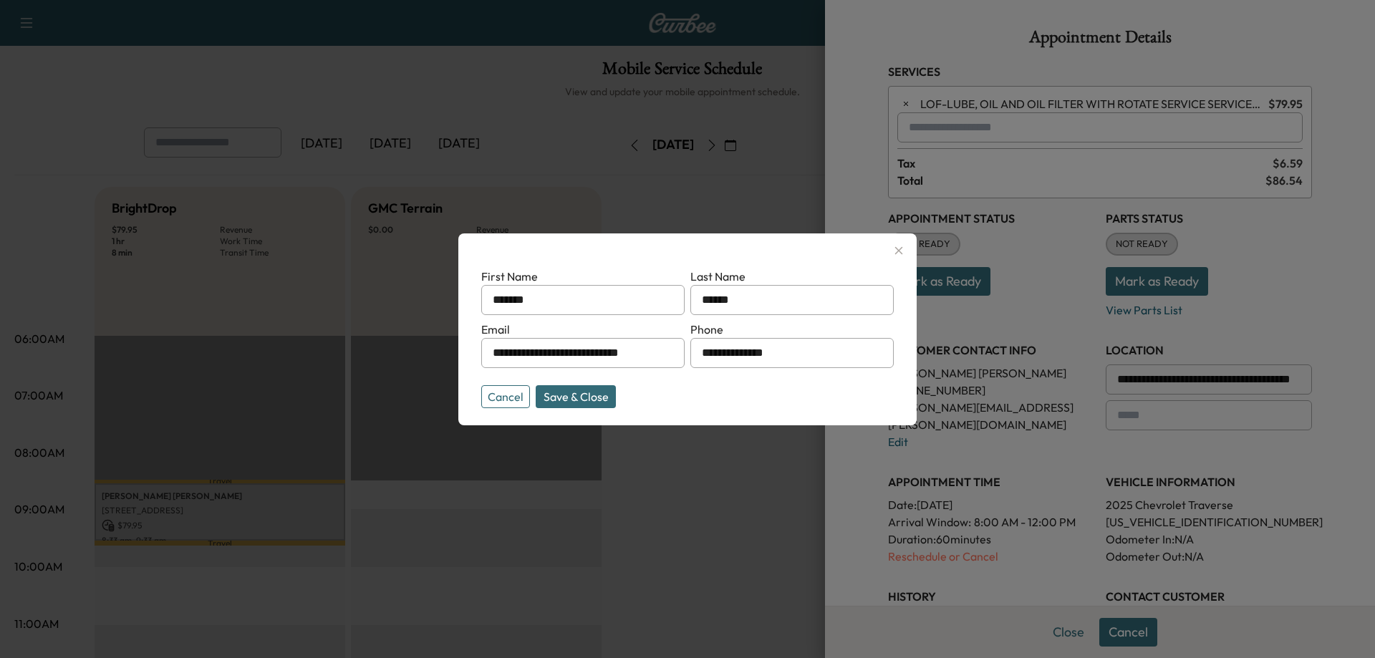
click at [799, 358] on input "**********" at bounding box center [791, 353] width 203 height 30
type input "**********"
click at [592, 392] on button "Save & Close" at bounding box center [576, 396] width 80 height 23
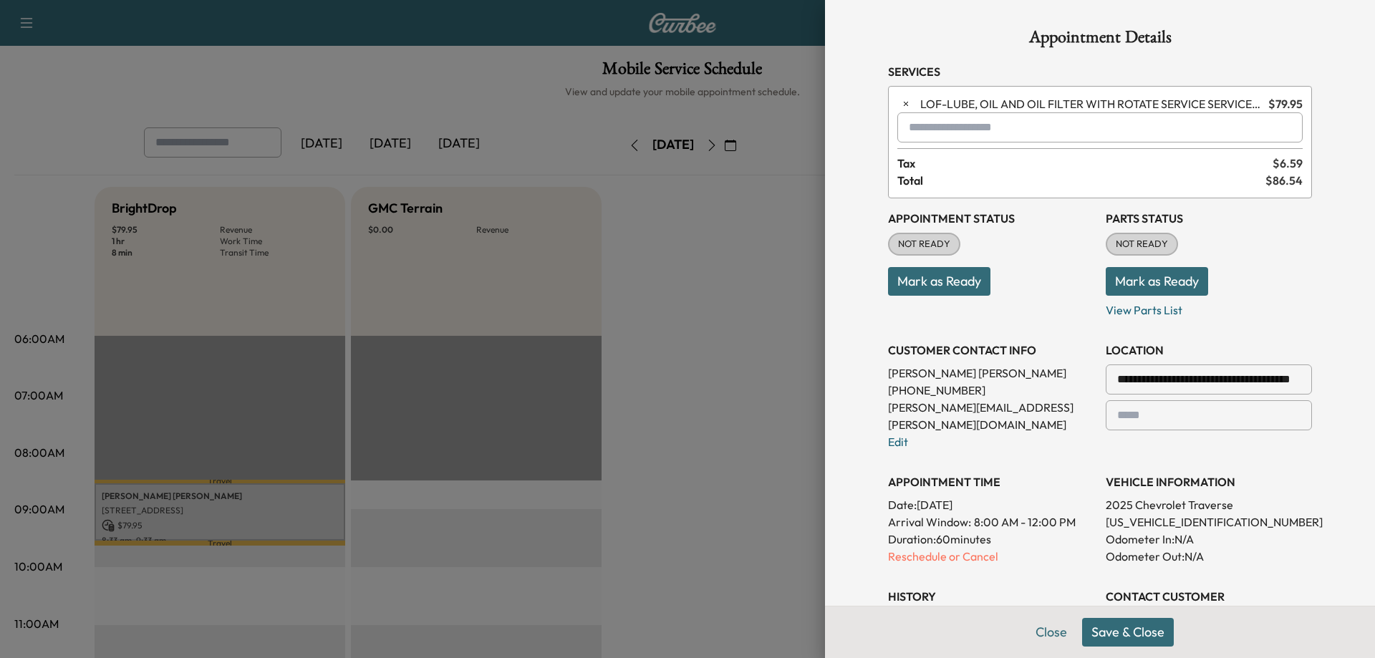
click at [1144, 419] on input "text" at bounding box center [1209, 415] width 206 height 30
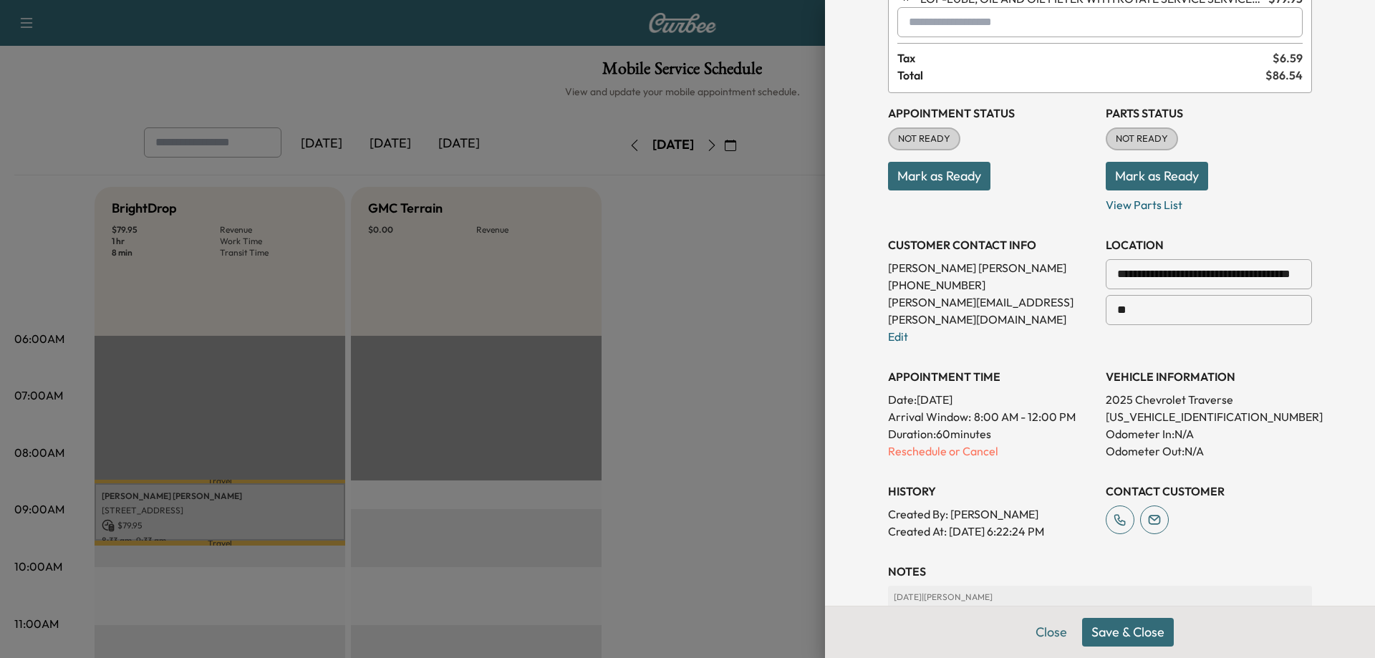
scroll to position [143, 0]
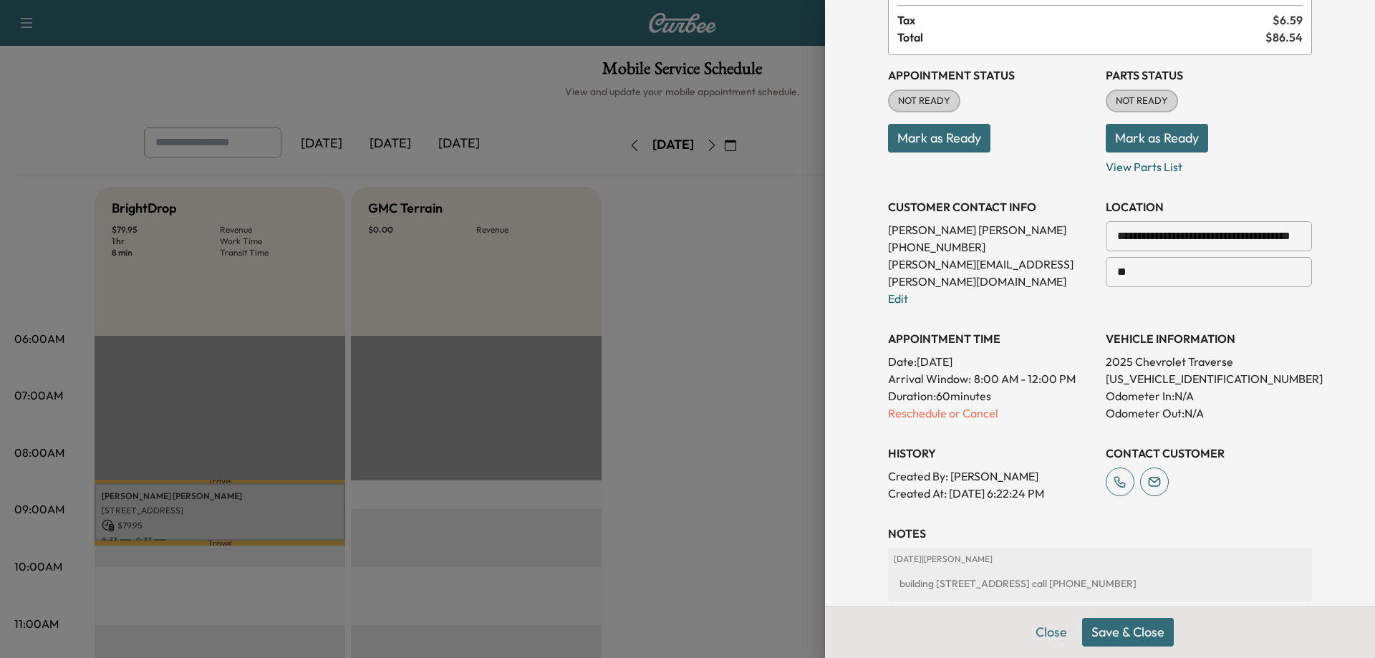
type input "**"
drag, startPoint x: 1103, startPoint y: 627, endPoint x: 1118, endPoint y: 583, distance: 46.6
click at [1118, 583] on div "**********" at bounding box center [1100, 329] width 550 height 658
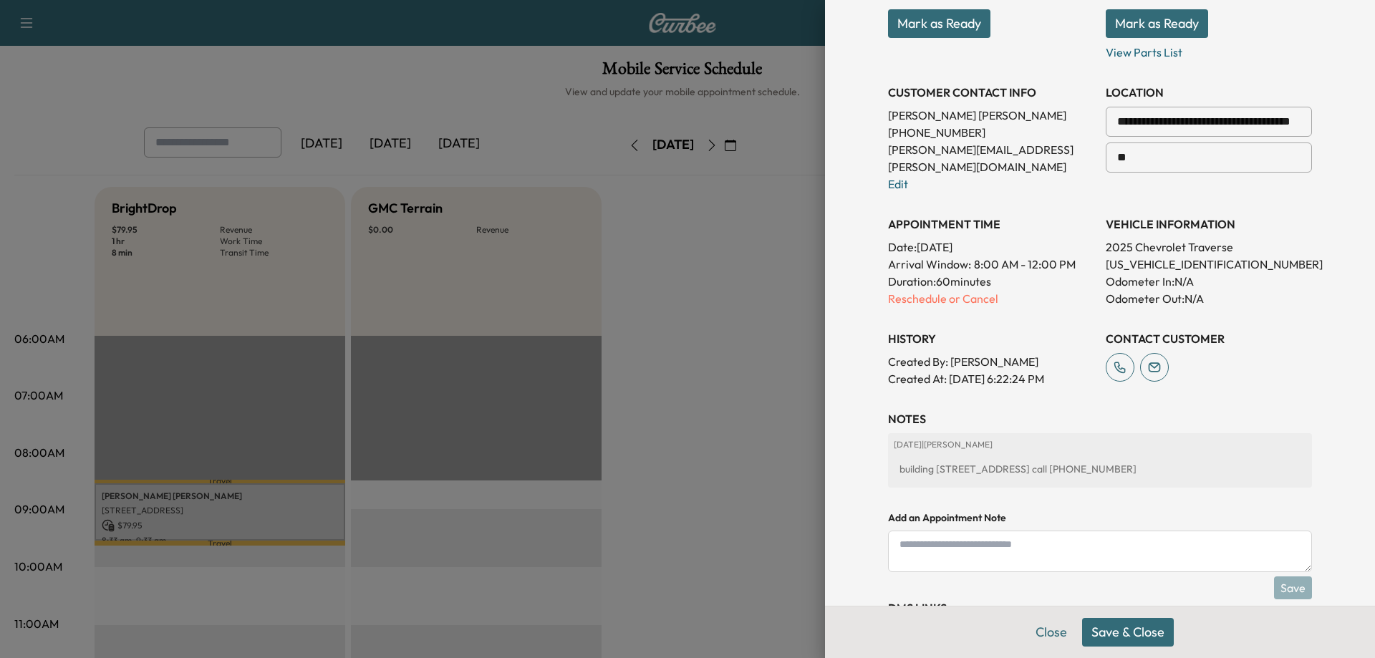
scroll to position [306, 0]
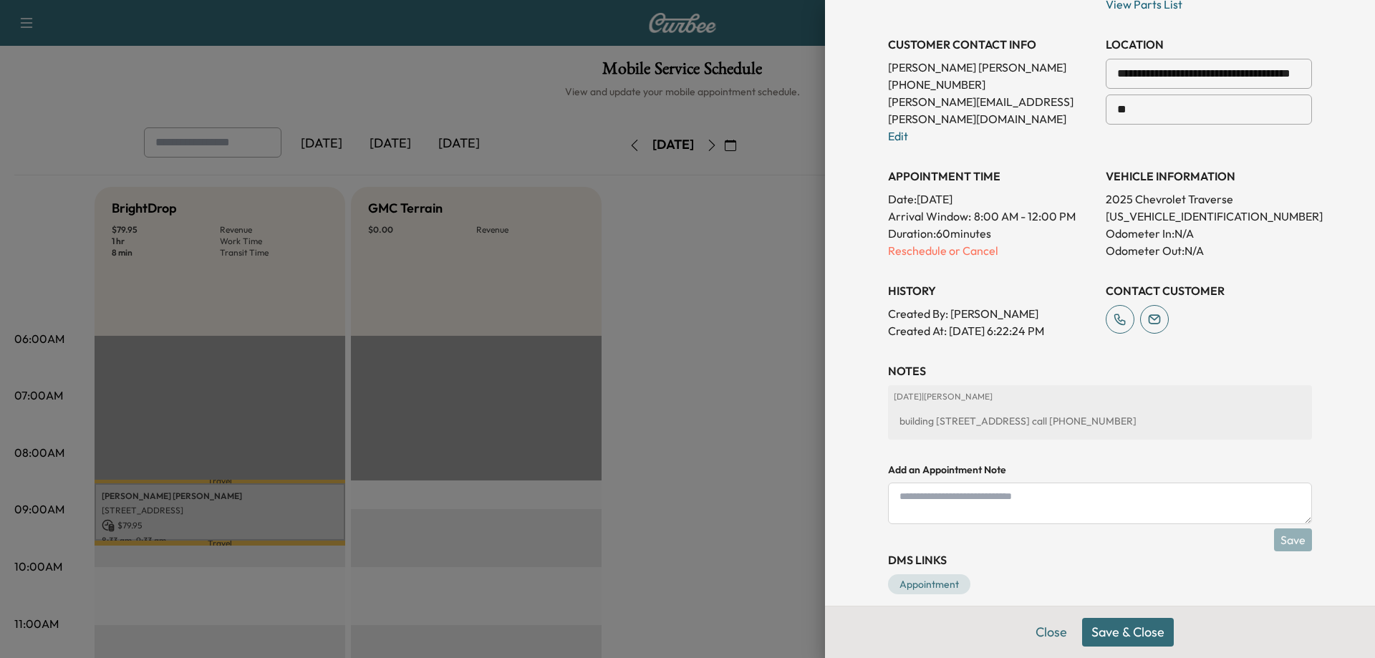
click at [907, 408] on div "building 700 suite 37 call 859-640-8176" at bounding box center [1100, 421] width 412 height 26
click at [972, 483] on textarea at bounding box center [1100, 504] width 424 height 42
type textarea "**********"
click at [1282, 530] on button "Save" at bounding box center [1293, 539] width 38 height 23
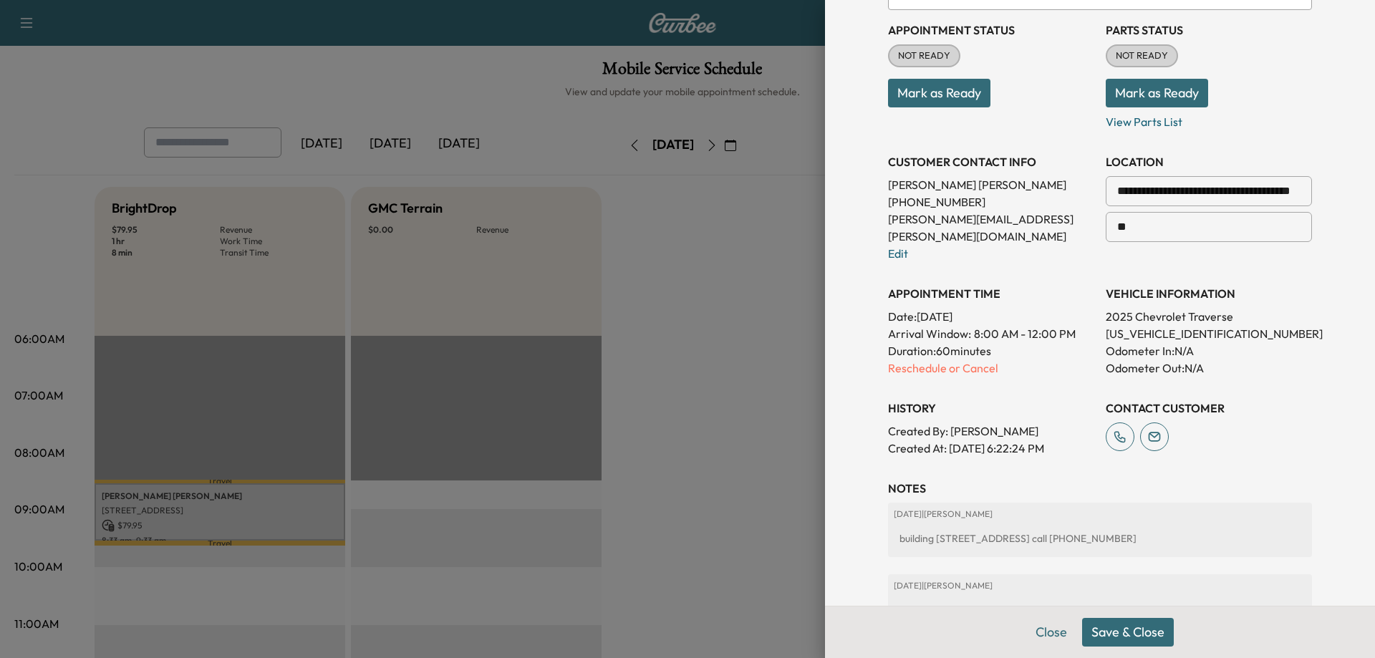
scroll to position [163, 0]
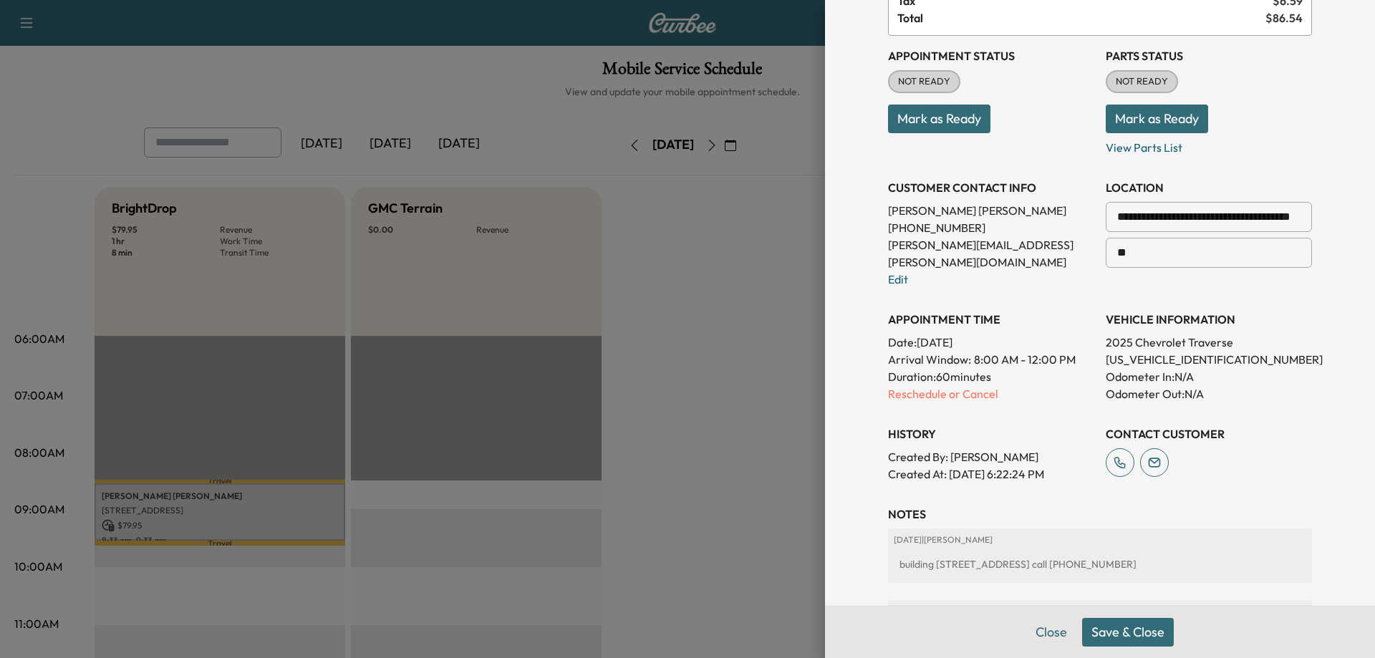
click at [798, 363] on div at bounding box center [687, 329] width 1375 height 658
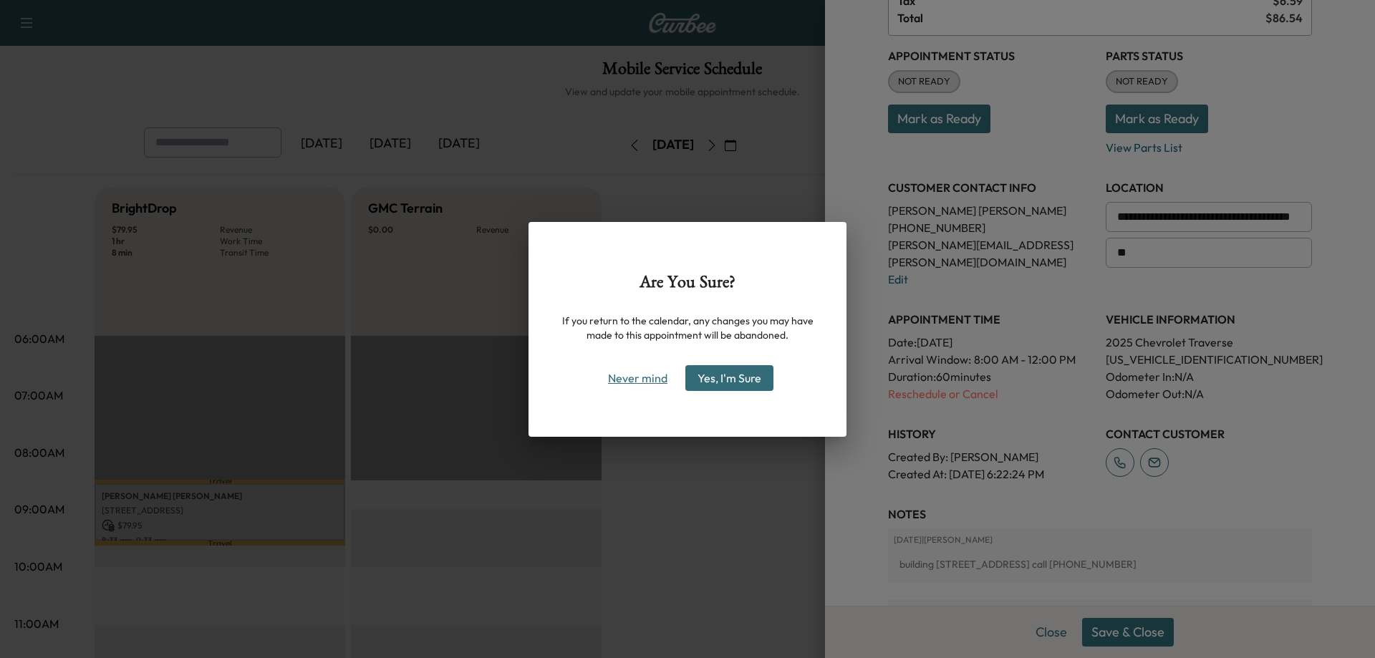
click at [637, 377] on button "Never mind" at bounding box center [637, 378] width 72 height 23
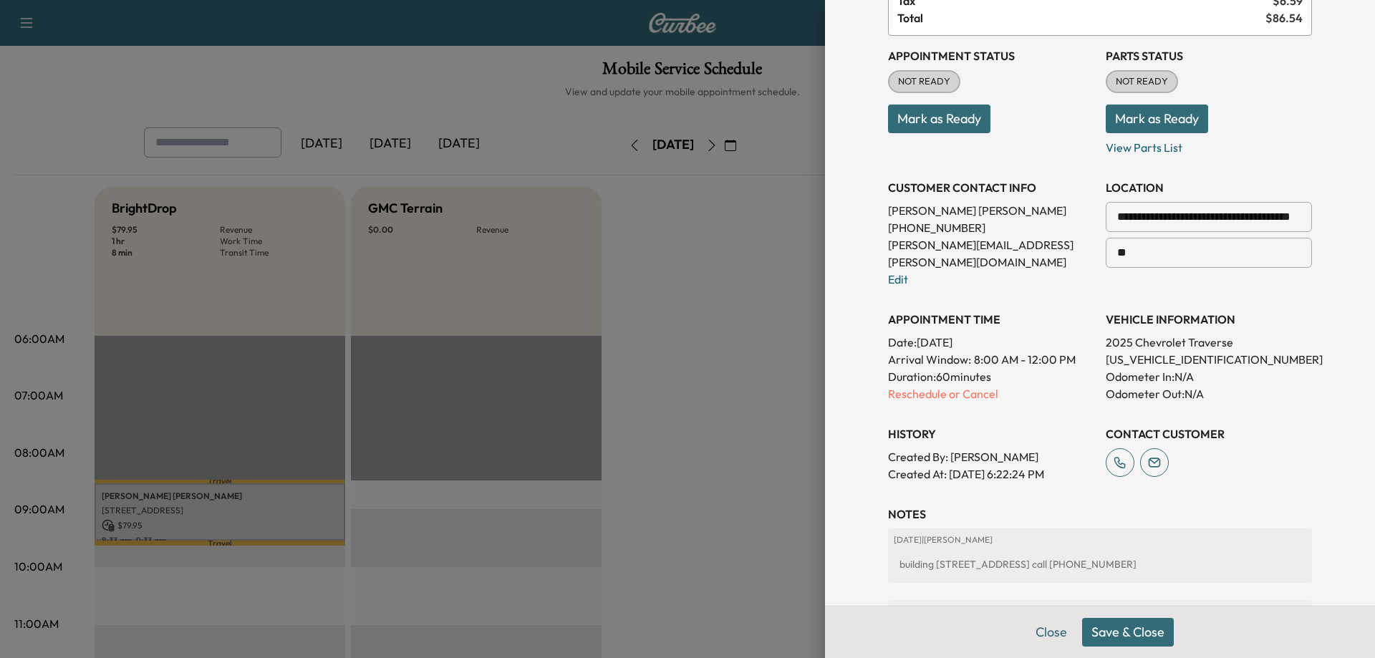
click at [1113, 627] on button "Save & Close" at bounding box center [1128, 632] width 92 height 29
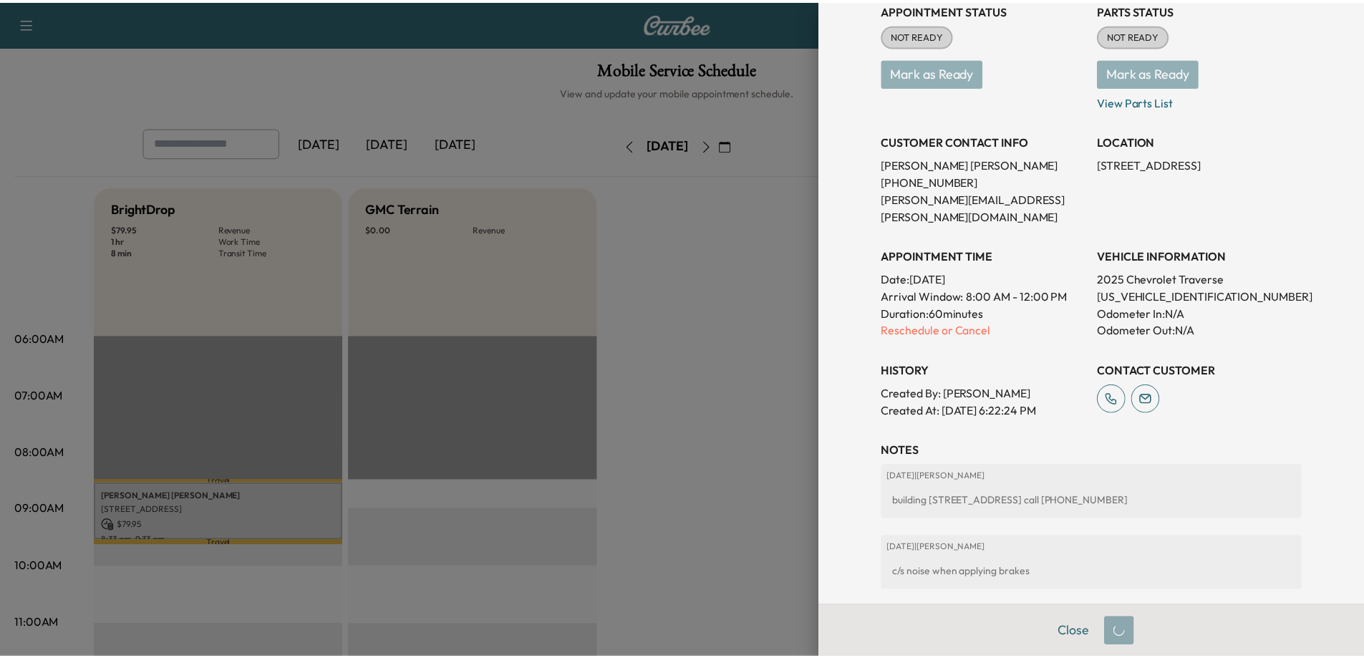
scroll to position [204, 0]
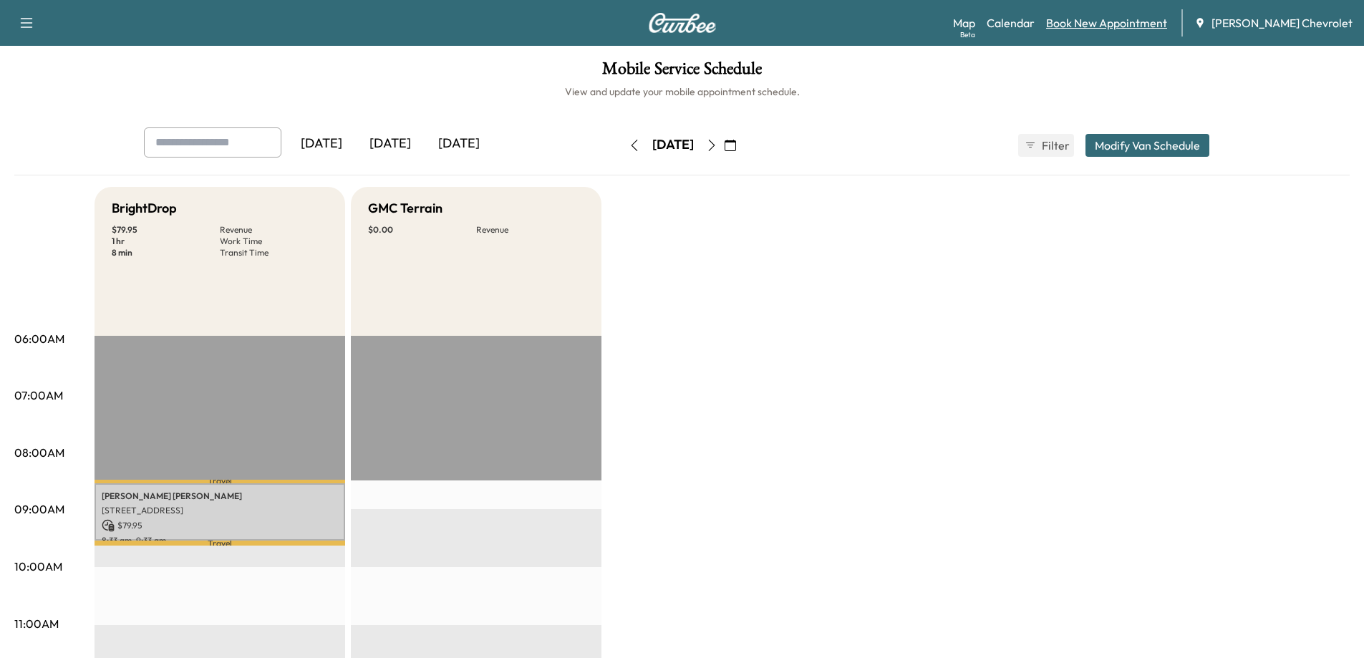
click at [1154, 23] on link "Book New Appointment" at bounding box center [1106, 22] width 121 height 17
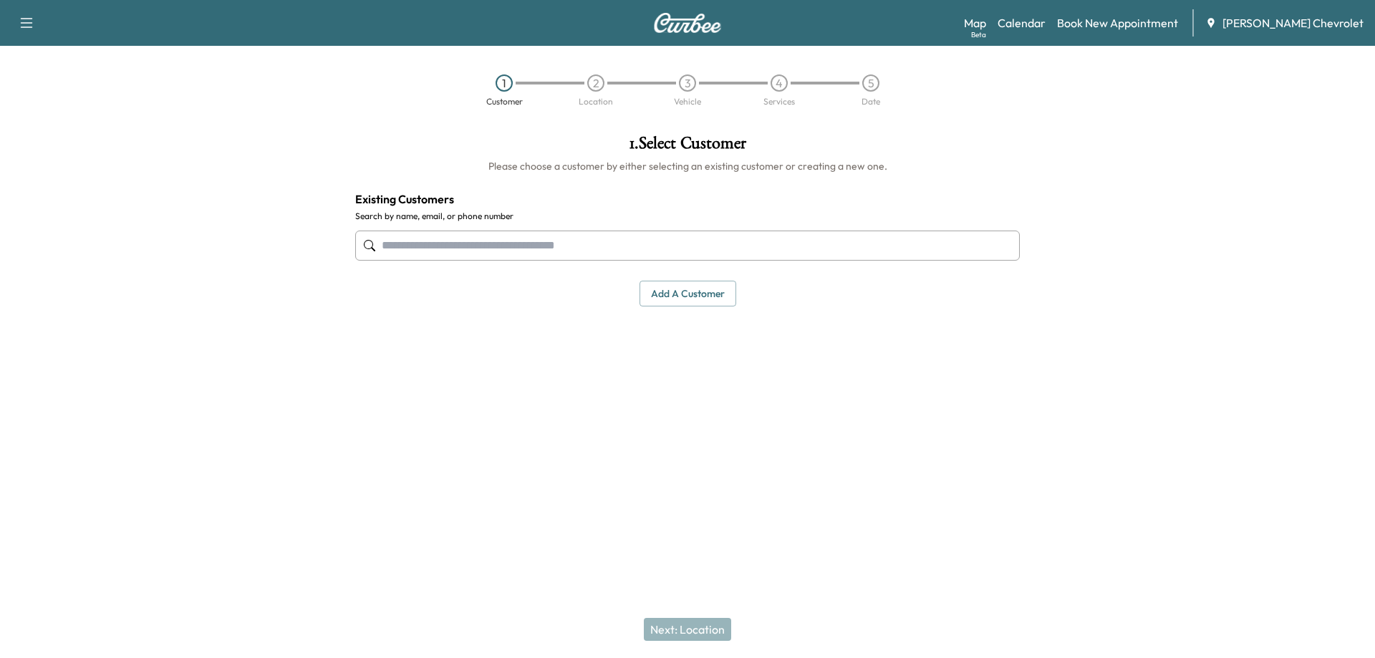
click at [630, 255] on input "text" at bounding box center [687, 246] width 664 height 30
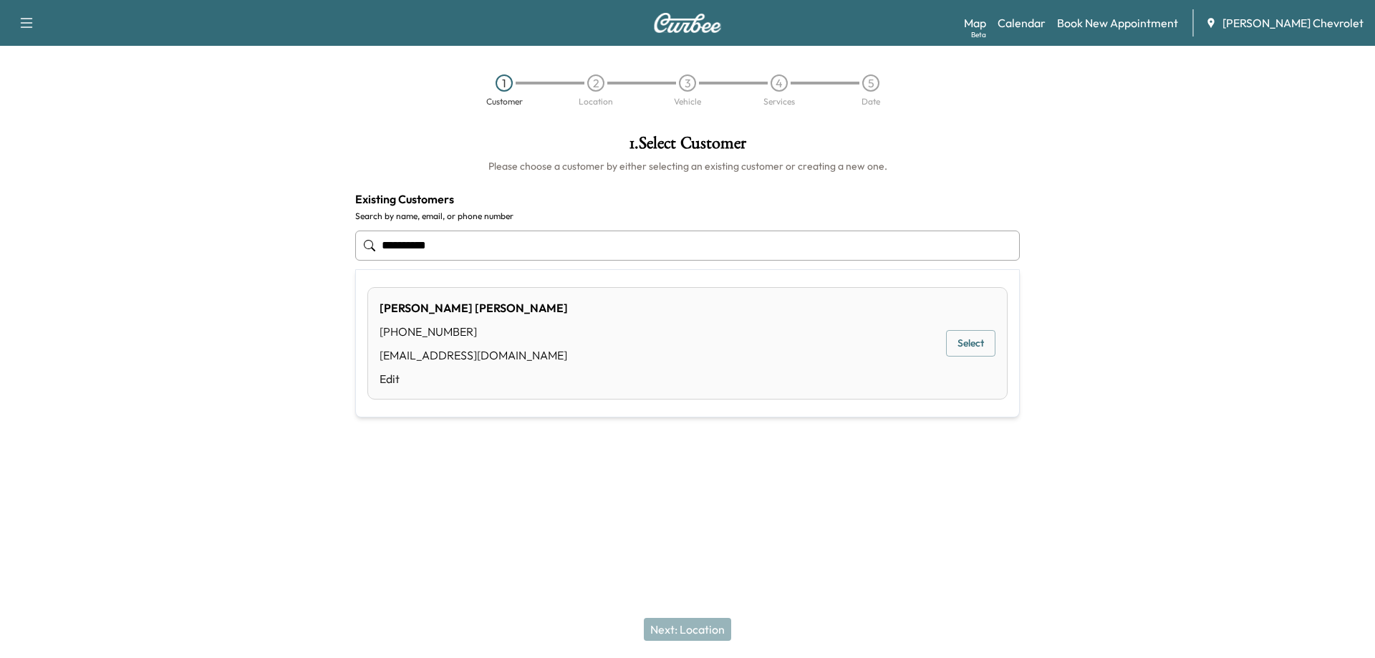
click at [959, 345] on button "Select" at bounding box center [970, 343] width 49 height 26
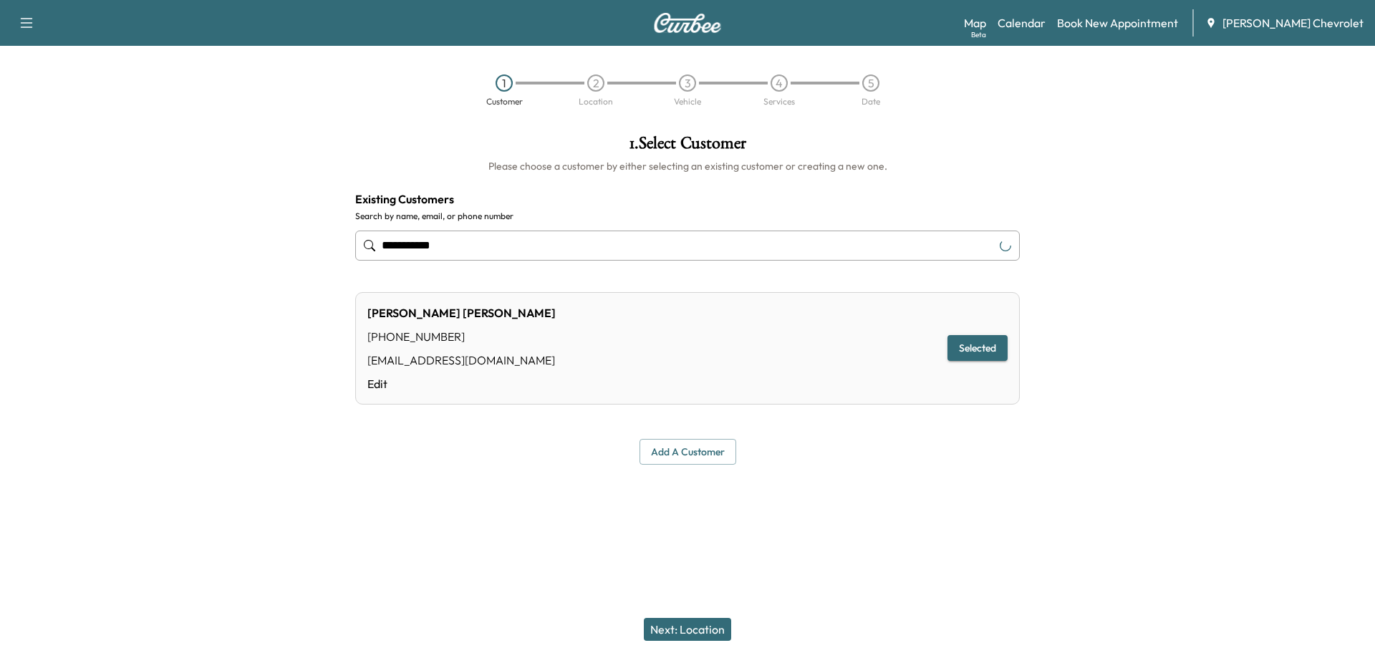
type input "**********"
click at [690, 634] on button "Next: Location" at bounding box center [687, 629] width 87 height 23
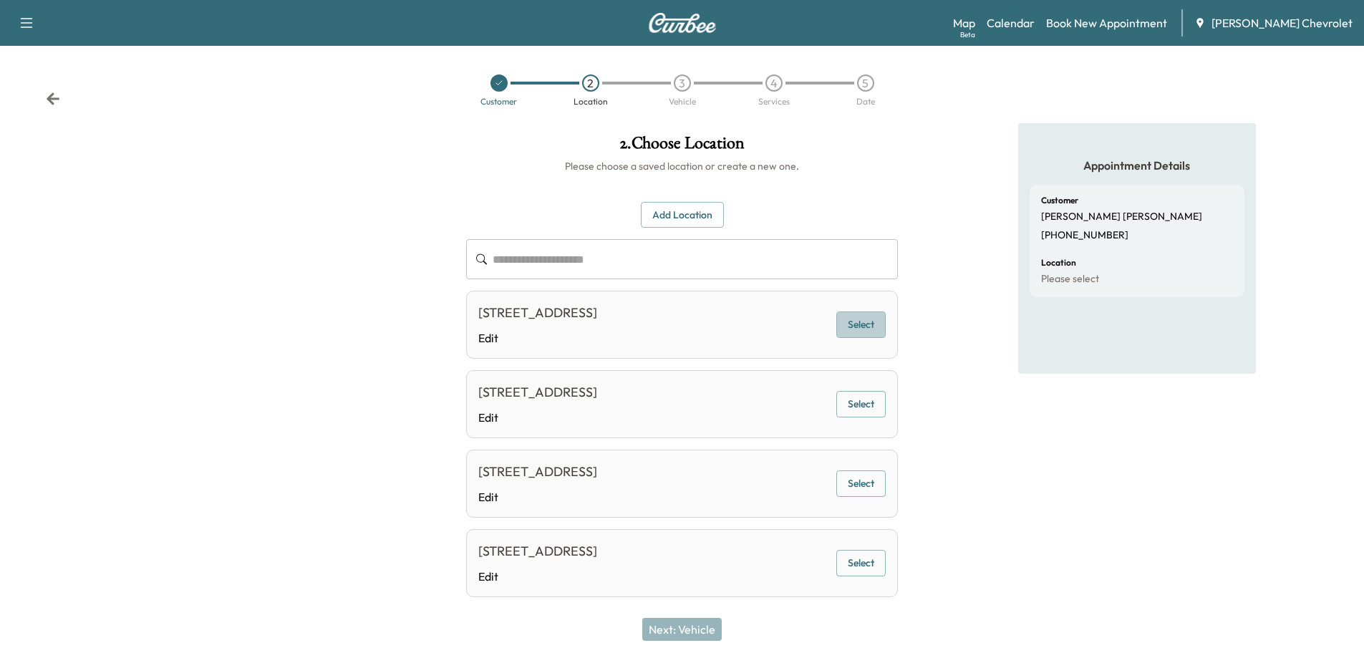
click at [854, 332] on button "Select" at bounding box center [860, 324] width 49 height 26
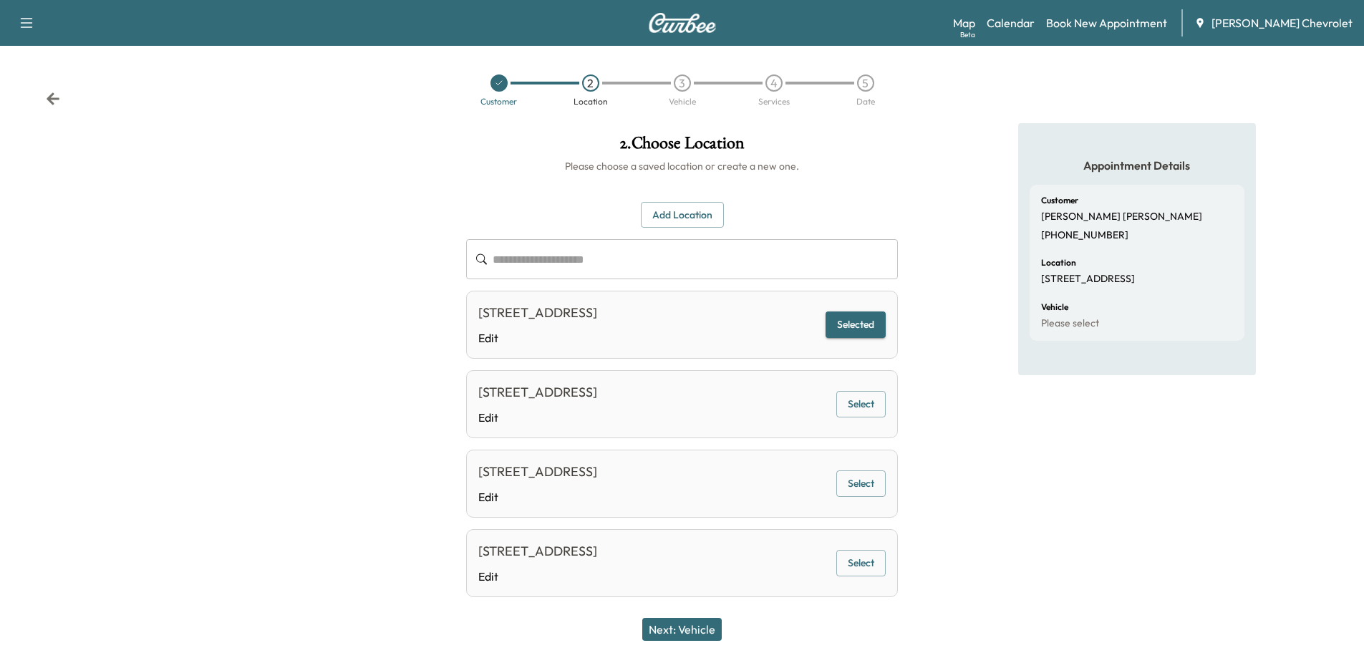
click at [699, 627] on button "Next: Vehicle" at bounding box center [681, 629] width 79 height 23
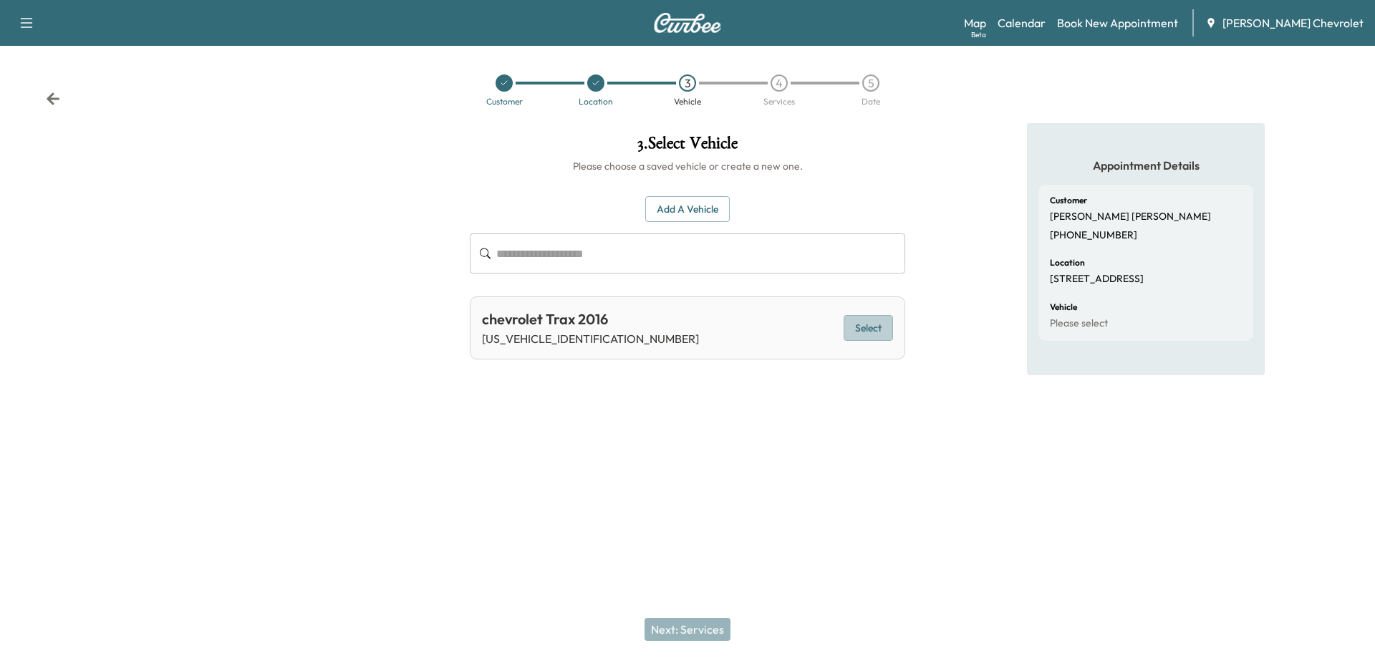
click at [879, 332] on button "Select" at bounding box center [867, 328] width 49 height 26
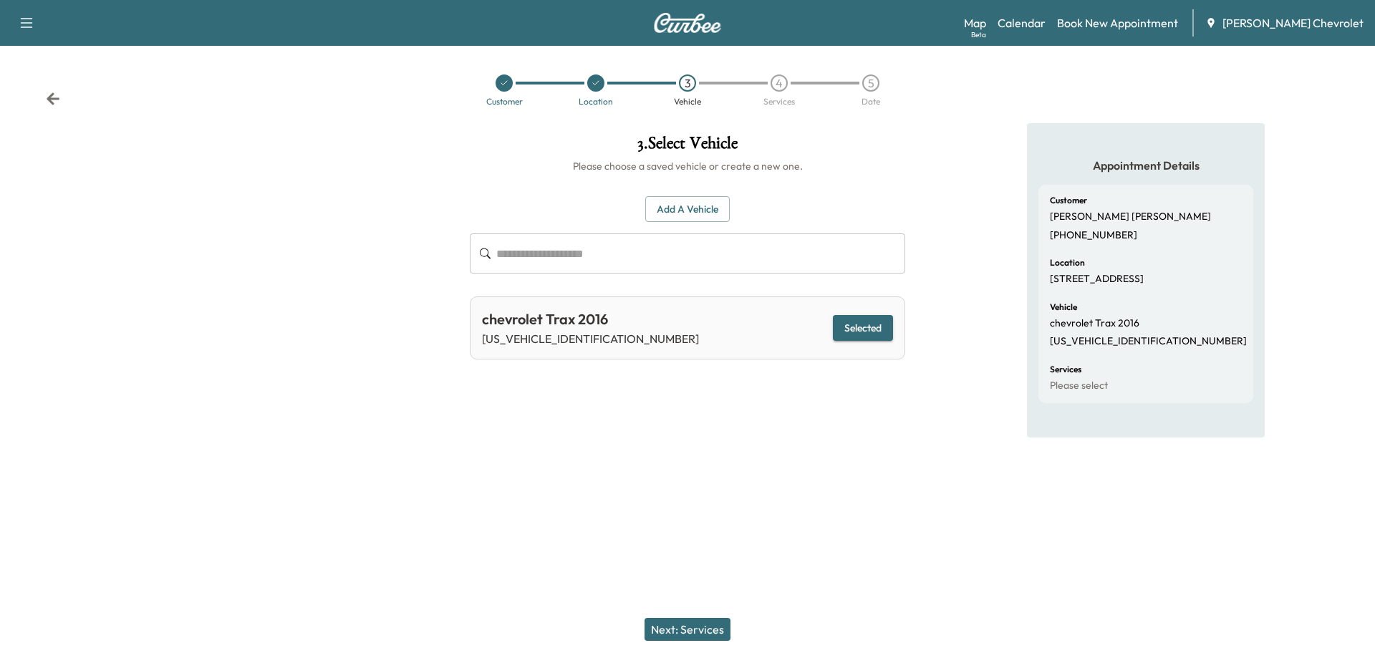
click at [720, 635] on button "Next: Services" at bounding box center [687, 629] width 86 height 23
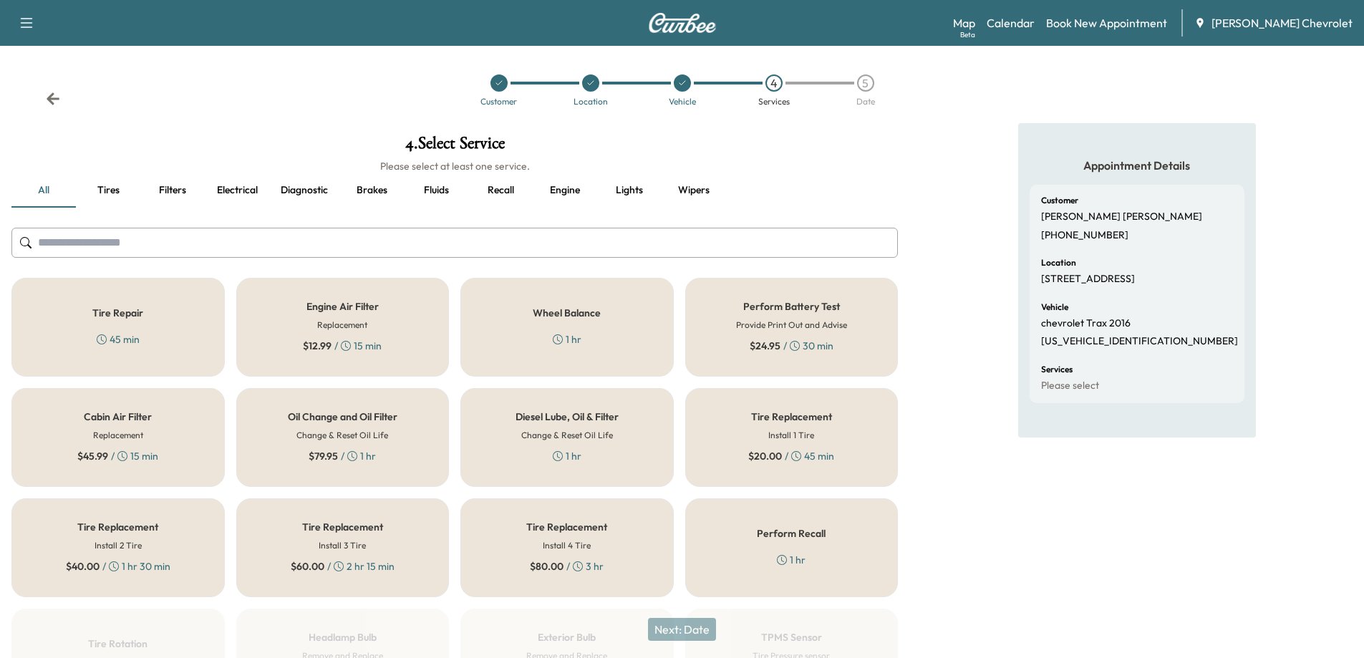
click at [305, 449] on div "Oil Change and Oil Filter Change & Reset Oil Life $ 79.95 / 1 hr" at bounding box center [342, 437] width 213 height 99
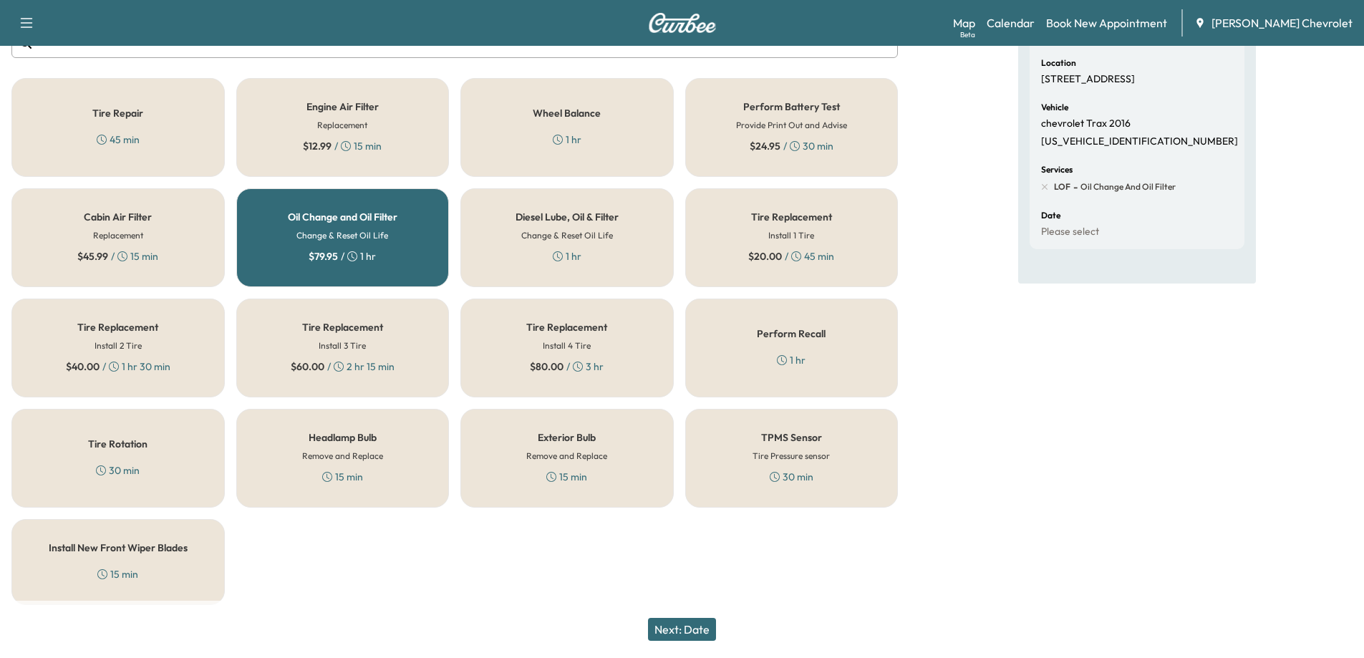
scroll to position [132, 0]
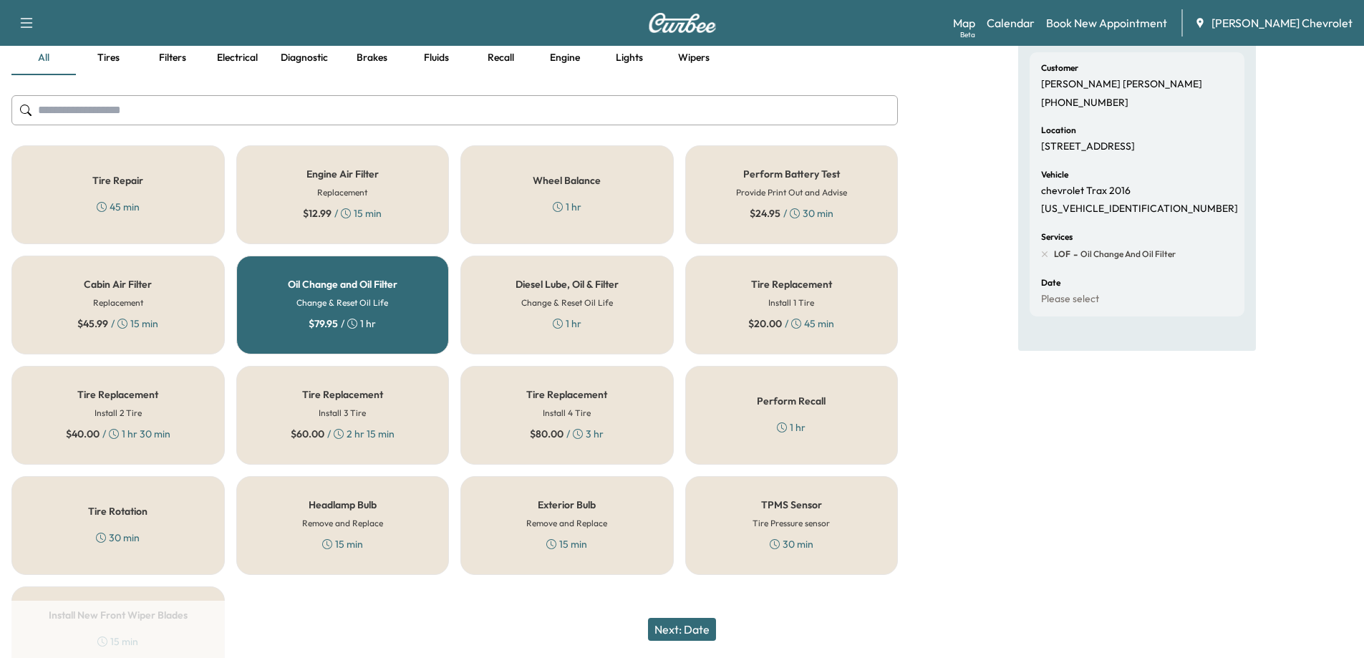
click at [722, 530] on div "TPMS Sensor Tire Pressure sensor 30 min" at bounding box center [791, 525] width 213 height 99
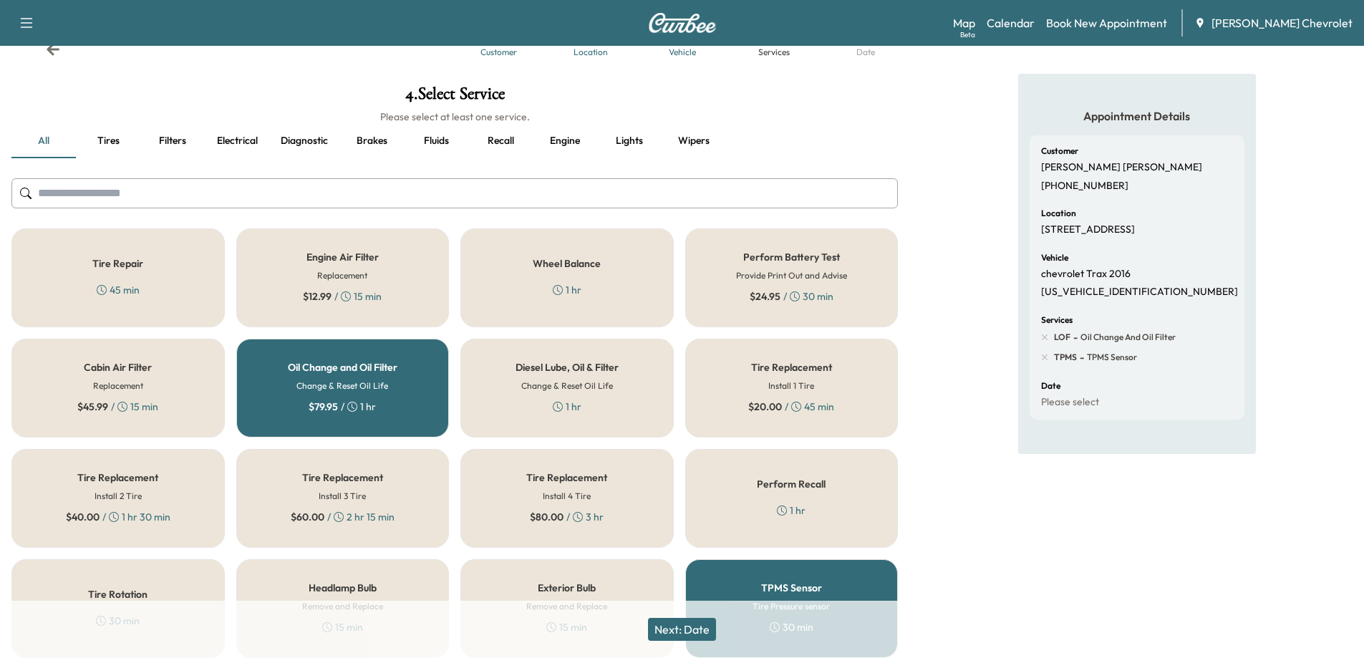
scroll to position [0, 0]
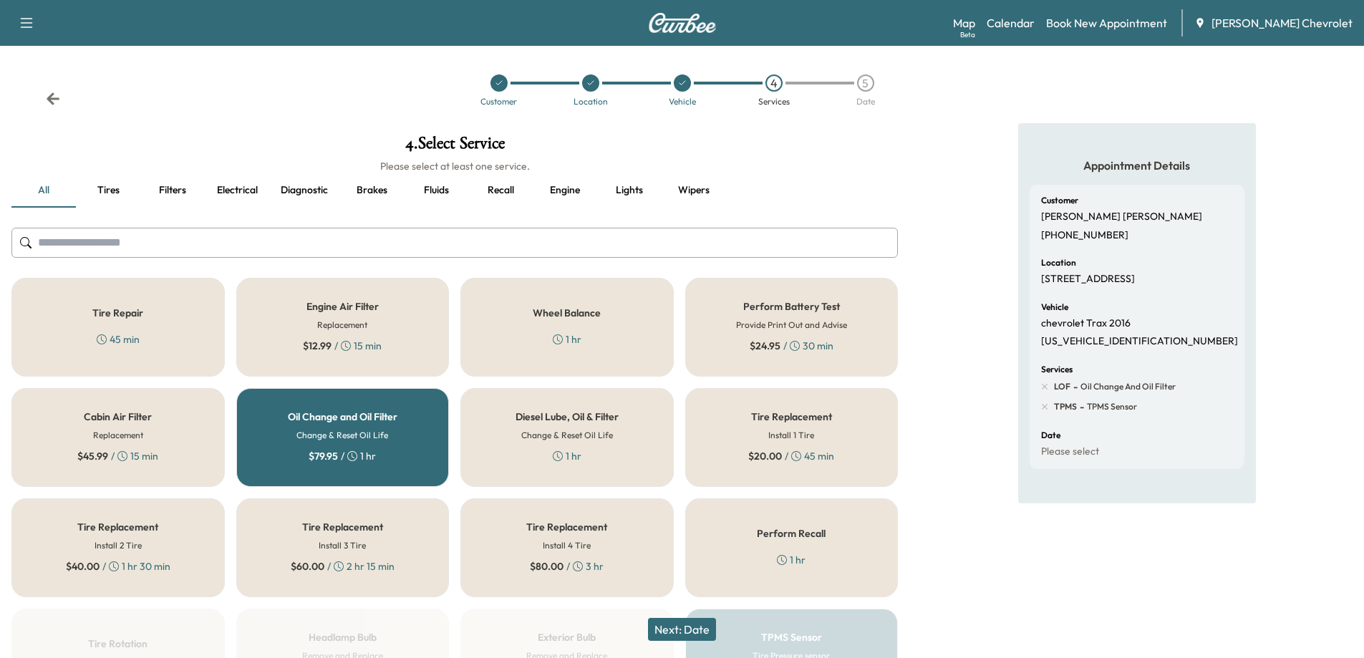
click at [588, 87] on icon at bounding box center [590, 83] width 9 height 9
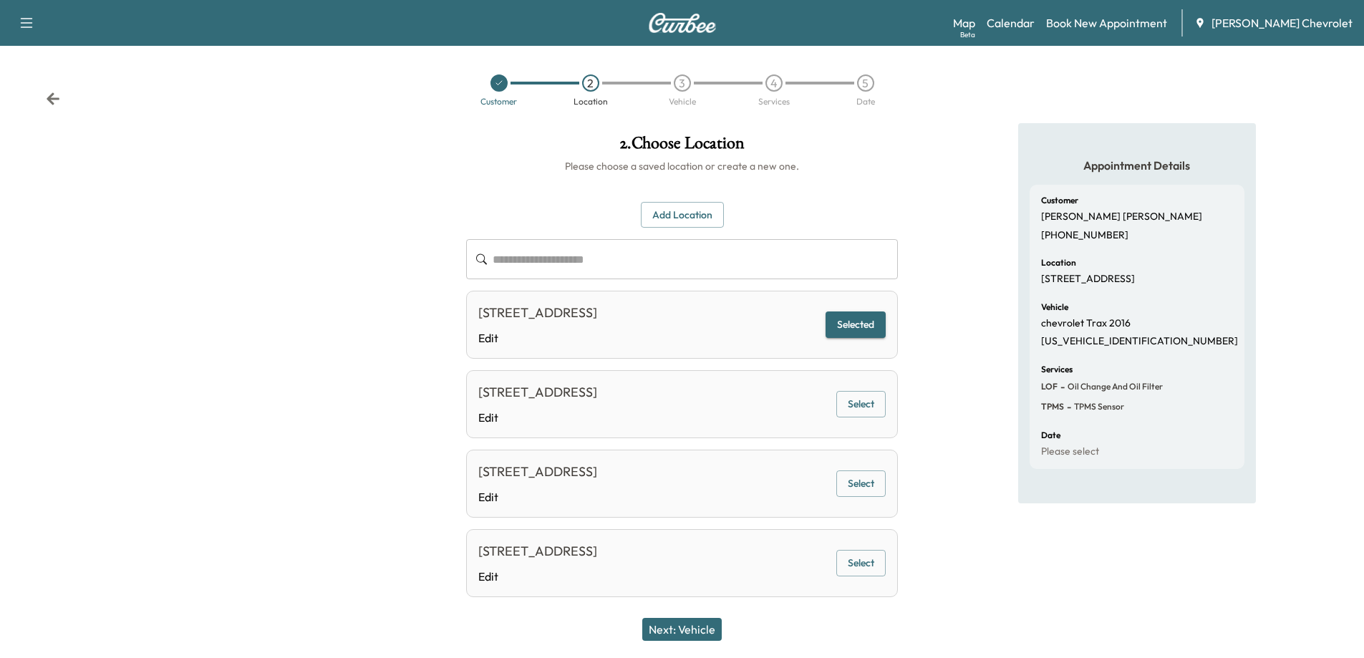
click at [679, 630] on button "Next: Vehicle" at bounding box center [681, 629] width 79 height 23
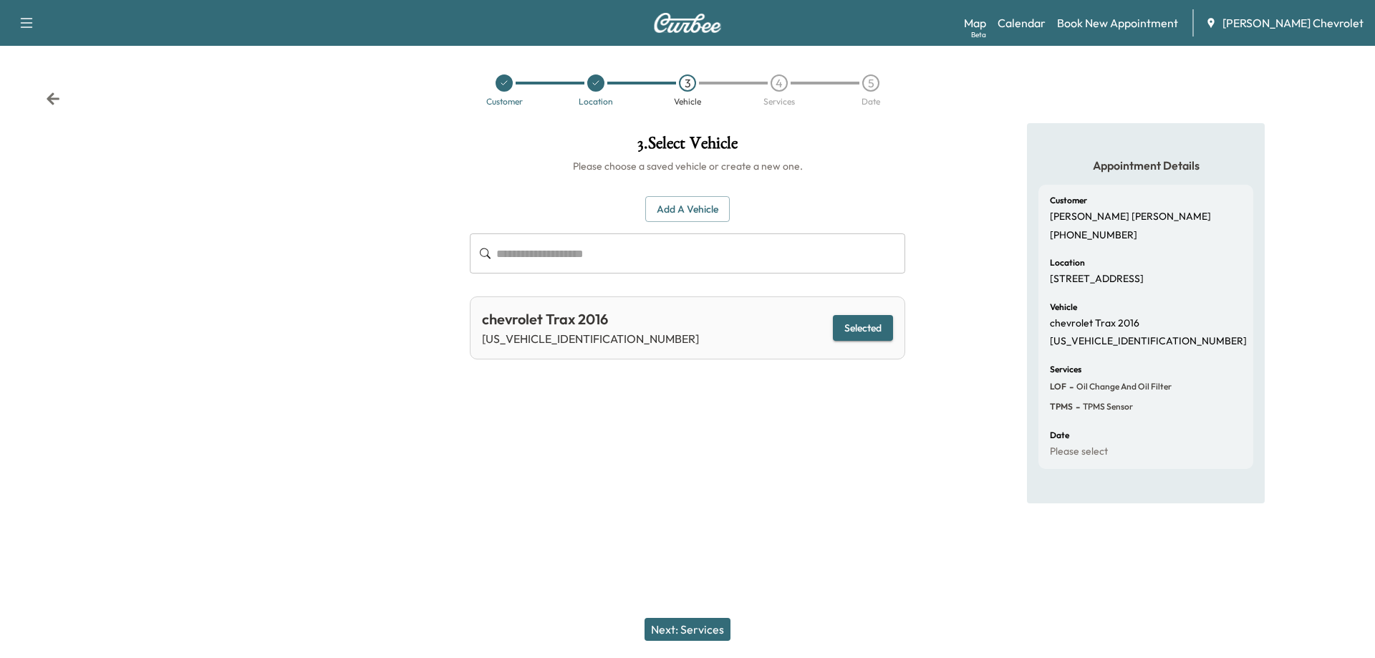
click at [689, 633] on button "Next: Services" at bounding box center [687, 629] width 86 height 23
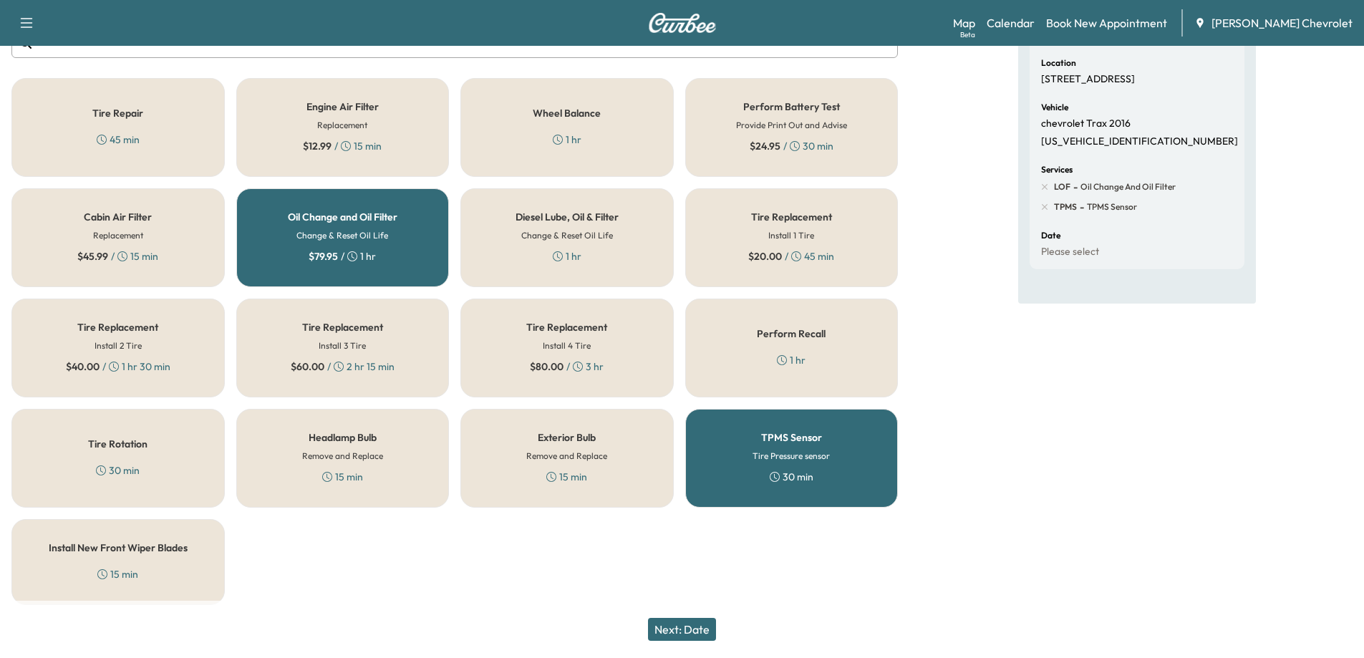
scroll to position [204, 0]
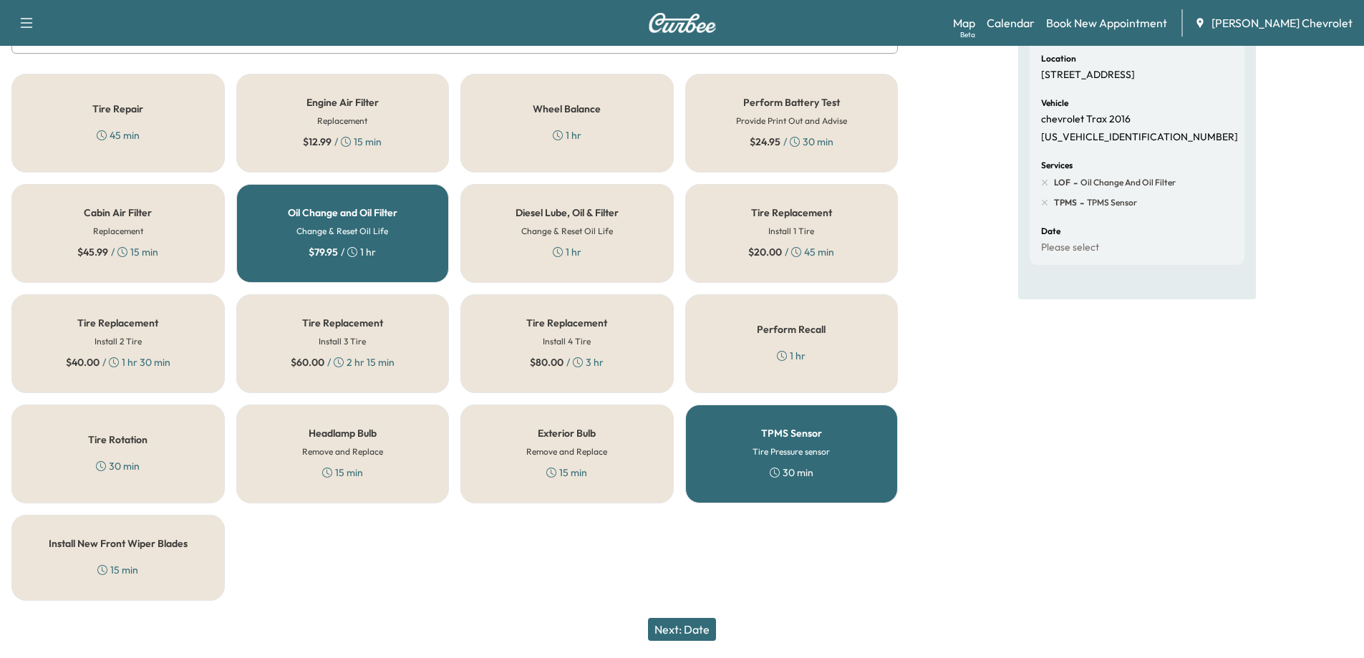
click at [697, 633] on button "Next: Date" at bounding box center [682, 629] width 68 height 23
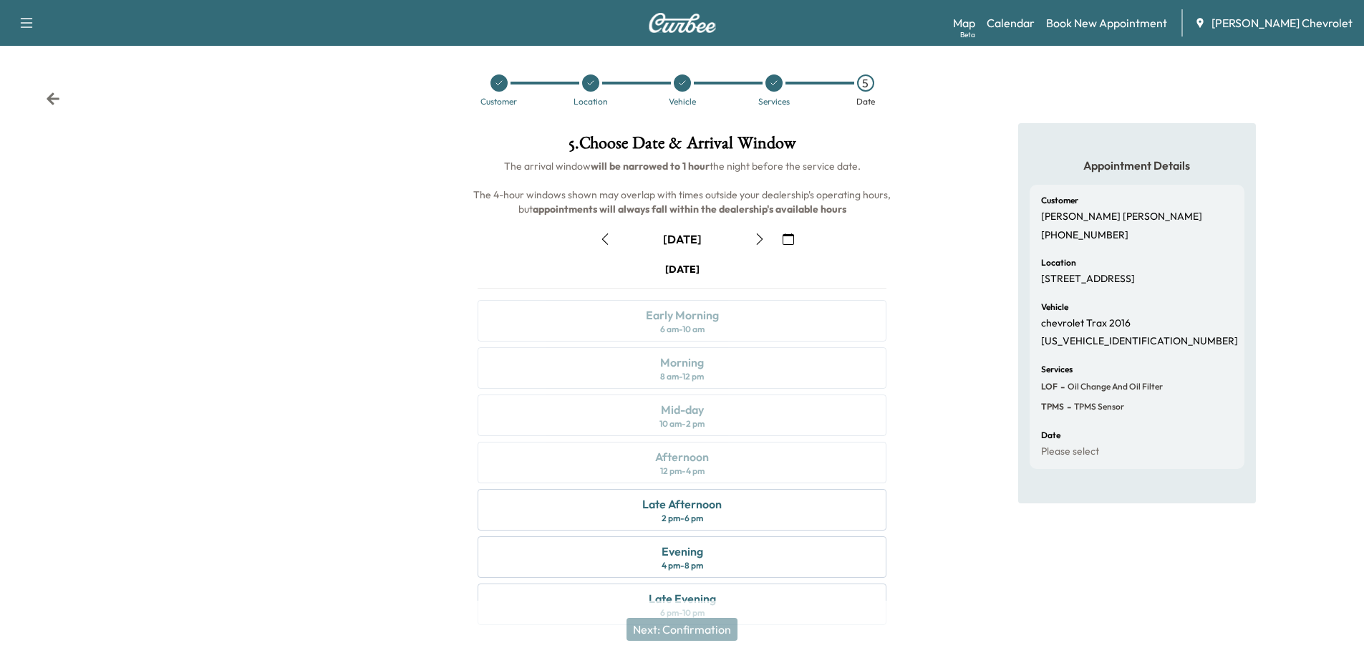
scroll to position [30, 0]
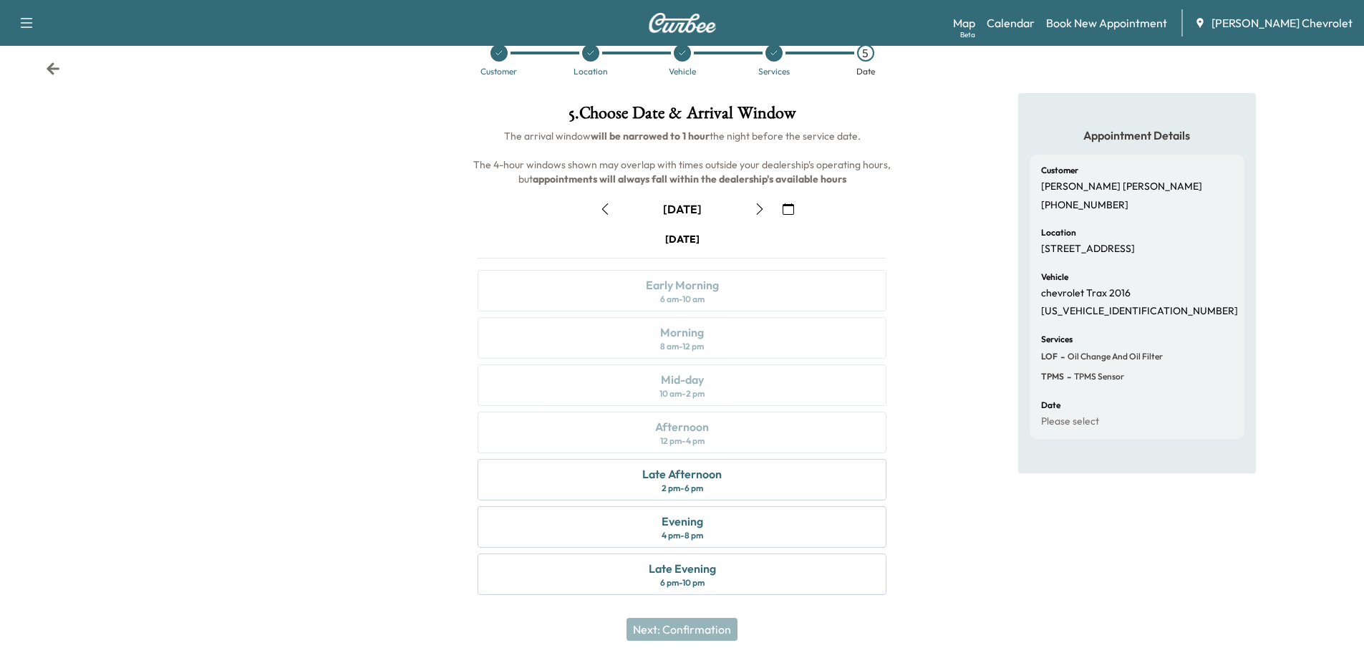
click at [760, 207] on icon "button" at bounding box center [759, 208] width 6 height 11
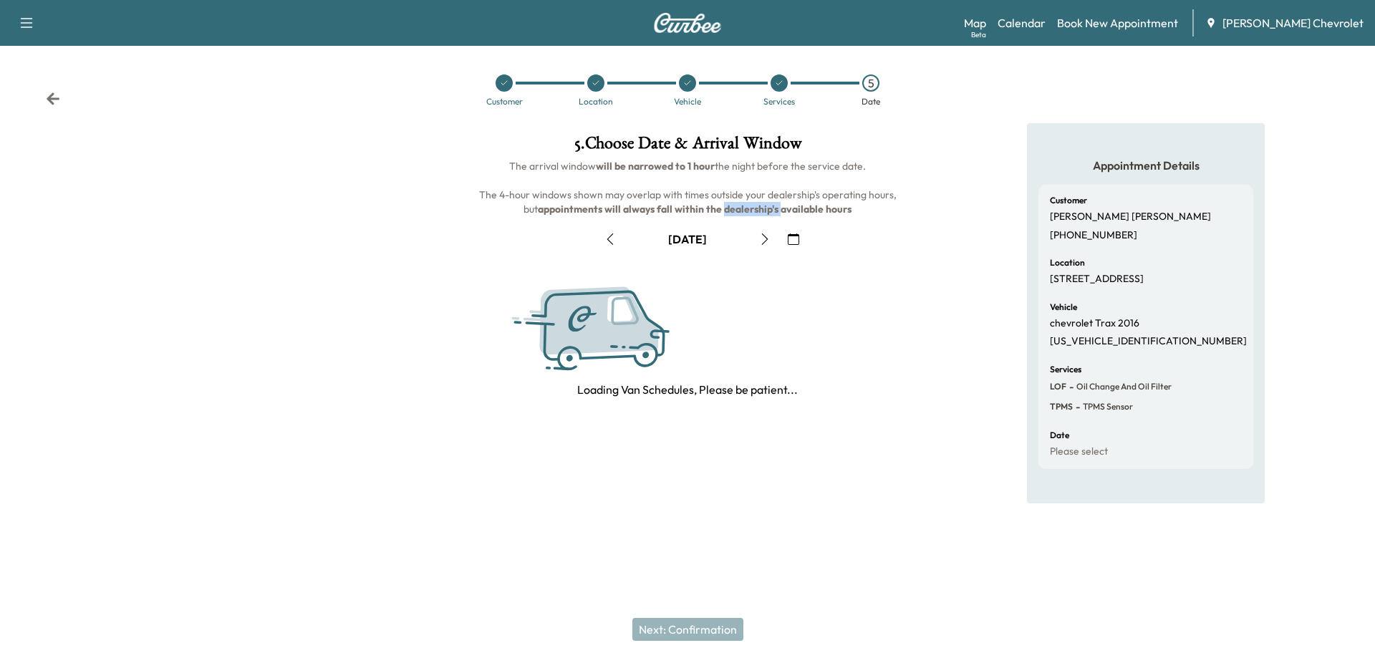
click at [760, 207] on b "appointments will always fall within the dealership's available hours" at bounding box center [695, 209] width 314 height 13
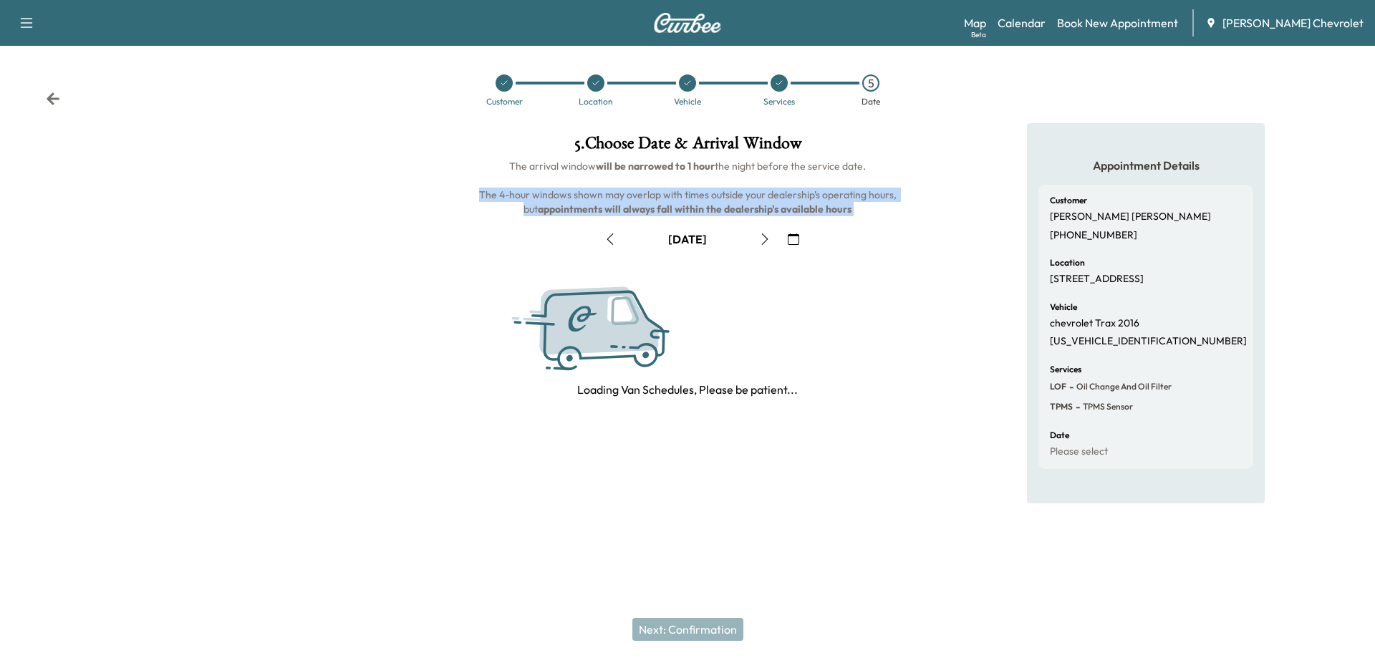
click at [760, 207] on b "appointments will always fall within the dealership's available hours" at bounding box center [695, 209] width 314 height 13
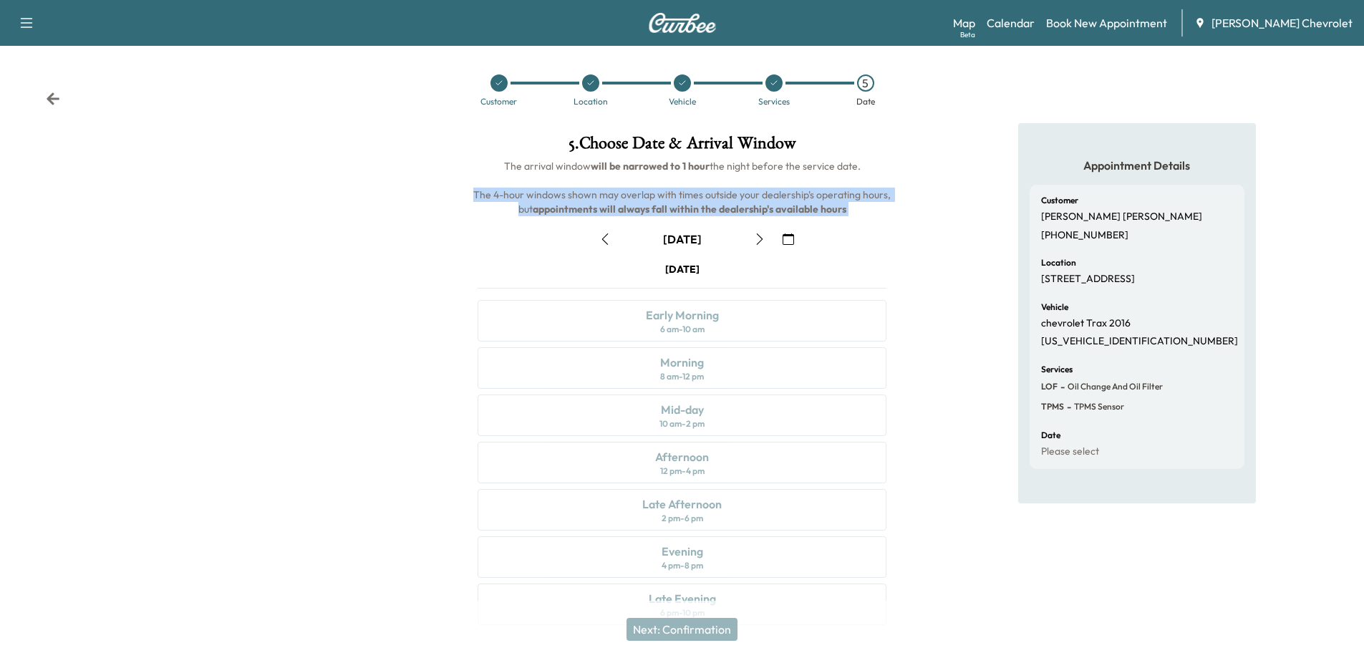
click at [755, 237] on icon "button" at bounding box center [759, 238] width 11 height 11
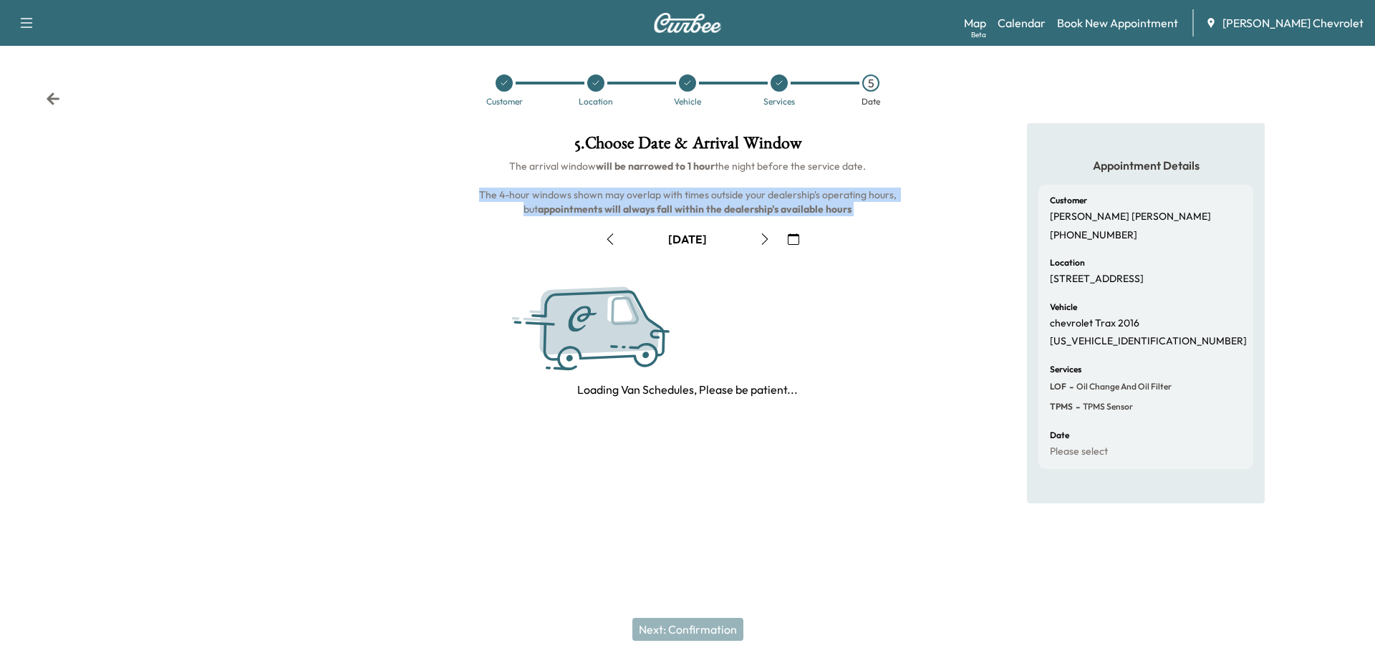
click at [755, 237] on button "button" at bounding box center [765, 239] width 24 height 23
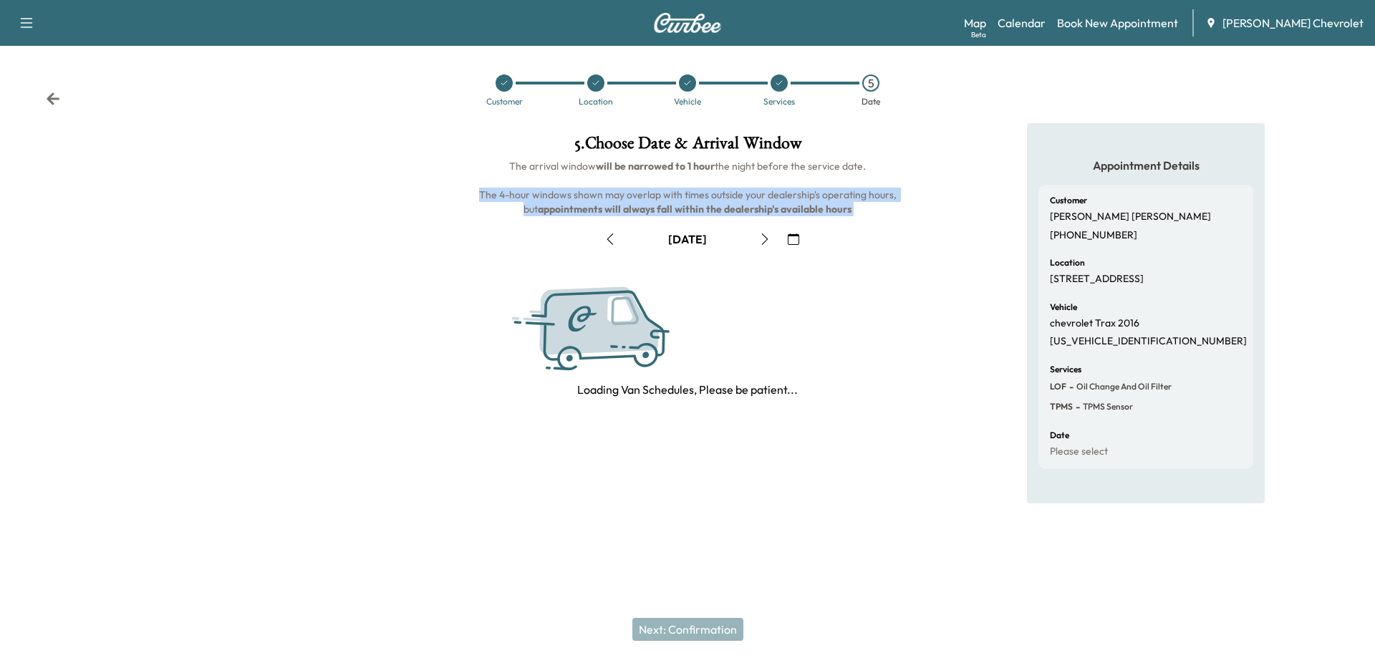
click at [755, 237] on button "button" at bounding box center [765, 239] width 24 height 23
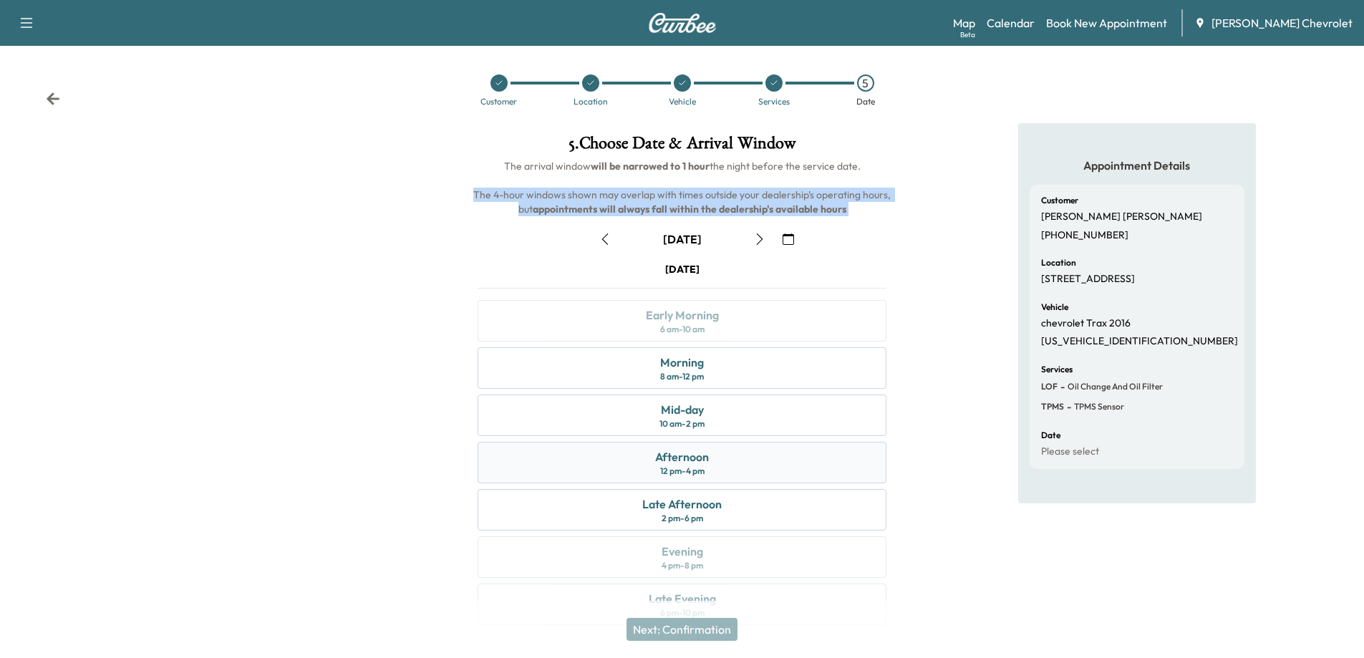
click at [734, 469] on div "Afternoon 12 pm - 4 pm" at bounding box center [682, 463] width 409 height 42
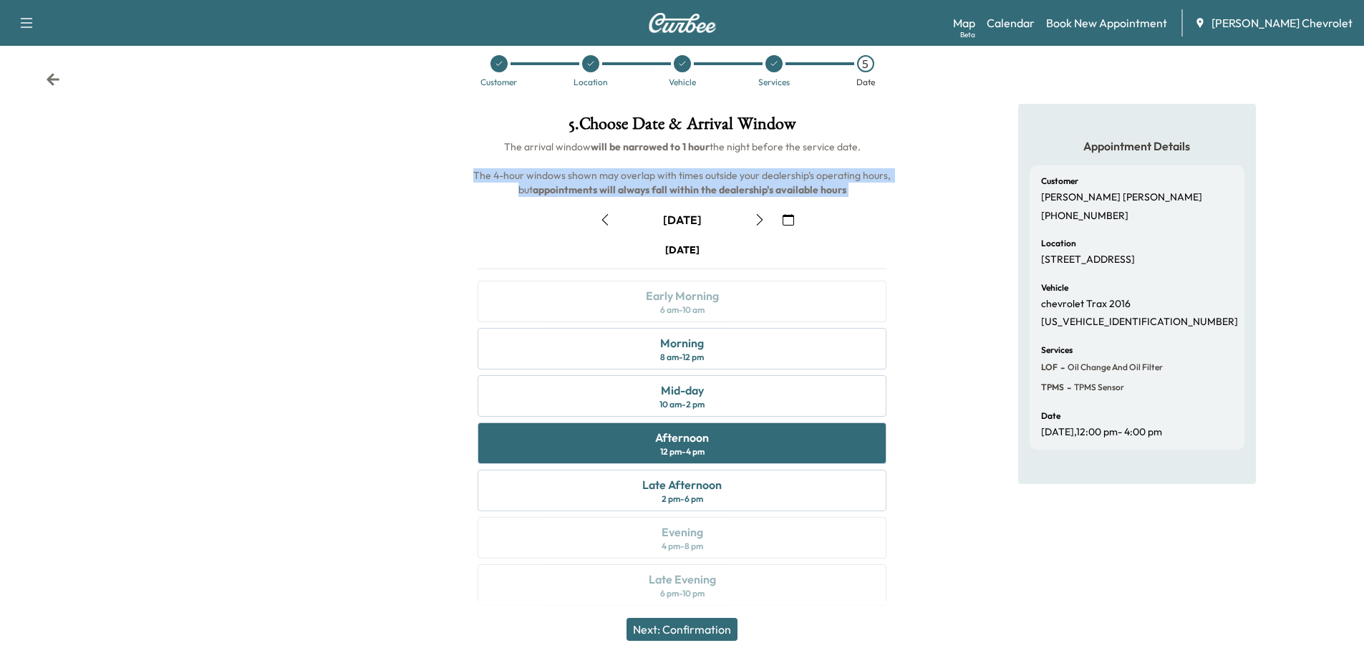
scroll to position [30, 0]
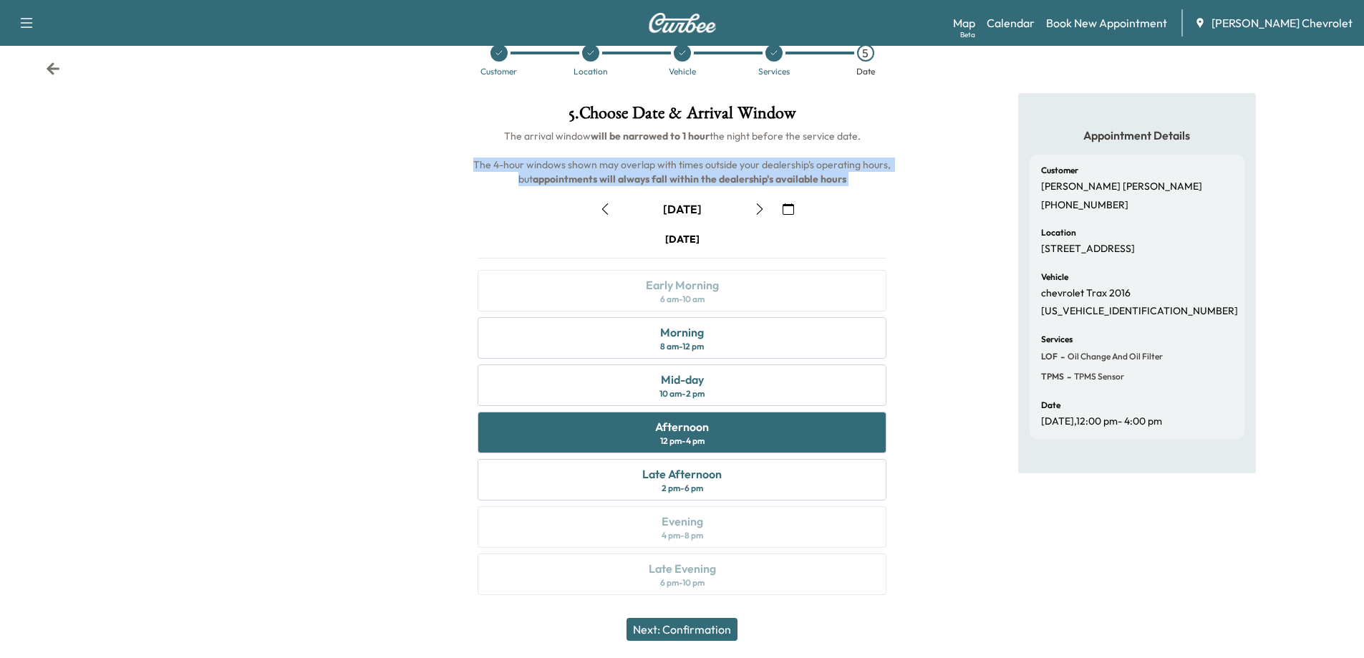
click at [708, 624] on button "Next: Confirmation" at bounding box center [682, 629] width 111 height 23
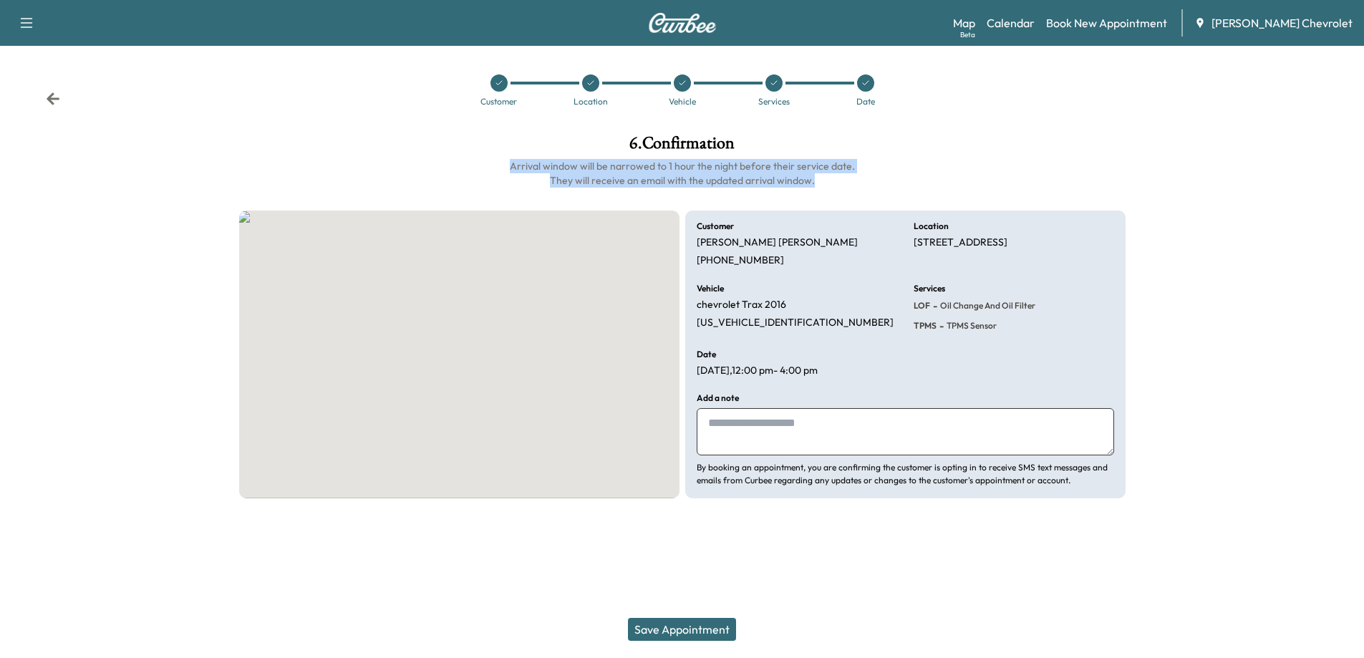
scroll to position [0, 0]
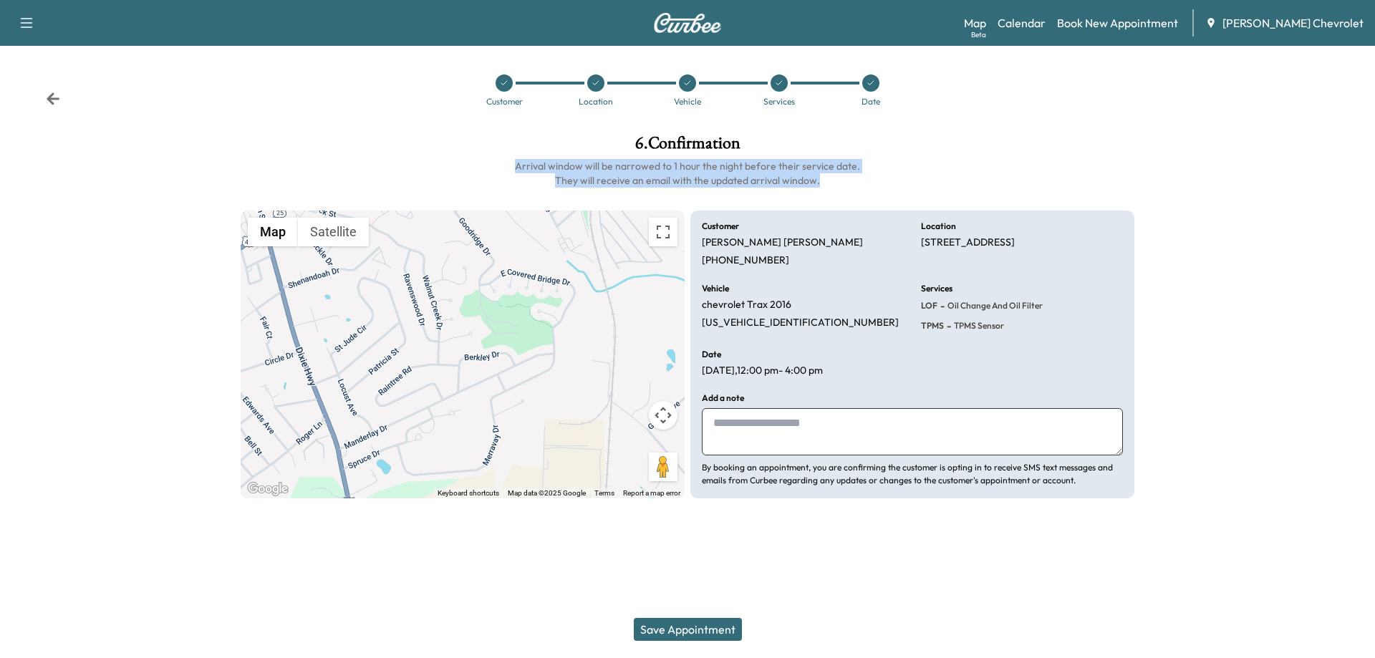
click at [700, 629] on button "Save Appointment" at bounding box center [688, 629] width 108 height 23
